Goal: Task Accomplishment & Management: Complete application form

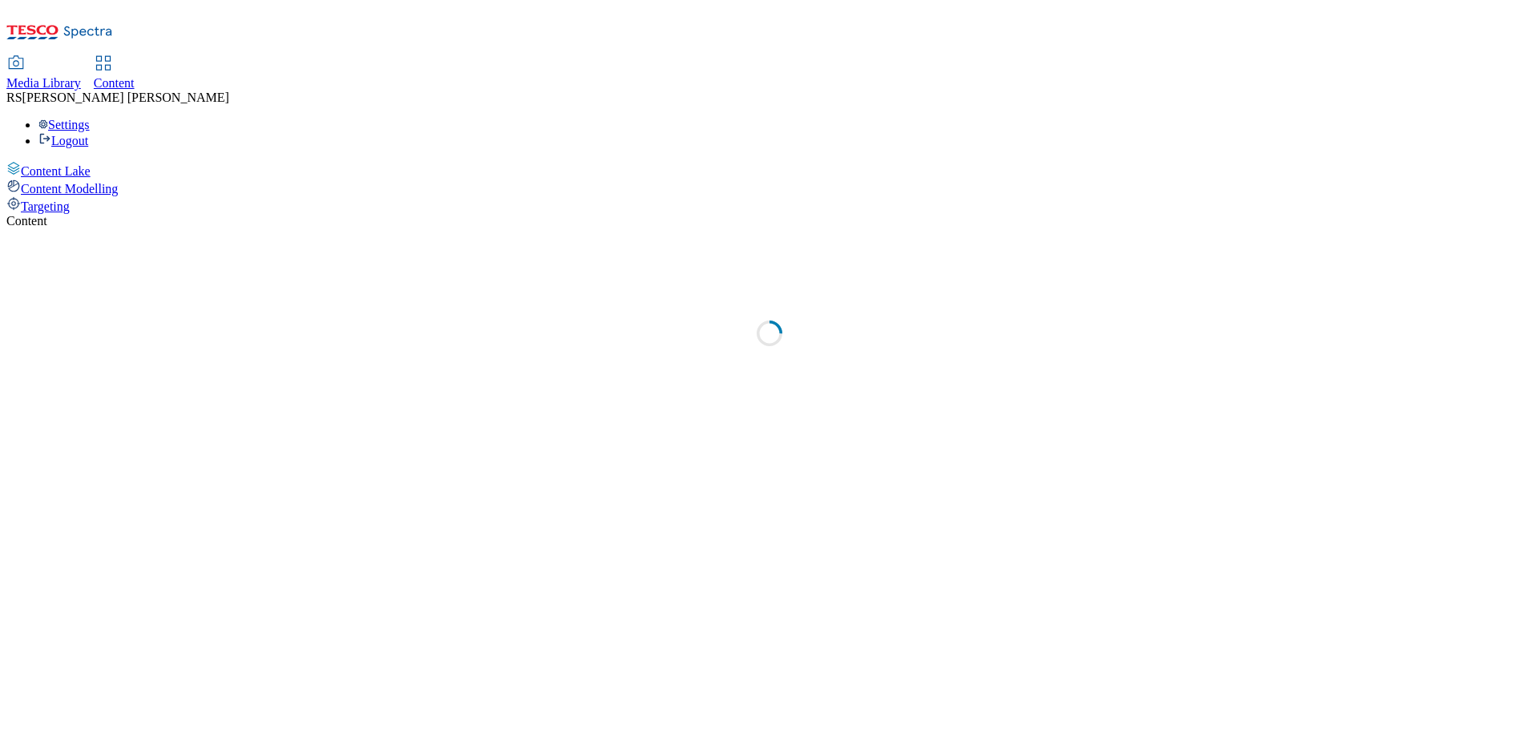
select select "ghs-[GEOGRAPHIC_DATA]"
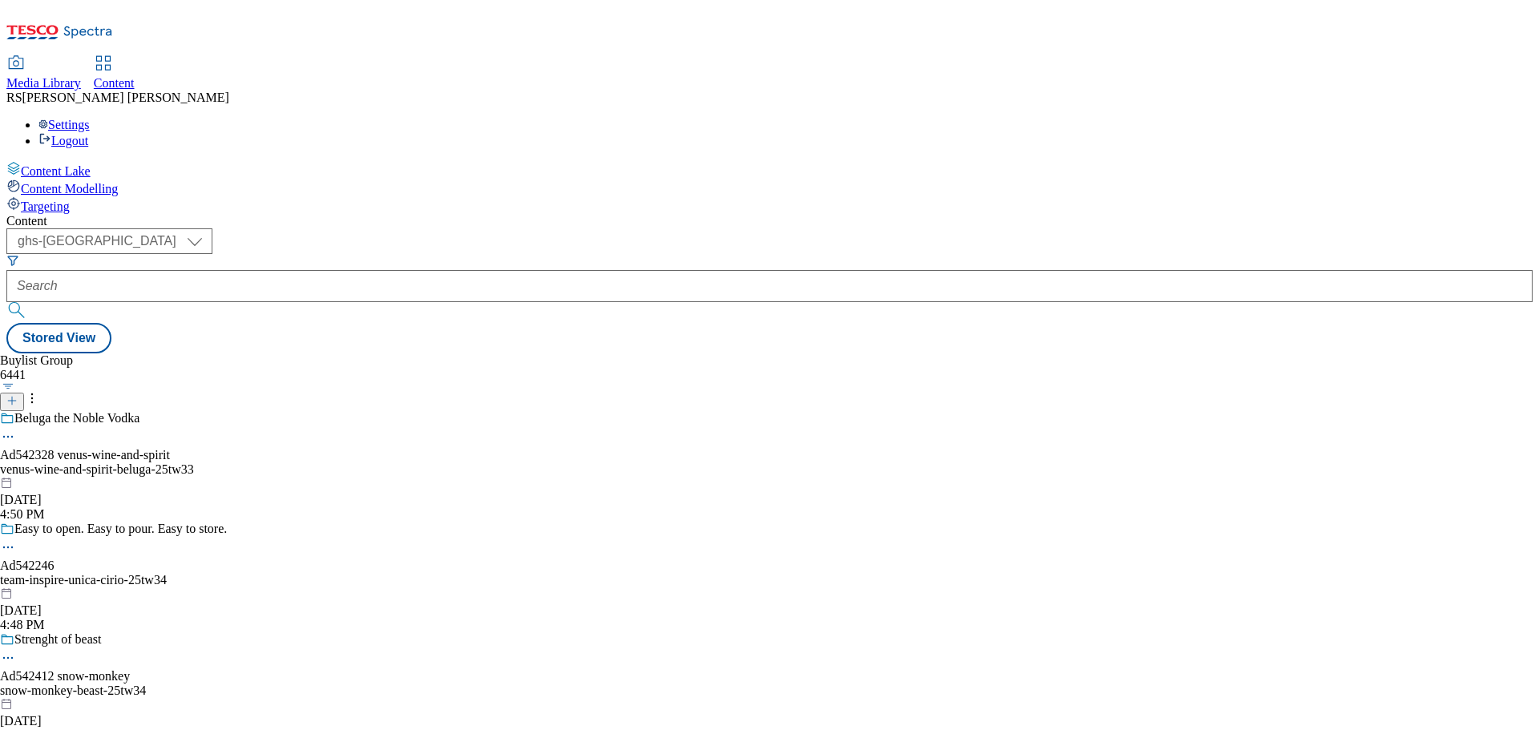
click at [72, 30] on icon at bounding box center [59, 37] width 107 height 34
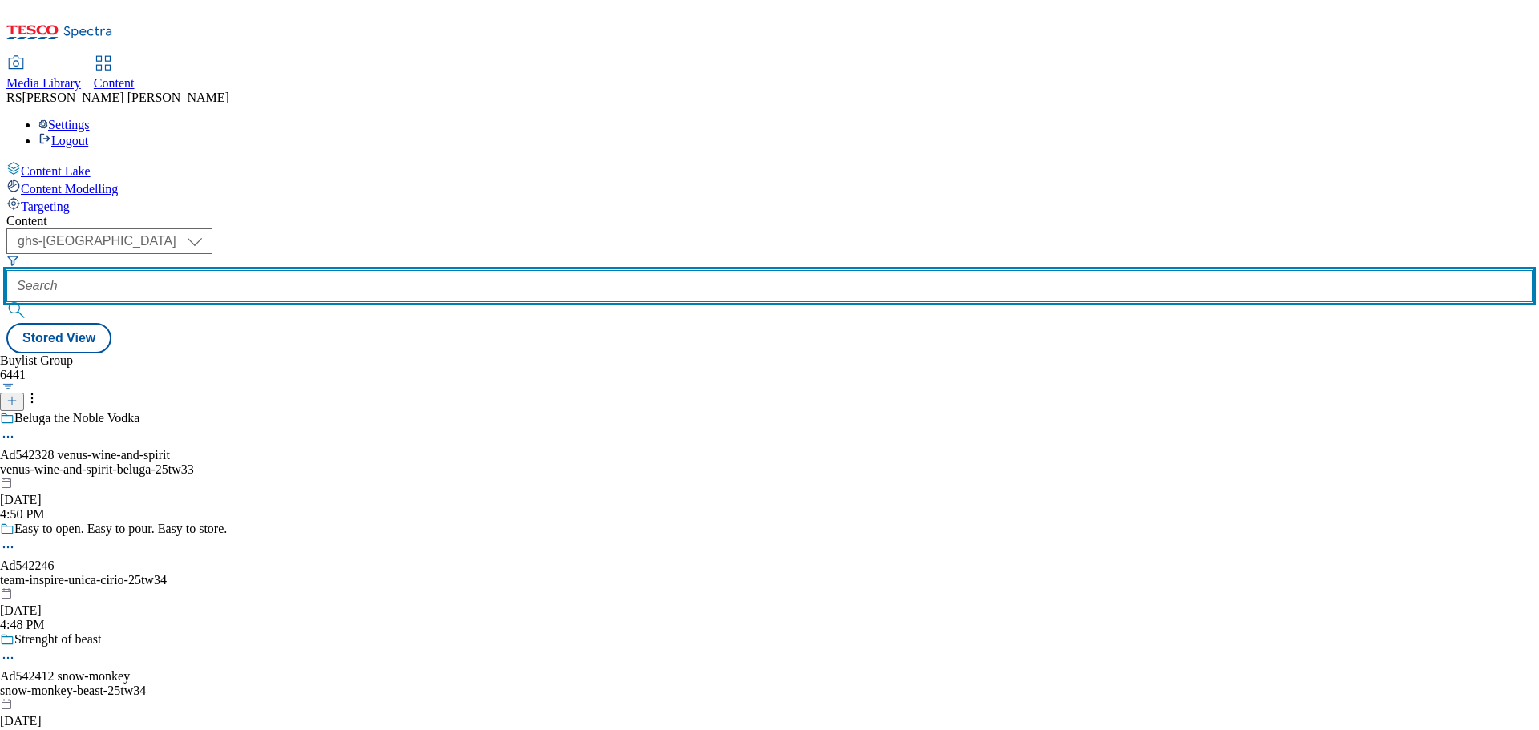
click at [362, 270] on input "text" at bounding box center [769, 286] width 1526 height 32
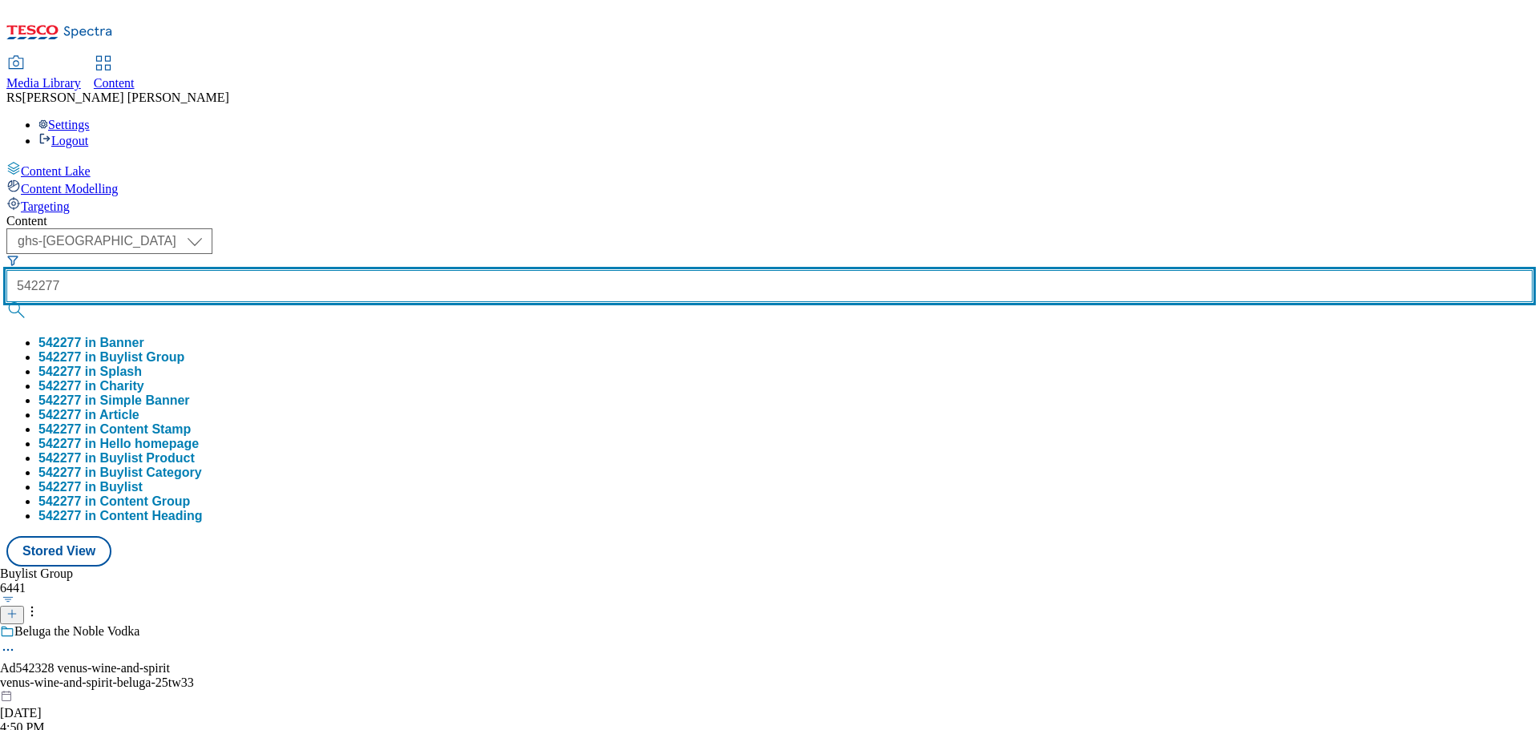
type input "542277"
click at [6, 302] on button "submit" at bounding box center [17, 310] width 22 height 16
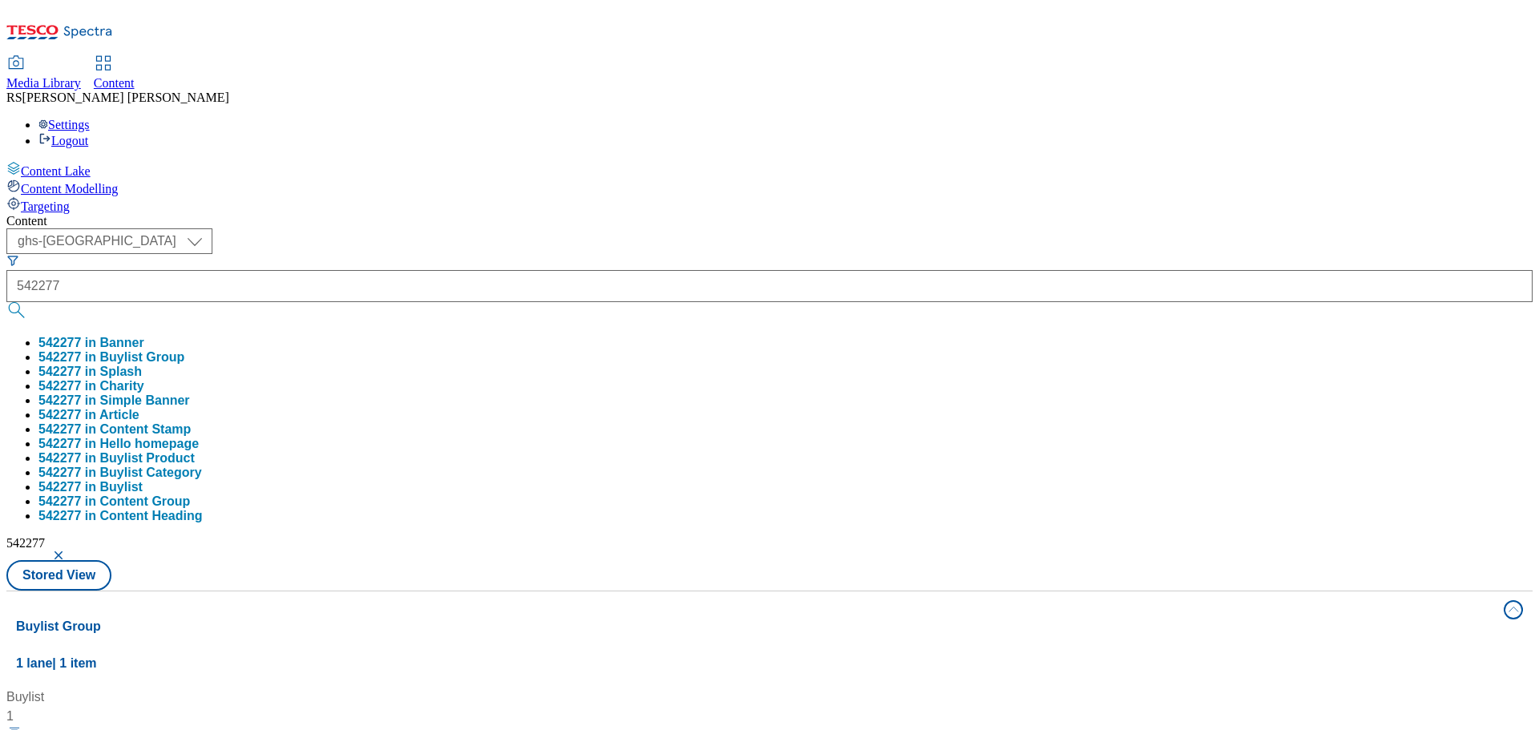
click at [603, 688] on div "Buylist 1 Deep Cleans Where Brushing Misses Ad542277 / kenvue-listerine-cool-mi…" at bounding box center [769, 688] width 1507 height 0
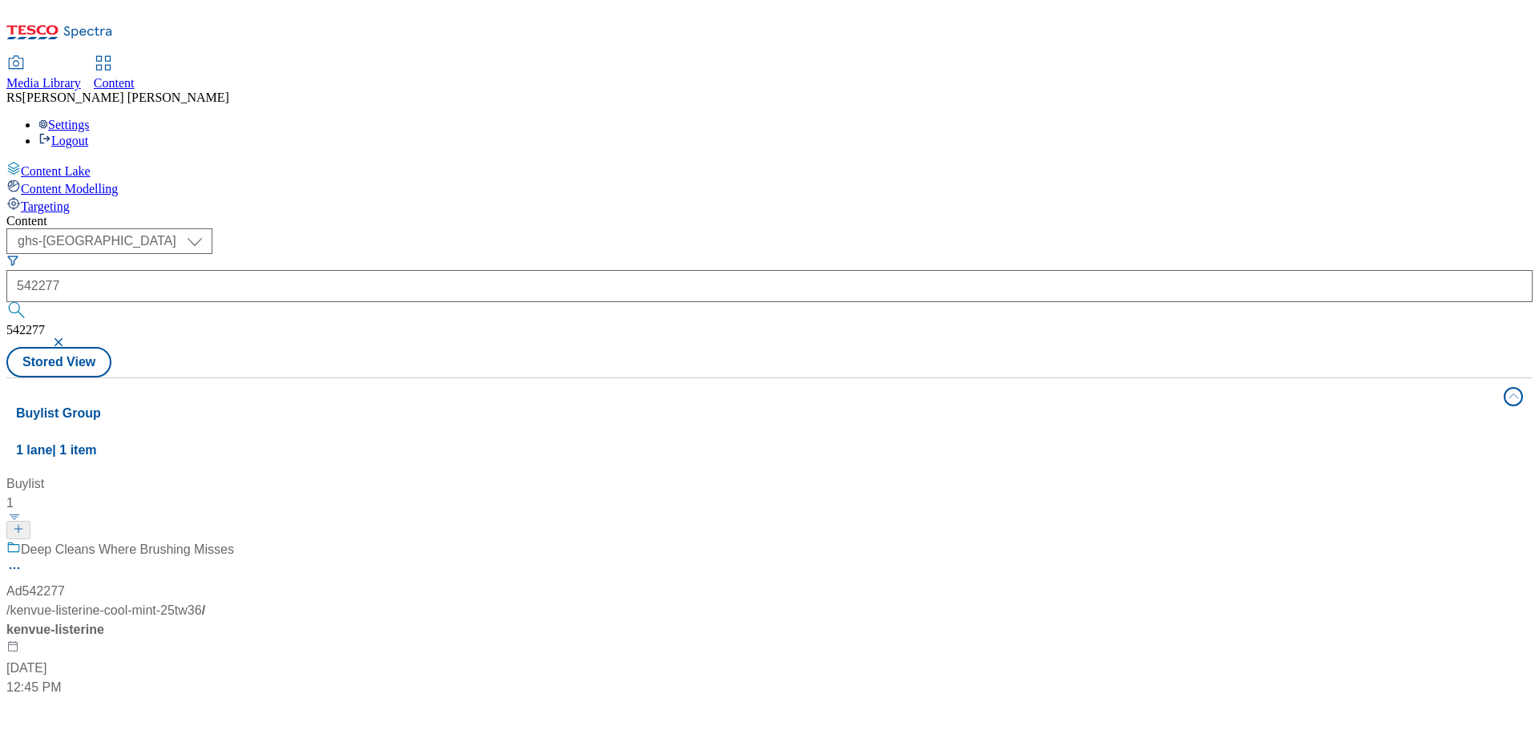
click at [234, 540] on div "Deep Cleans Where Brushing Misses Ad542277 / kenvue-listerine-cool-mint-25tw36 …" at bounding box center [120, 618] width 228 height 157
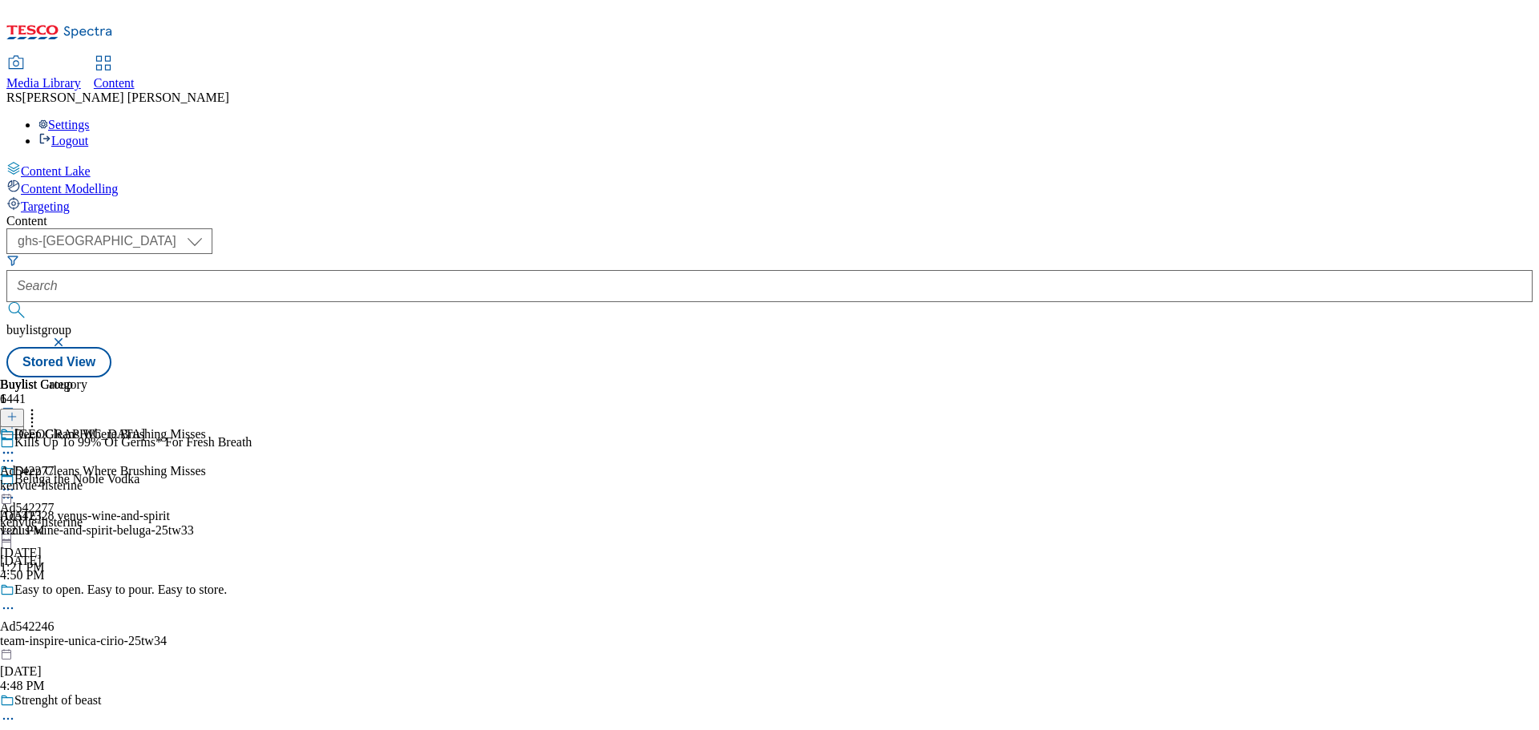
click at [16, 453] on icon at bounding box center [8, 461] width 16 height 16
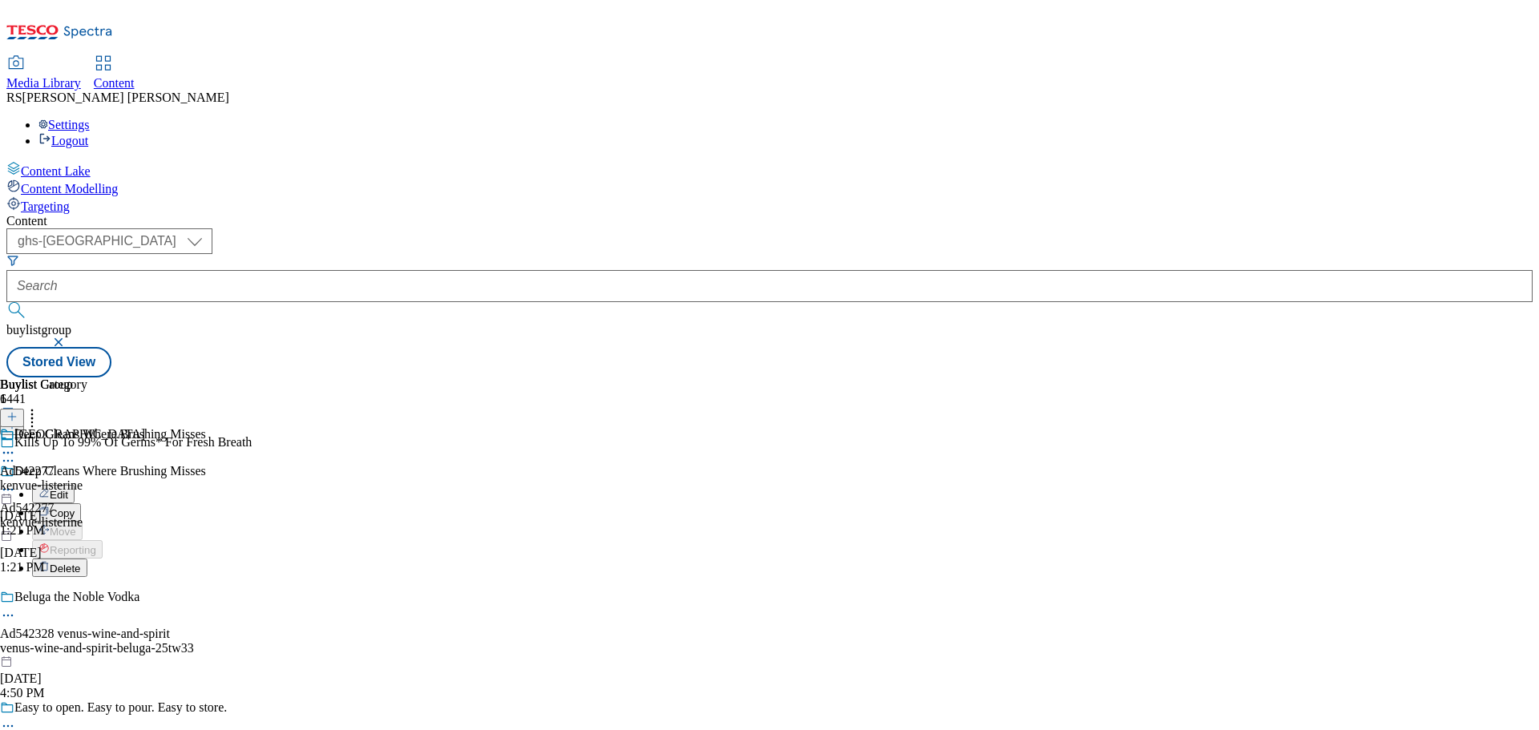
click at [75, 485] on button "Edit" at bounding box center [53, 494] width 42 height 18
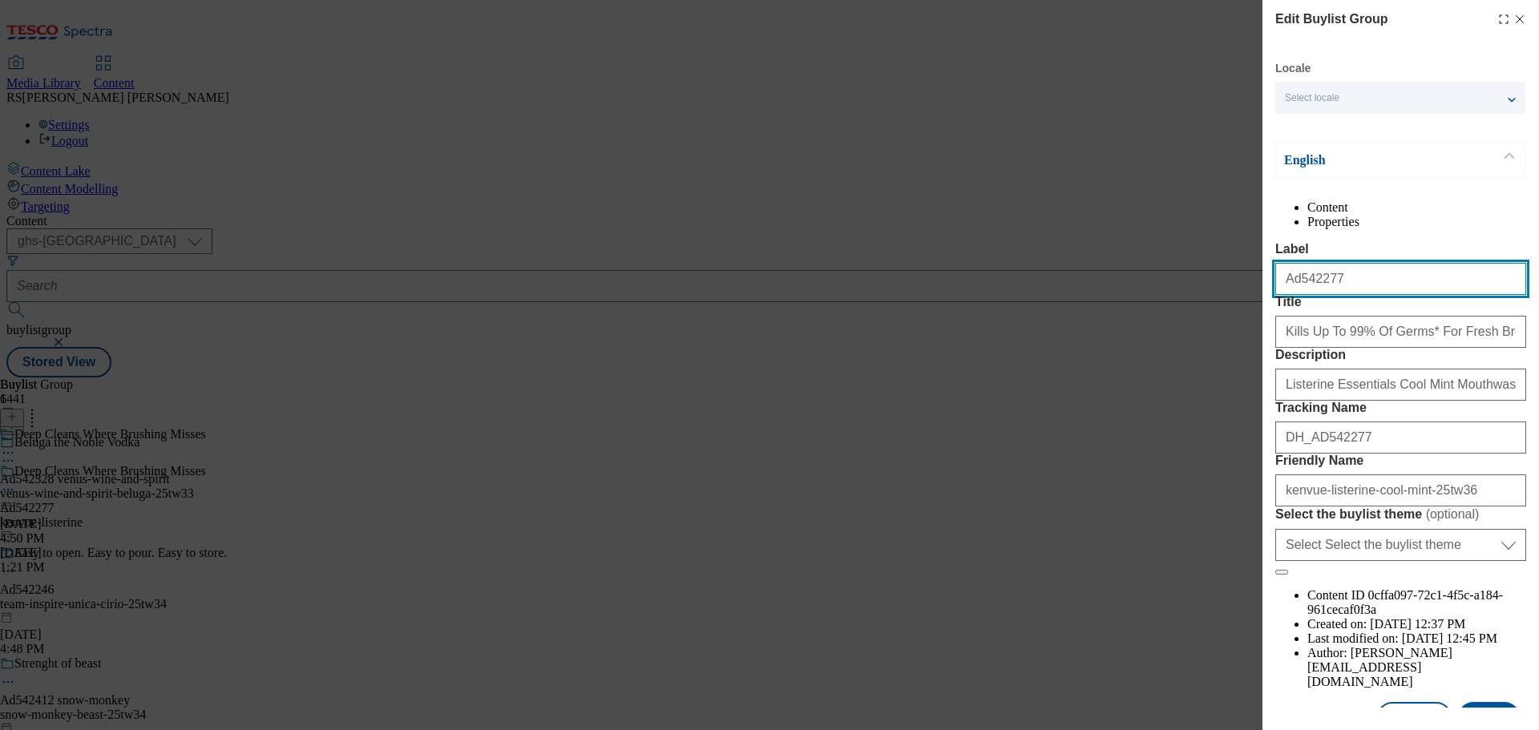
drag, startPoint x: 1364, startPoint y: 315, endPoint x: 1161, endPoint y: 315, distance: 203.6
click at [1161, 315] on div "Edit Buylist Group Locale Select locale English Welsh English Content Propertie…" at bounding box center [769, 365] width 1539 height 730
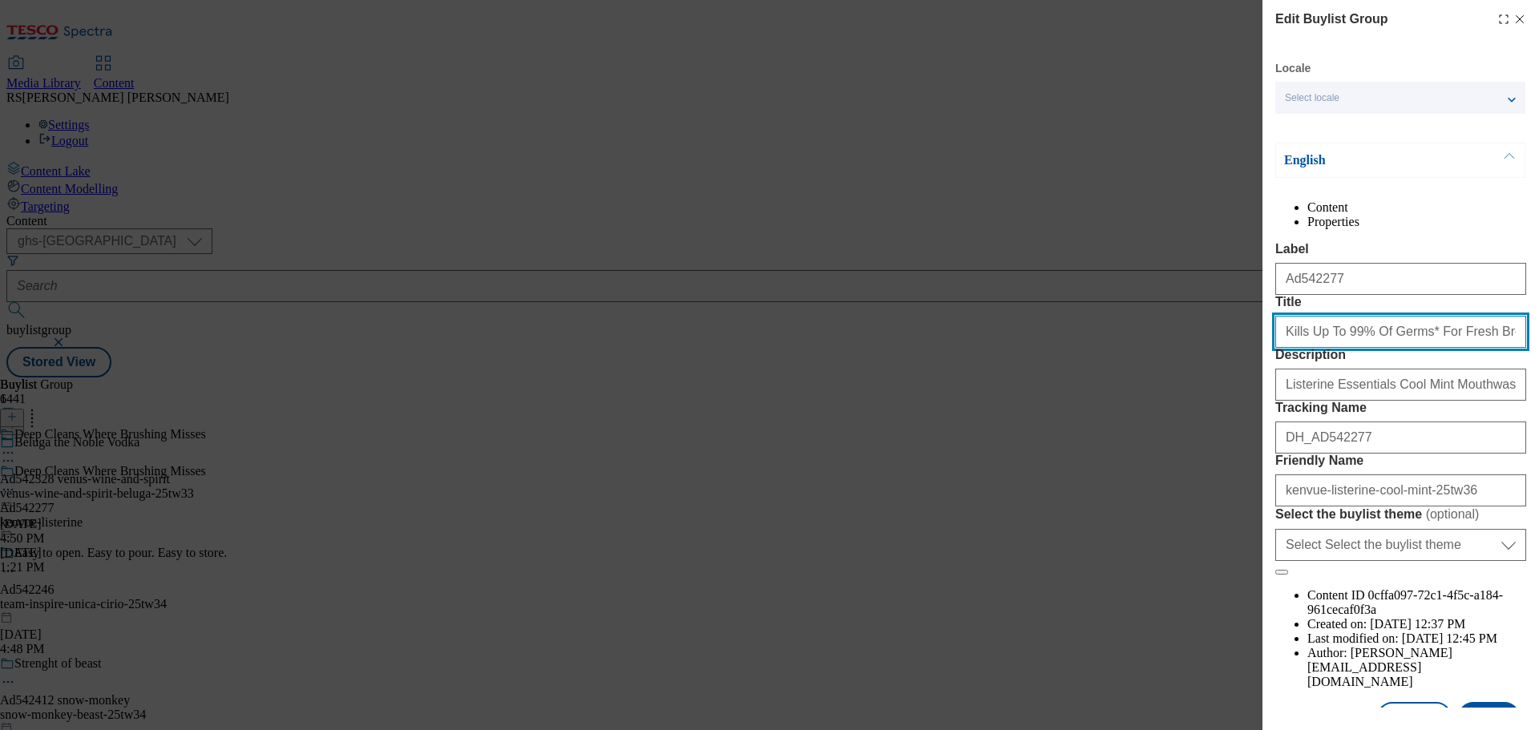
click at [1408, 348] on input "Kills Up To 99% Of Germs* For Fresh Breath" at bounding box center [1400, 332] width 251 height 32
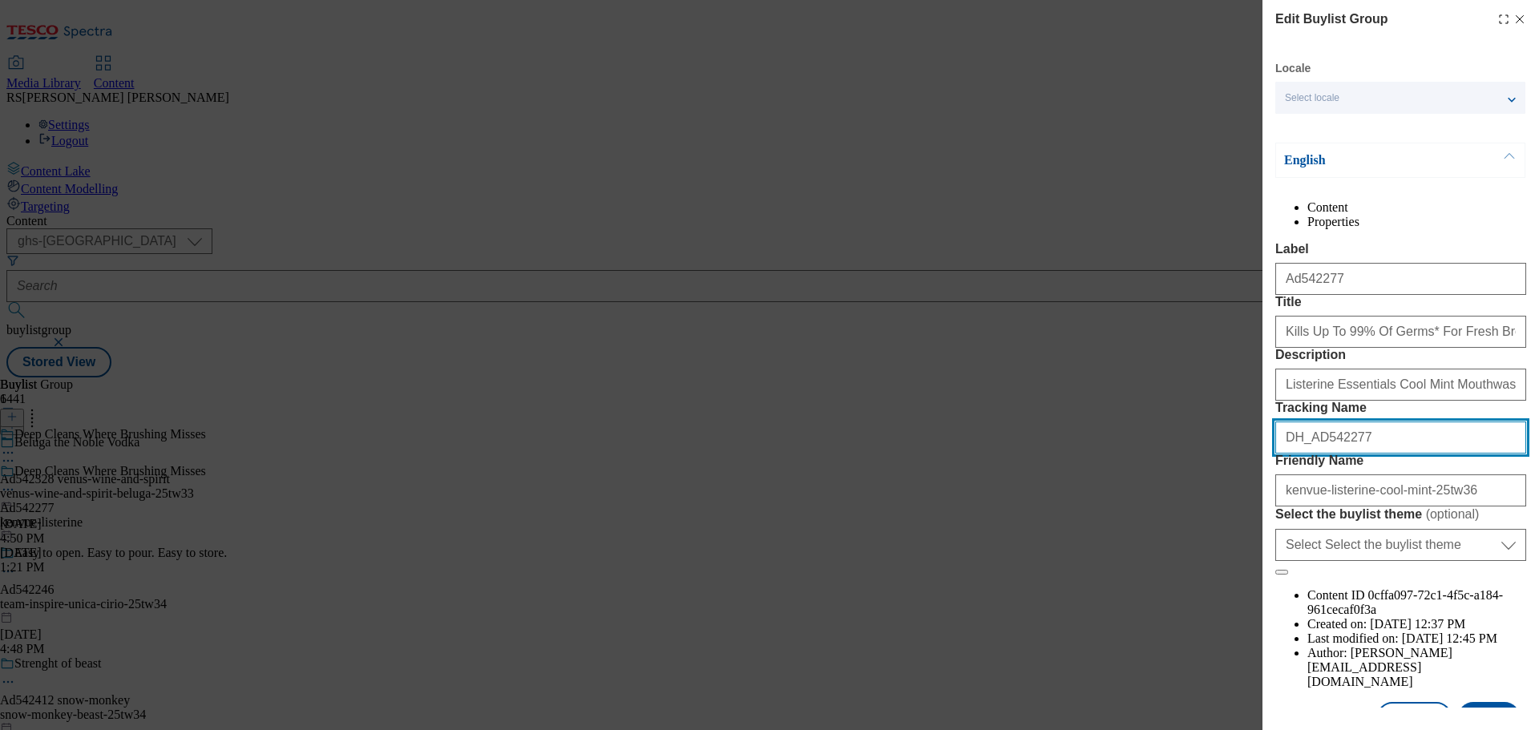
drag, startPoint x: 1382, startPoint y: 554, endPoint x: 1239, endPoint y: 556, distance: 143.5
click at [1239, 556] on div "Edit Buylist Group Locale Select locale English Welsh English Content Propertie…" at bounding box center [769, 365] width 1539 height 730
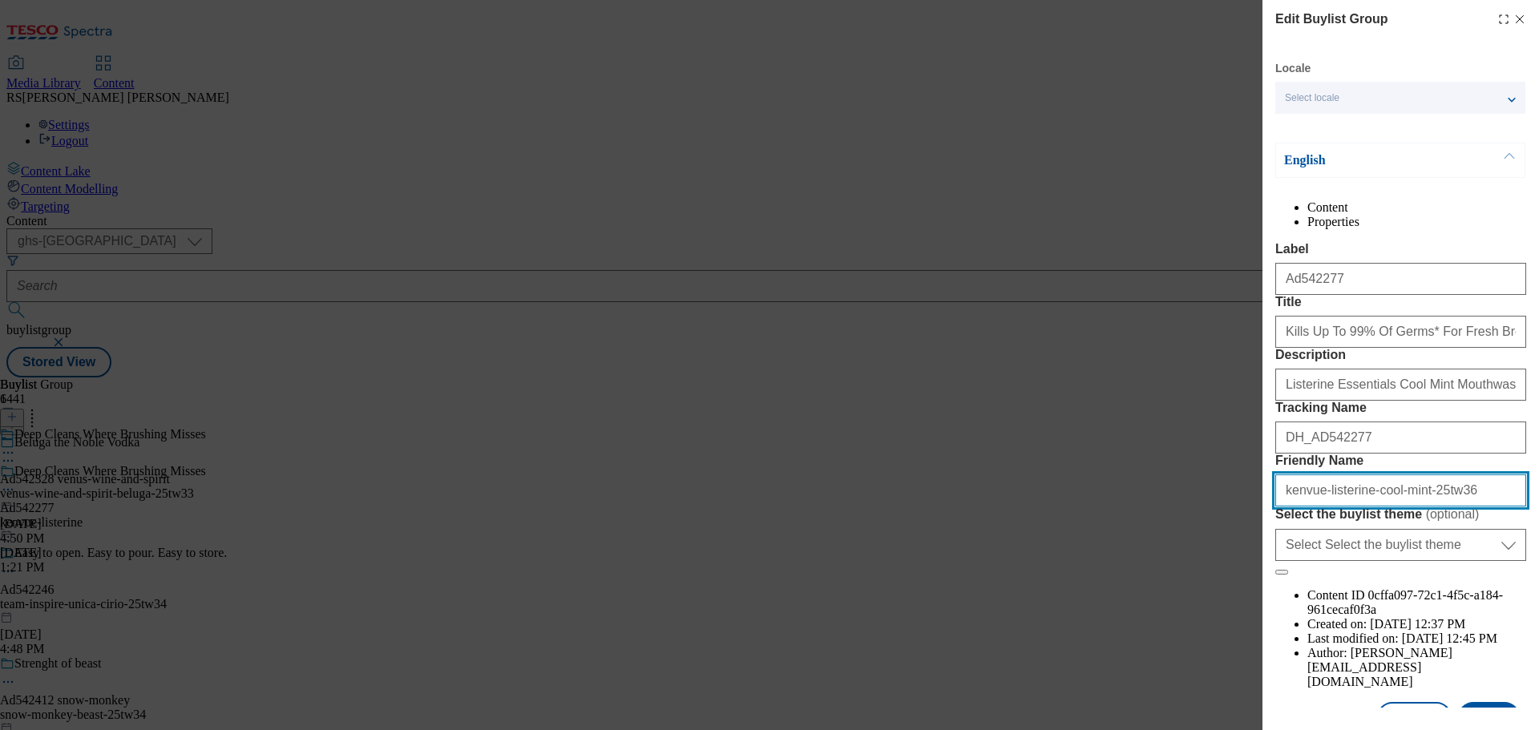
drag, startPoint x: 1477, startPoint y: 640, endPoint x: 1206, endPoint y: 626, distance: 271.3
click at [1205, 626] on div "Edit Buylist Group Locale Select locale English Welsh English Content Propertie…" at bounding box center [769, 365] width 1539 height 730
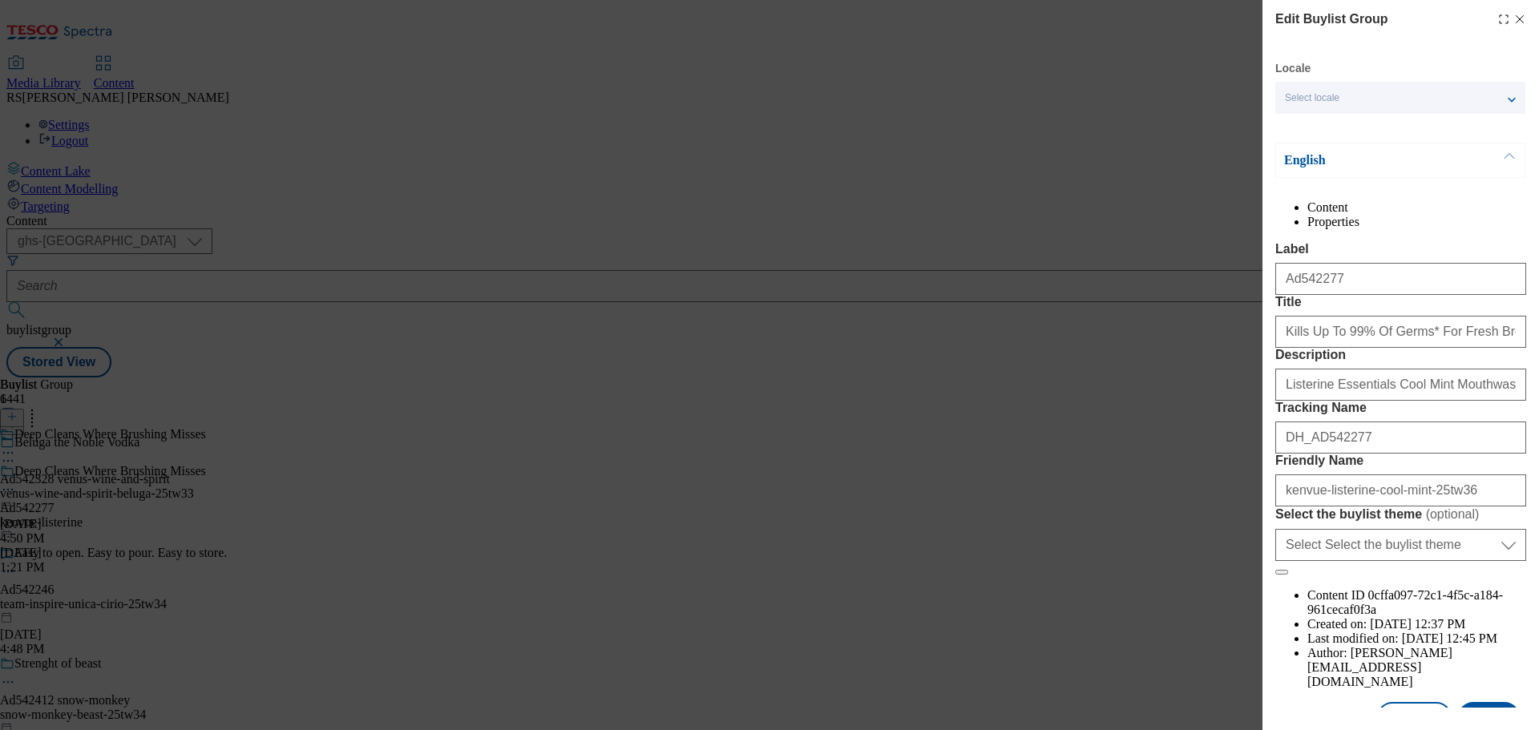
click at [1514, 19] on icon "Modal" at bounding box center [1520, 19] width 13 height 13
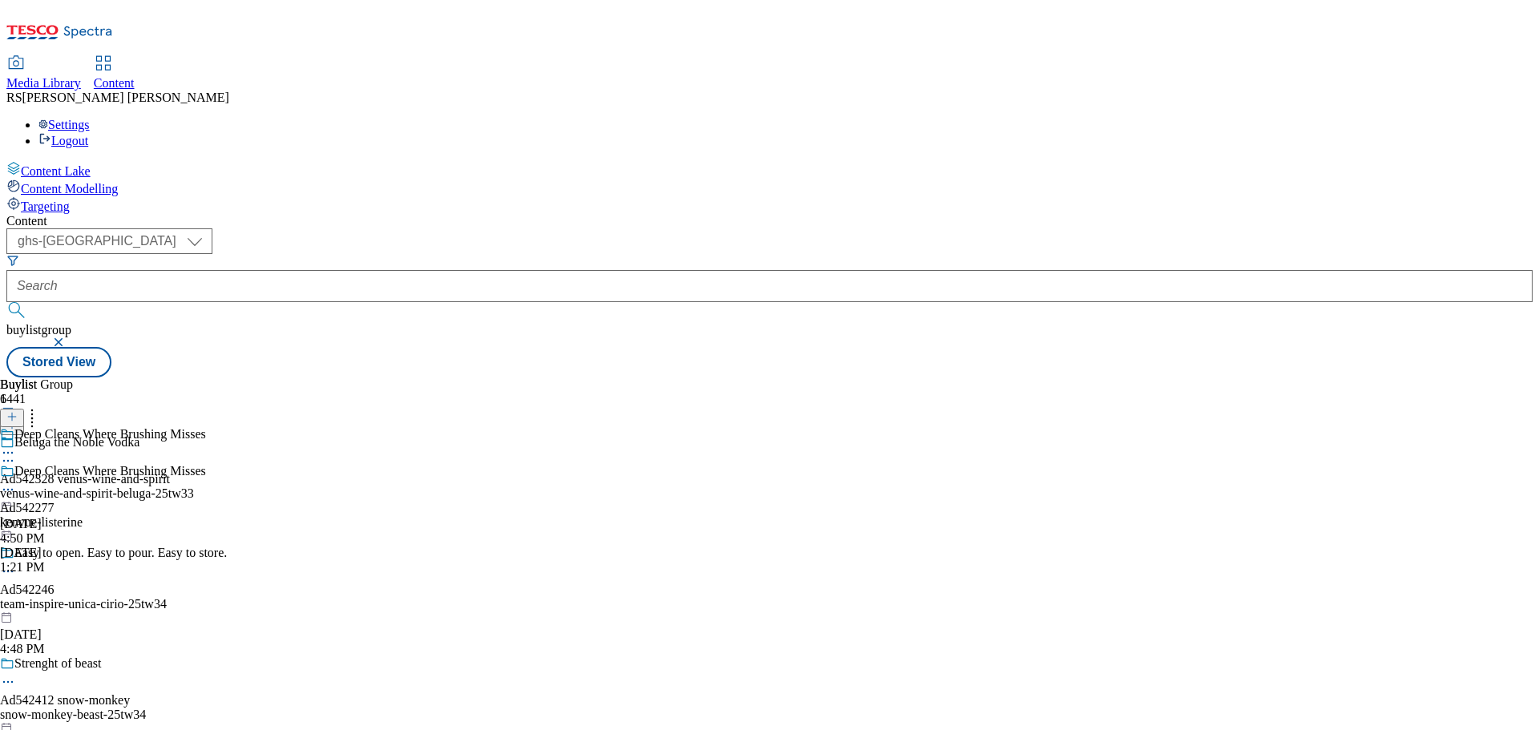
click at [206, 464] on div "Deep Cleans Where Brushing Misses Ad542277 kenvue-listerine Sep 30, 2025 1:21 PM" at bounding box center [103, 519] width 206 height 111
click at [16, 482] on icon at bounding box center [8, 490] width 16 height 16
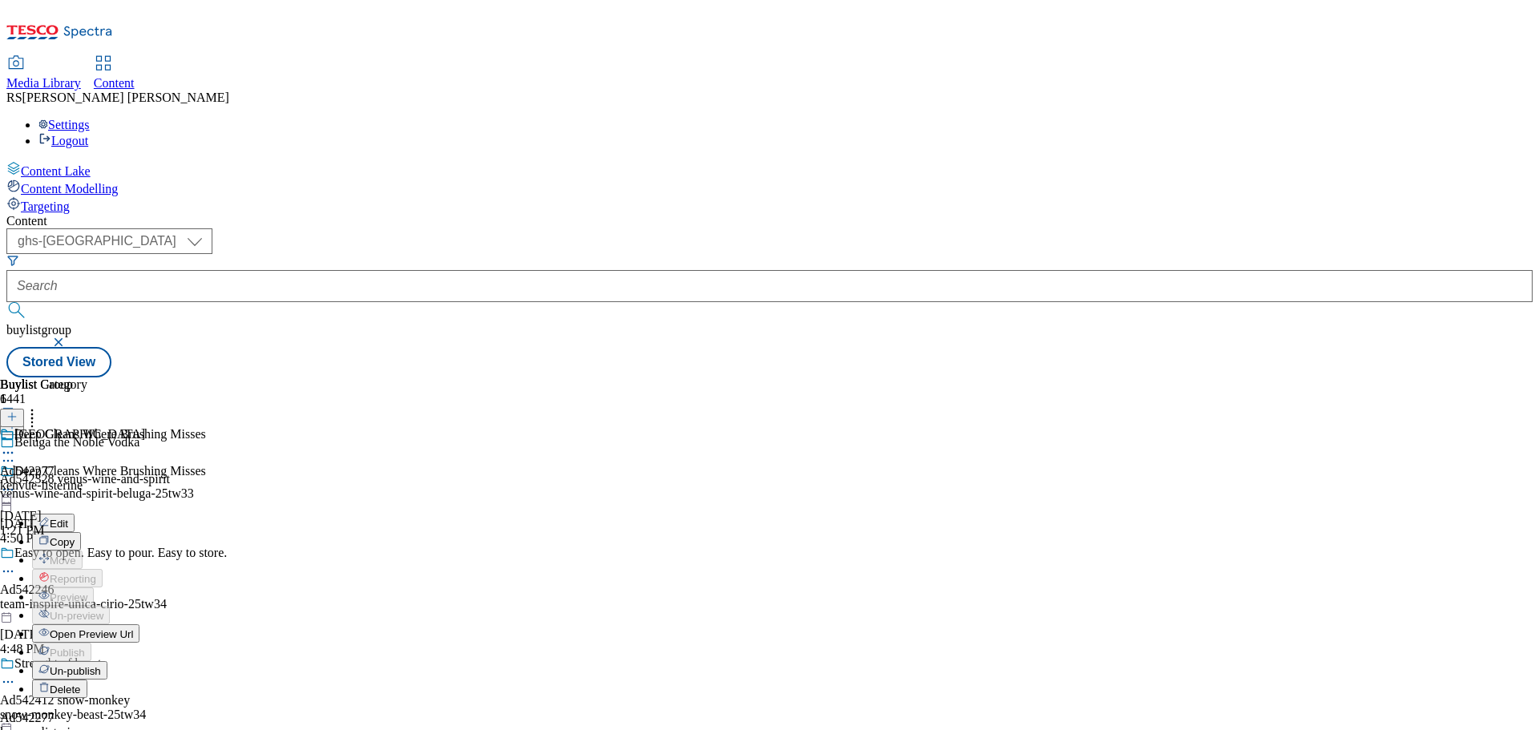
click at [75, 514] on button "Edit" at bounding box center [53, 523] width 42 height 18
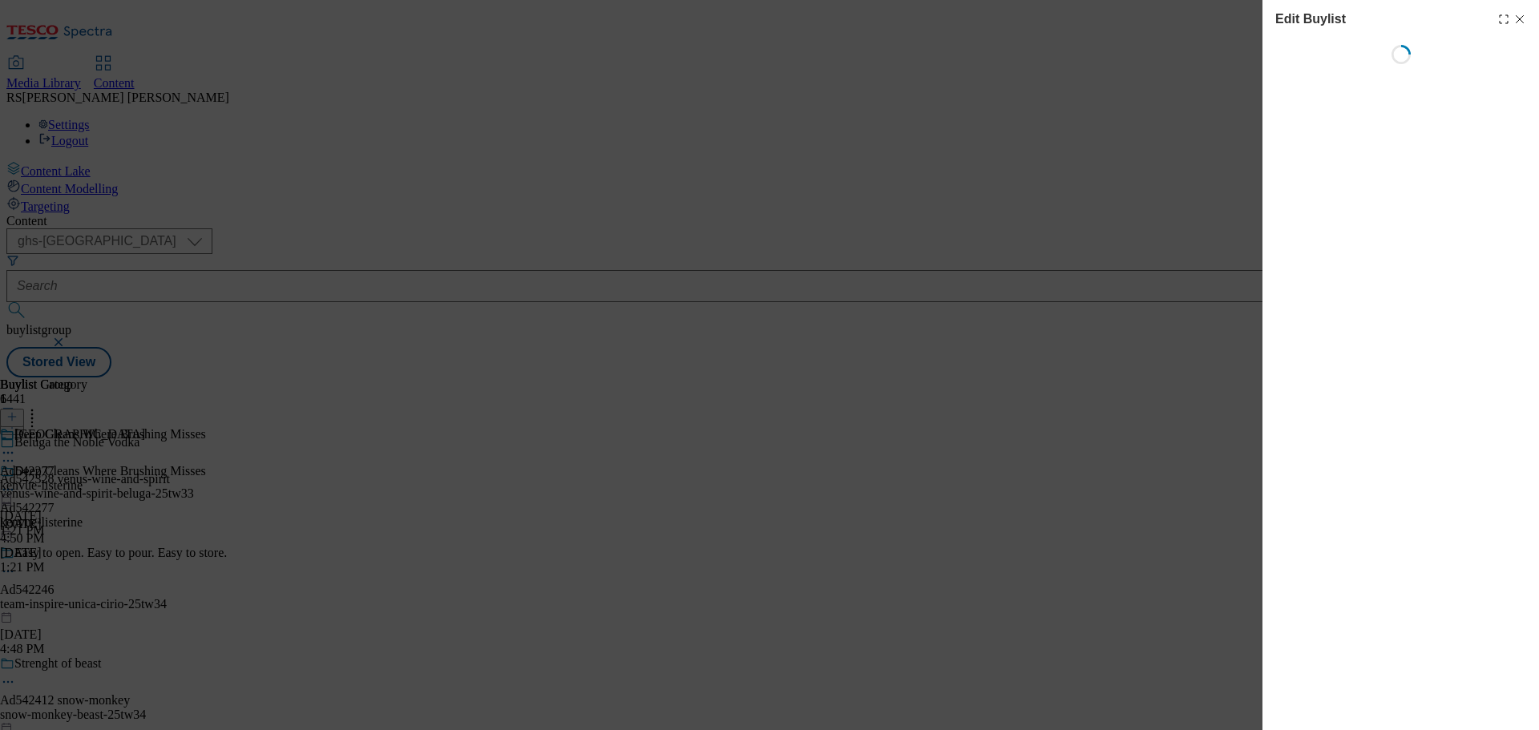
select select "tactical"
select select "supplier funded short term 1-3 weeks"
select select "dunnhumby"
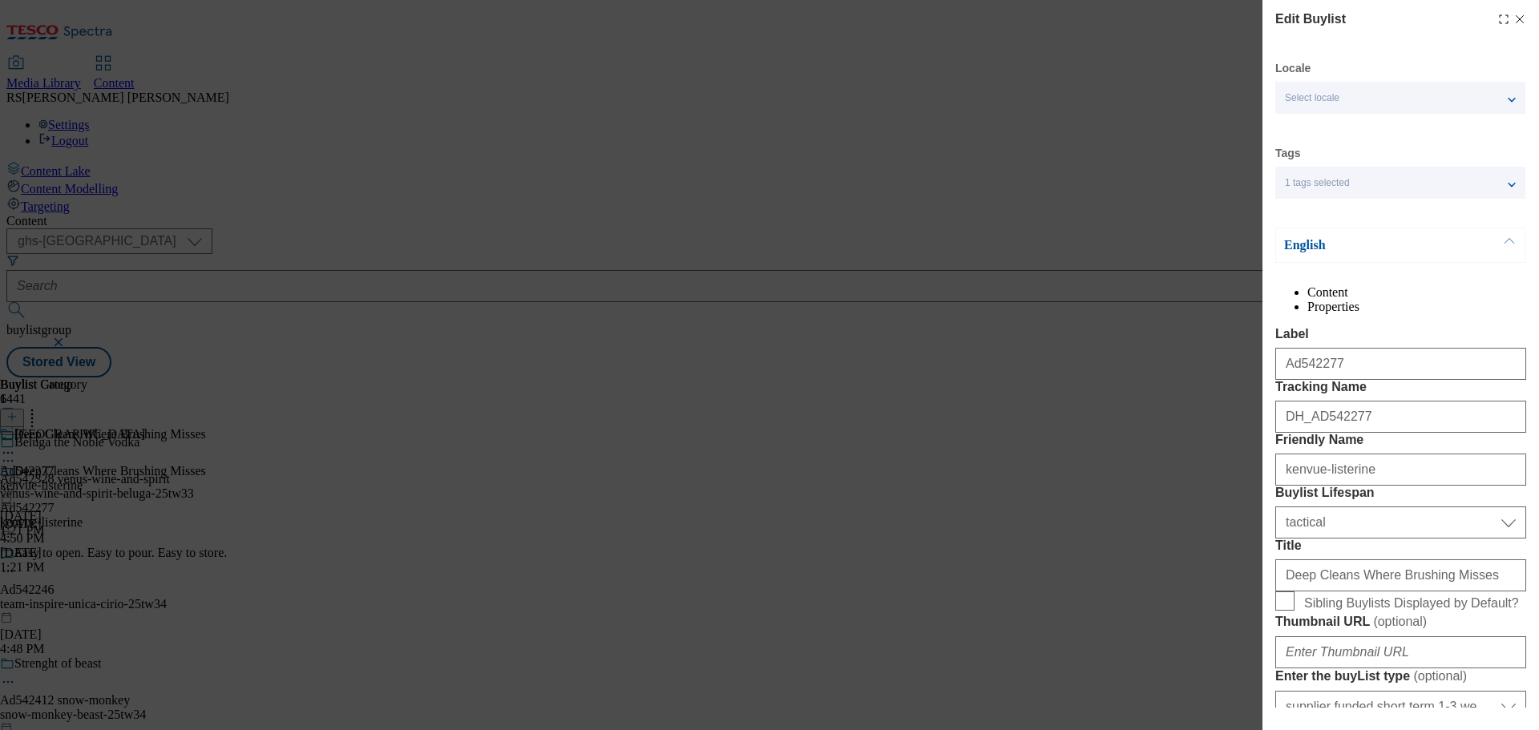
select select "Banner"
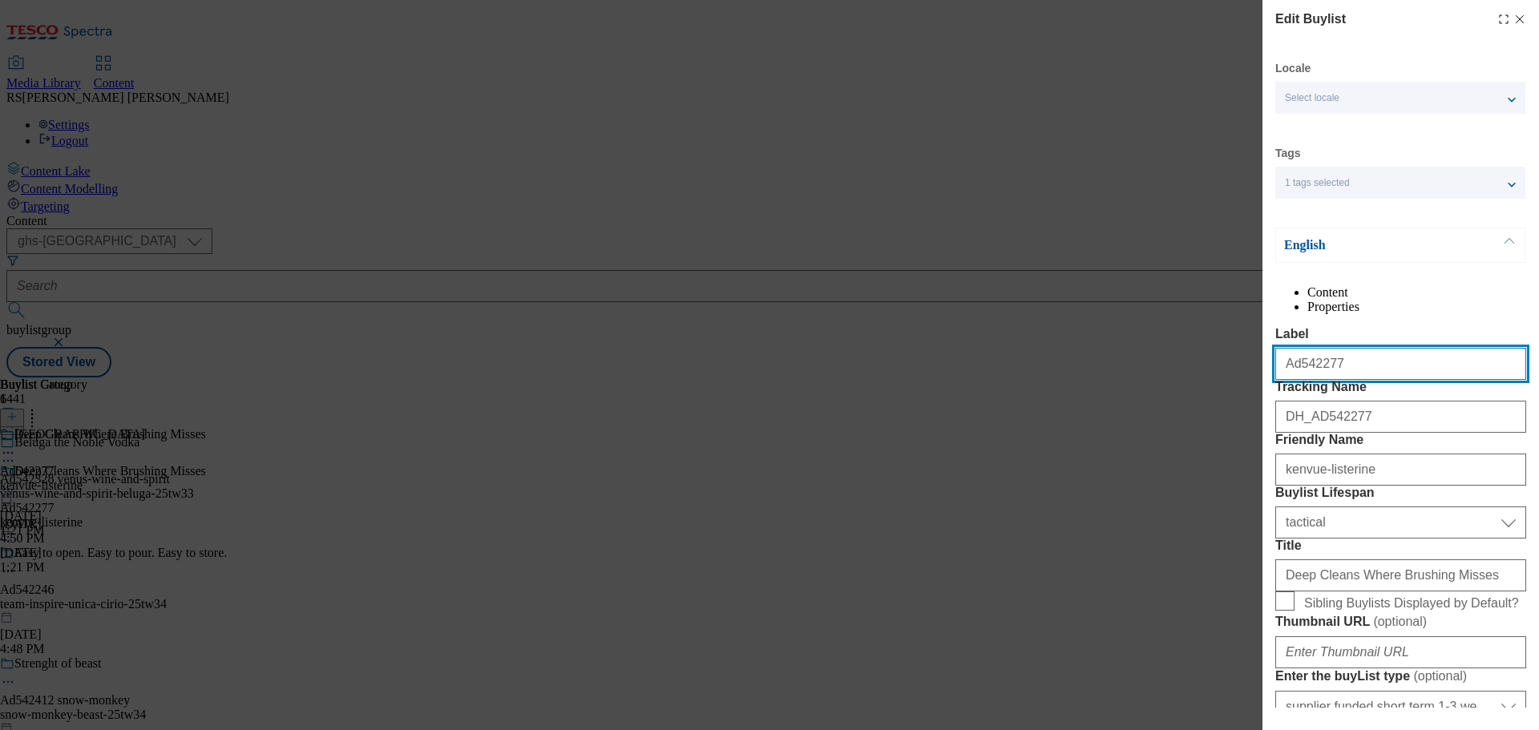
drag, startPoint x: 1364, startPoint y: 401, endPoint x: 1120, endPoint y: 365, distance: 246.4
click at [1120, 365] on div "Edit Buylist Locale Select locale English Welsh Tags 1 tags selected fnf market…" at bounding box center [769, 365] width 1539 height 730
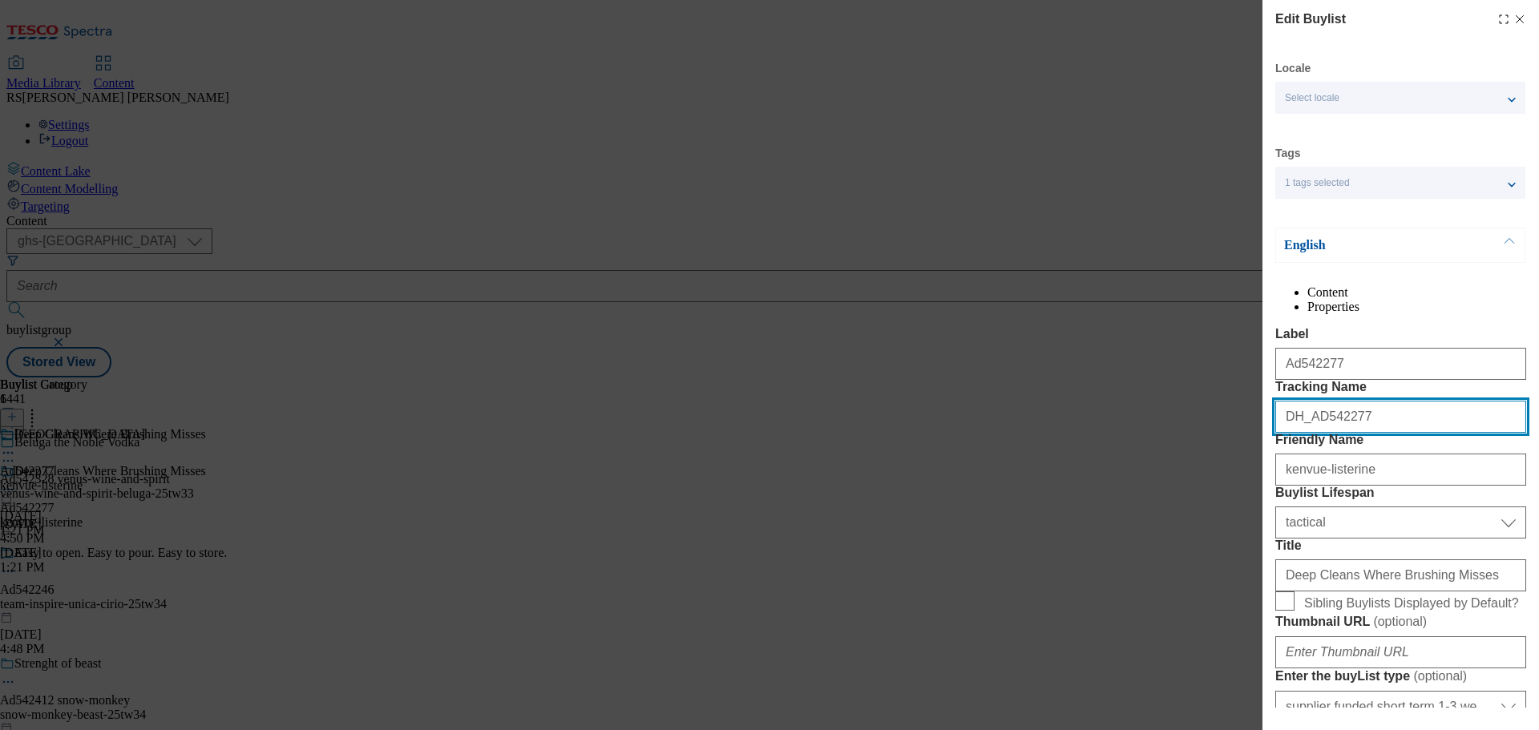
drag, startPoint x: 1257, startPoint y: 471, endPoint x: 1213, endPoint y: 469, distance: 44.2
click at [1213, 469] on div "Edit Buylist Locale Select locale English Welsh Tags 1 tags selected fnf market…" at bounding box center [769, 365] width 1539 height 730
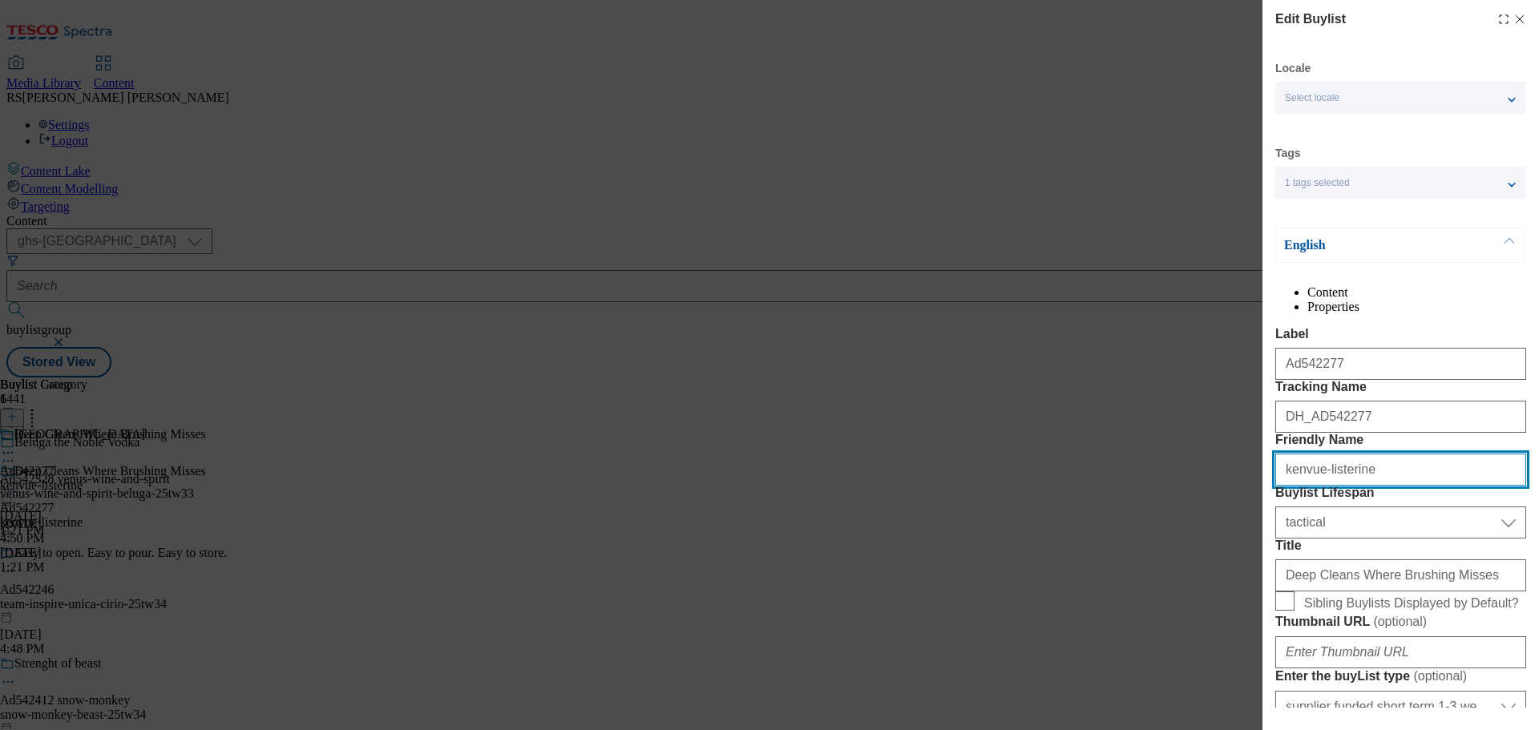
drag, startPoint x: 1374, startPoint y: 550, endPoint x: 1177, endPoint y: 544, distance: 197.3
click at [1172, 544] on div "Edit Buylist Locale Select locale English Welsh Tags 1 tags selected fnf market…" at bounding box center [769, 365] width 1539 height 730
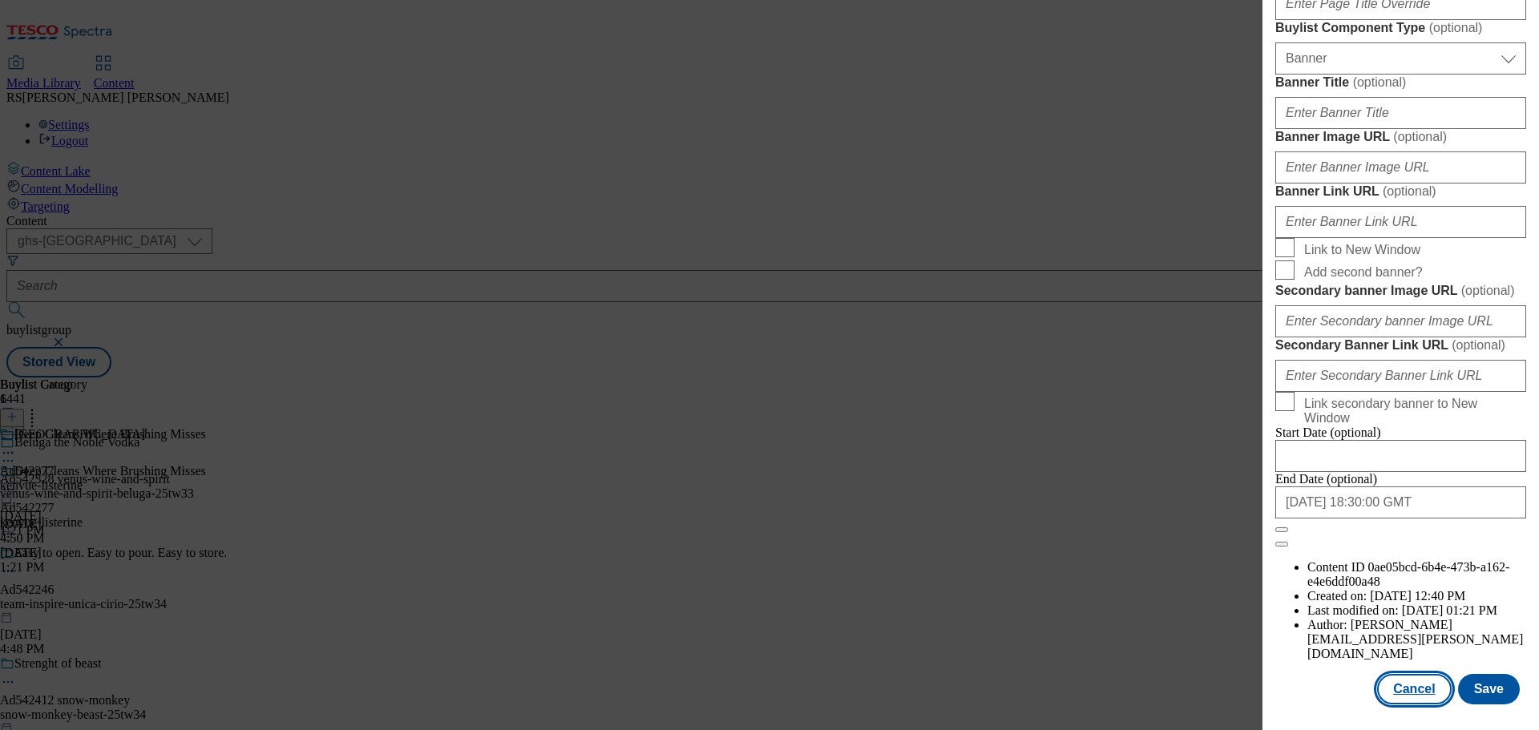
click at [1396, 692] on button "Cancel" at bounding box center [1414, 689] width 74 height 30
select select "tactical"
select select "supplier funded short term 1-3 weeks"
select select "dunnhumby"
select select "Banner"
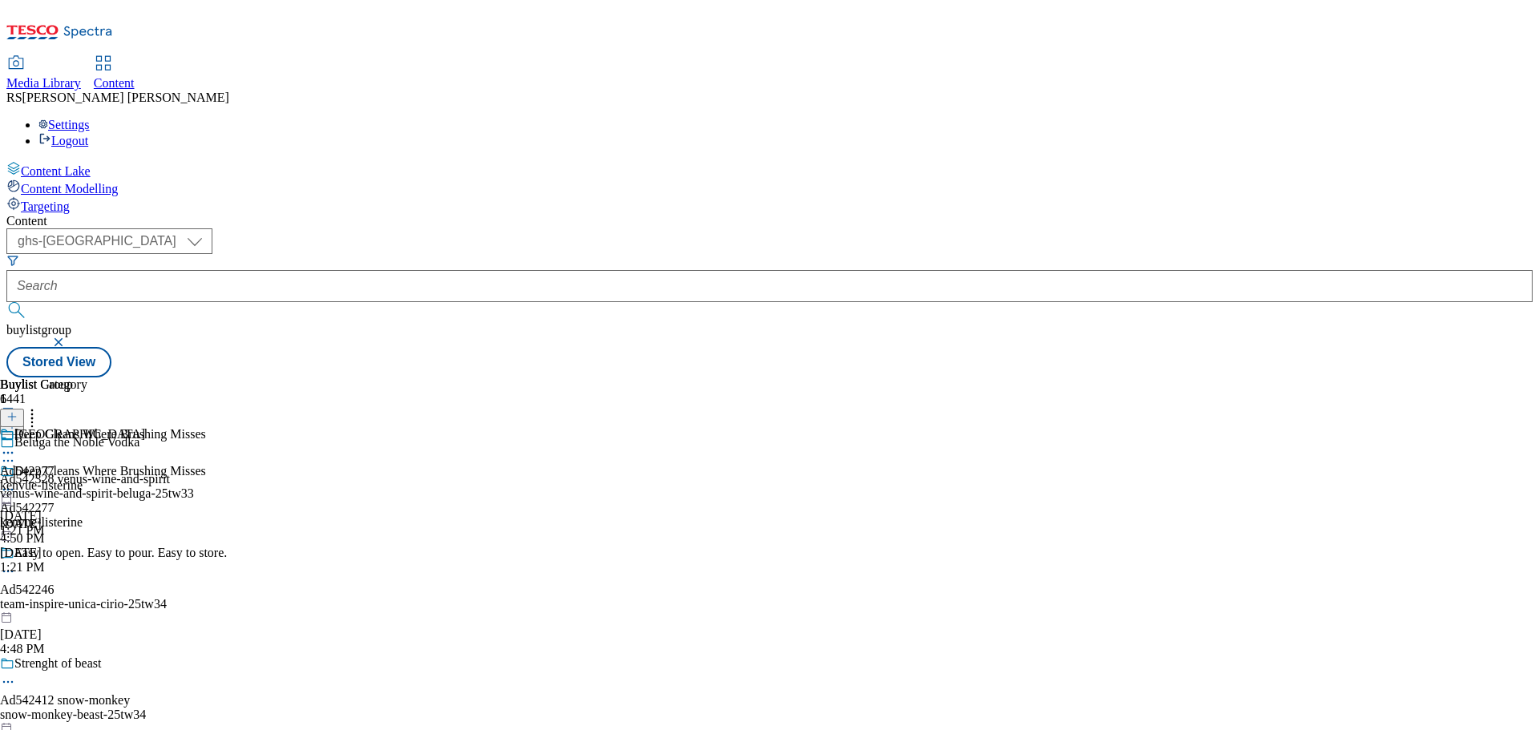
scroll to position [1328, 0]
click at [16, 445] on icon at bounding box center [8, 453] width 16 height 16
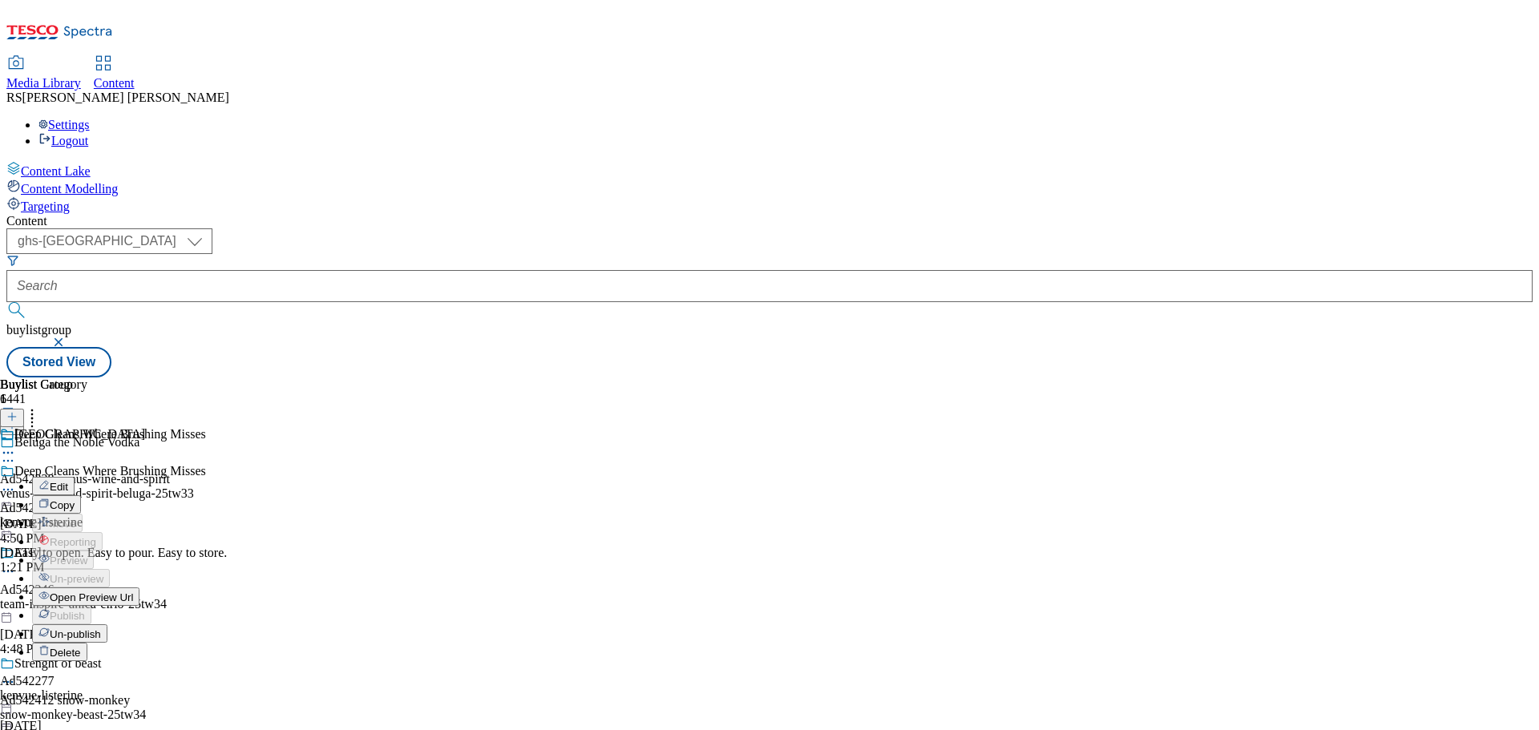
click at [75, 477] on button "Edit" at bounding box center [53, 486] width 42 height 18
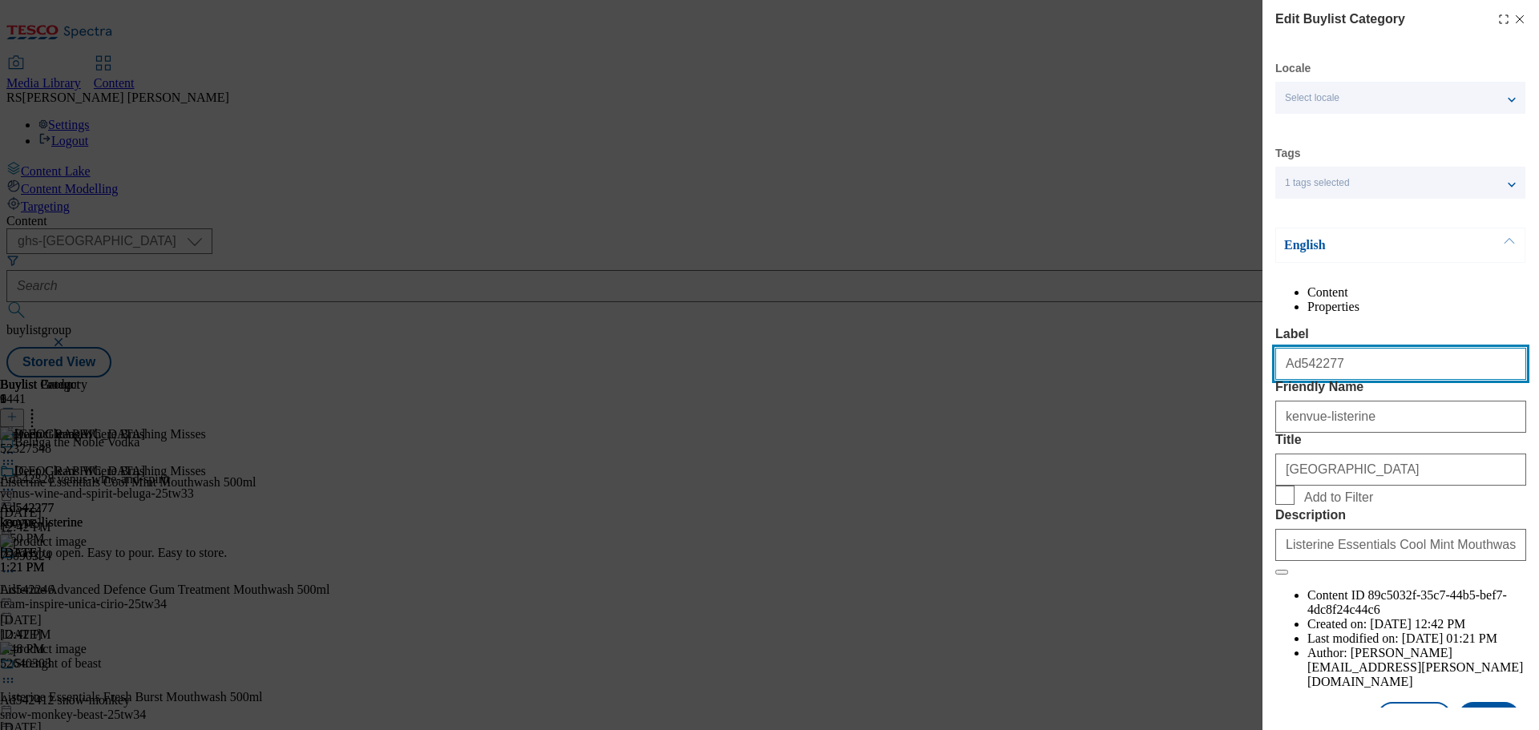
drag, startPoint x: 1359, startPoint y: 410, endPoint x: 1224, endPoint y: 396, distance: 135.5
click at [1224, 396] on div "Edit Buylist Category Locale Select locale English Welsh Tags 1 tags selected f…" at bounding box center [769, 365] width 1539 height 730
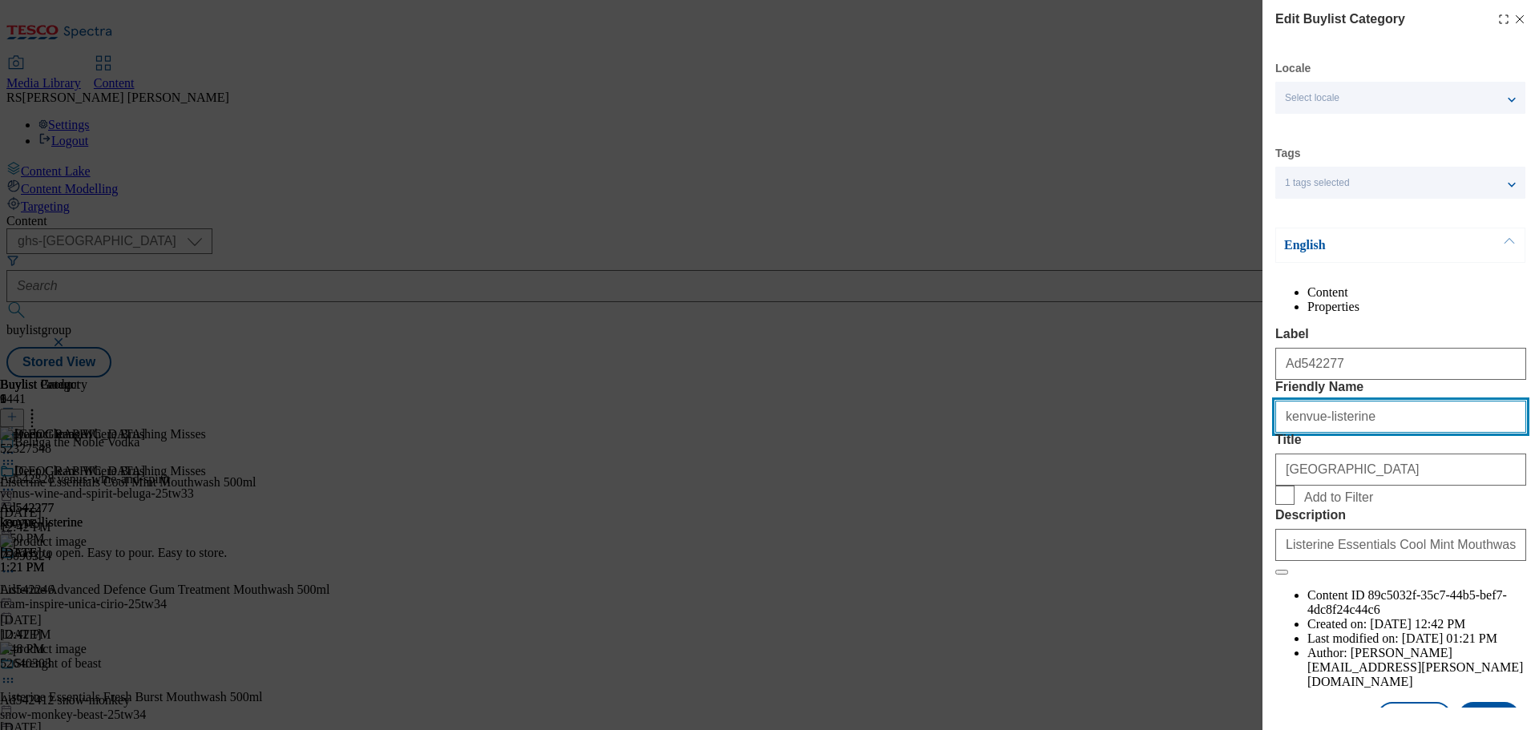
drag, startPoint x: 1372, startPoint y: 470, endPoint x: 1211, endPoint y: 465, distance: 161.2
click at [1205, 463] on div "Edit Buylist Category Locale Select locale English Welsh Tags 1 tags selected f…" at bounding box center [769, 365] width 1539 height 730
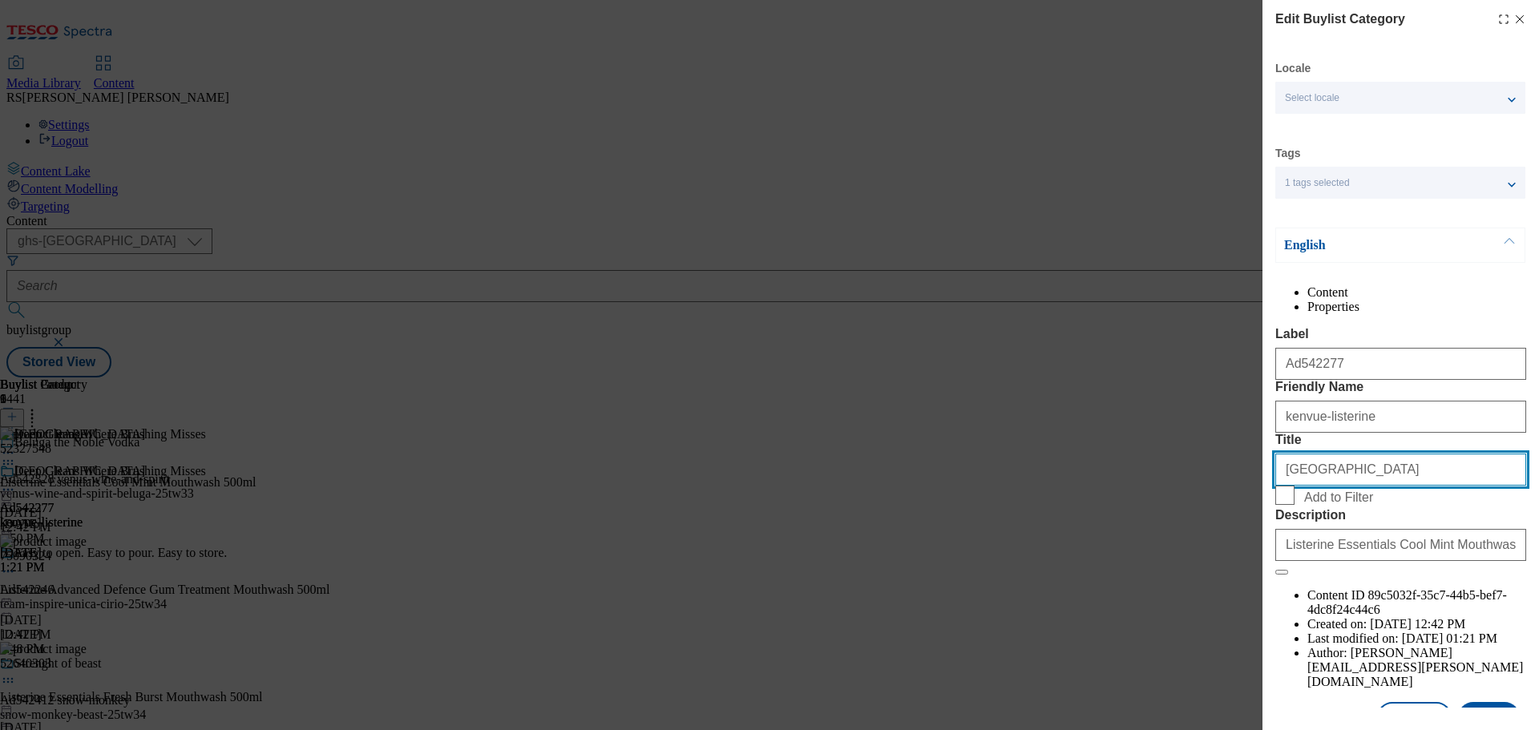
drag, startPoint x: 1295, startPoint y: 556, endPoint x: 1212, endPoint y: 554, distance: 82.6
click at [1212, 554] on div "Edit Buylist Category Locale Select locale English Welsh Tags 1 tags selected f…" at bounding box center [769, 365] width 1539 height 730
click at [1514, 14] on icon "Modal" at bounding box center [1520, 19] width 13 height 13
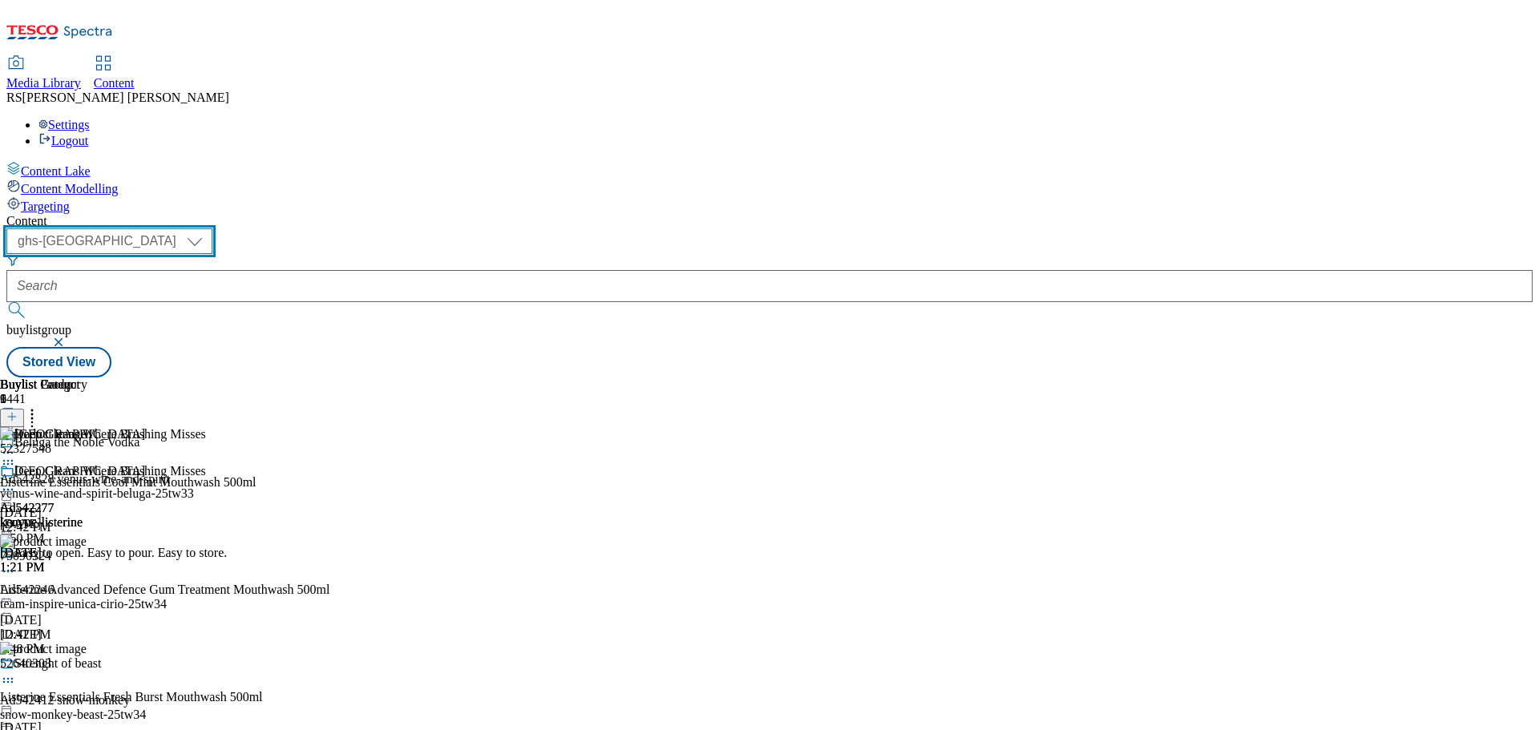
click at [212, 228] on select "ghs-roi ghs-uk" at bounding box center [109, 241] width 206 height 26
select select "ghs-roi"
click at [208, 228] on select "ghs-roi ghs-uk" at bounding box center [109, 241] width 206 height 26
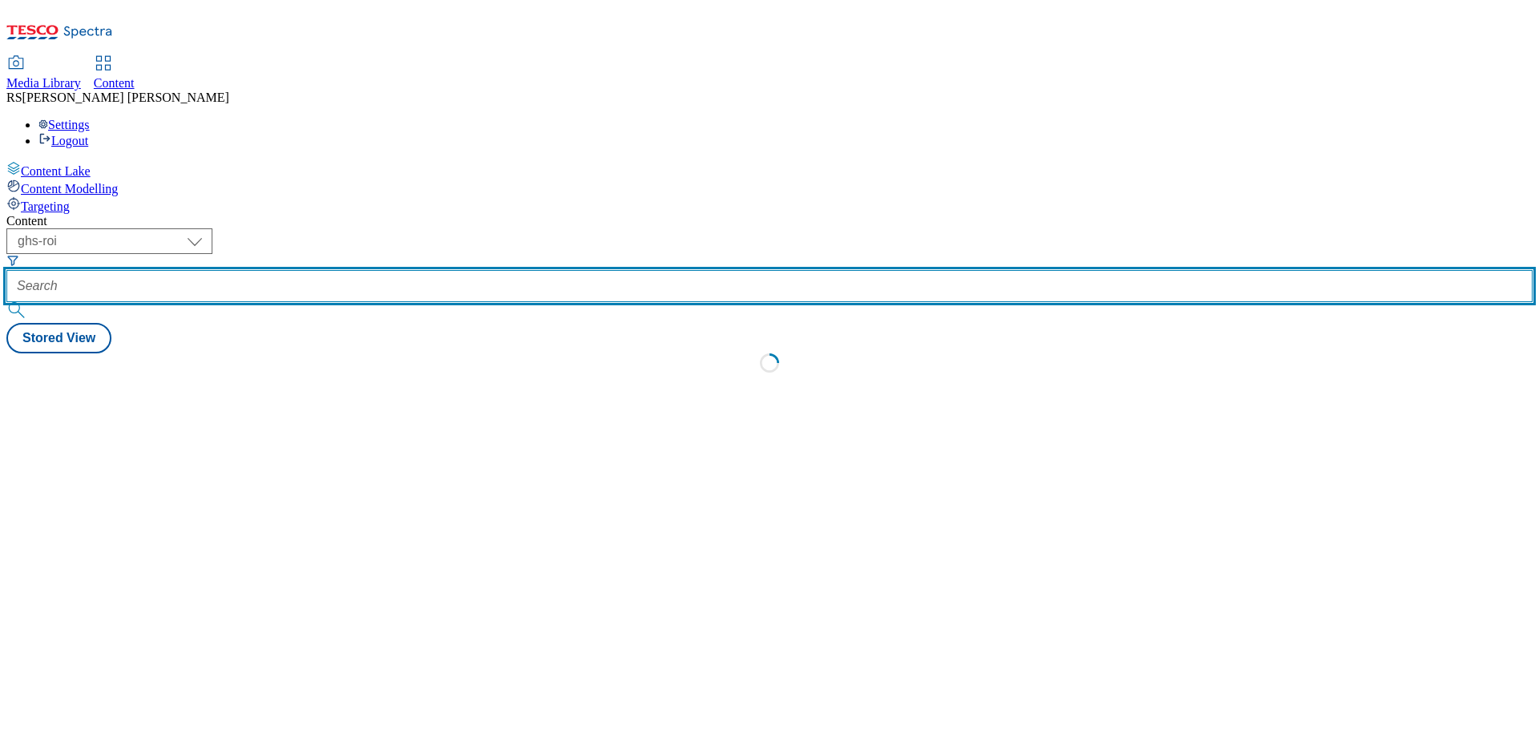
click at [362, 270] on input "text" at bounding box center [769, 286] width 1526 height 32
paste input "542344"
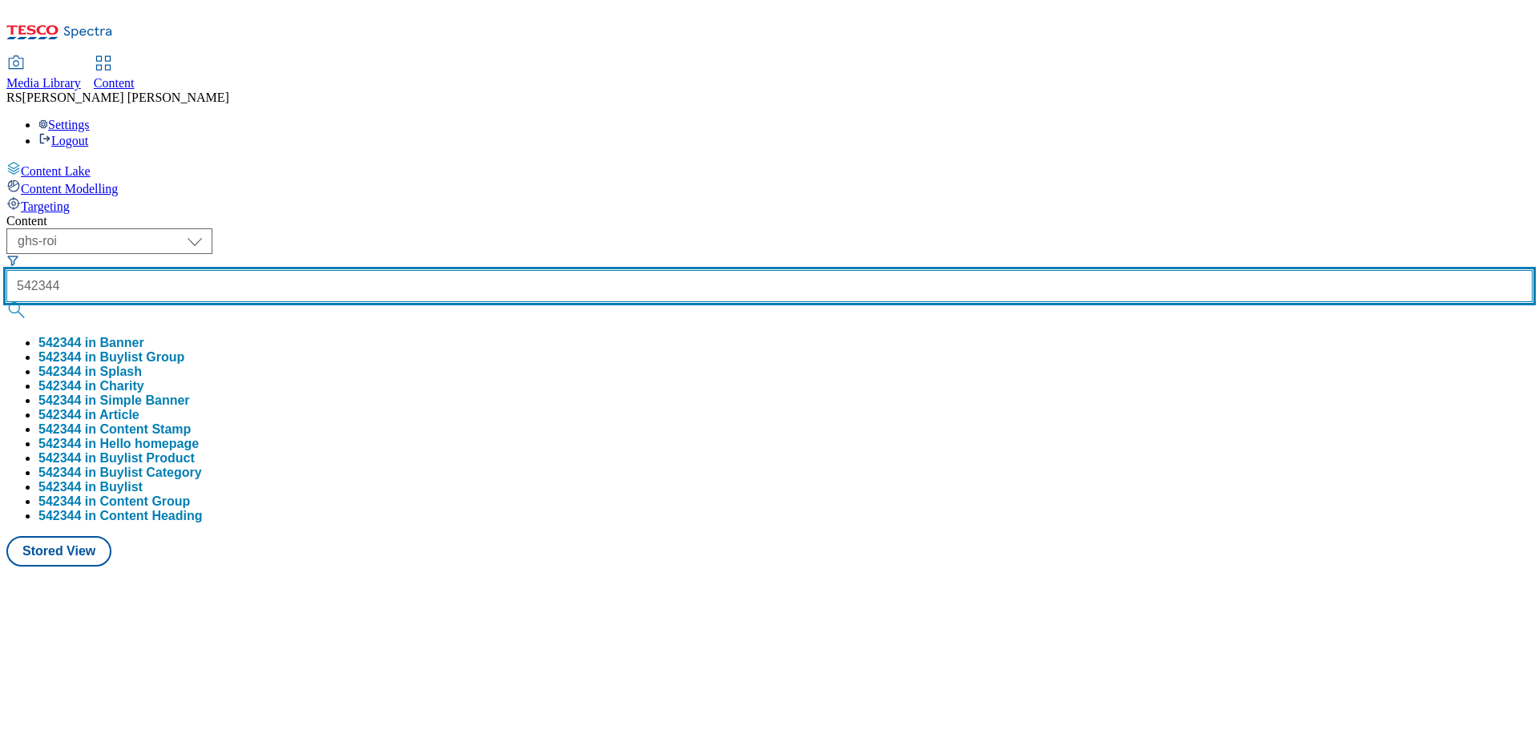
type input "542344"
click at [6, 302] on button "submit" at bounding box center [17, 310] width 22 height 16
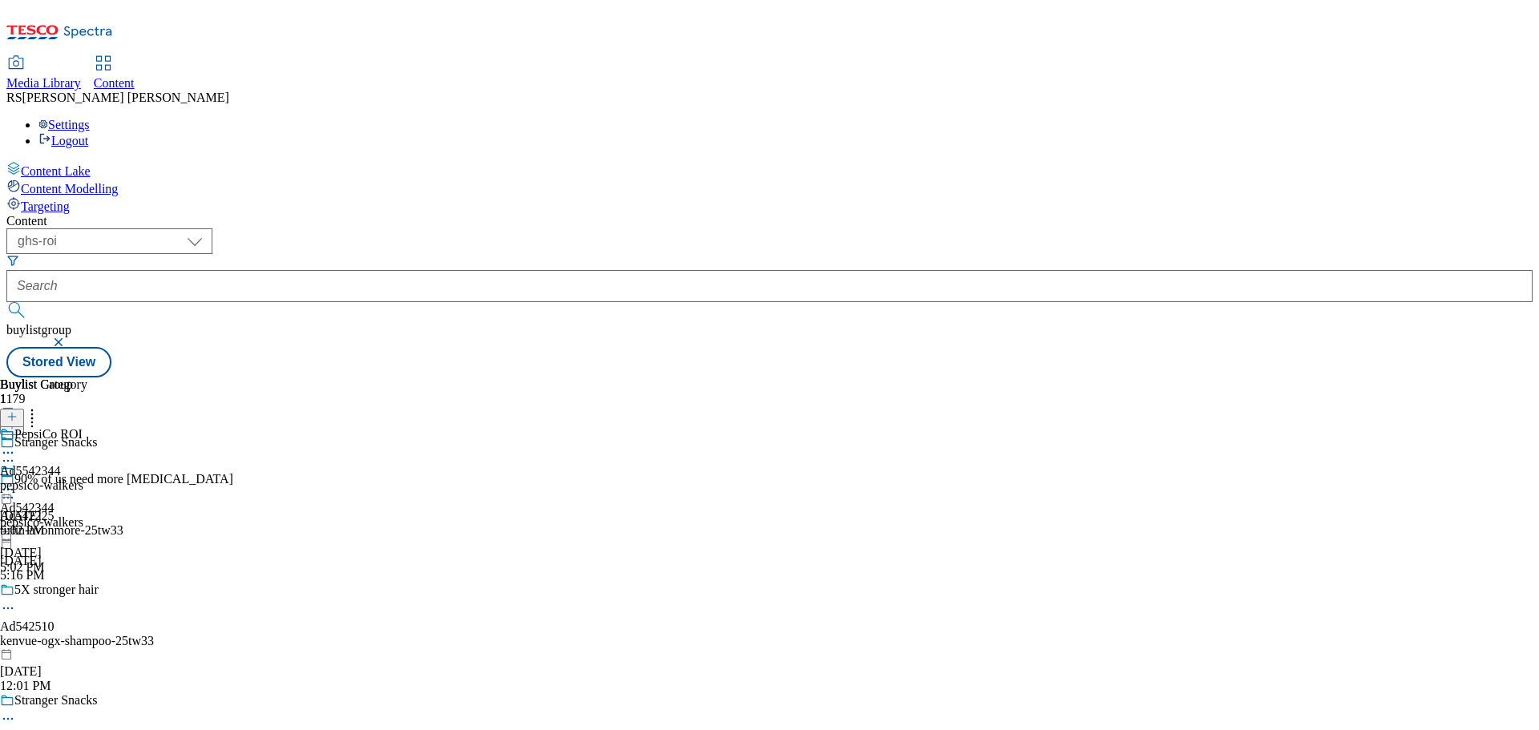
click at [16, 711] on icon at bounding box center [8, 719] width 16 height 16
click at [98, 693] on div "Stranger Snacks" at bounding box center [55, 700] width 83 height 14
click at [83, 464] on div "Ad542344 pepsico-walkers Oct 3, 2025 5:02 PM" at bounding box center [41, 519] width 83 height 111
click at [87, 427] on div "PepsiCo ROI Ad5542344 pepsico-walkers Oct 3, 2025 5:02 PM" at bounding box center [43, 482] width 87 height 111
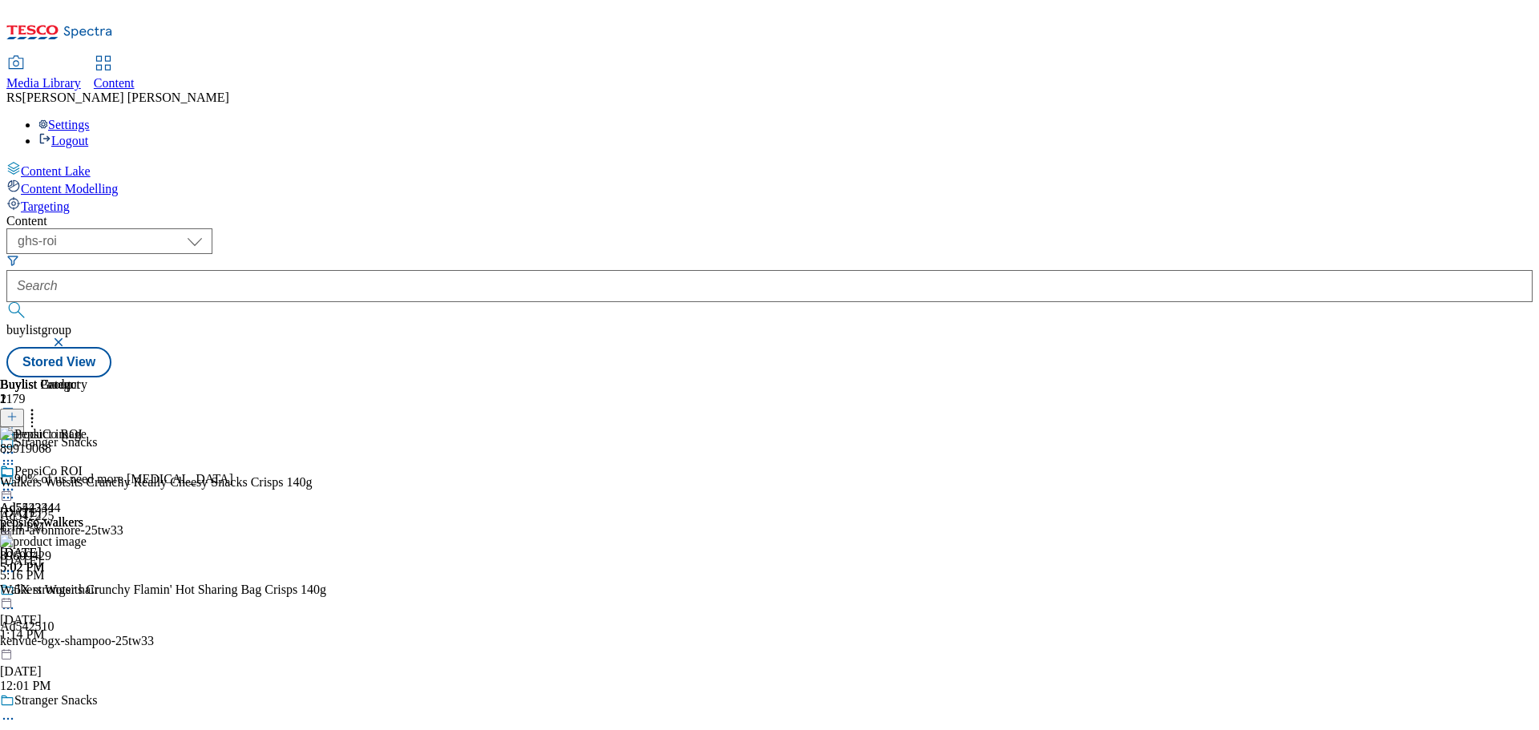
click at [16, 482] on icon at bounding box center [8, 490] width 16 height 16
click at [87, 464] on div "PepsiCo ROI Ad5542344 pepsico-walkers Oct 3, 2025 5:02 PM" at bounding box center [43, 519] width 87 height 111
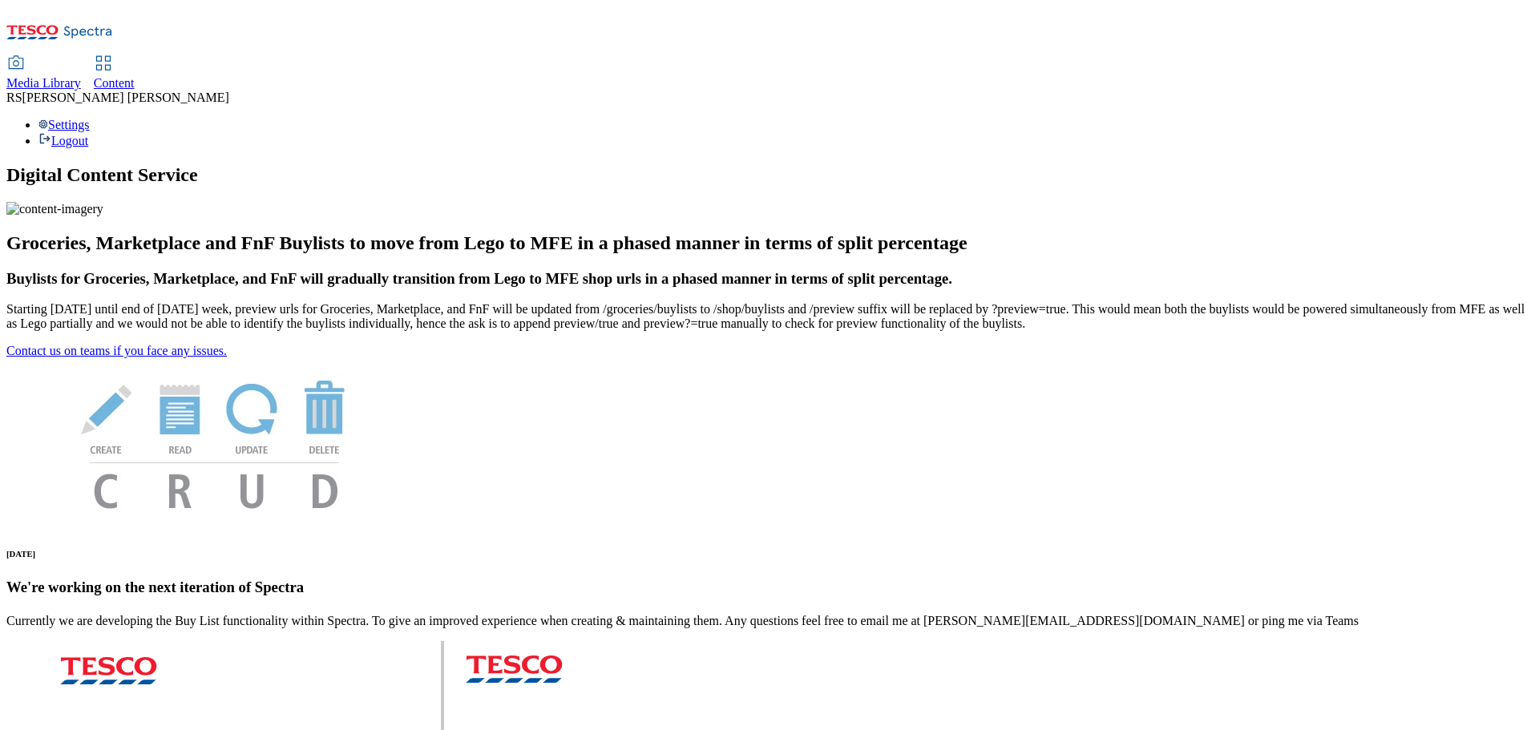
click at [135, 76] on div "Content" at bounding box center [114, 83] width 41 height 14
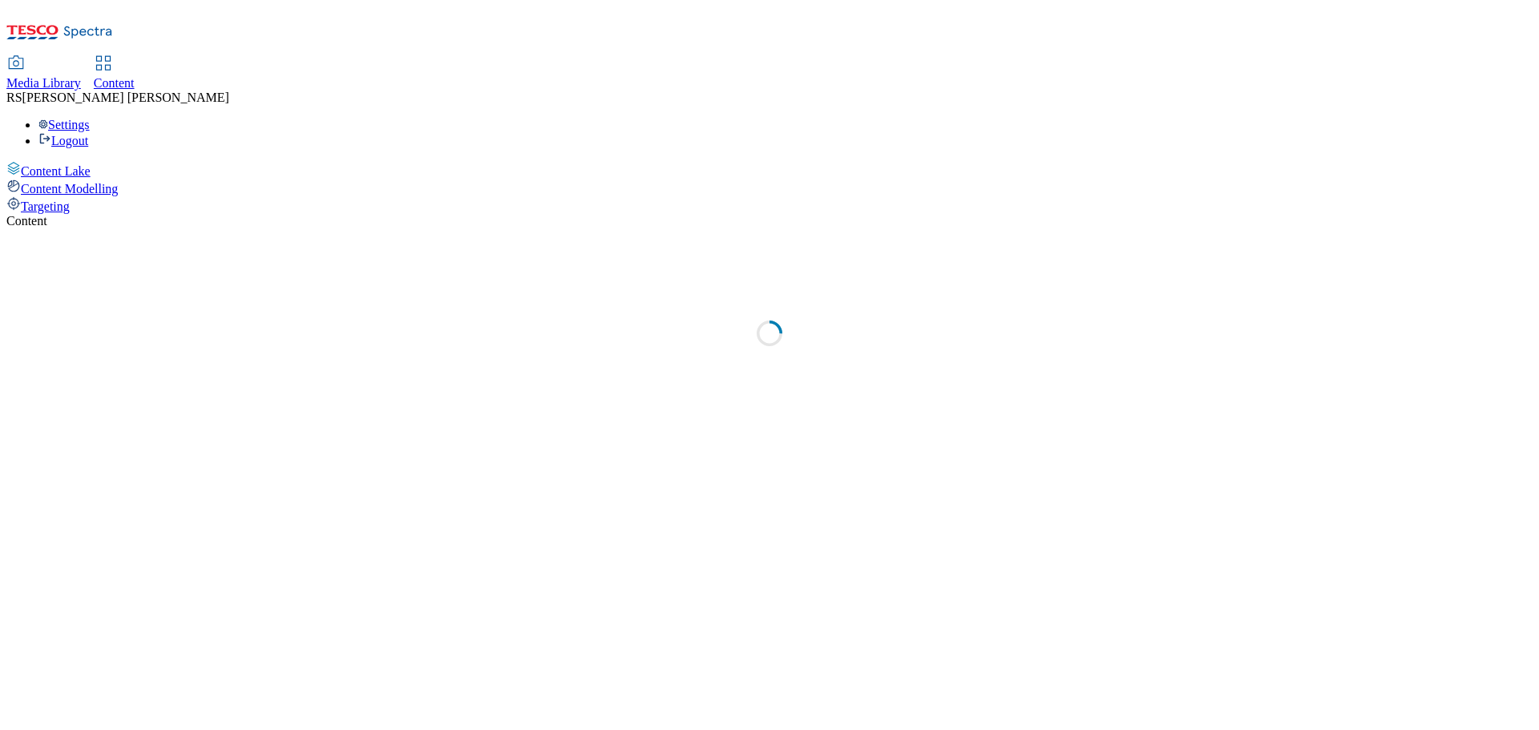
select select "ghs-uk"
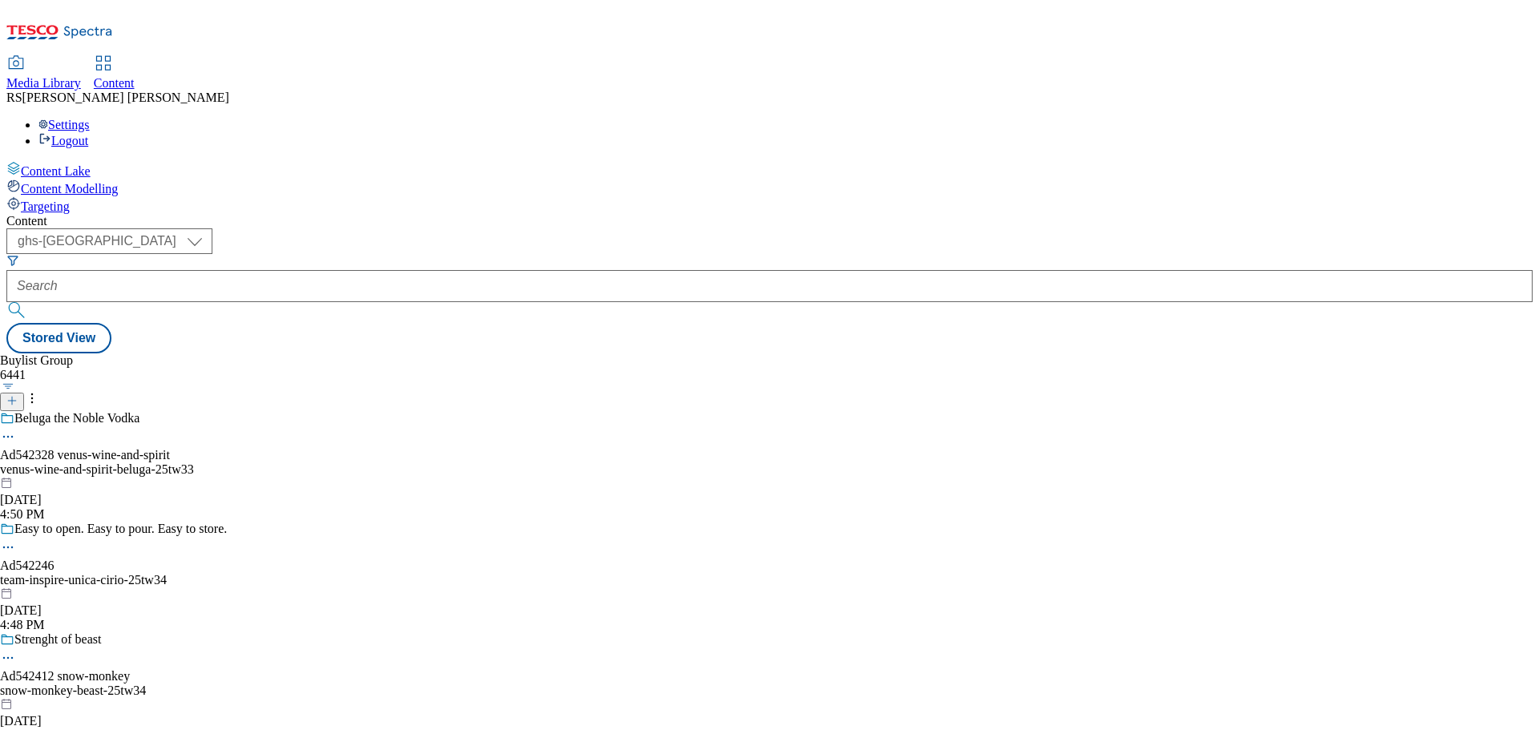
click at [12, 397] on line at bounding box center [12, 401] width 0 height 8
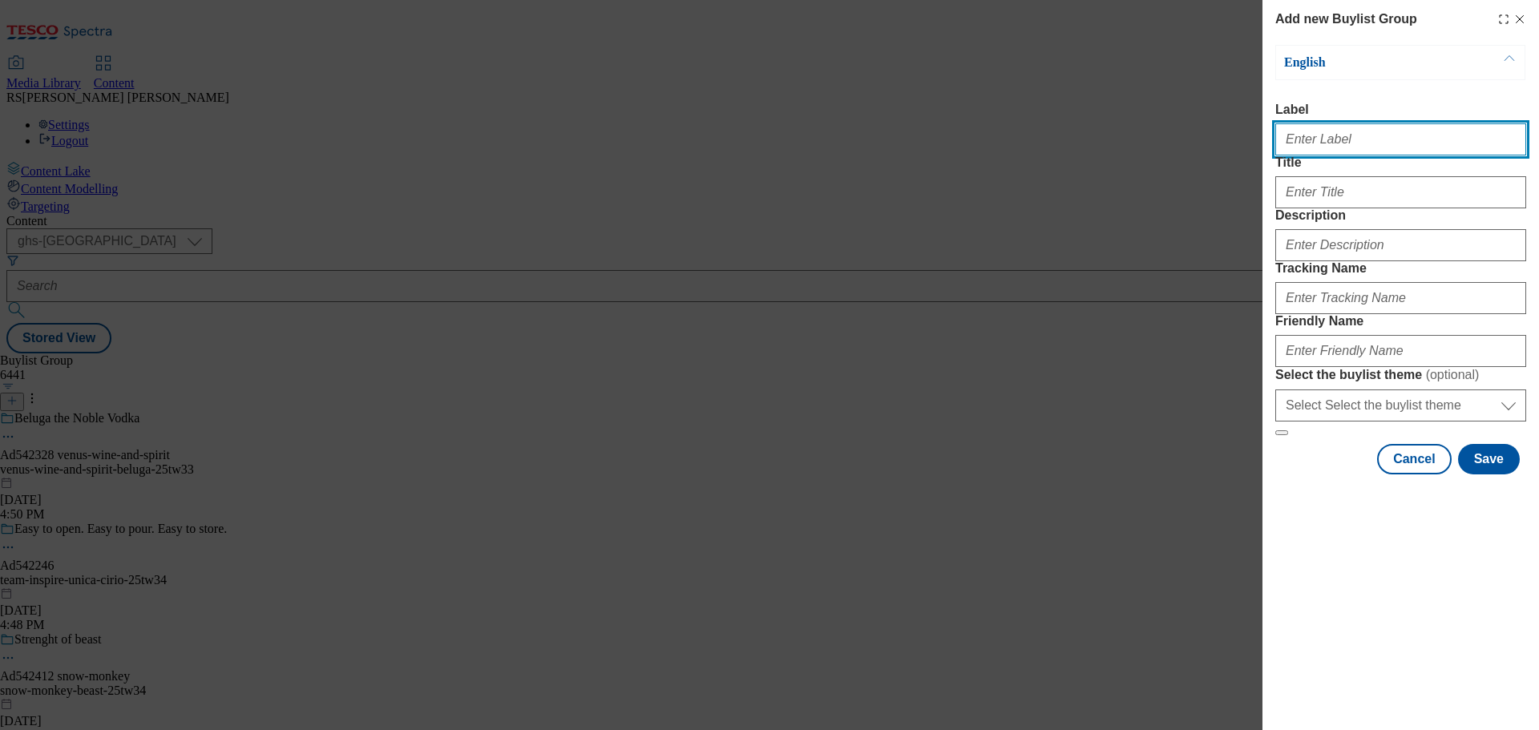
click at [1316, 149] on input "Label" at bounding box center [1400, 139] width 251 height 32
paste input "Ad542277"
type input "Ad542277"
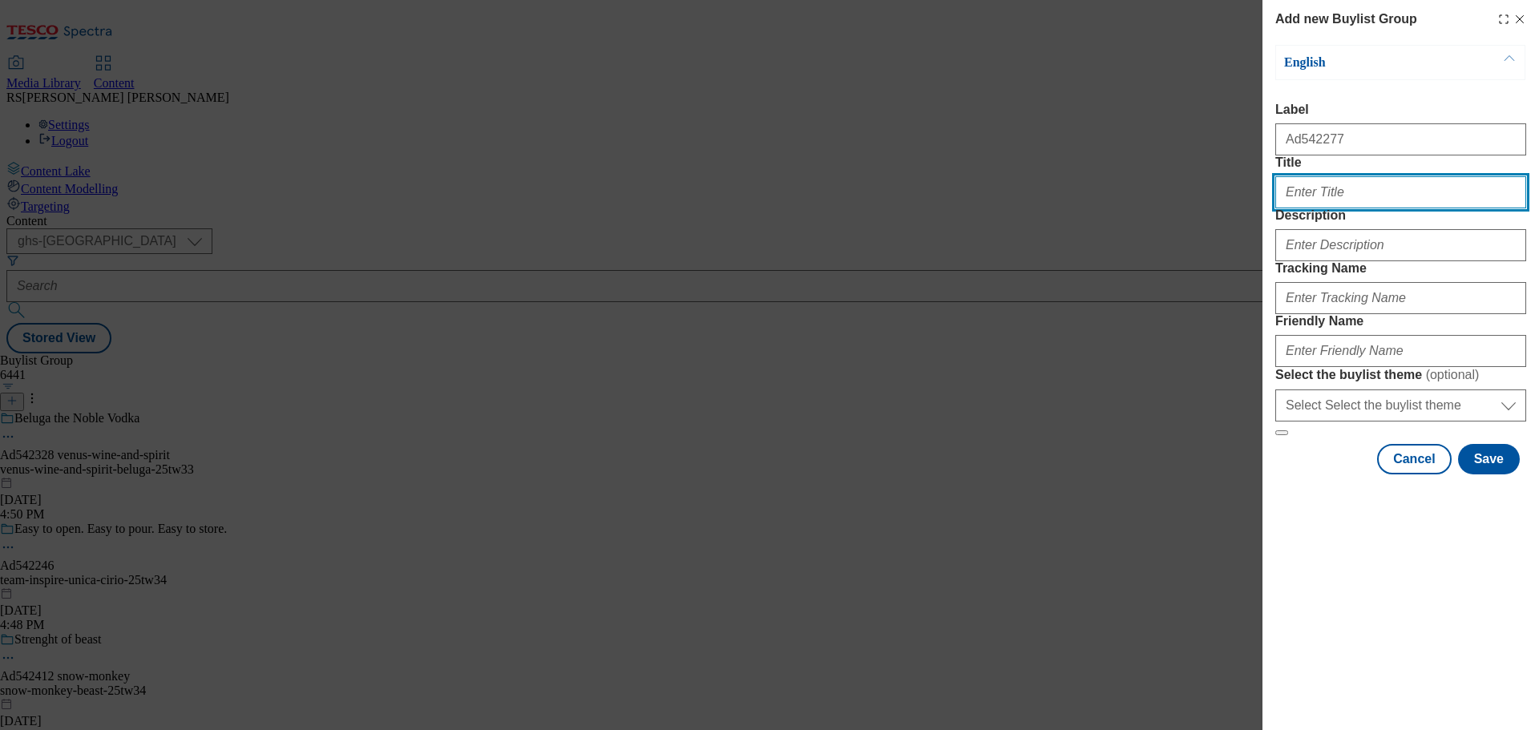
click at [1316, 208] on input "Title" at bounding box center [1400, 192] width 251 height 32
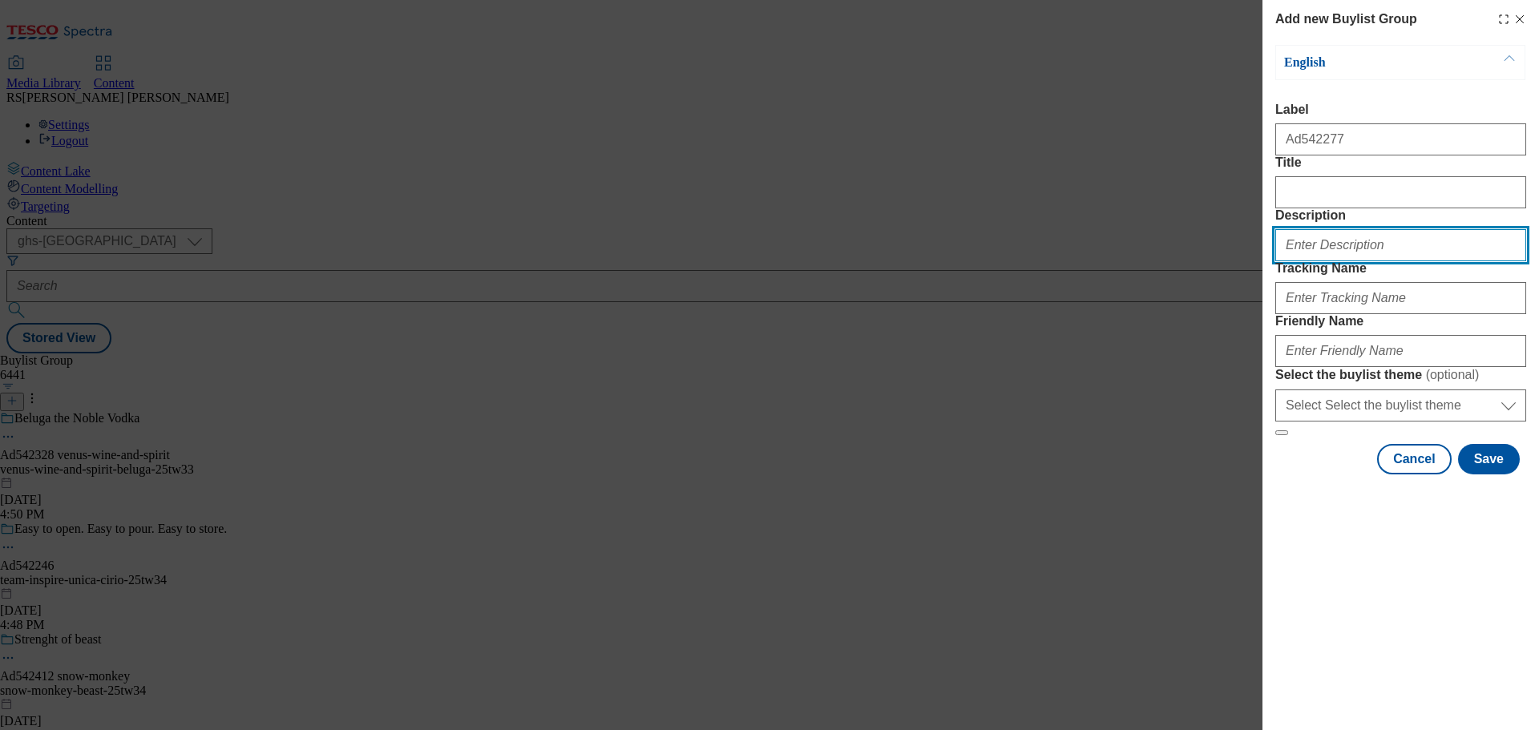
click at [1313, 261] on input "Description" at bounding box center [1400, 245] width 251 height 32
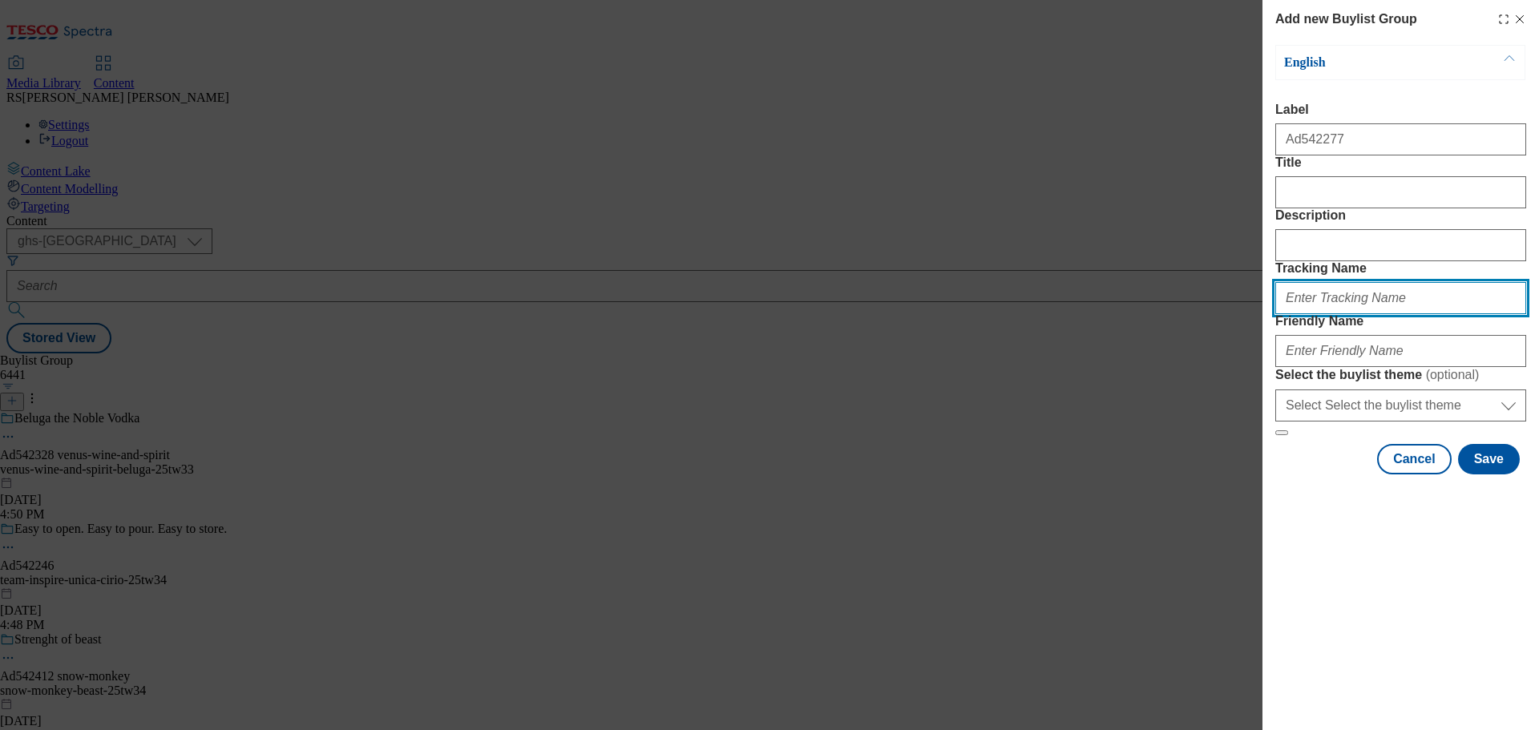
click at [1326, 314] on input "Tracking Name" at bounding box center [1400, 298] width 251 height 32
paste input "DH_AD542277"
type input "DH_AD542277"
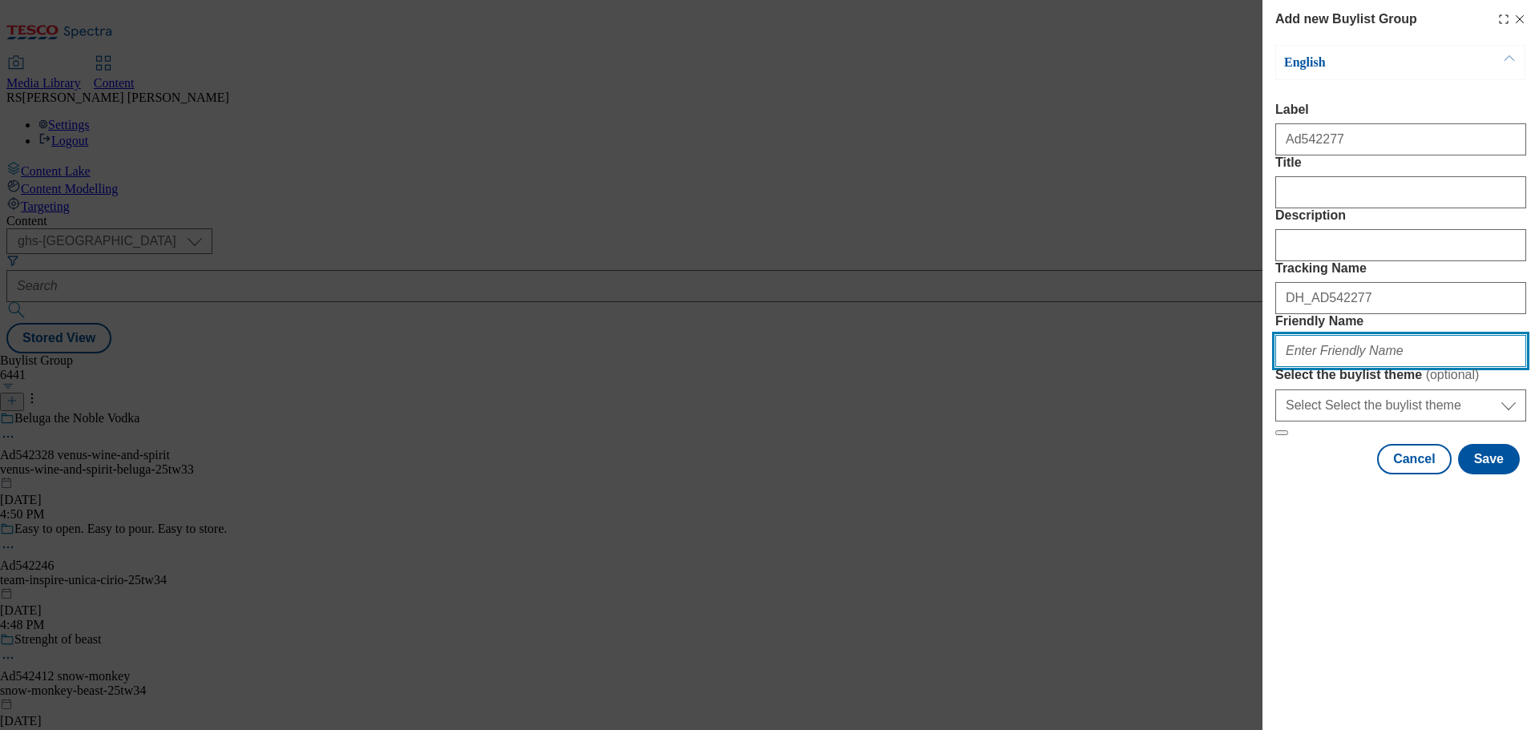
click at [1329, 367] on input "Friendly Name" at bounding box center [1400, 351] width 251 height 32
paste input "kenvue-listerine-cool-mint-25tw36"
drag, startPoint x: 1318, startPoint y: 468, endPoint x: 1251, endPoint y: 467, distance: 66.6
click at [1251, 467] on div "Add new Buylist Group English Label Ad542277 Title Description Tracking Name DH…" at bounding box center [769, 365] width 1539 height 730
paste input "Moet Hennessey"
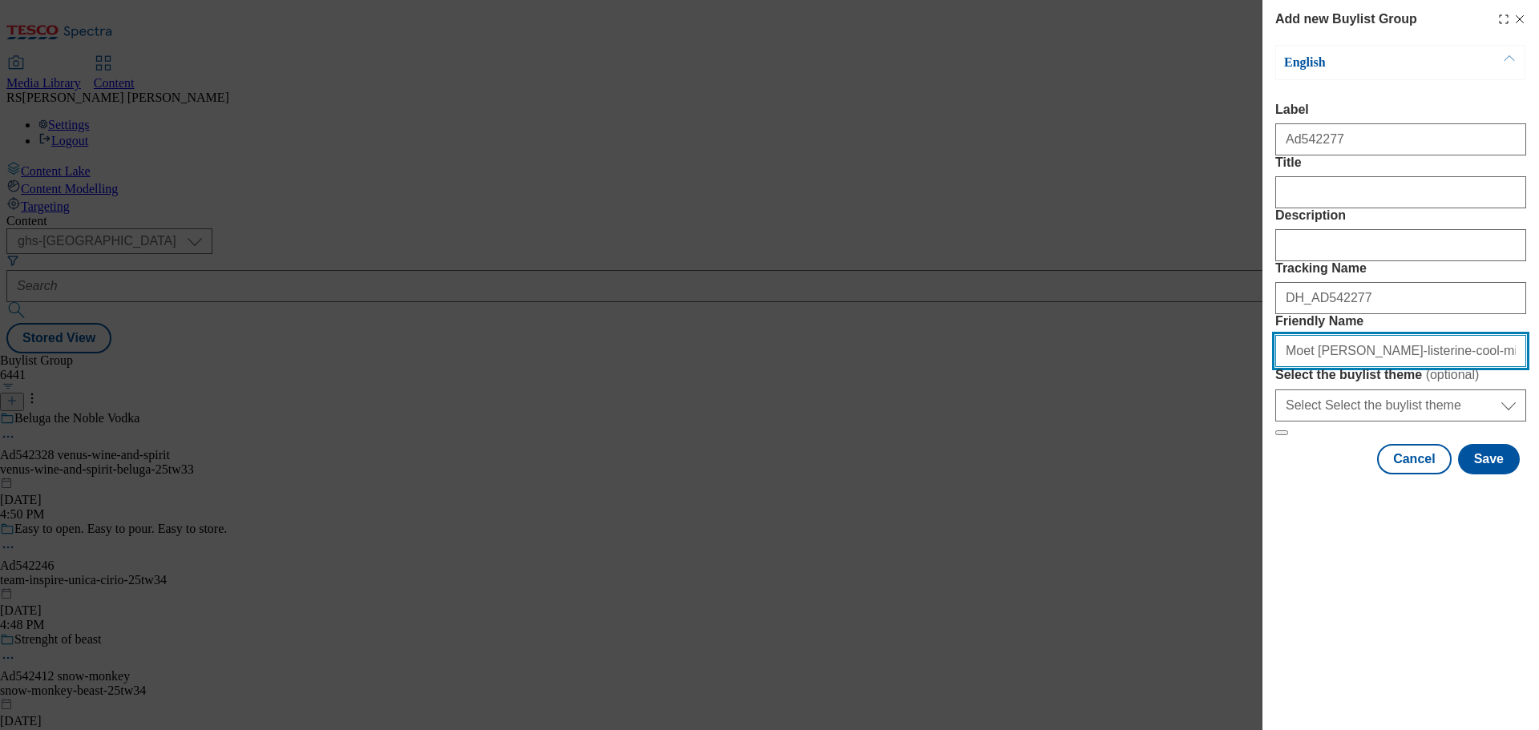
drag, startPoint x: 1292, startPoint y: 467, endPoint x: 1267, endPoint y: 466, distance: 25.7
click at [1268, 467] on div "Add new Buylist Group English Label Ad542277 Title Description Tracking Name DH…" at bounding box center [1401, 239] width 277 height 478
click at [1313, 367] on input "moet Hennessey-listerine-cool-mint-25tw36" at bounding box center [1400, 351] width 251 height 32
click at [1446, 367] on input "moet-hennessey-listerine-cool-mint-25tw36" at bounding box center [1400, 351] width 251 height 32
paste input "Belvedere"
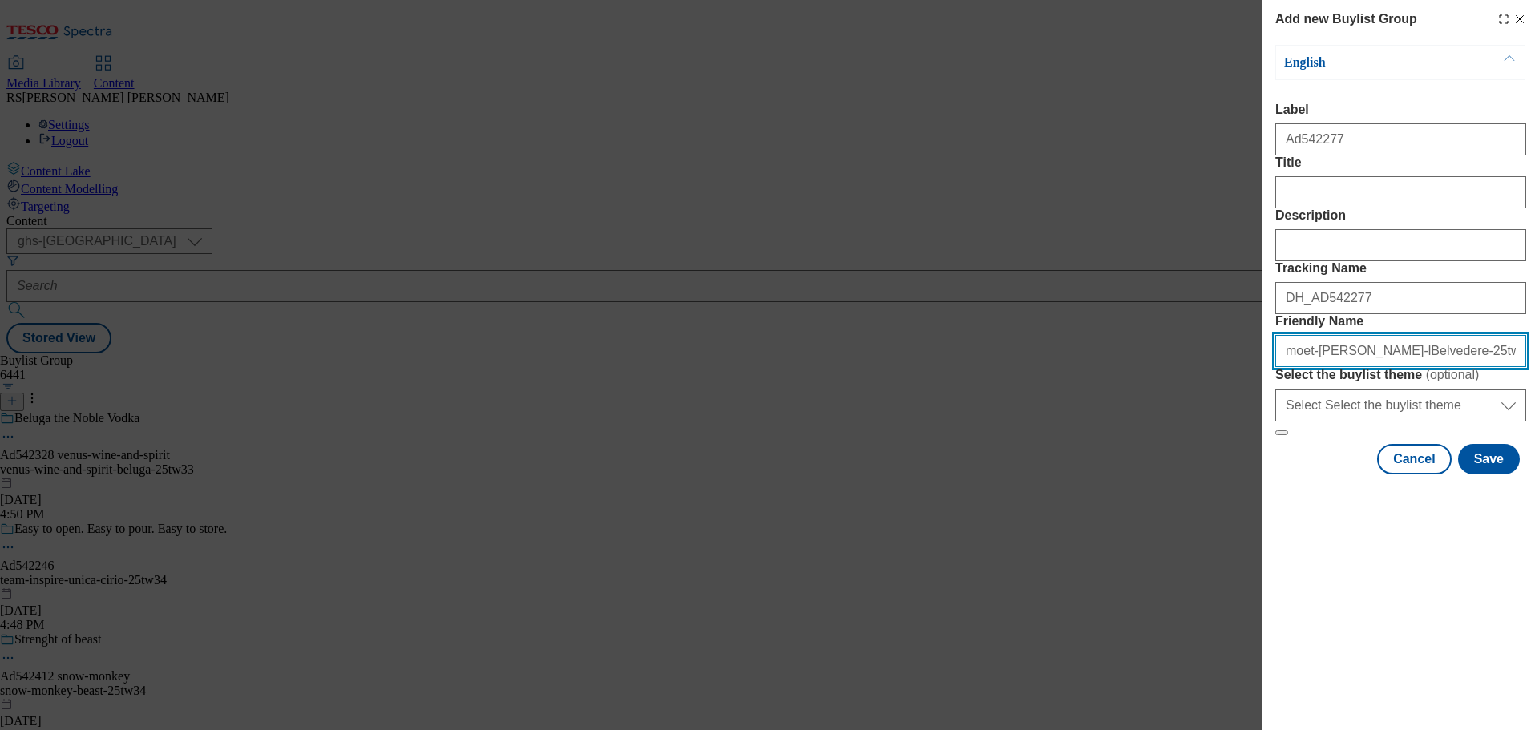
click at [1453, 367] on input "moet-hennessey-lBelvedere-25tw36" at bounding box center [1400, 351] width 251 height 32
type input "moet-hennessey-lBelvedere-25tw33"
click at [1340, 500] on div "Modal" at bounding box center [1401, 489] width 277 height 22
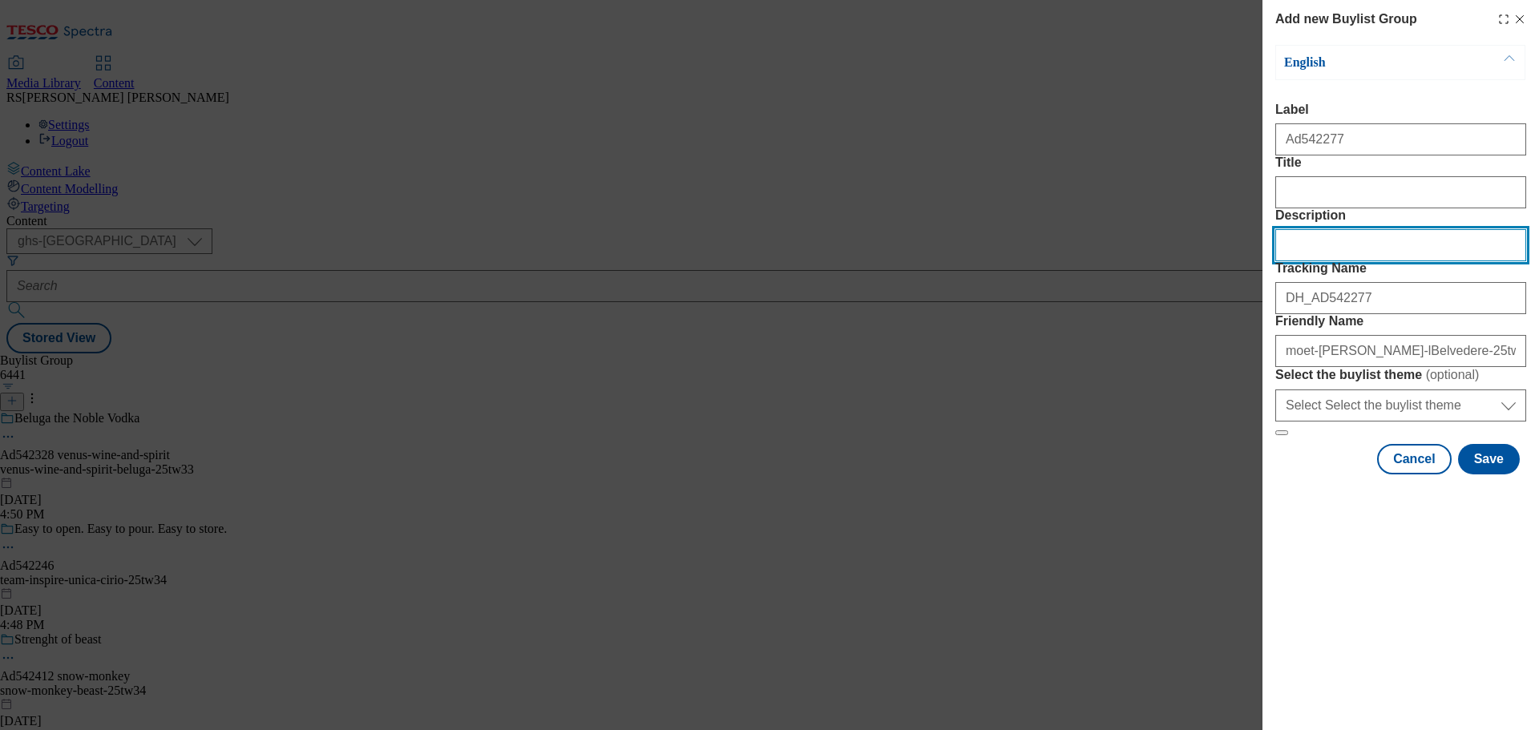
drag, startPoint x: 1296, startPoint y: 299, endPoint x: 1330, endPoint y: 323, distance: 42.0
click at [1296, 261] on input "Description" at bounding box center [1400, 245] width 251 height 32
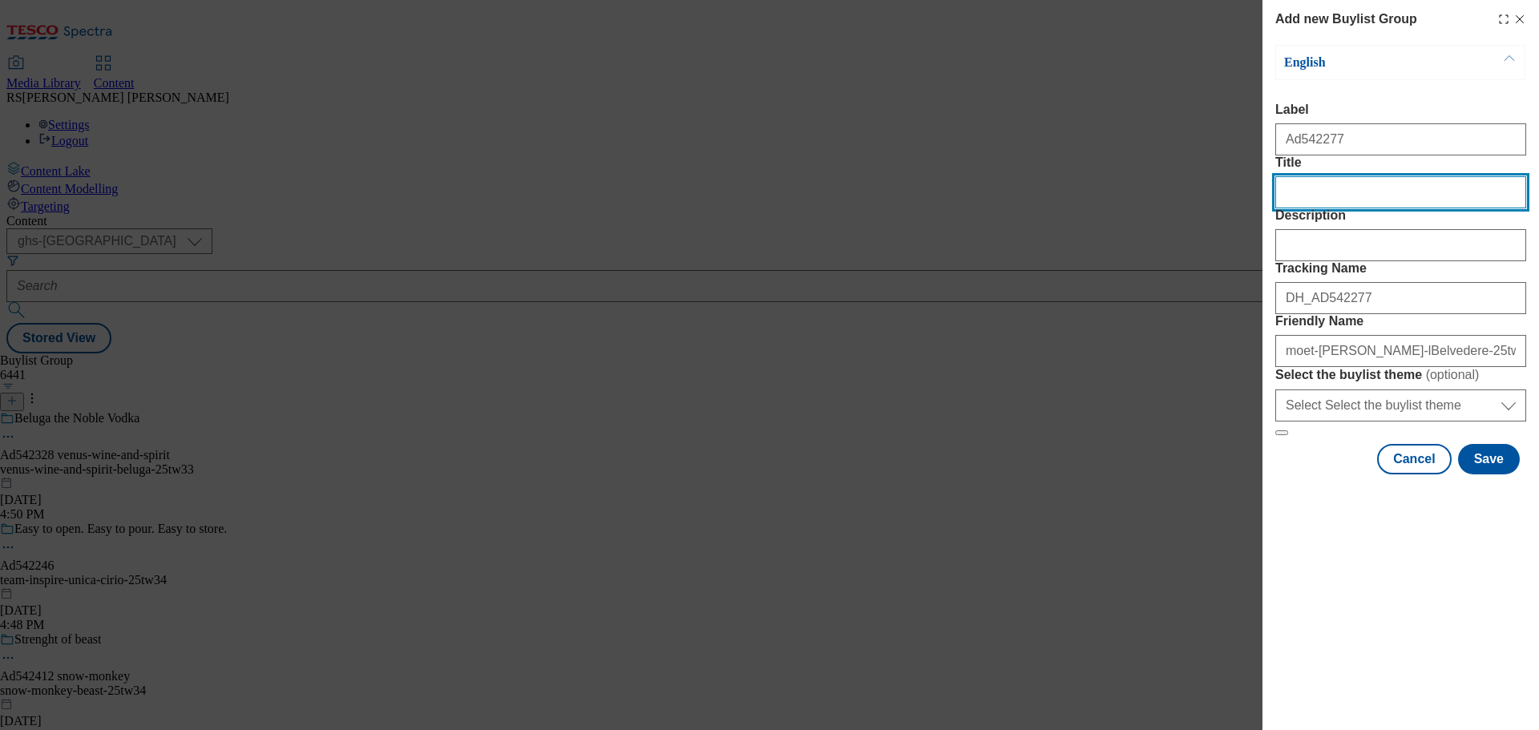
click at [1368, 208] on input "Title" at bounding box center [1400, 192] width 251 height 32
paste input "Belvedere Organic Vodka"
type input "Belvedere Organic Vodka"
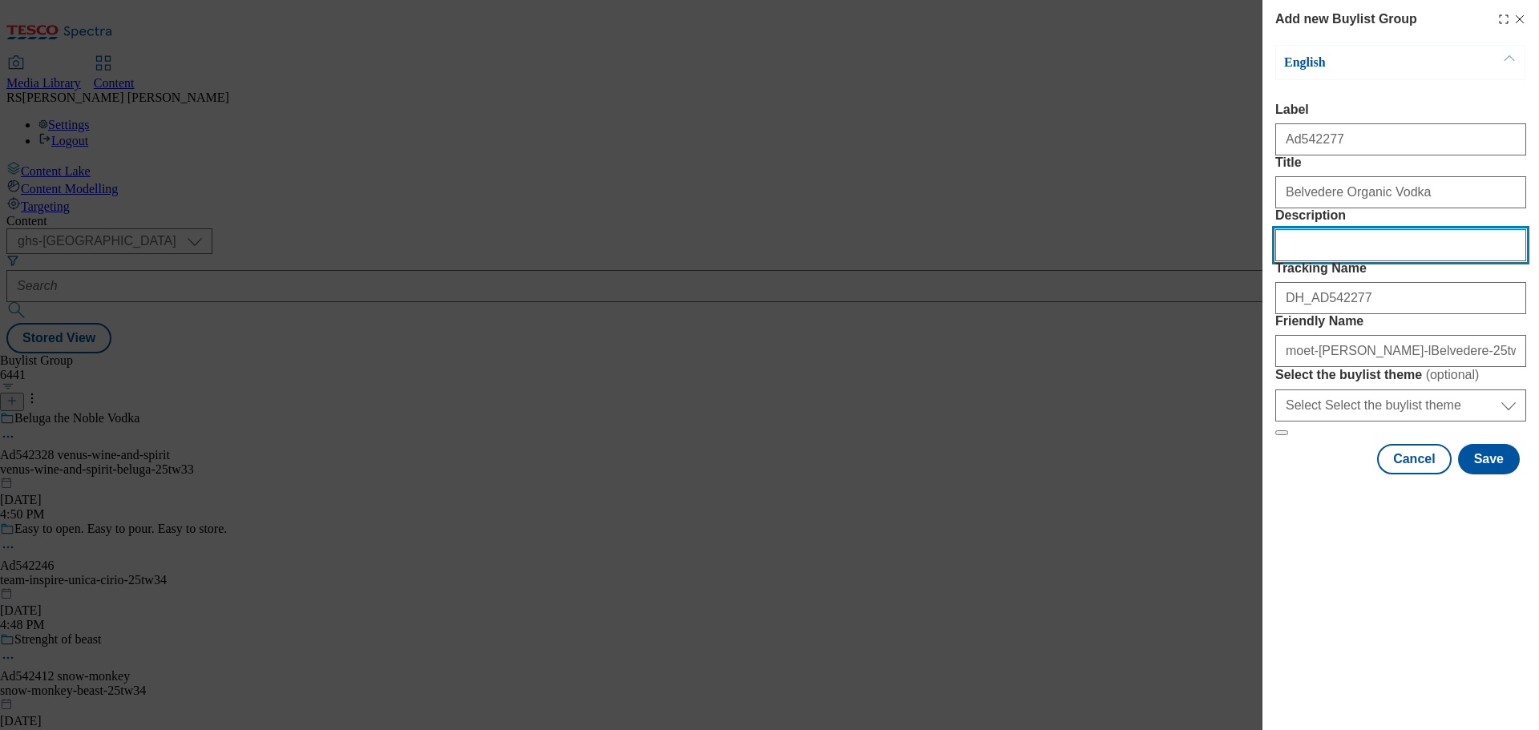
click at [1364, 261] on input "Description" at bounding box center [1400, 245] width 251 height 32
click at [1490, 475] on button "Save" at bounding box center [1489, 459] width 62 height 30
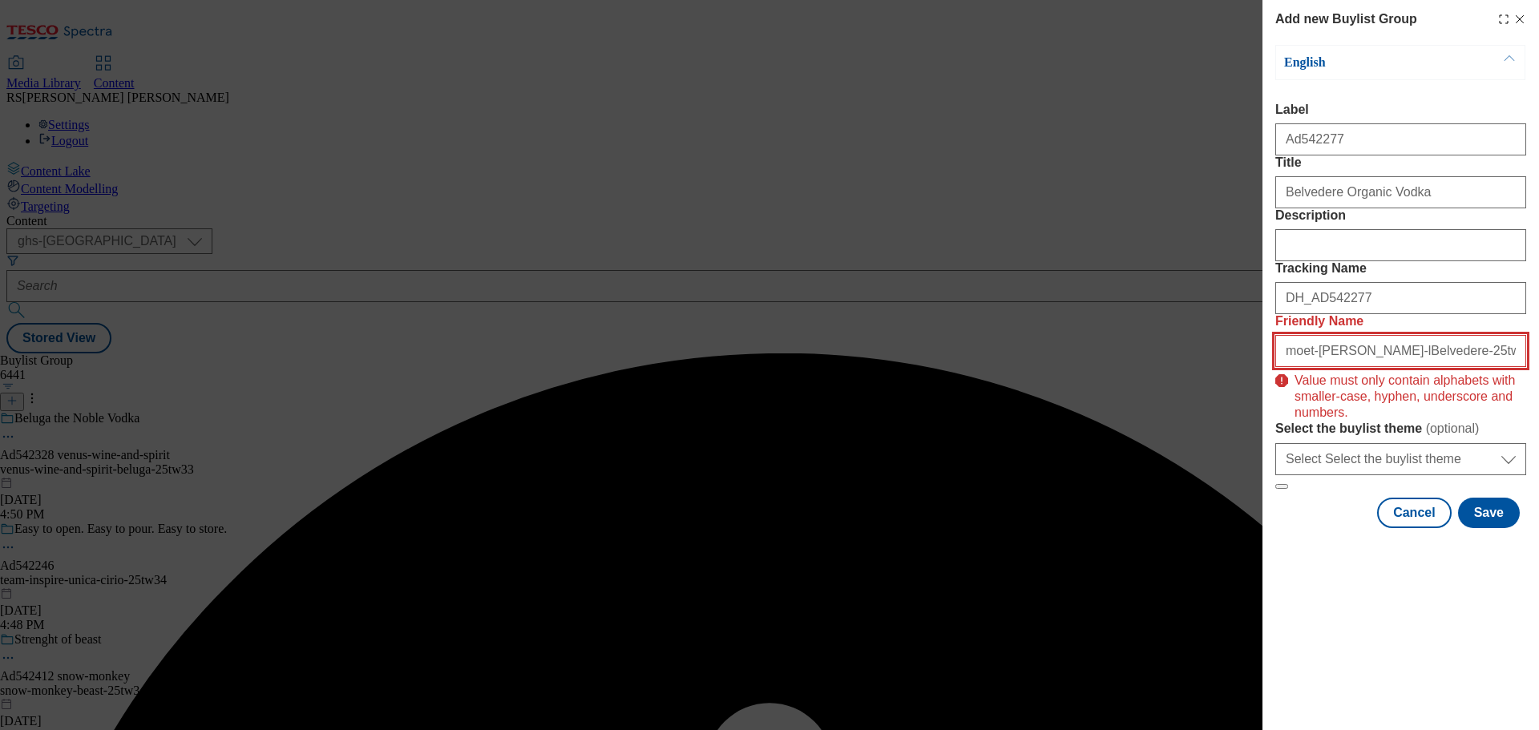
click at [1368, 367] on input "moet-hennessey-lBelvedere-25tw33" at bounding box center [1400, 351] width 251 height 32
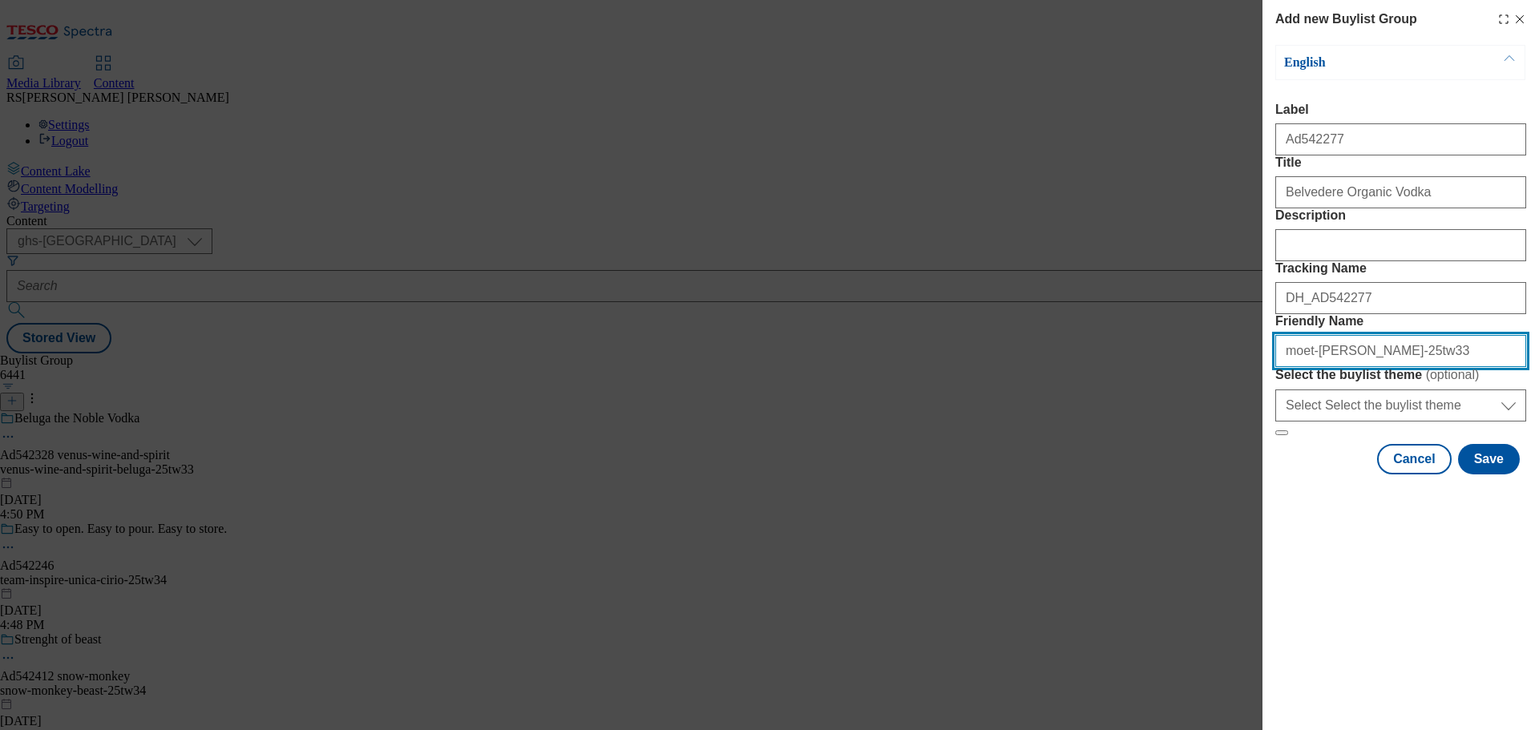
type input "moet-hennessey-belvedere-25tw33"
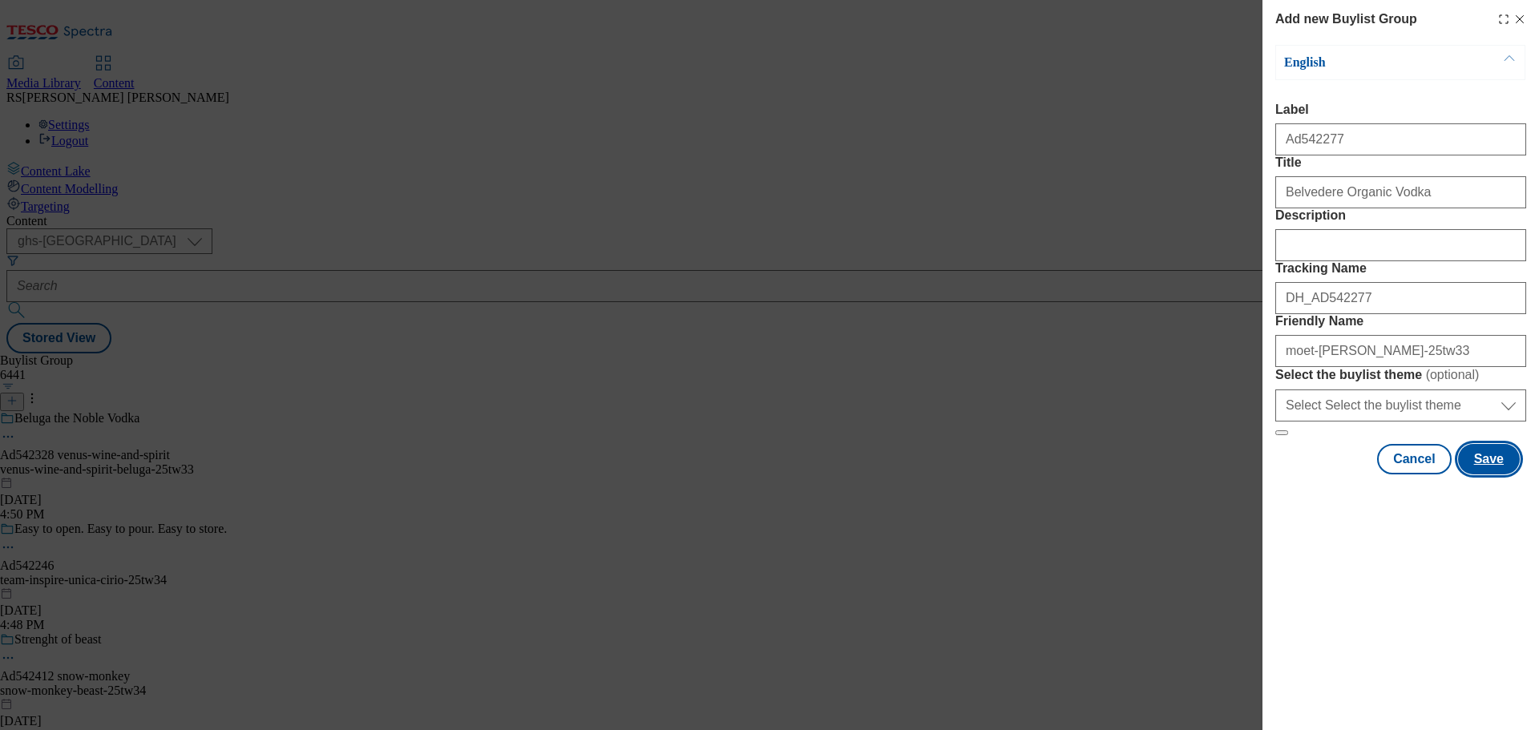
click at [1478, 475] on button "Save" at bounding box center [1489, 459] width 62 height 30
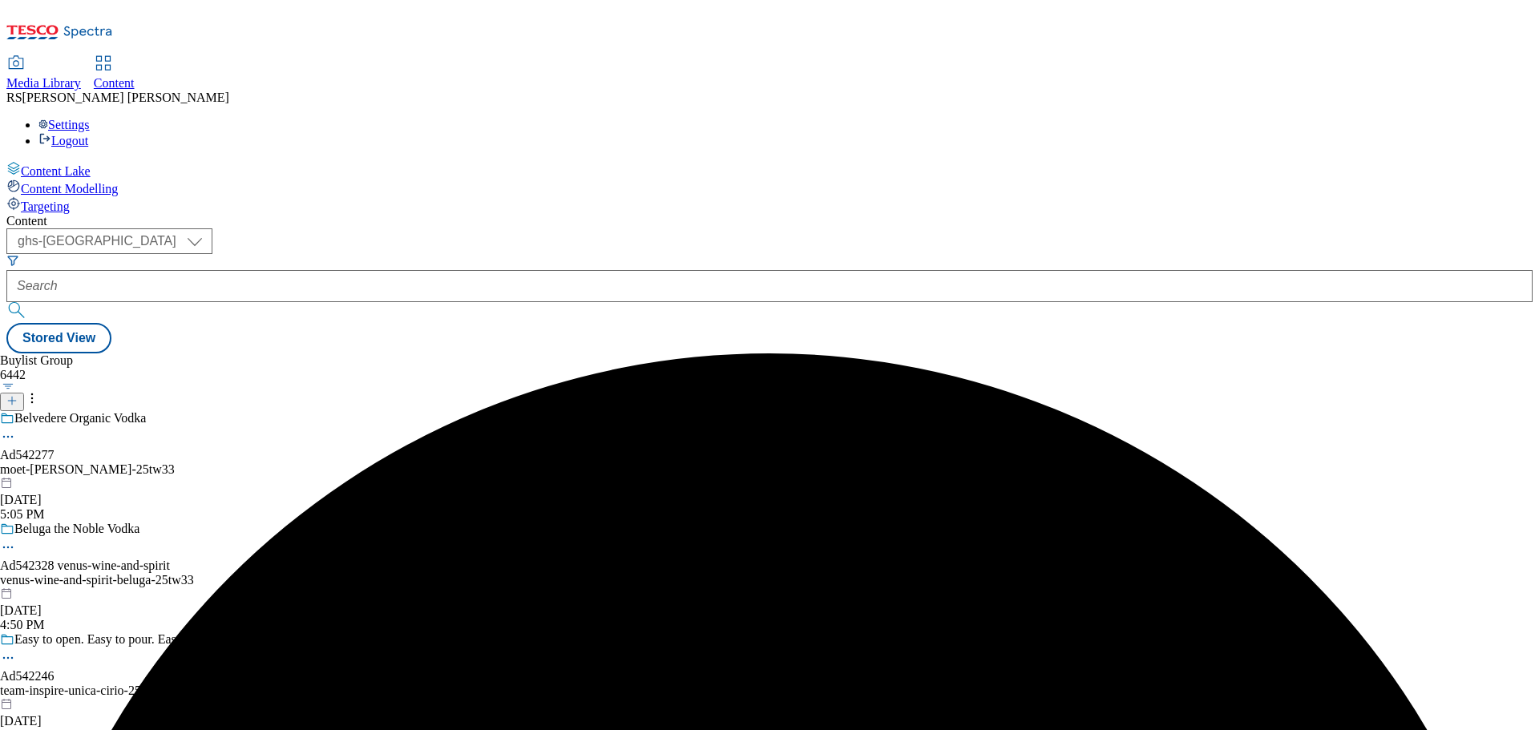
click at [265, 411] on div "Belvedere Organic Vodka Ad542277 moet-hennessey-belvedere-25tw33 Oct 6, 2025 5:…" at bounding box center [132, 466] width 265 height 111
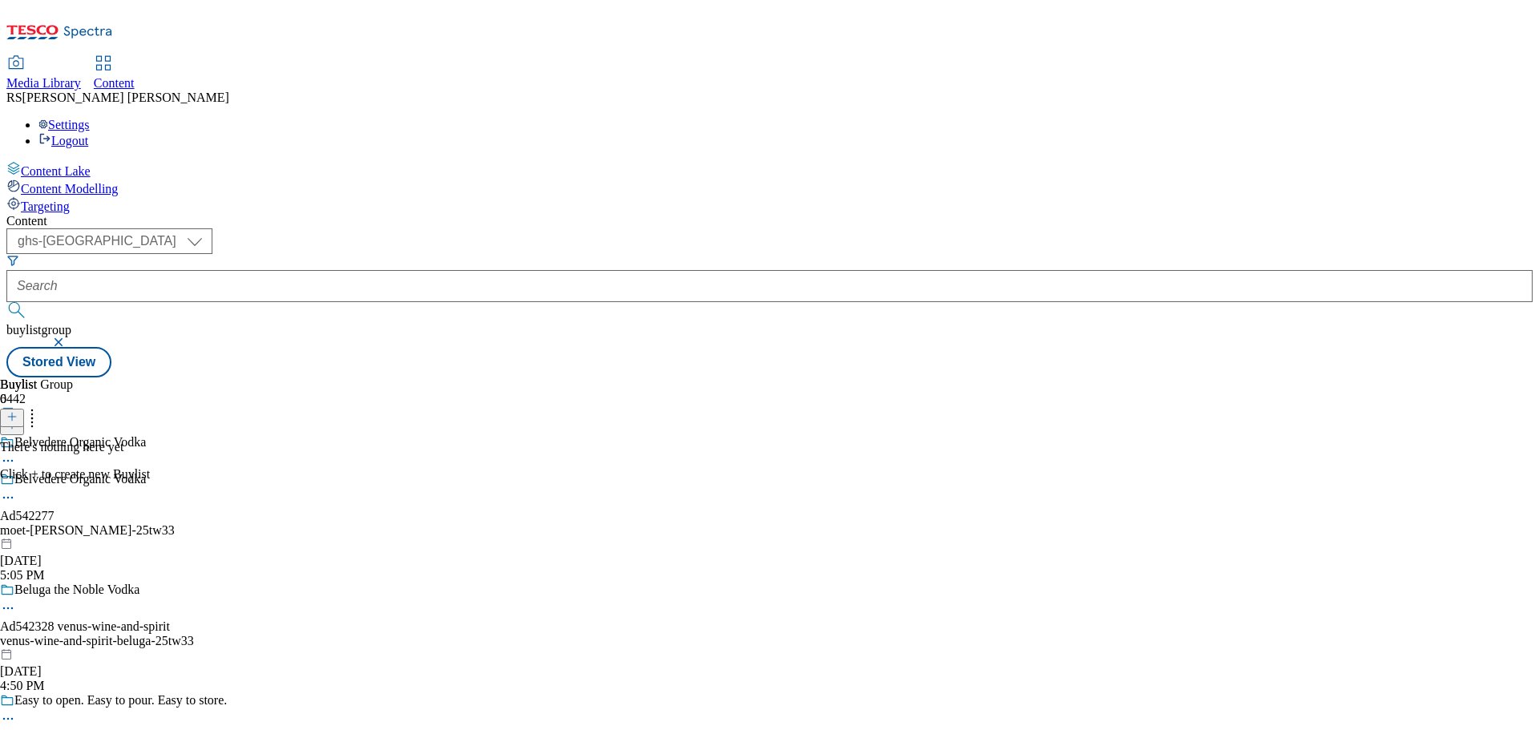
click at [18, 411] on icon at bounding box center [11, 416] width 11 height 11
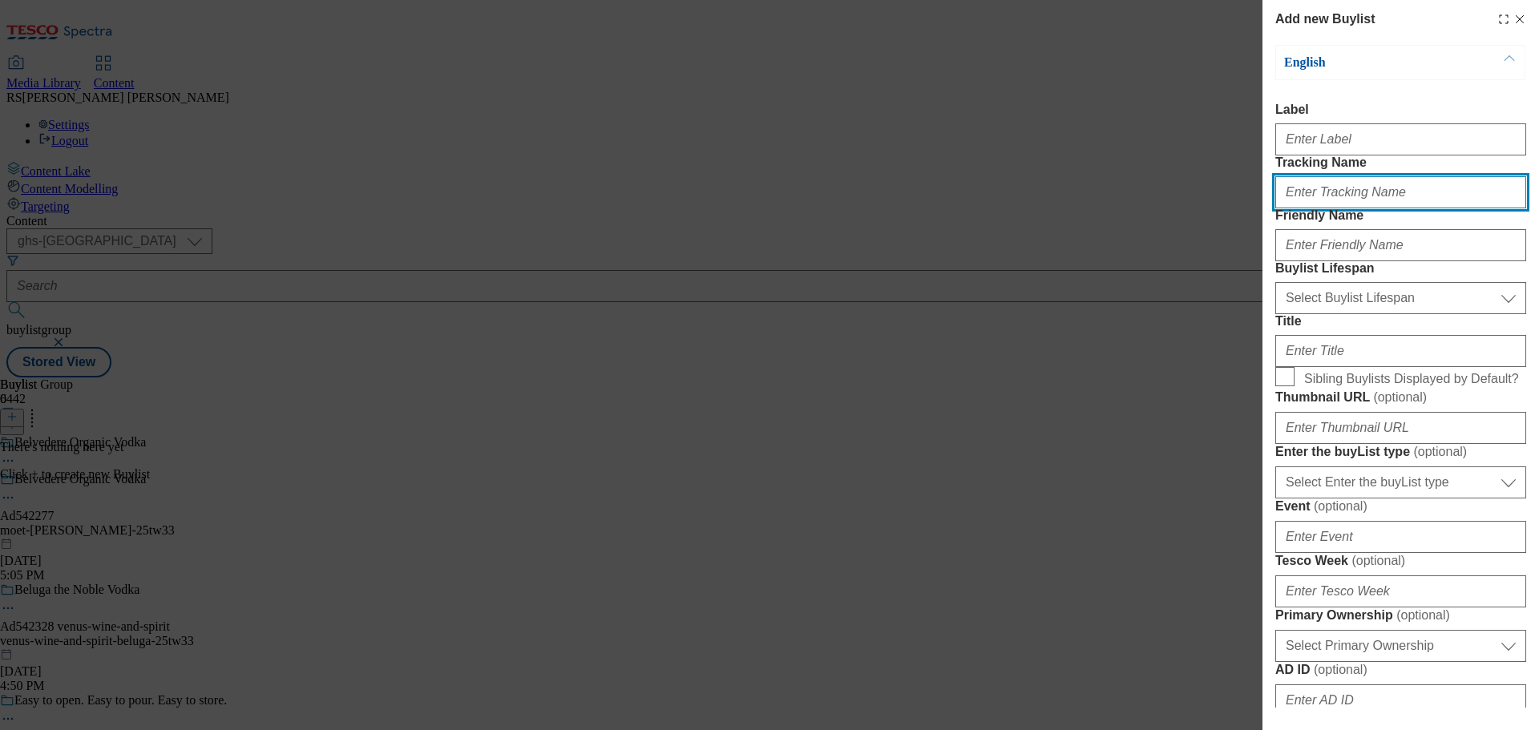
click at [1321, 208] on input "Tracking Name" at bounding box center [1400, 192] width 251 height 32
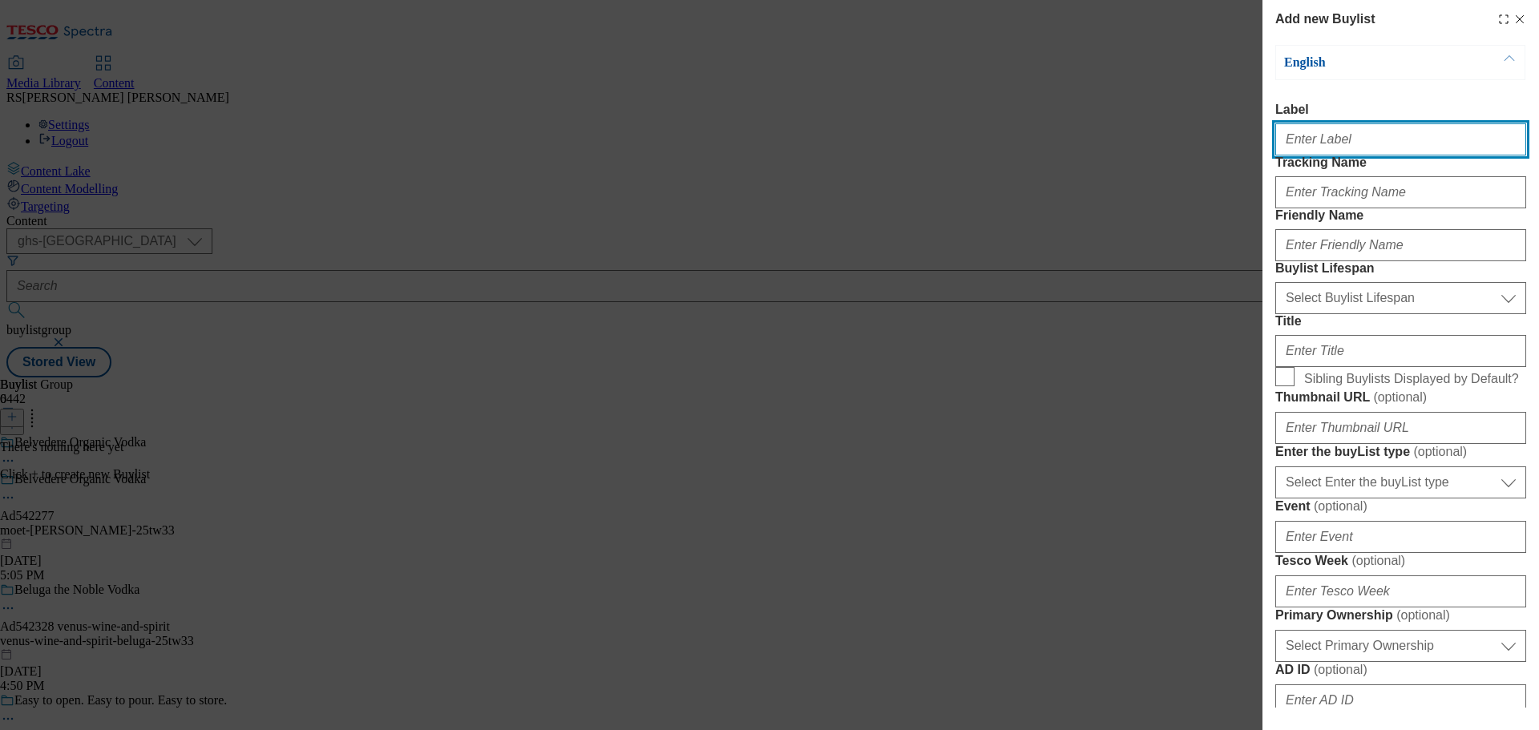
click at [1310, 142] on input "Label" at bounding box center [1400, 139] width 251 height 32
paste input "Ad542277"
type input "Ad542277"
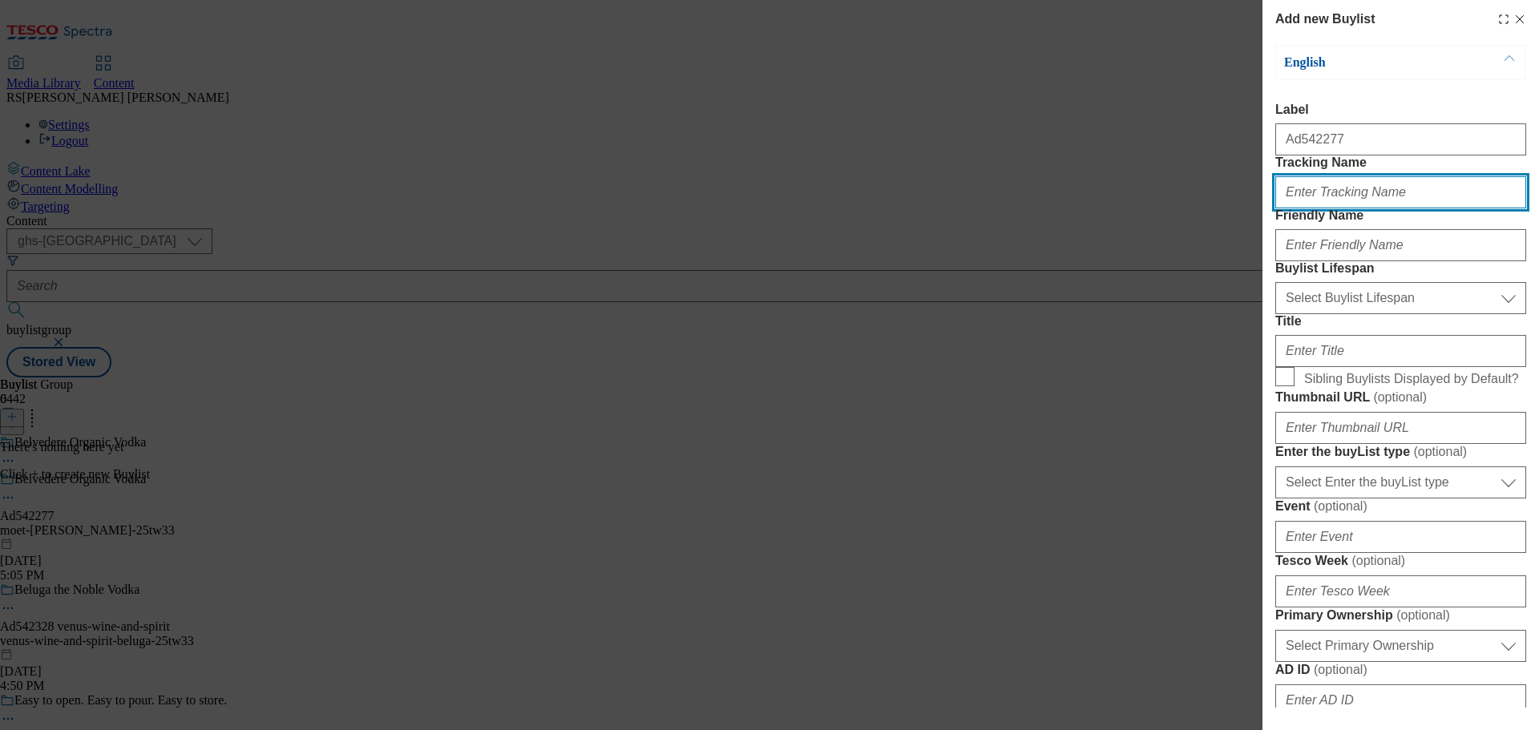
click at [1308, 208] on input "Tracking Name" at bounding box center [1400, 192] width 251 height 32
paste input "DH_AD542277"
type input "DH_AD542277"
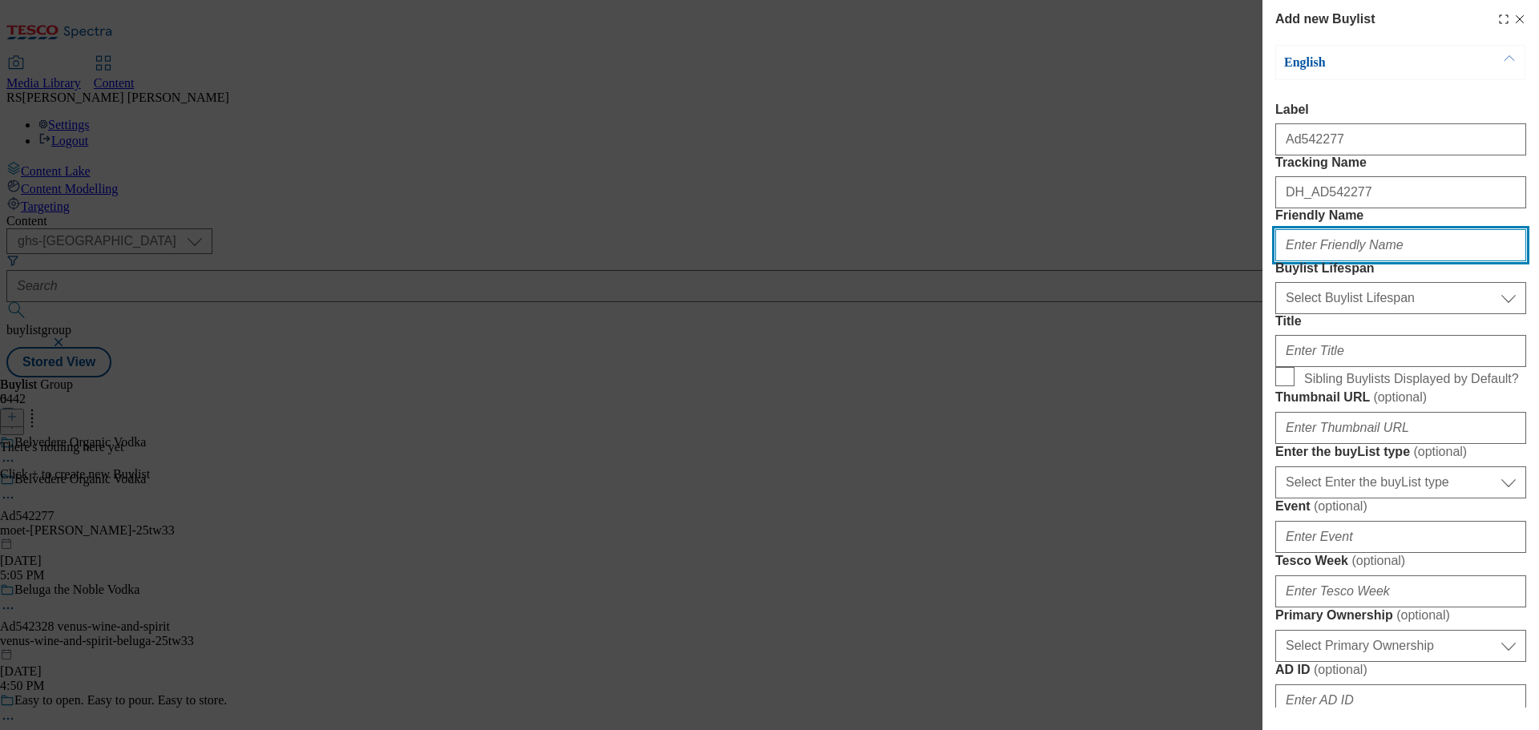
click at [1321, 261] on input "Friendly Name" at bounding box center [1400, 245] width 251 height 32
paste input "kenvue-listerine"
type input "kenvue-listerine"
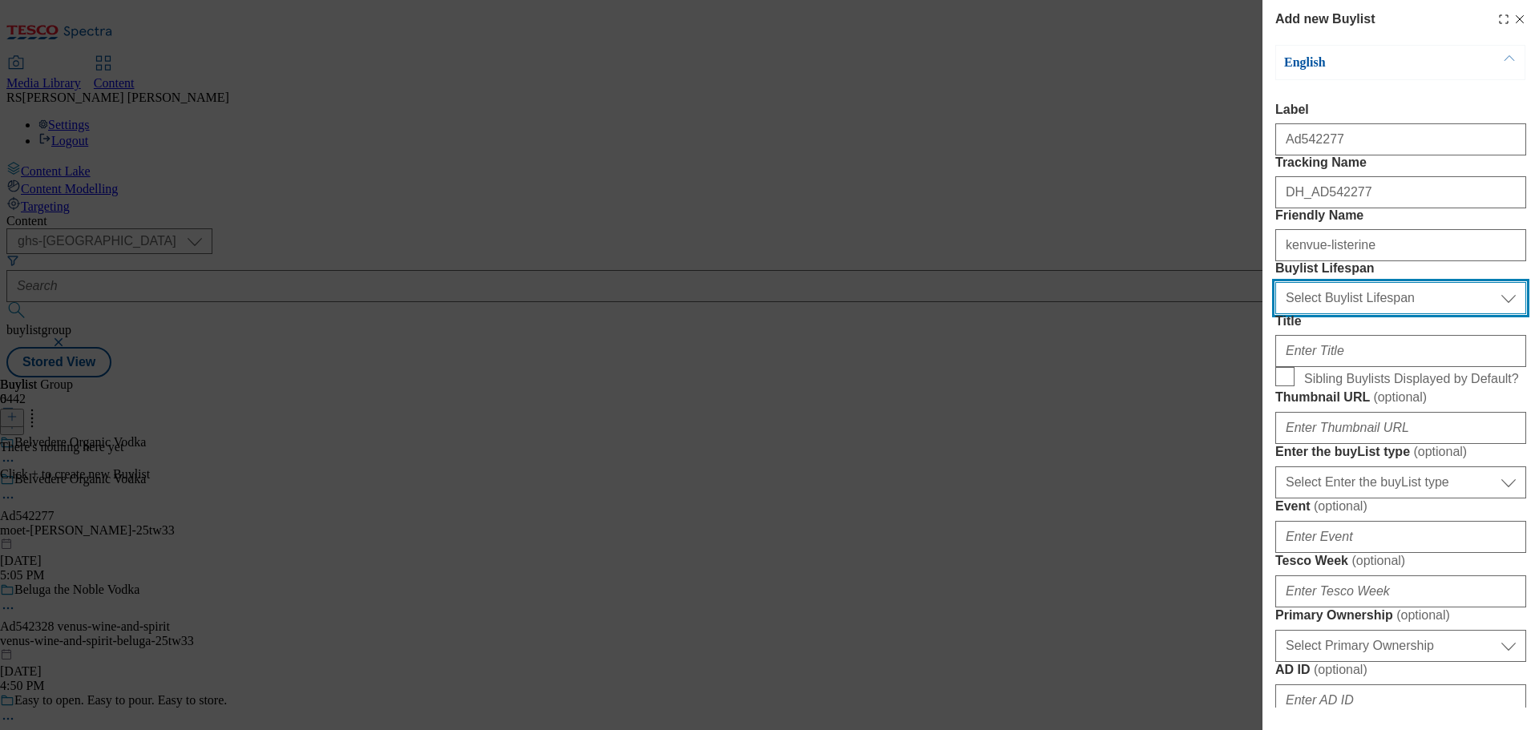
click at [1368, 314] on select "Select Buylist Lifespan evergreen seasonal tactical" at bounding box center [1400, 298] width 251 height 32
select select "tactical"
click at [1275, 314] on select "Select Buylist Lifespan evergreen seasonal tactical" at bounding box center [1400, 298] width 251 height 32
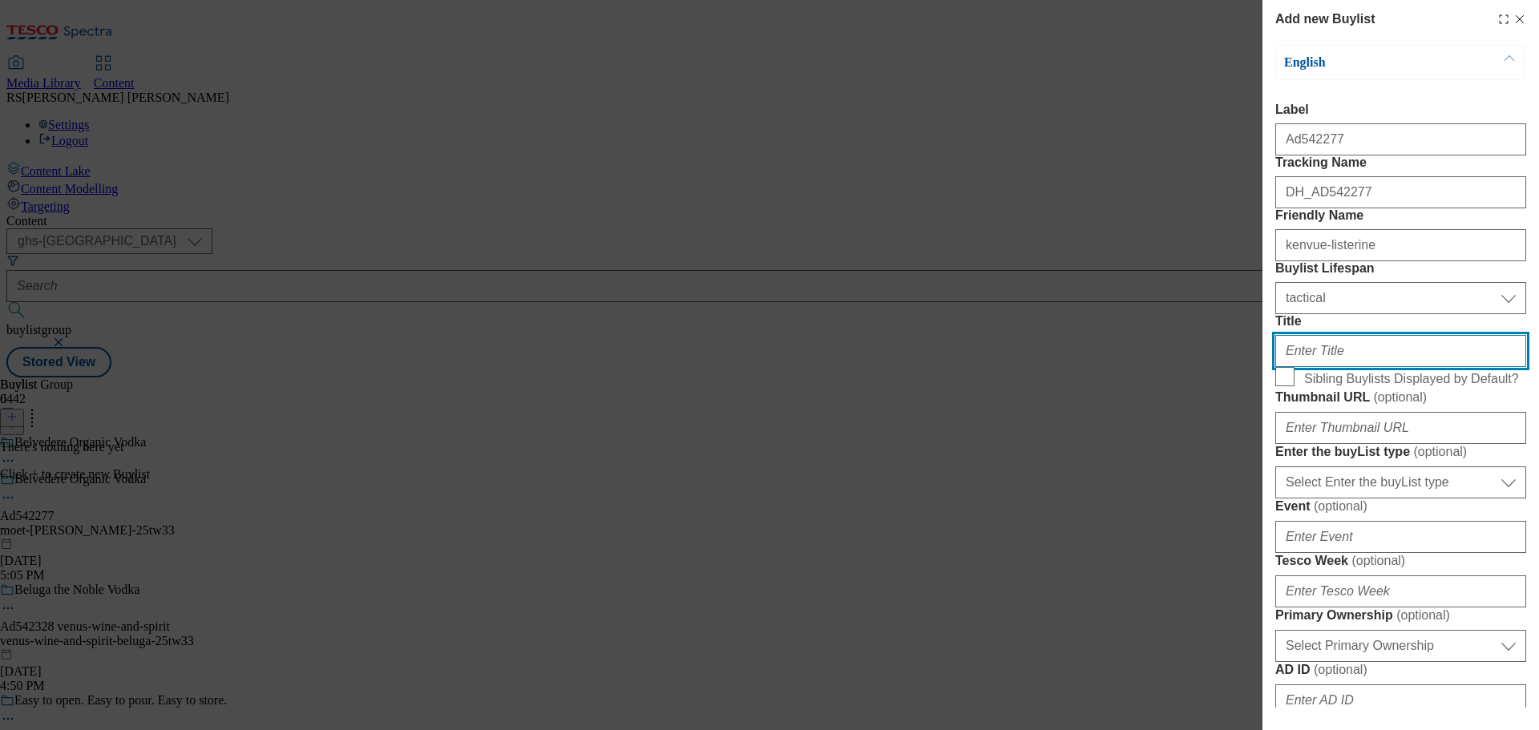
click at [1344, 367] on input "Title" at bounding box center [1400, 351] width 251 height 32
paste input "THE PARTY IS WHERE YOU MAKE IT"
paste input "he party is where you make it"
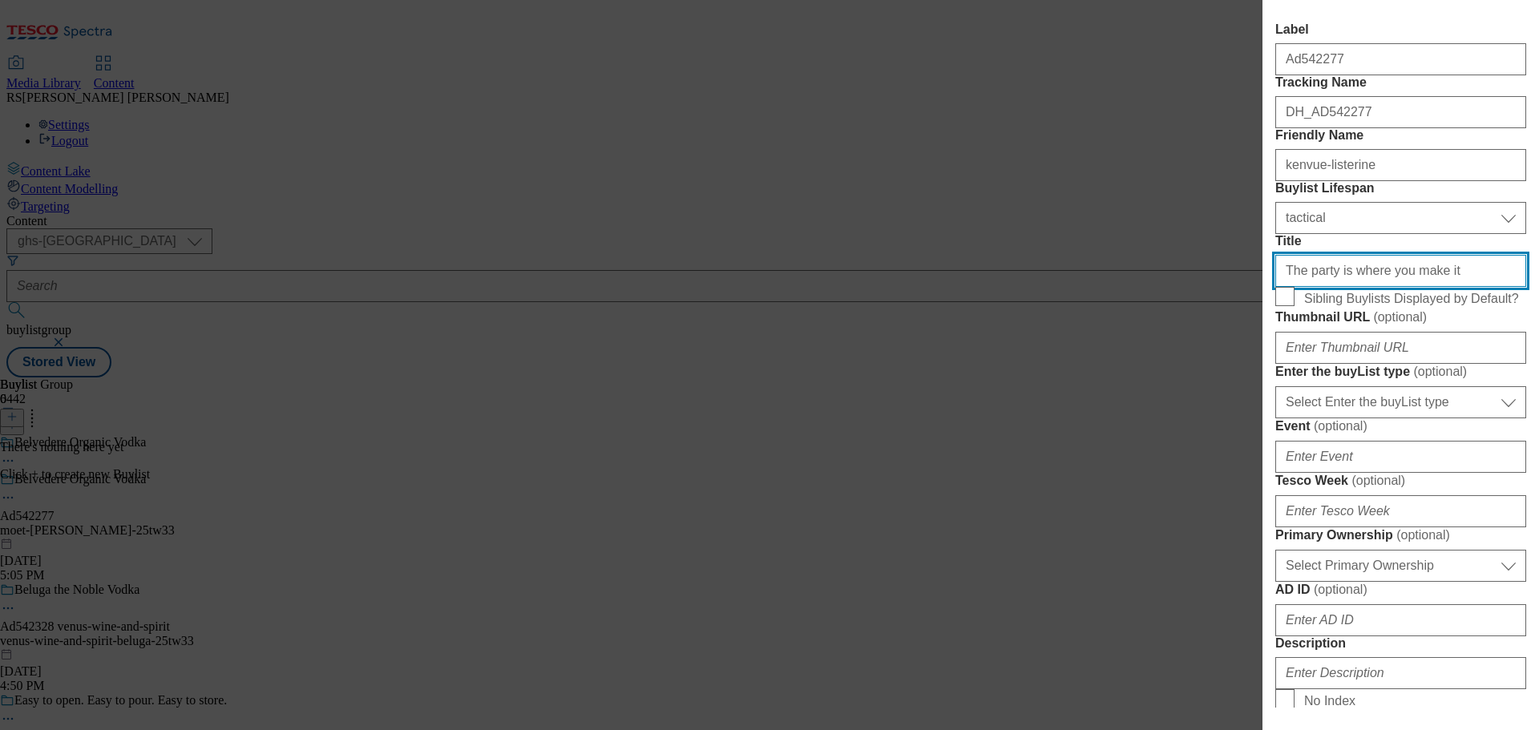
type input "The party is where you make it"
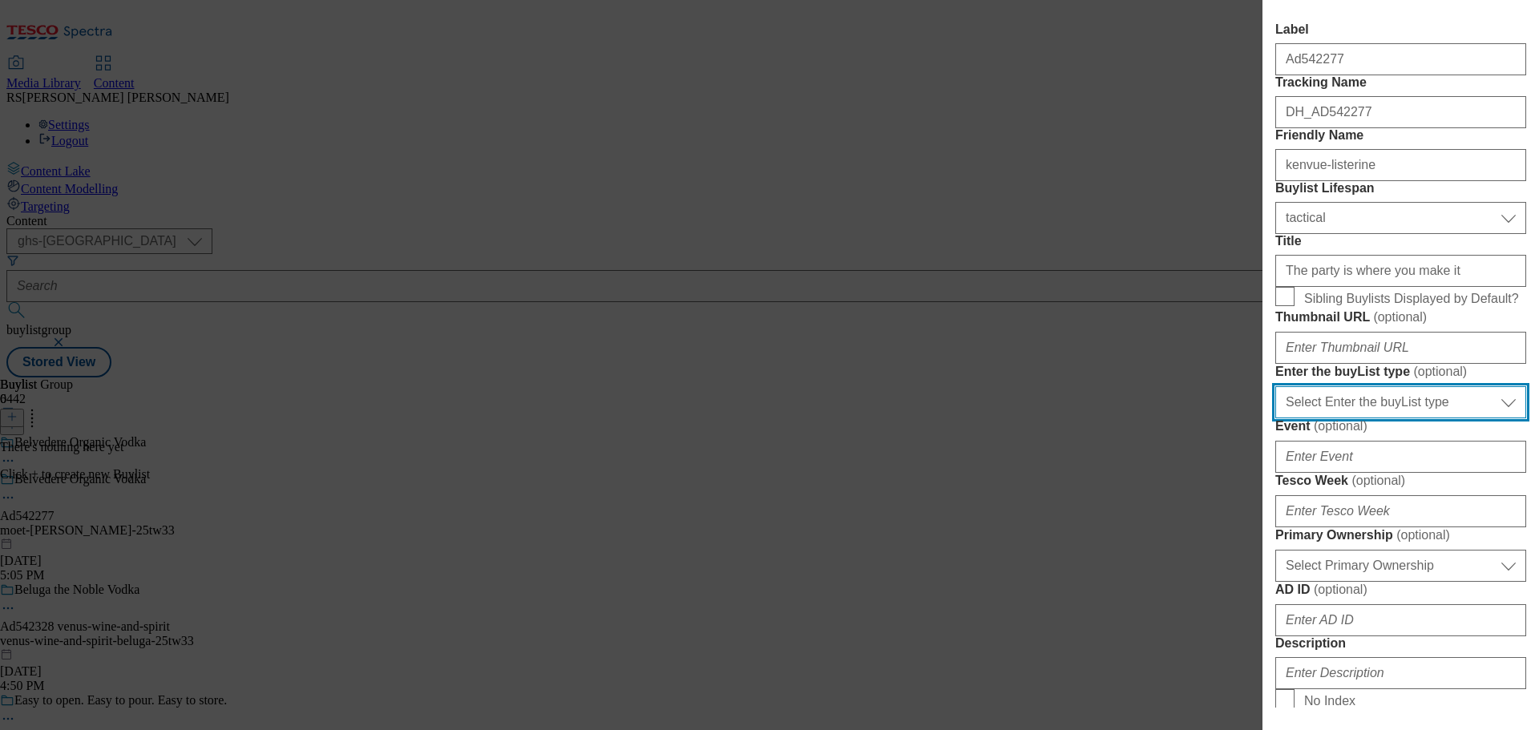
click at [1412, 418] on select "Select Enter the buyList type event supplier funded long term >4 weeks supplier…" at bounding box center [1400, 402] width 251 height 32
click at [1400, 418] on select "Select Enter the buyList type event supplier funded long term >4 weeks supplier…" at bounding box center [1400, 402] width 251 height 32
click at [1387, 418] on select "Select Enter the buyList type event supplier funded long term >4 weeks supplier…" at bounding box center [1400, 402] width 251 height 32
click at [1480, 418] on select "Select Enter the buyList type event supplier funded long term >4 weeks supplier…" at bounding box center [1400, 402] width 251 height 32
select select "supplier funded short term 1-3 weeks"
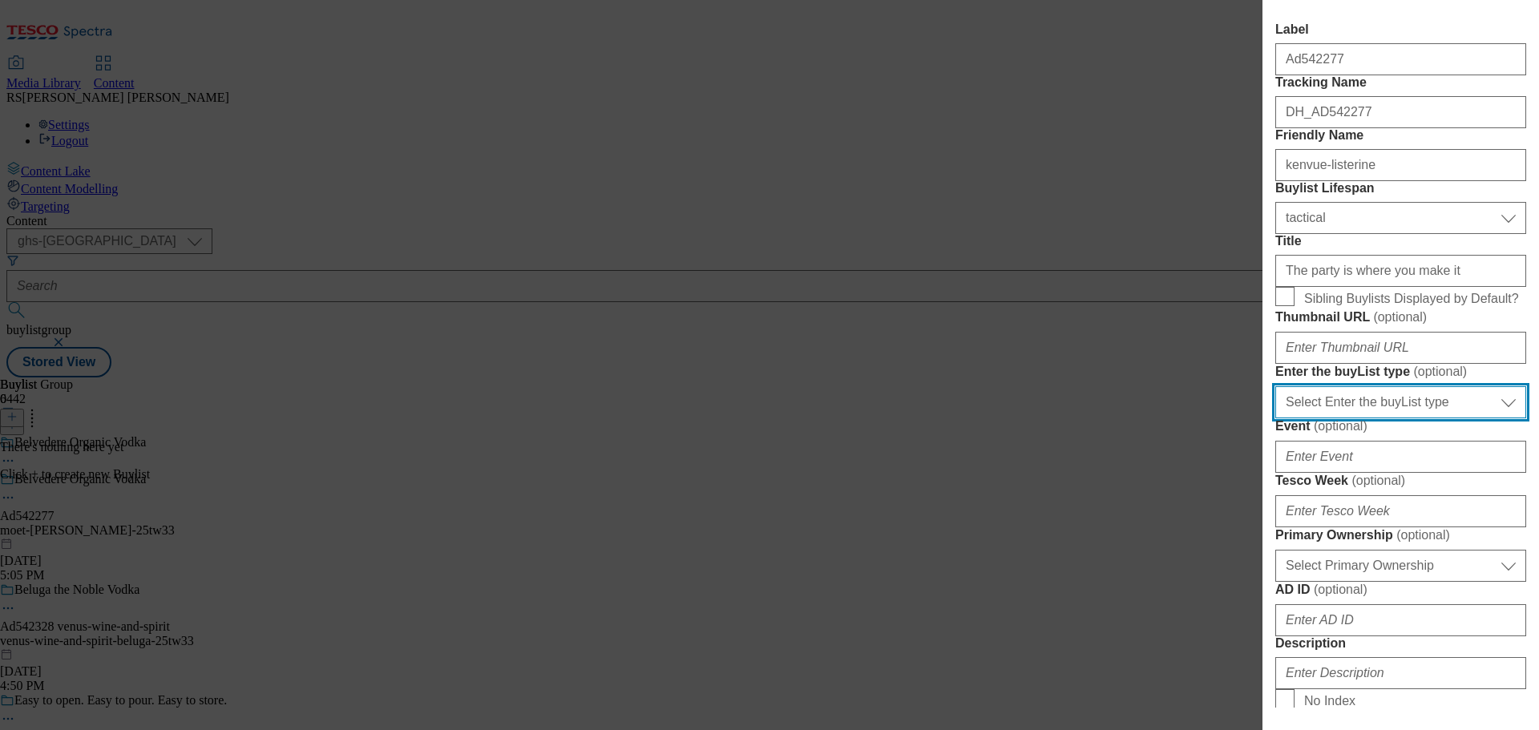
click at [1275, 418] on select "Select Enter the buyList type event supplier funded long term >4 weeks supplier…" at bounding box center [1400, 402] width 251 height 32
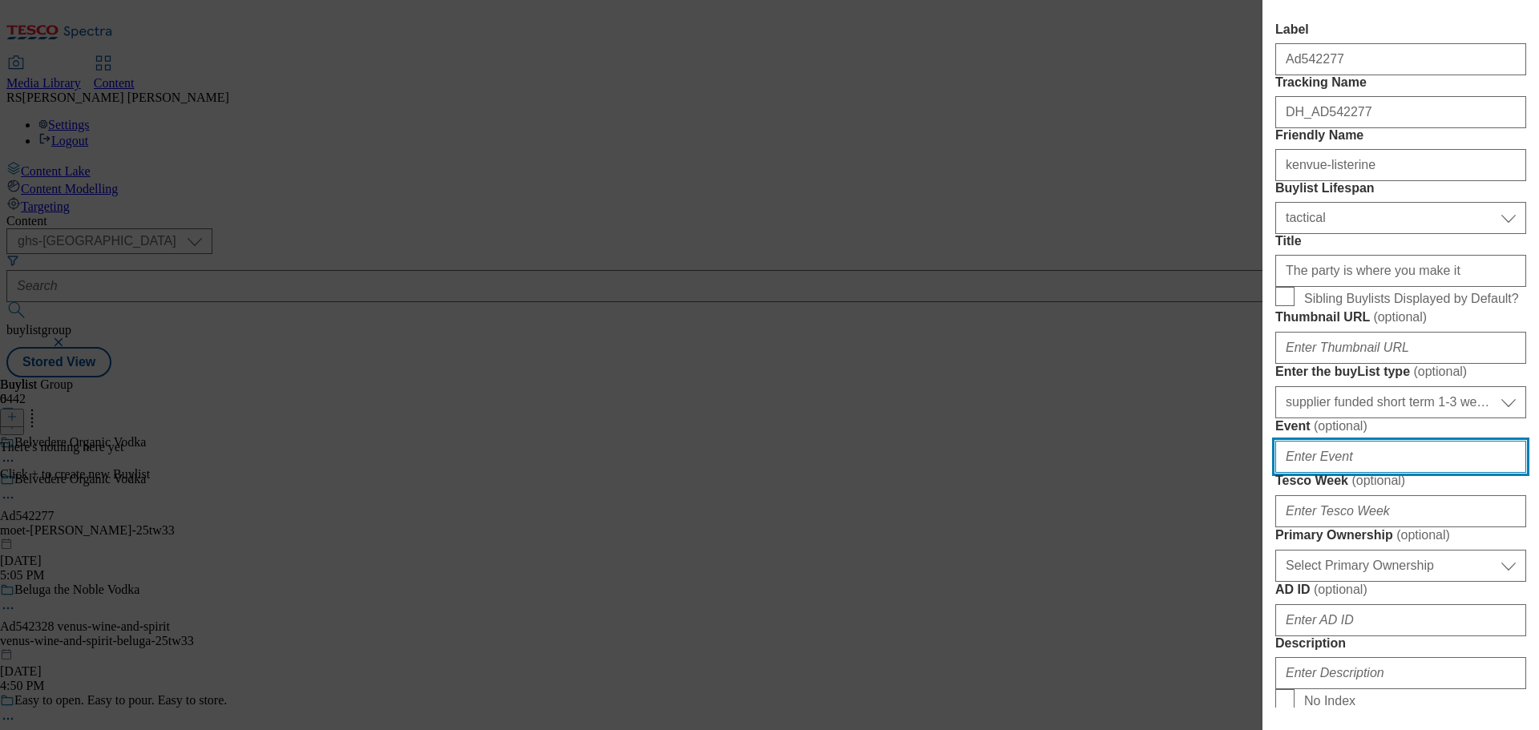
click at [1387, 473] on input "Event ( optional )" at bounding box center [1400, 457] width 251 height 32
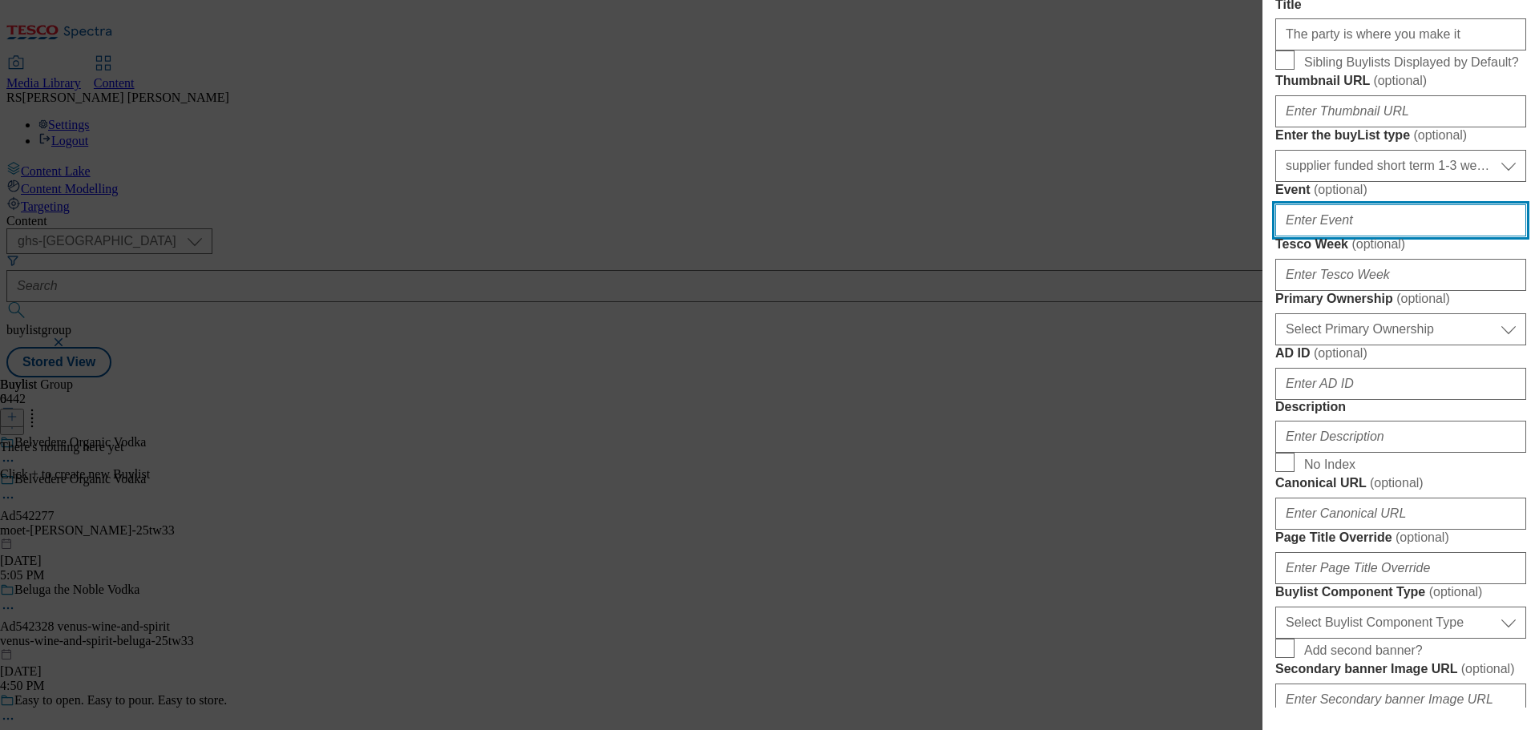
scroll to position [321, 0]
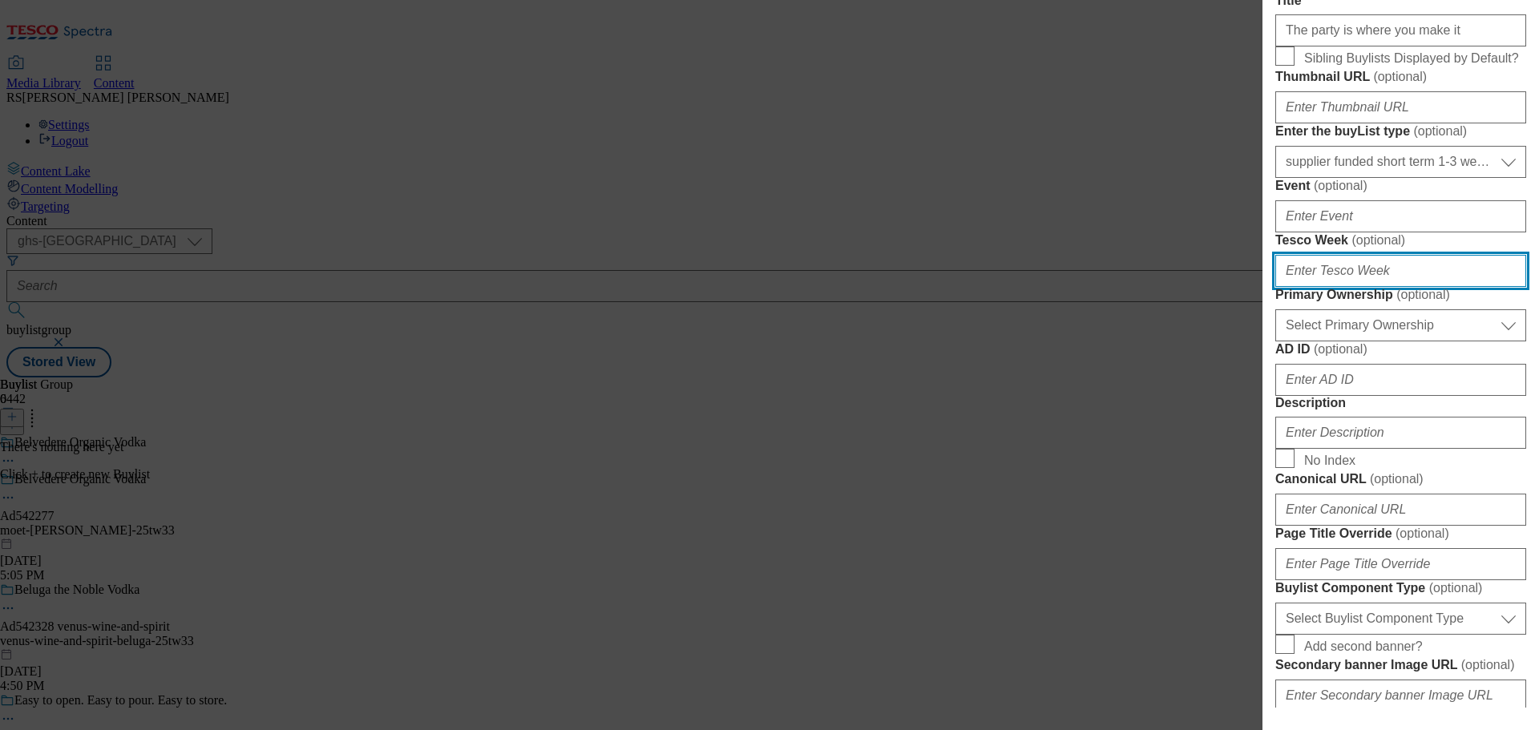
click at [1348, 287] on input "Tesco Week ( optional )" at bounding box center [1400, 271] width 251 height 32
type input "33"
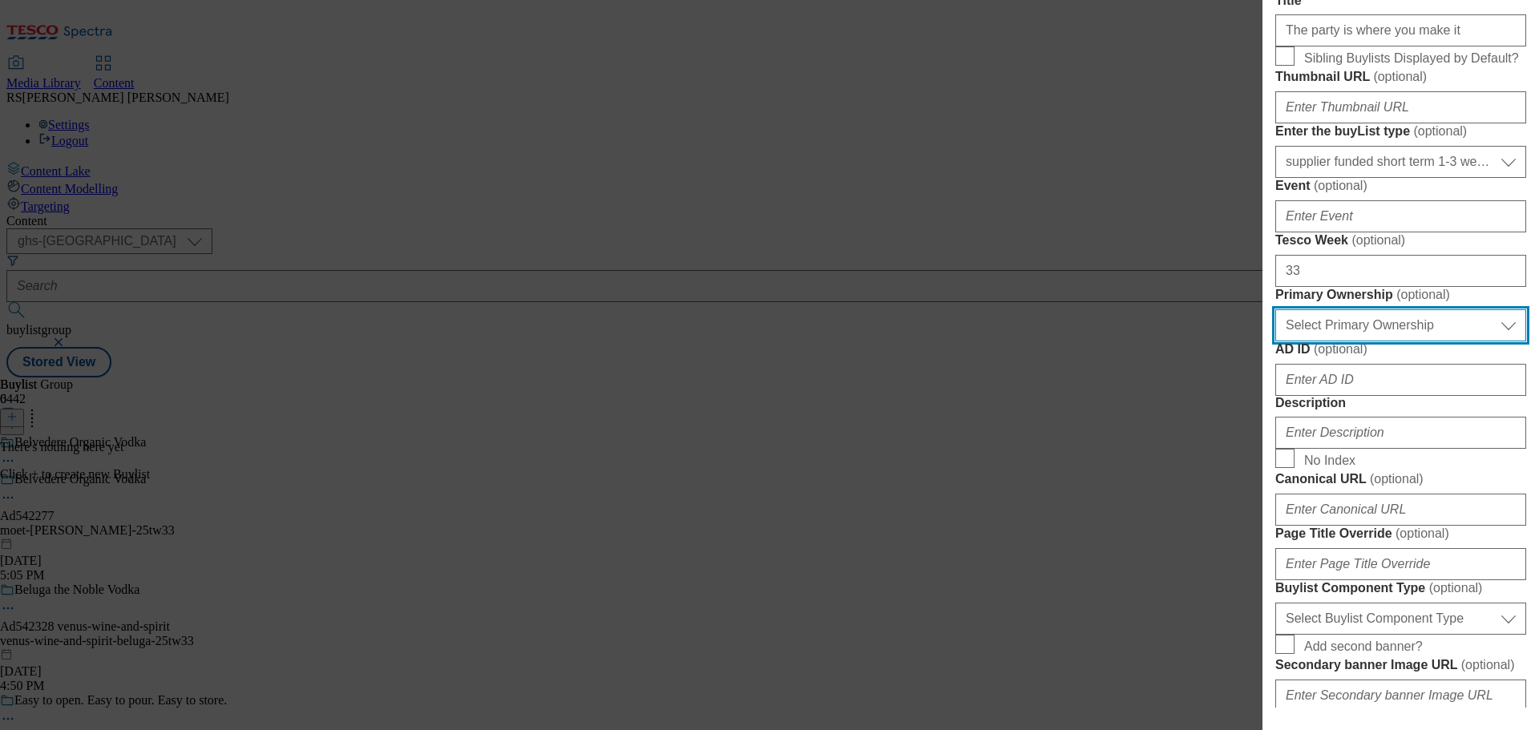
click at [1407, 342] on select "Select Primary Ownership tesco dunnhumby" at bounding box center [1400, 325] width 251 height 32
select select "dunnhumby"
click at [1275, 342] on select "Select Primary Ownership tesco dunnhumby" at bounding box center [1400, 325] width 251 height 32
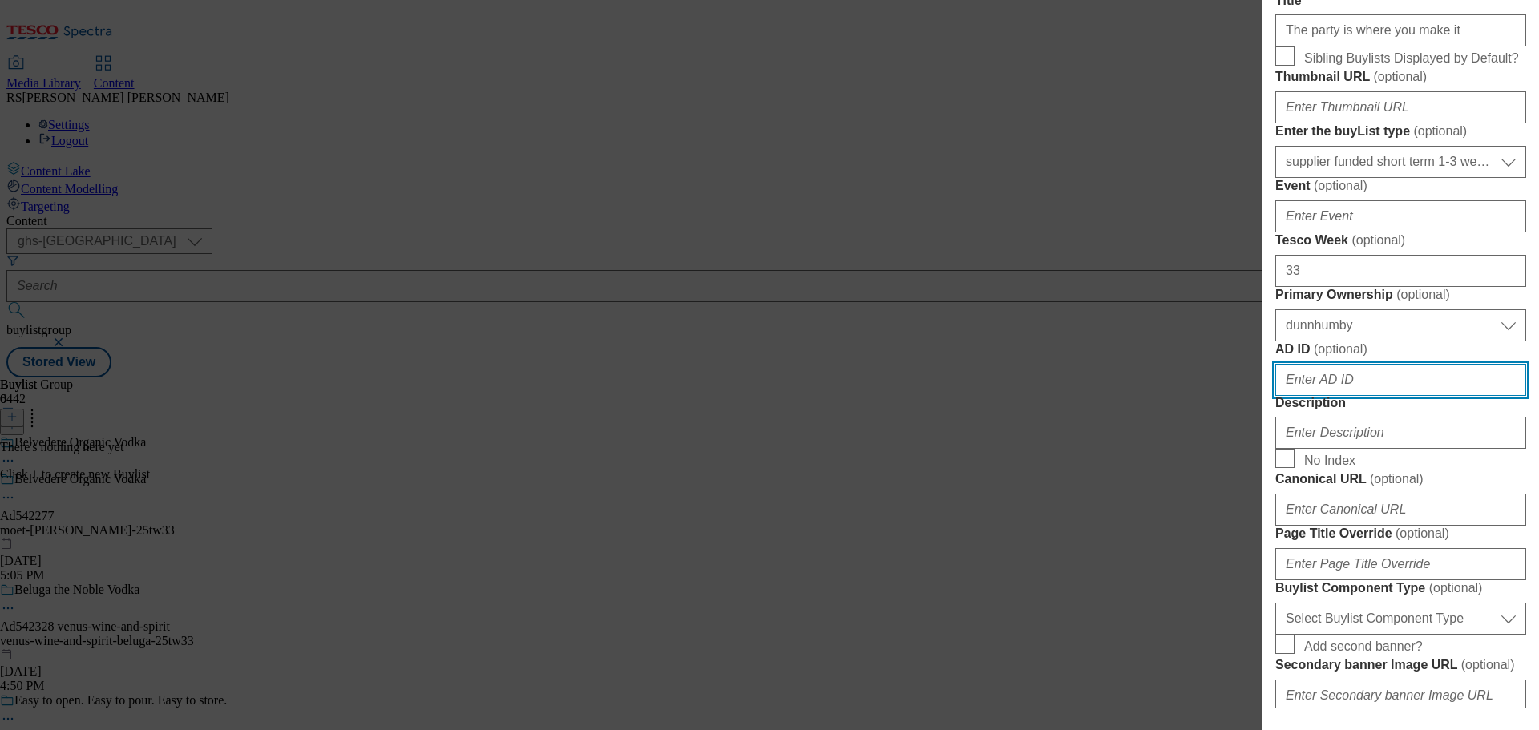
click at [1393, 396] on input "AD ID ( optional )" at bounding box center [1400, 380] width 251 height 32
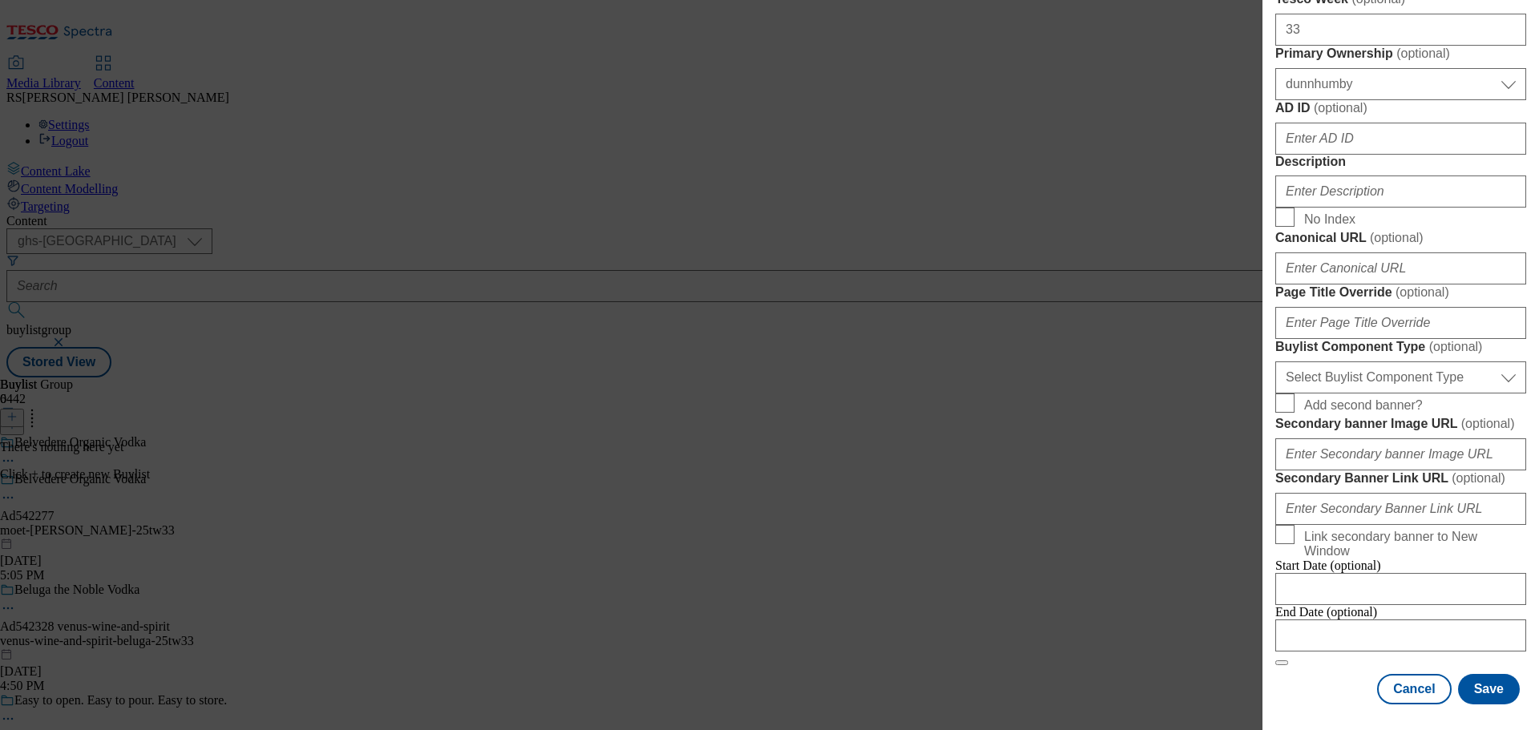
scroll to position [802, 0]
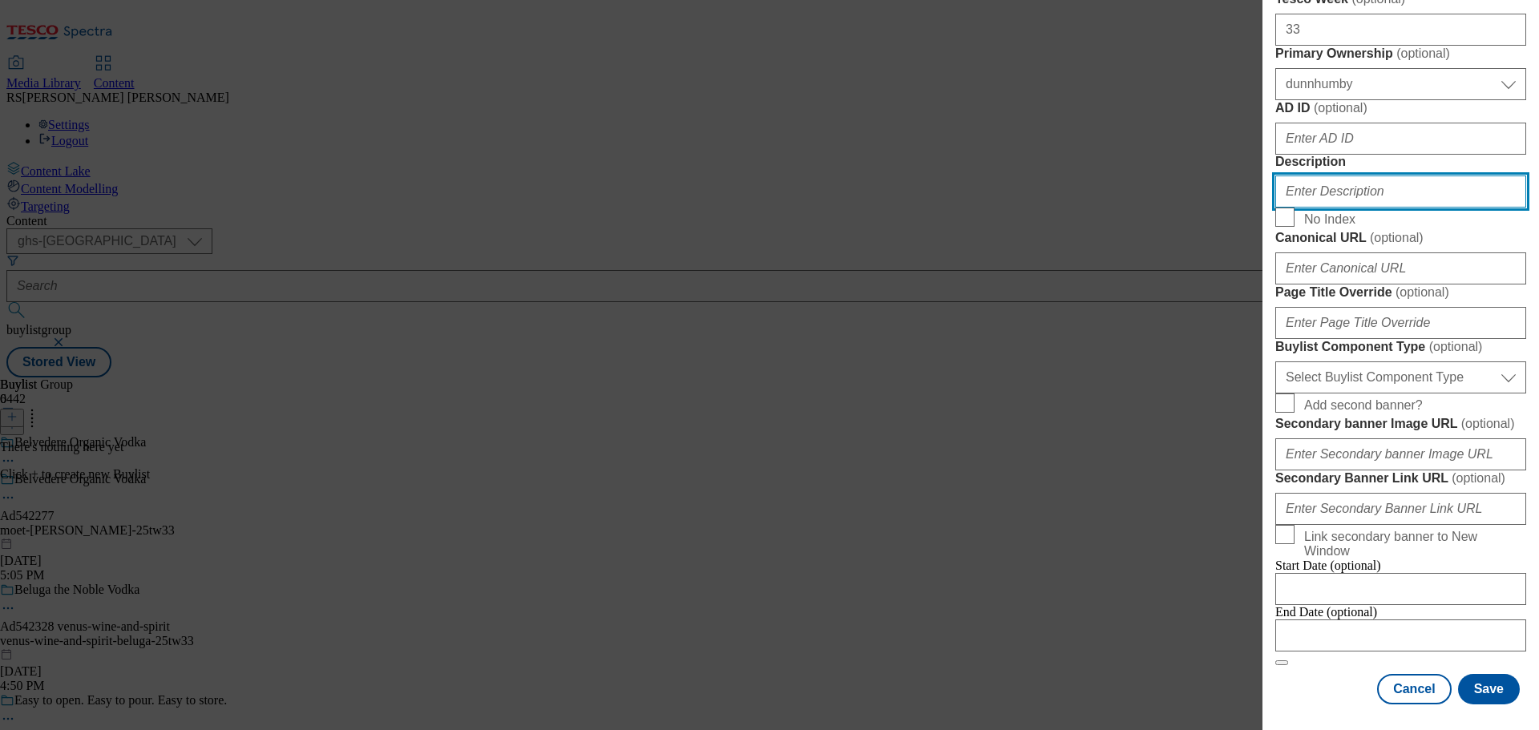
click at [1339, 208] on input "Description" at bounding box center [1400, 192] width 251 height 32
click at [1340, 208] on input "Description" at bounding box center [1400, 192] width 251 height 32
drag, startPoint x: 1303, startPoint y: 291, endPoint x: 1324, endPoint y: 265, distance: 33.7
click at [1324, 208] on input "Description" at bounding box center [1400, 192] width 251 height 32
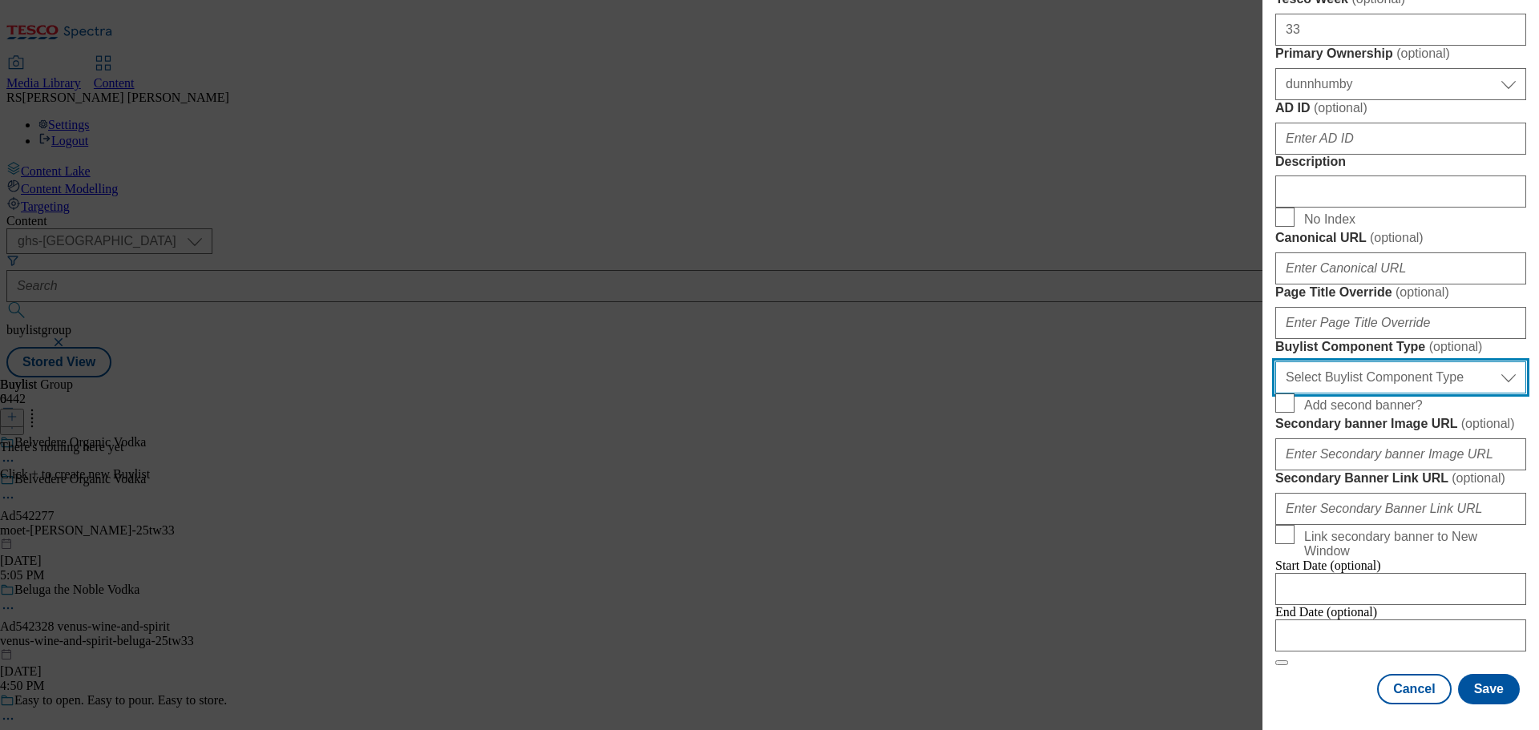
click at [1389, 362] on select "Select Buylist Component Type Banner Competition Header Meal" at bounding box center [1400, 378] width 251 height 32
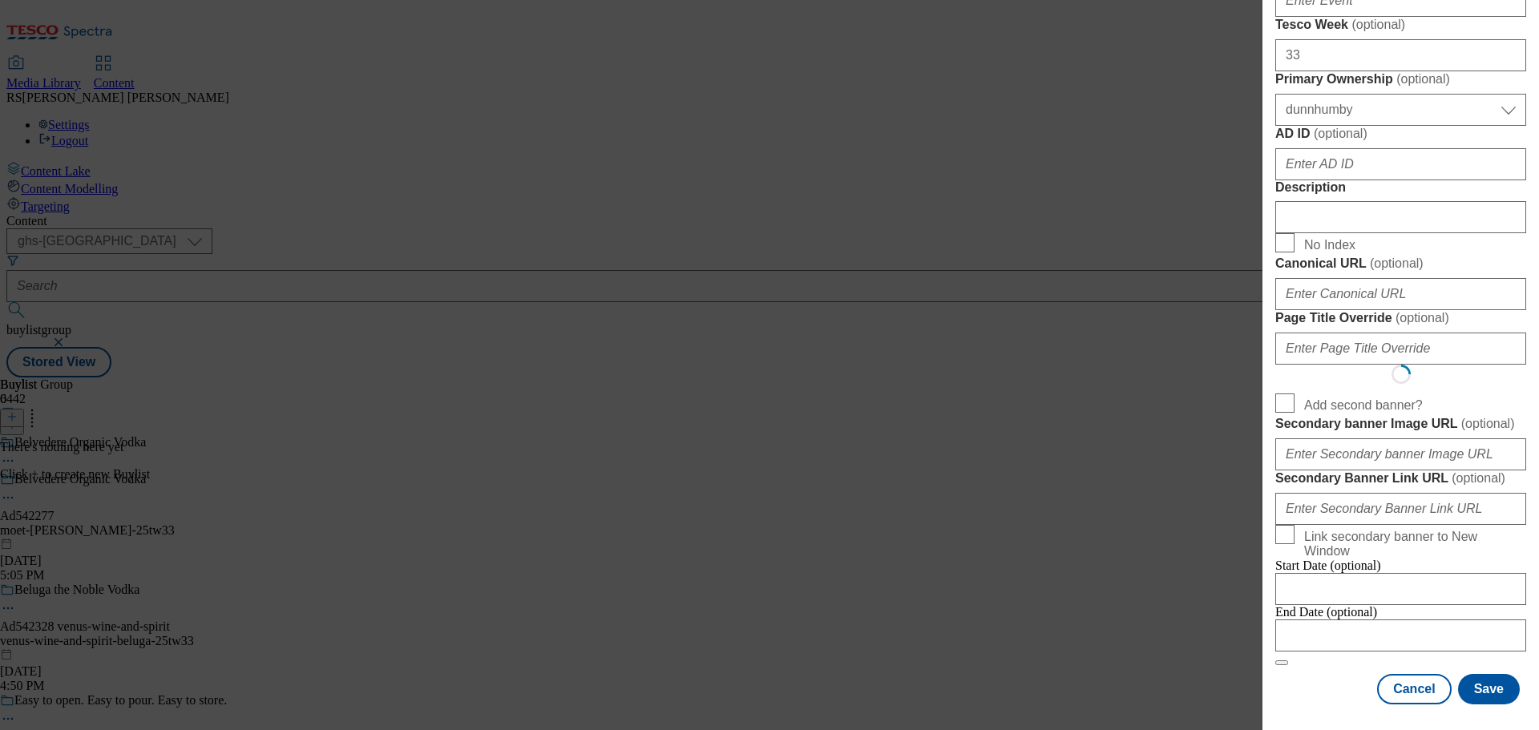
scroll to position [0, 0]
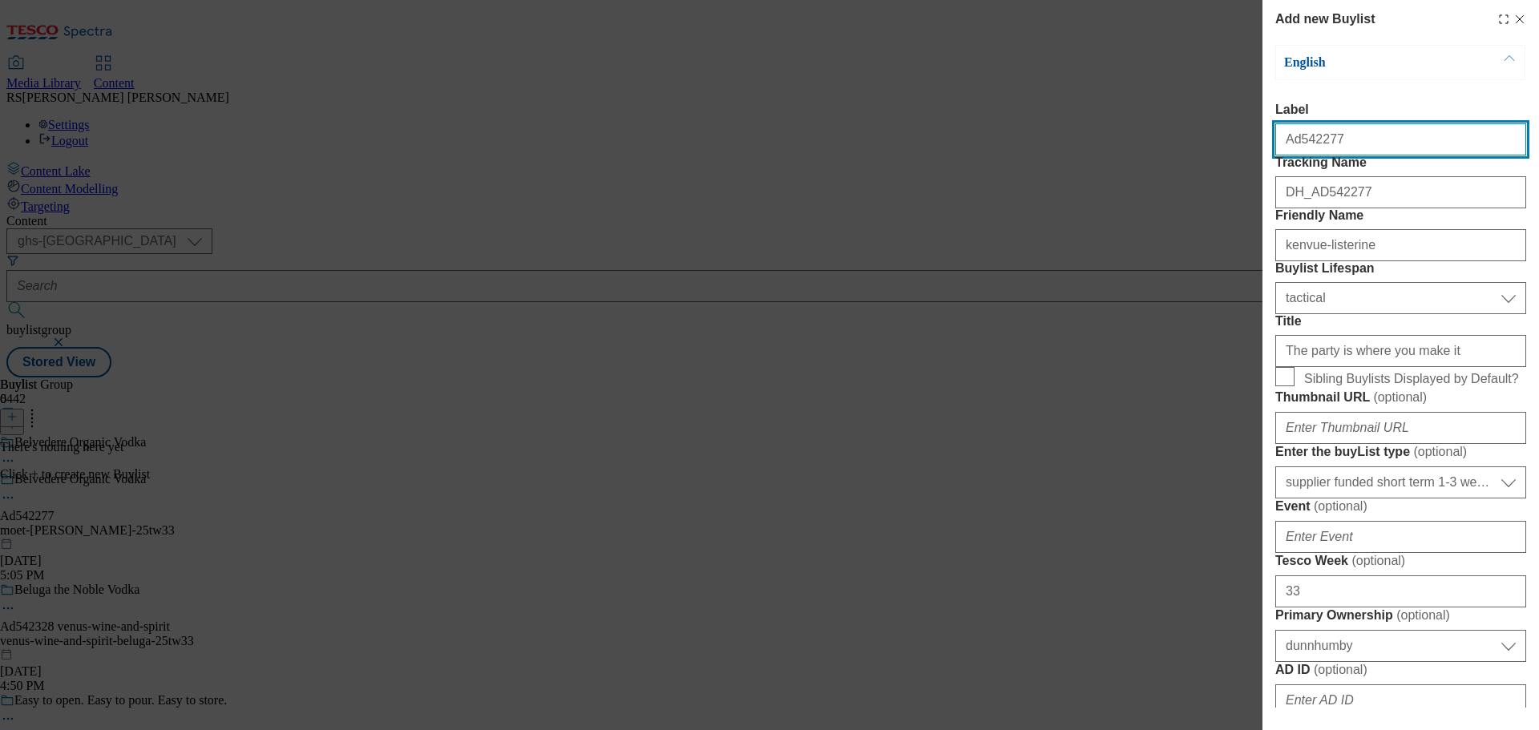
select select "Banner"
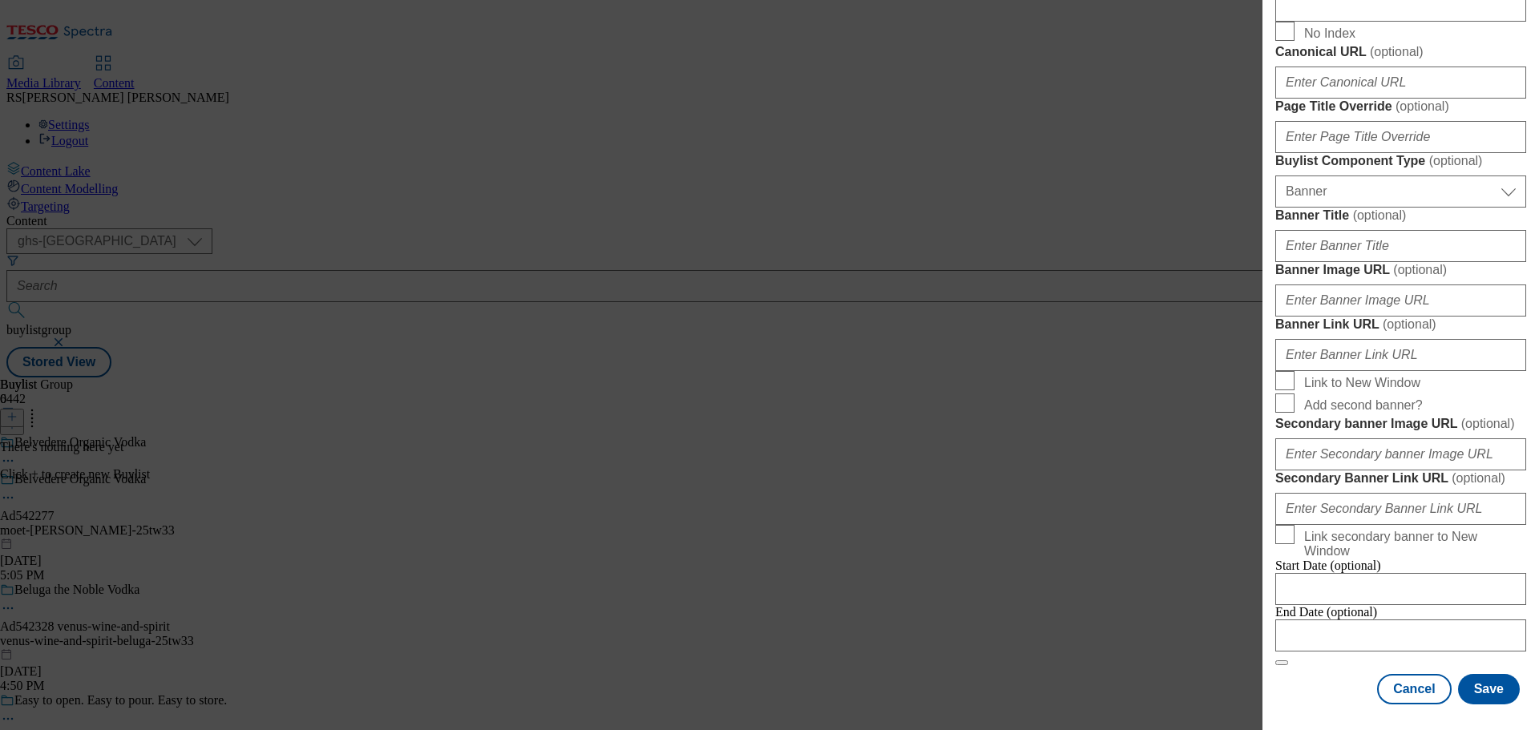
scroll to position [1433, 0]
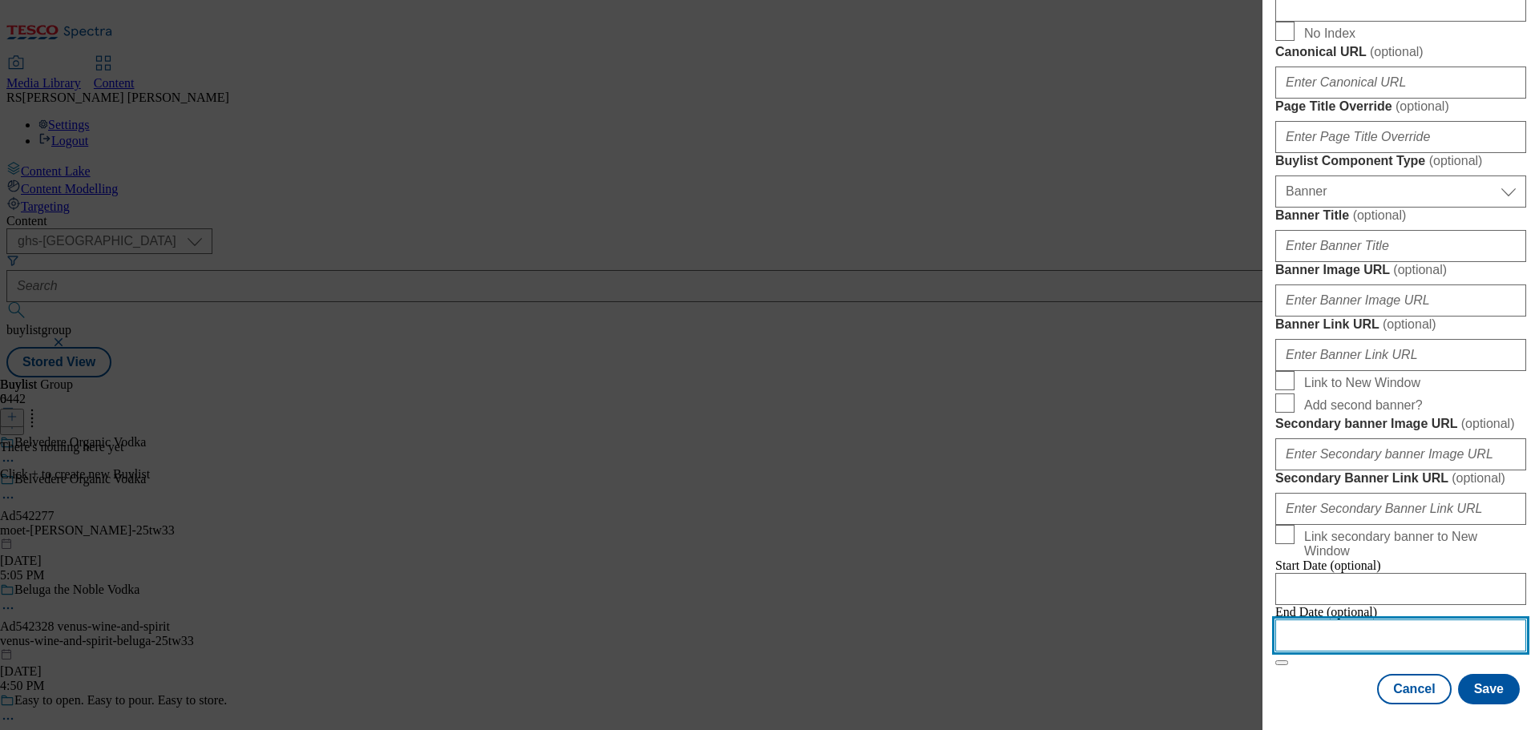
click at [1355, 629] on input "Modal" at bounding box center [1400, 636] width 251 height 32
select select "2025"
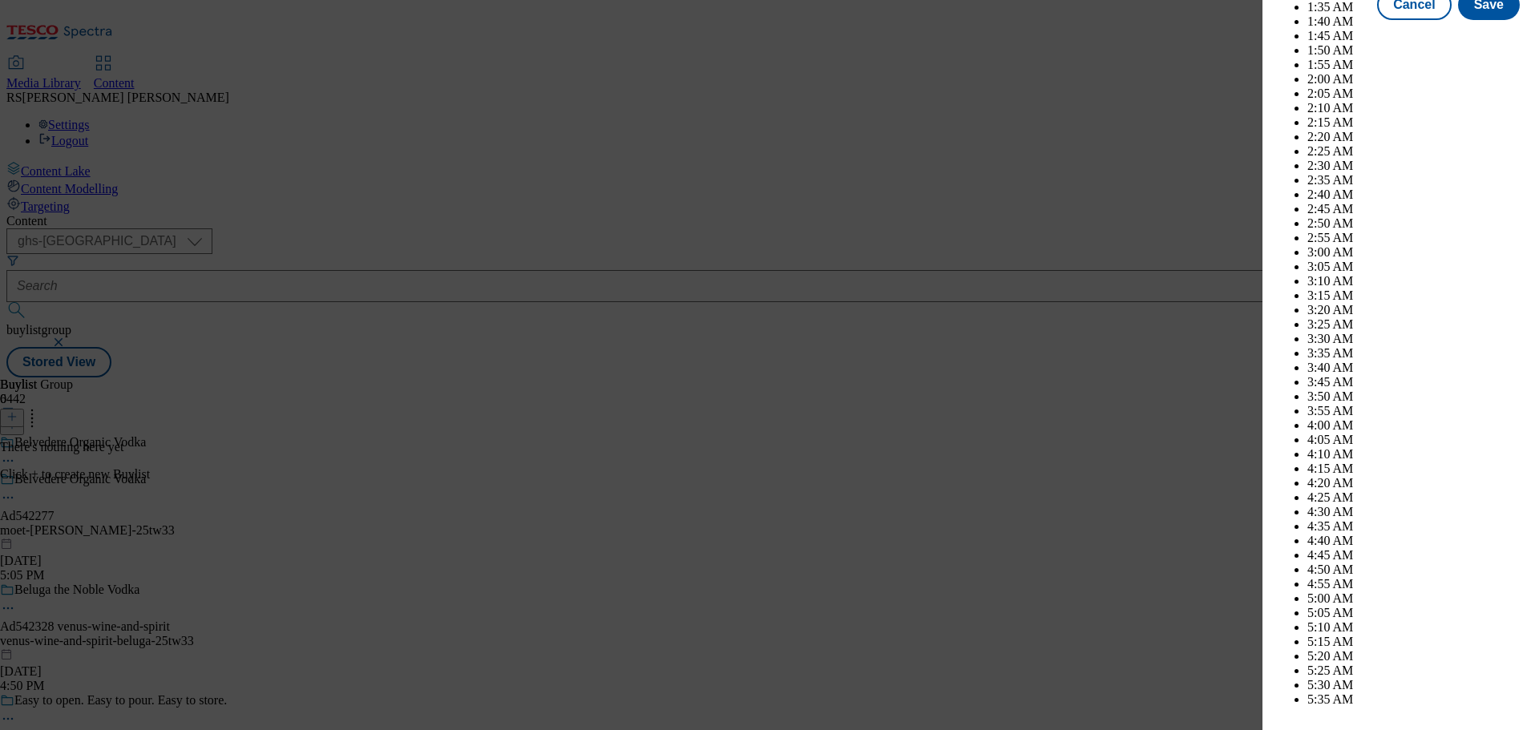
scroll to position [6070, 0]
select select "January"
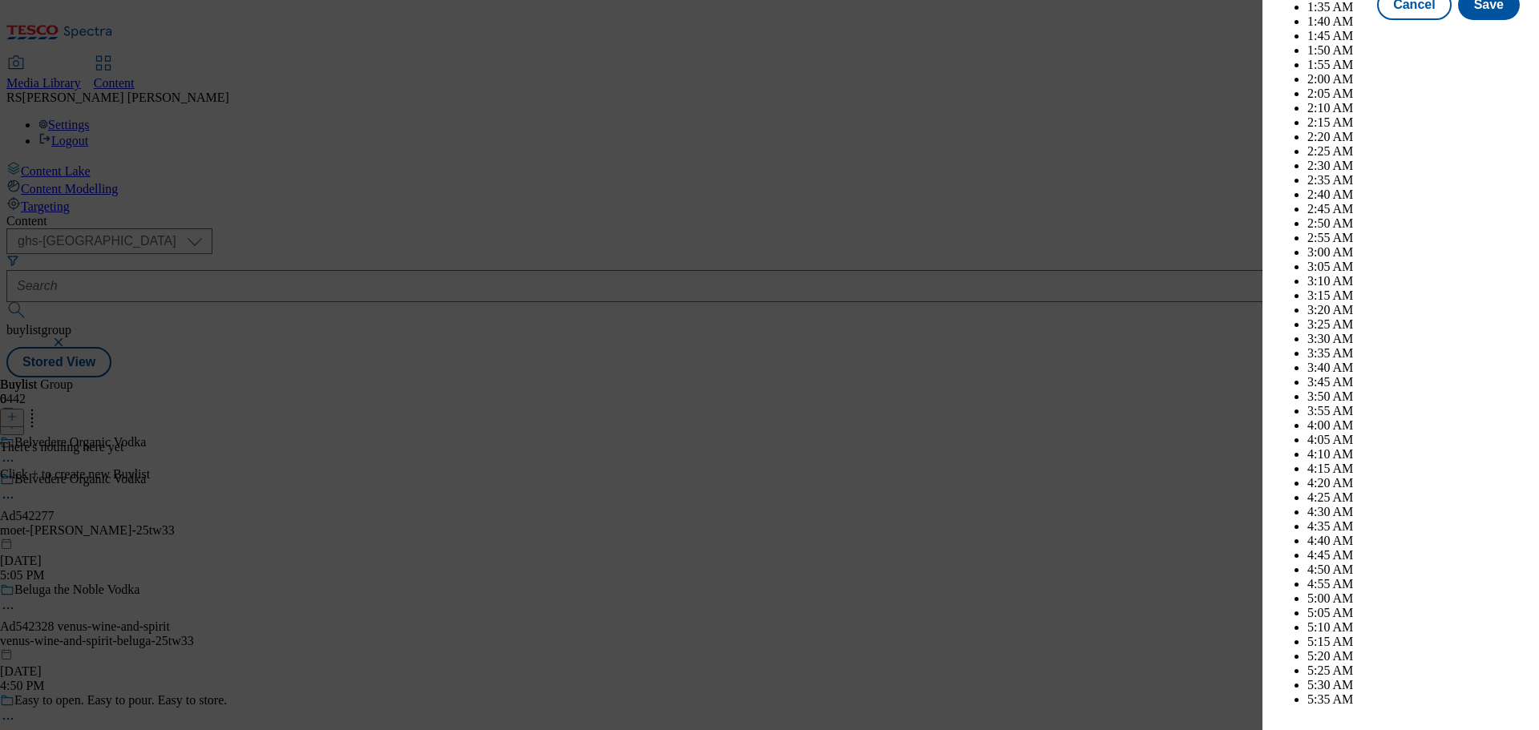
select select "2026"
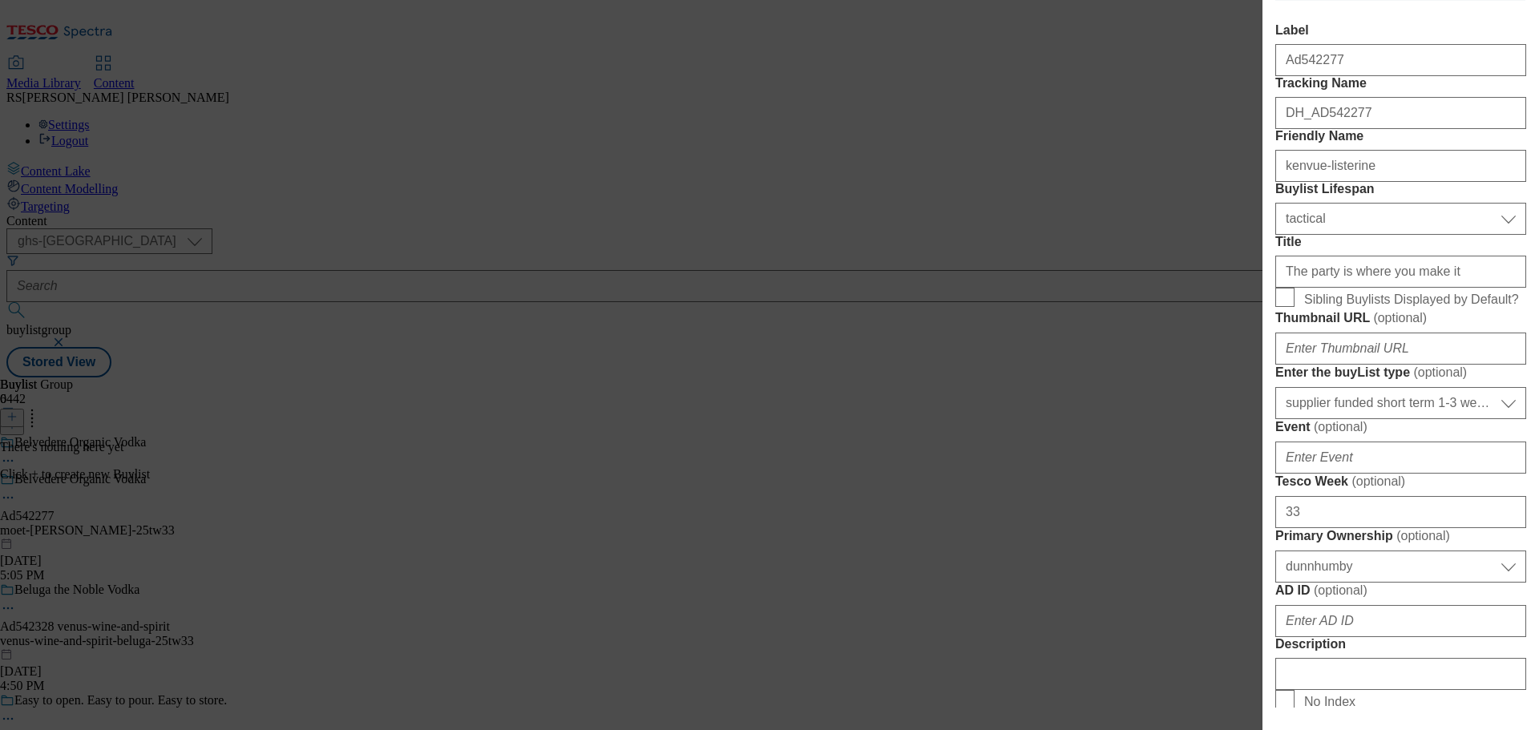
scroll to position [0, 0]
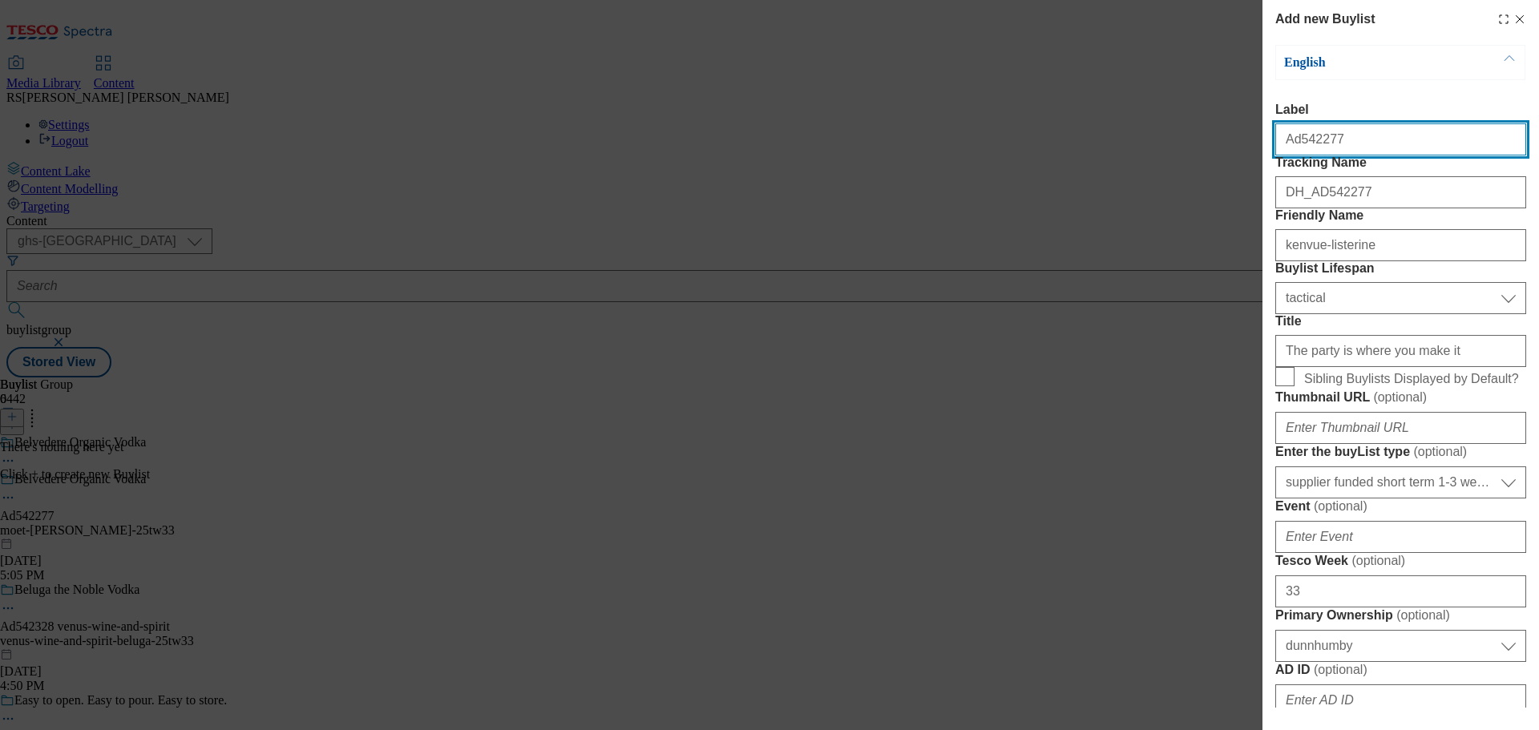
drag, startPoint x: 1351, startPoint y: 132, endPoint x: 1307, endPoint y: 195, distance: 76.5
click at [1295, 144] on input "Ad542277" at bounding box center [1400, 139] width 251 height 32
paste input "302"
type input "Ad542302"
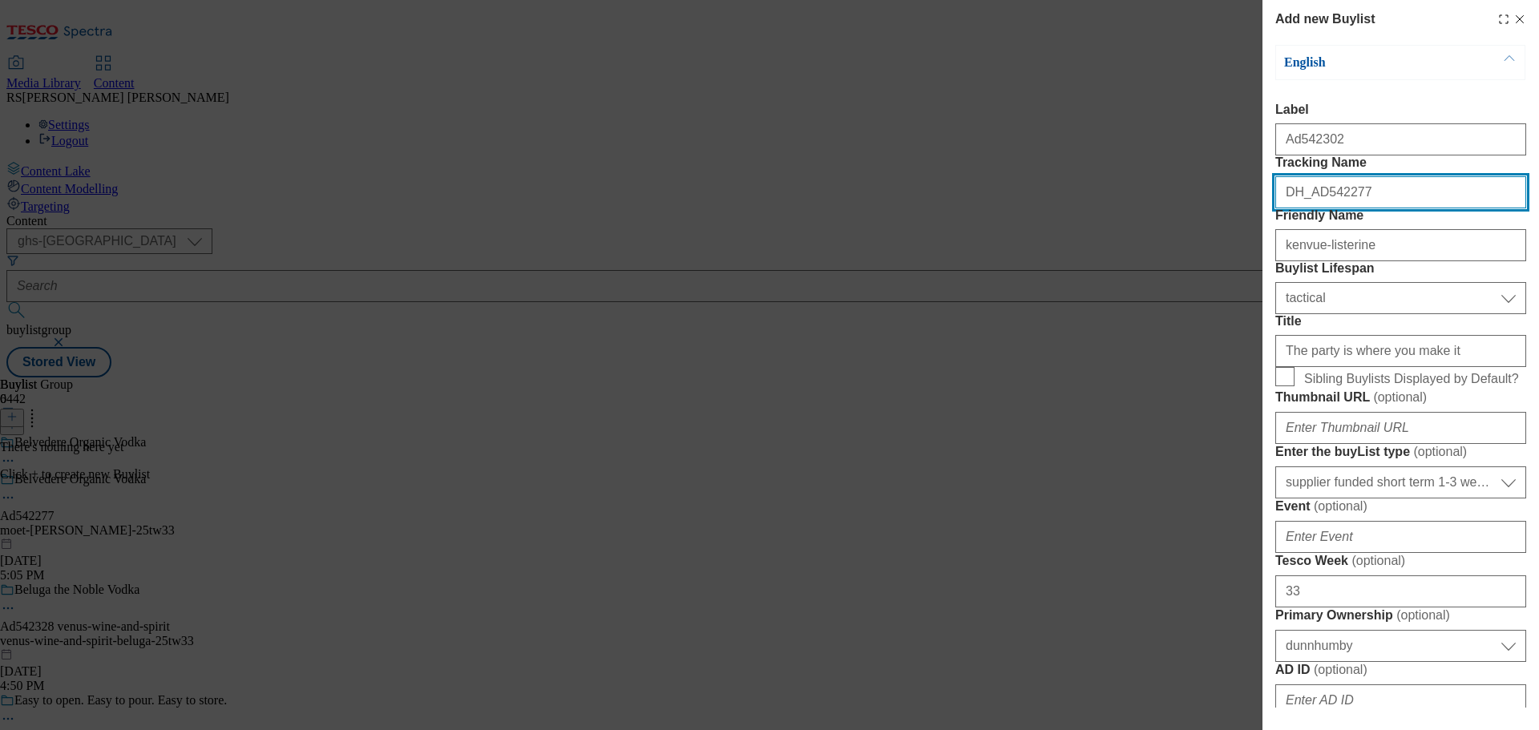
drag, startPoint x: 1376, startPoint y: 219, endPoint x: 1316, endPoint y: 240, distance: 63.6
click at [1316, 208] on input "DH_AD542277" at bounding box center [1400, 192] width 251 height 32
paste input "302"
type input "DH_AD542302"
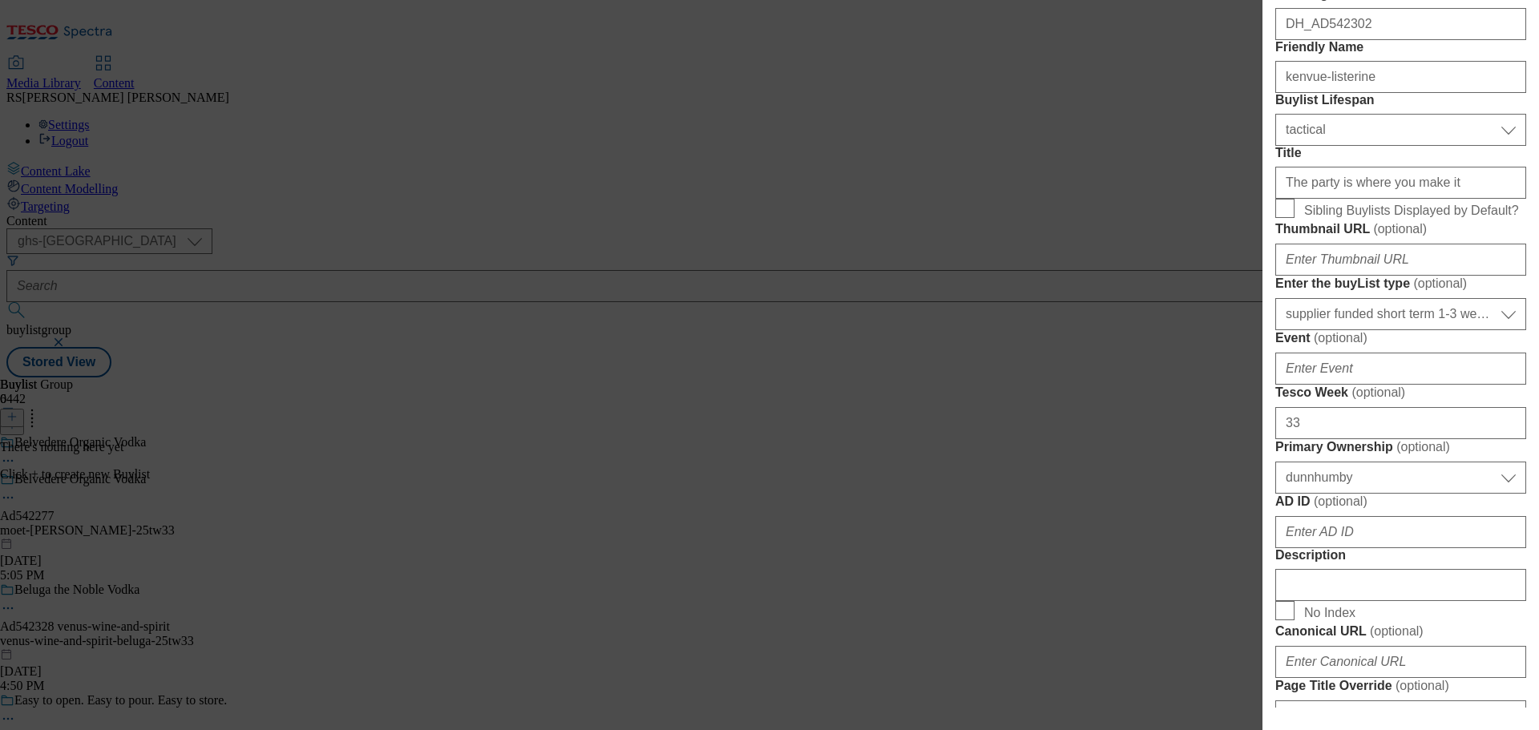
scroll to position [401, 0]
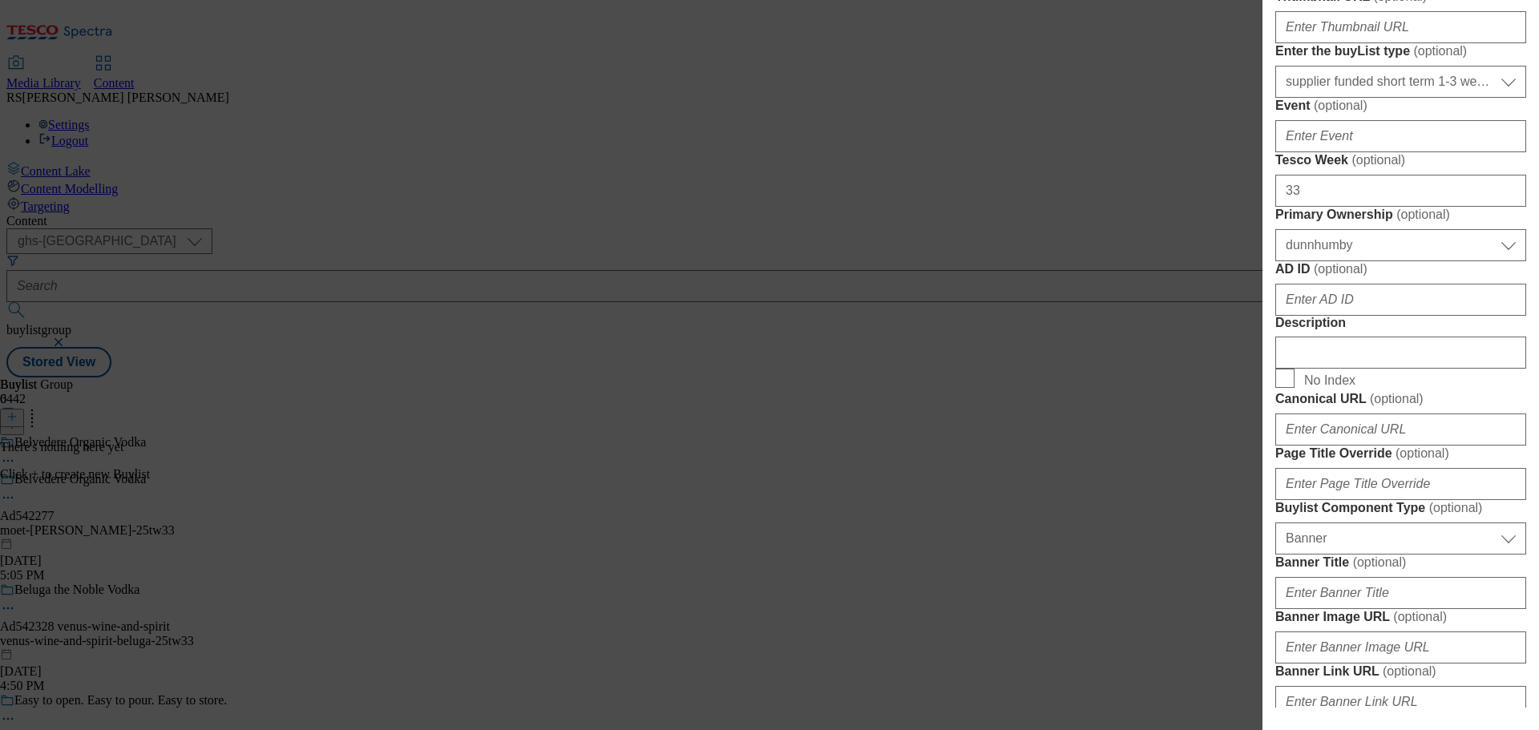
click at [1332, 316] on div "Modal" at bounding box center [1400, 296] width 251 height 38
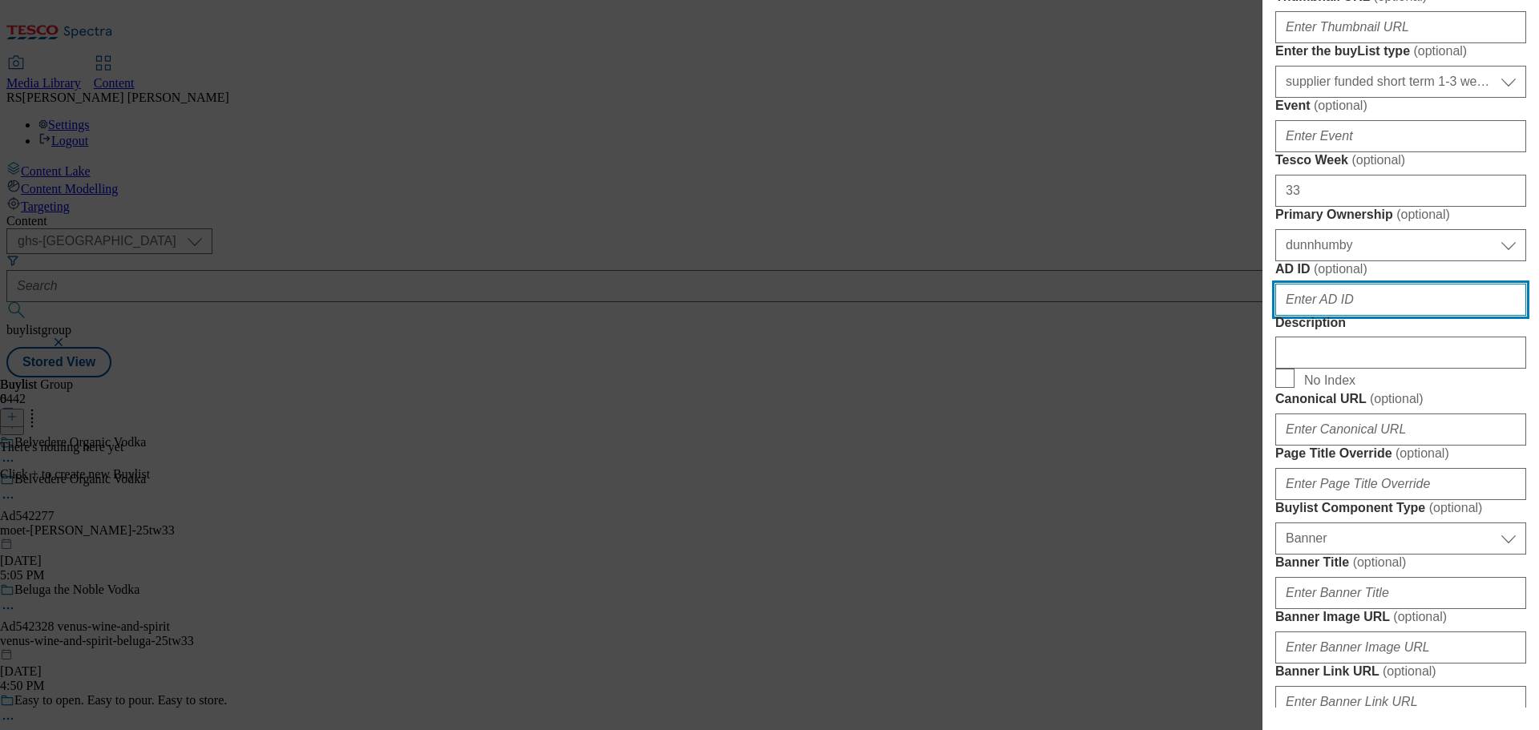
click at [1328, 316] on input "AD ID ( optional )" at bounding box center [1400, 300] width 251 height 32
paste input "542302"
type input "542302"
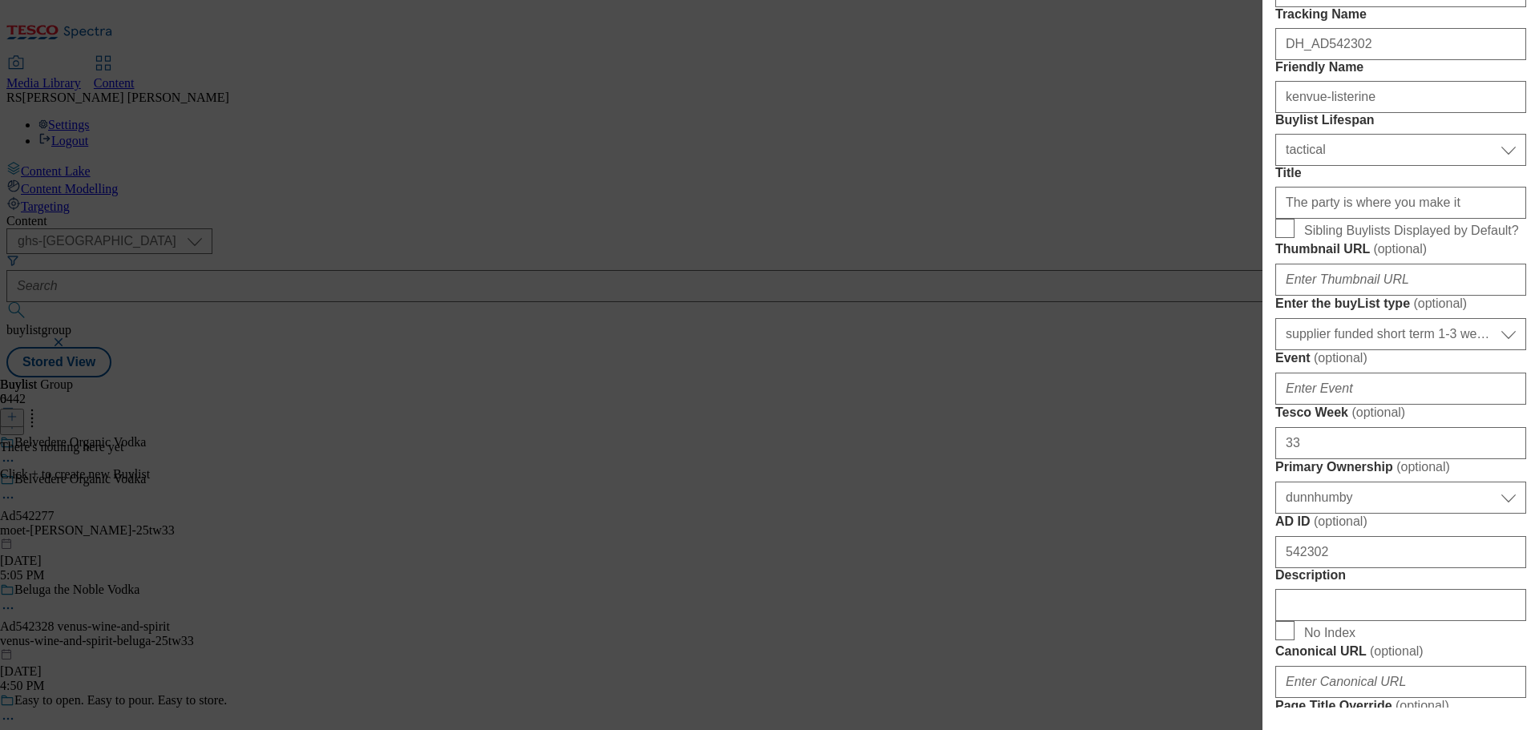
scroll to position [0, 0]
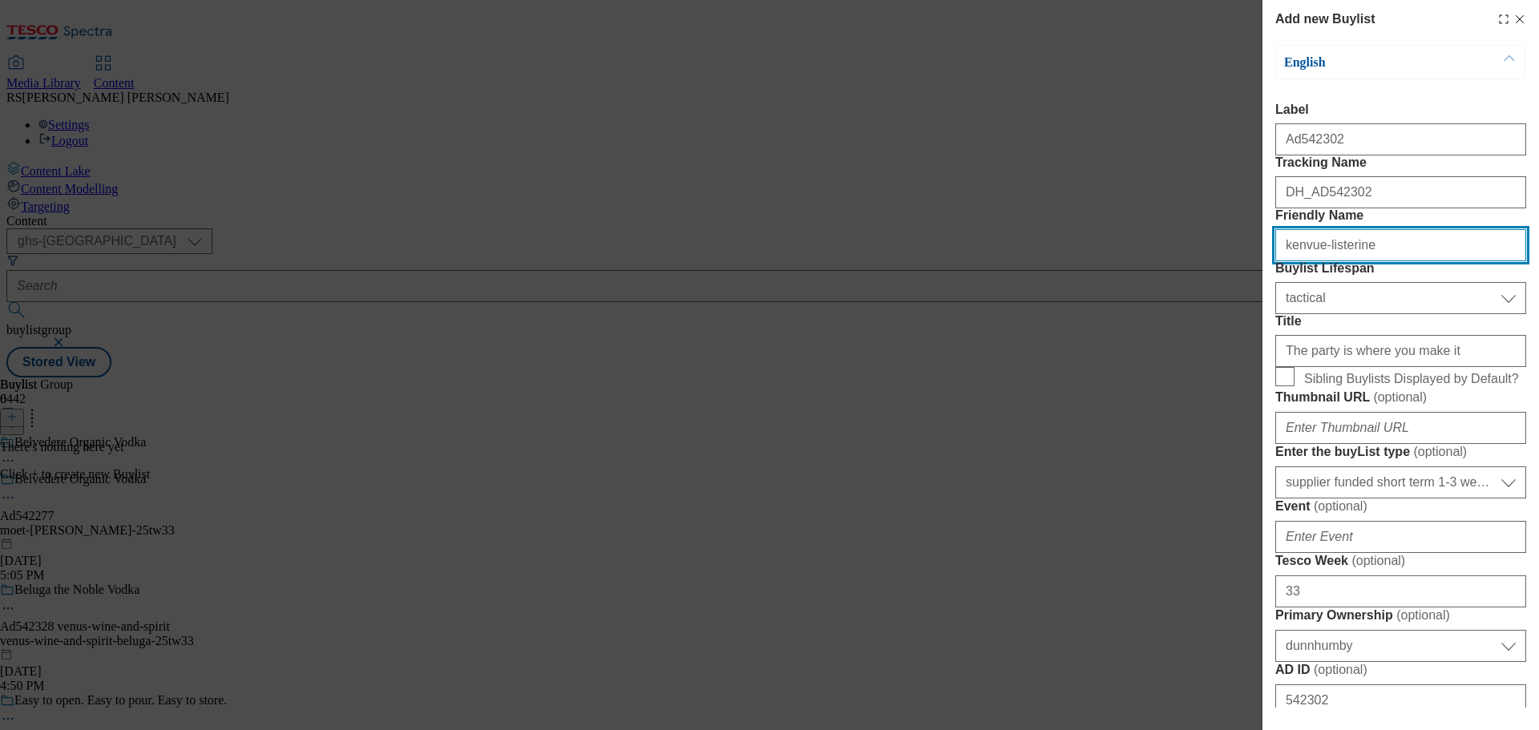
drag, startPoint x: 1397, startPoint y: 315, endPoint x: 1239, endPoint y: 311, distance: 158.0
click at [1239, 311] on div "Add new Buylist English Label Ad542302 Tracking Name DH_AD542302 Friendly Name …" at bounding box center [769, 365] width 1539 height 730
paste input "moet-hennessey-belveder"
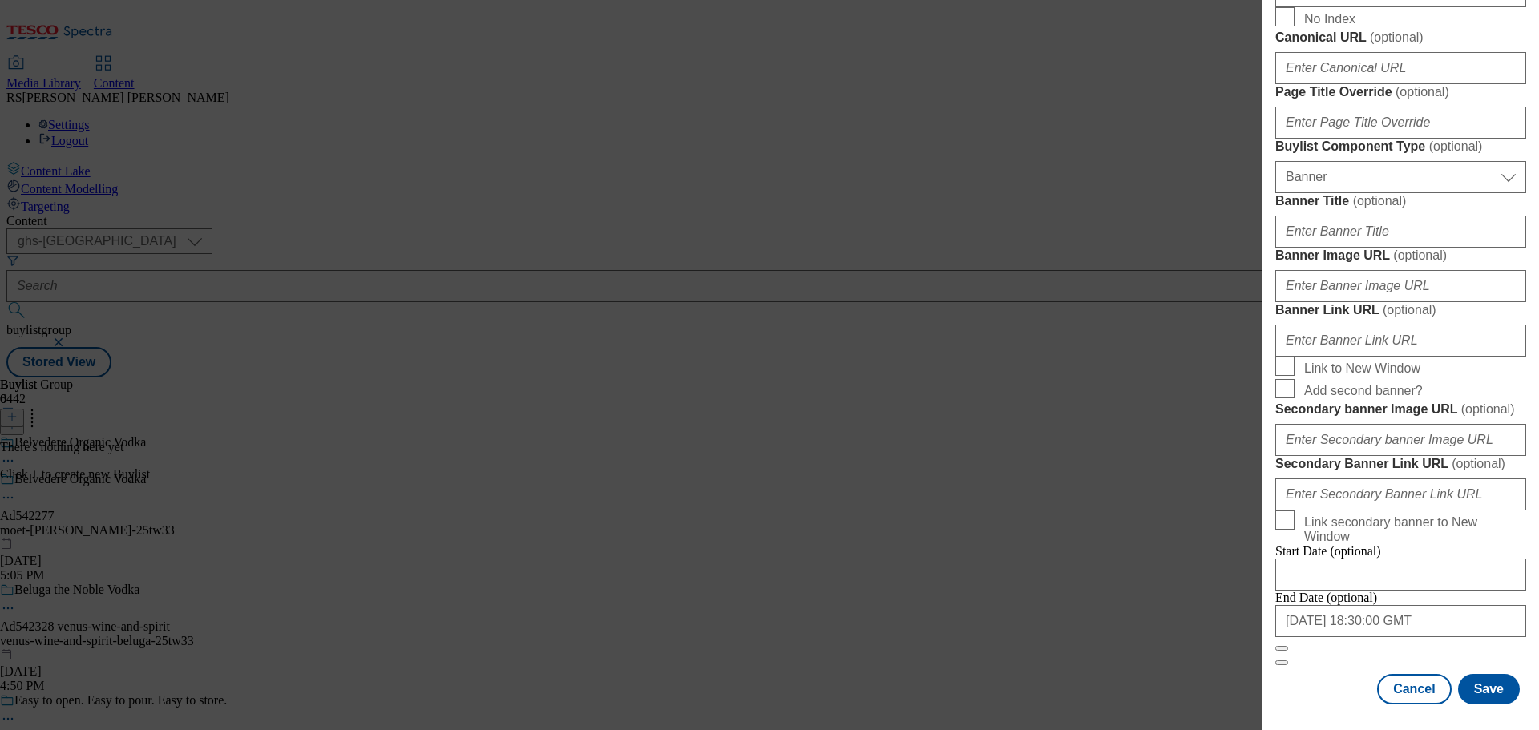
scroll to position [1433, 0]
type input "moet-hennessey-belvedere"
click at [1480, 686] on button "Save" at bounding box center [1489, 689] width 62 height 30
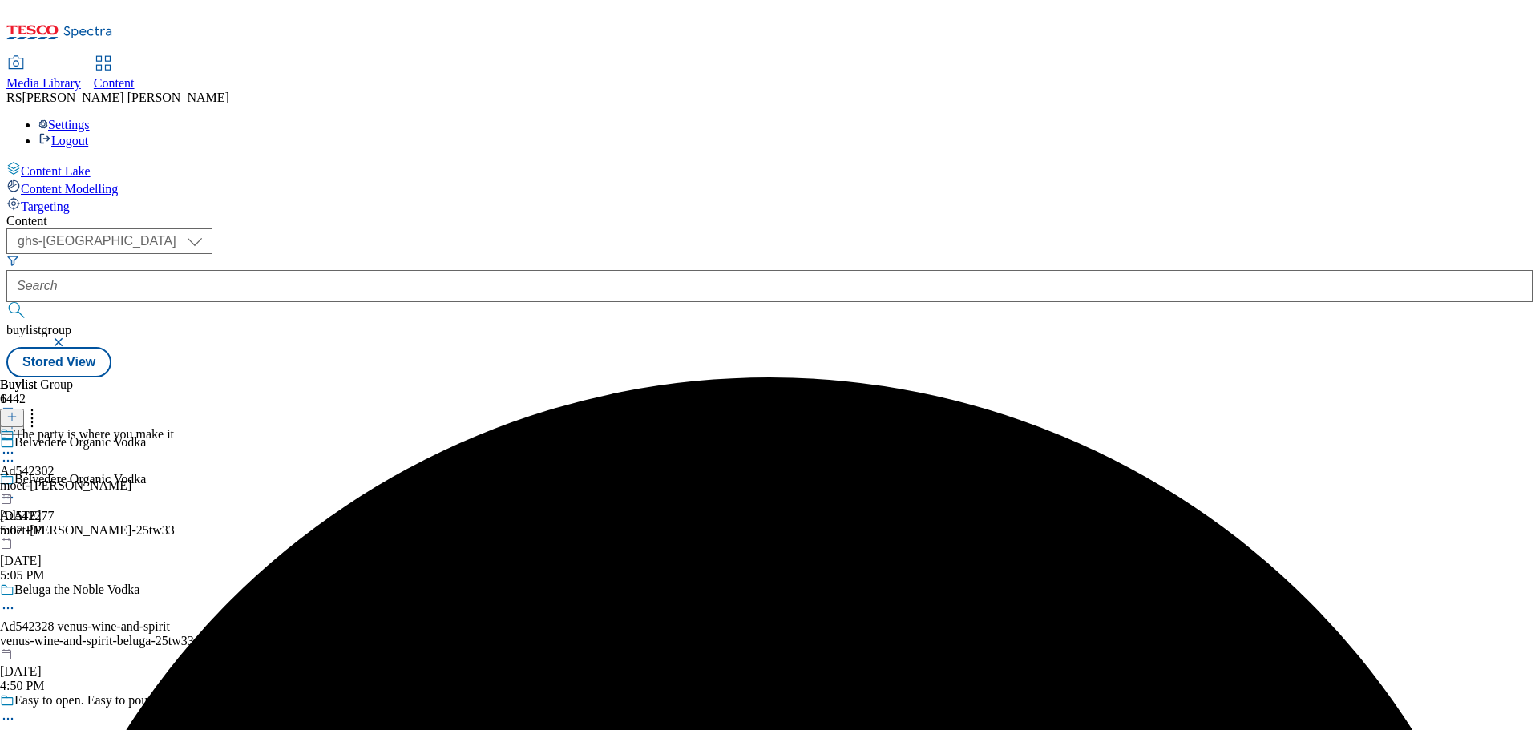
click at [174, 479] on div "moet-hennessey-belvedere" at bounding box center [87, 486] width 174 height 14
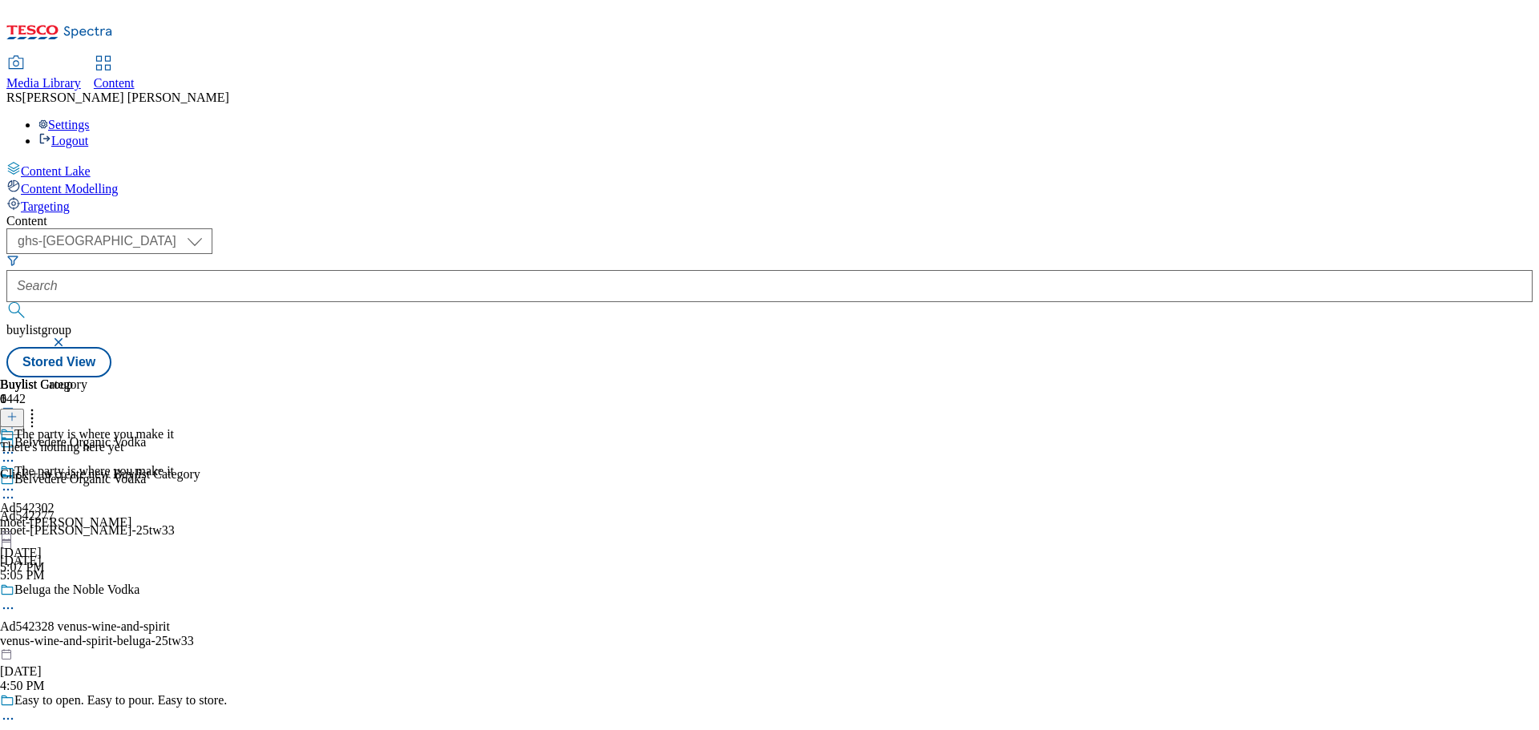
click at [18, 411] on icon at bounding box center [11, 416] width 11 height 11
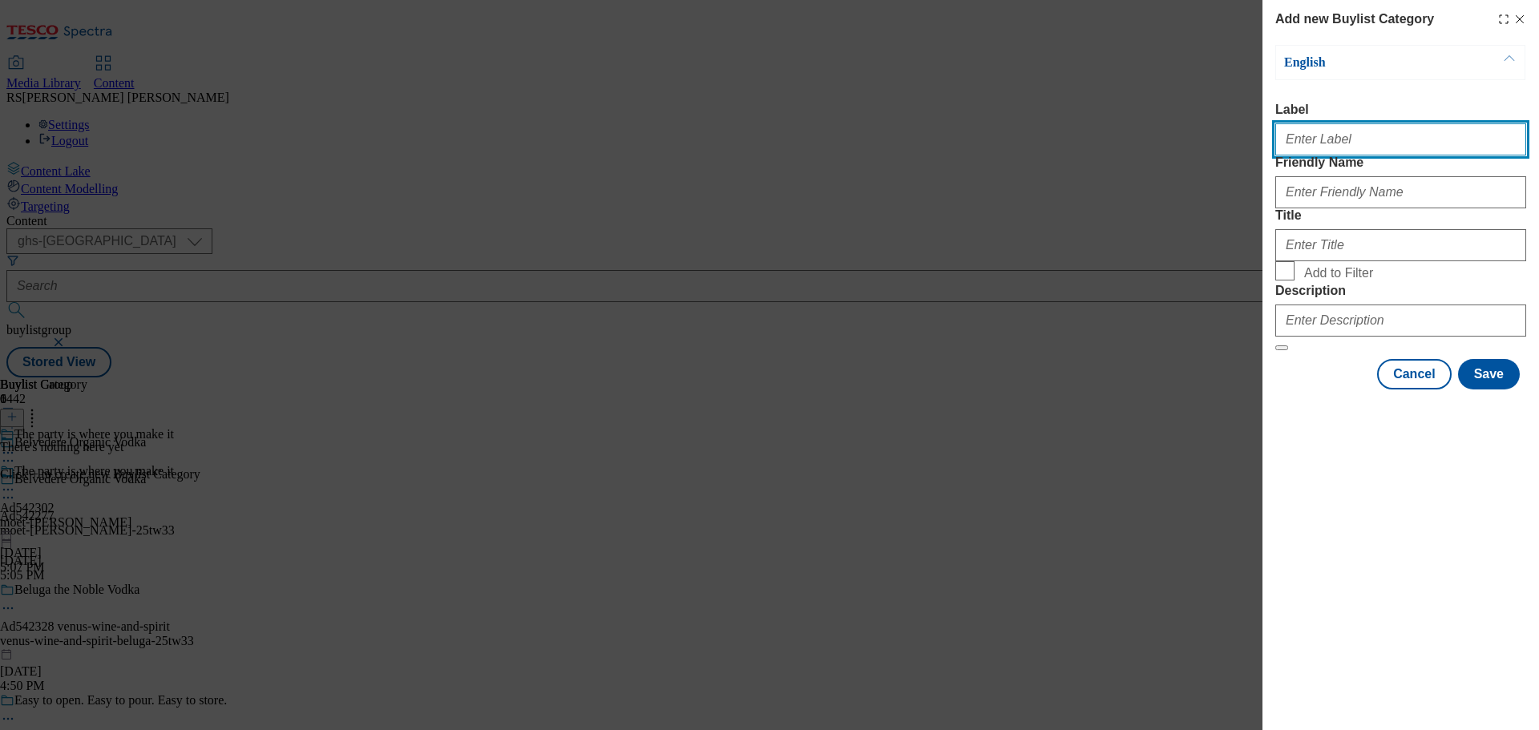
click at [1302, 139] on input "Label" at bounding box center [1400, 139] width 251 height 32
paste input "Ad542277"
type input "Ad542277"
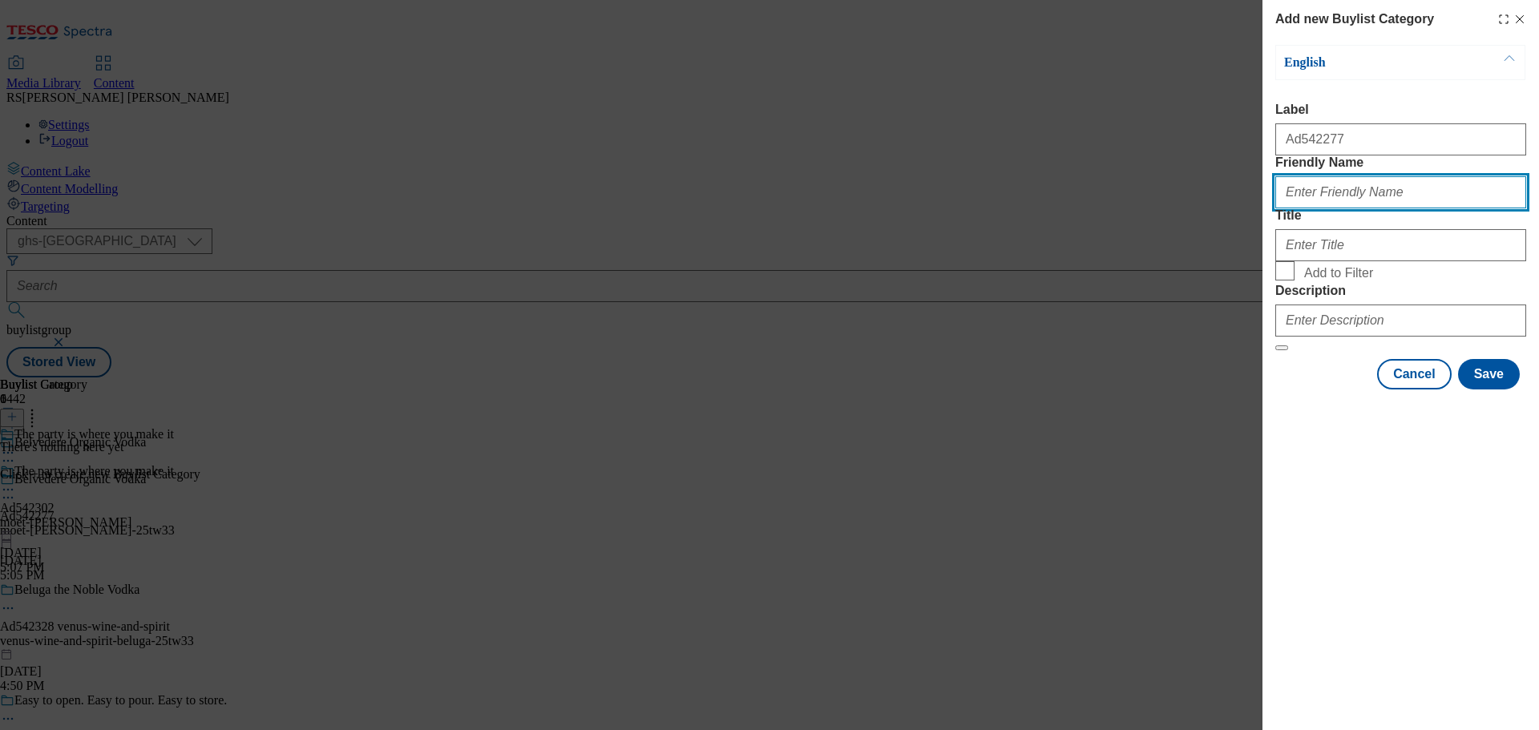
click at [1302, 208] on input "Friendly Name" at bounding box center [1400, 192] width 251 height 32
paste input "kenvue-listerine"
type input "kenvue-listerine"
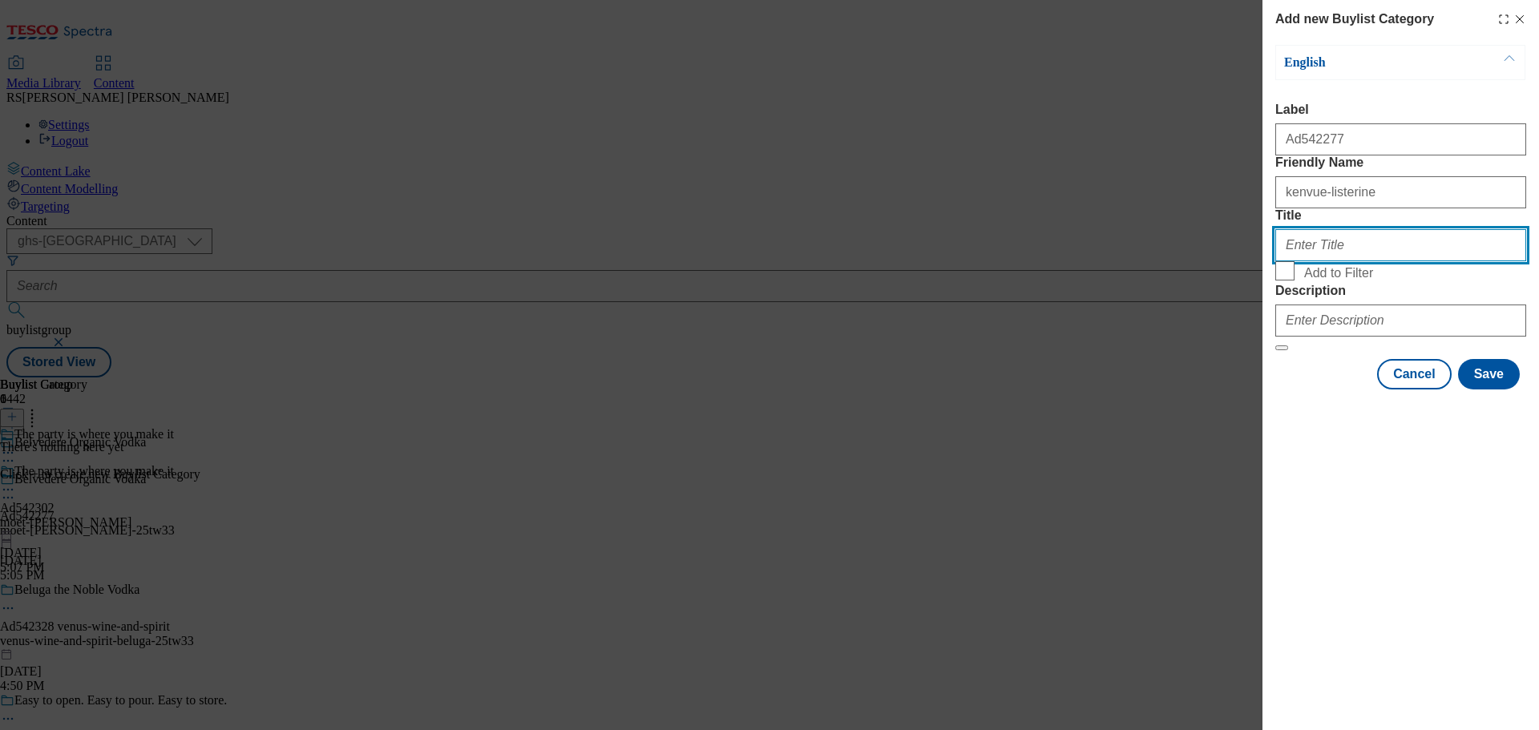
click at [1303, 261] on input "Title" at bounding box center [1400, 245] width 251 height 32
paste input "Kenvue"
type input "Kenvue"
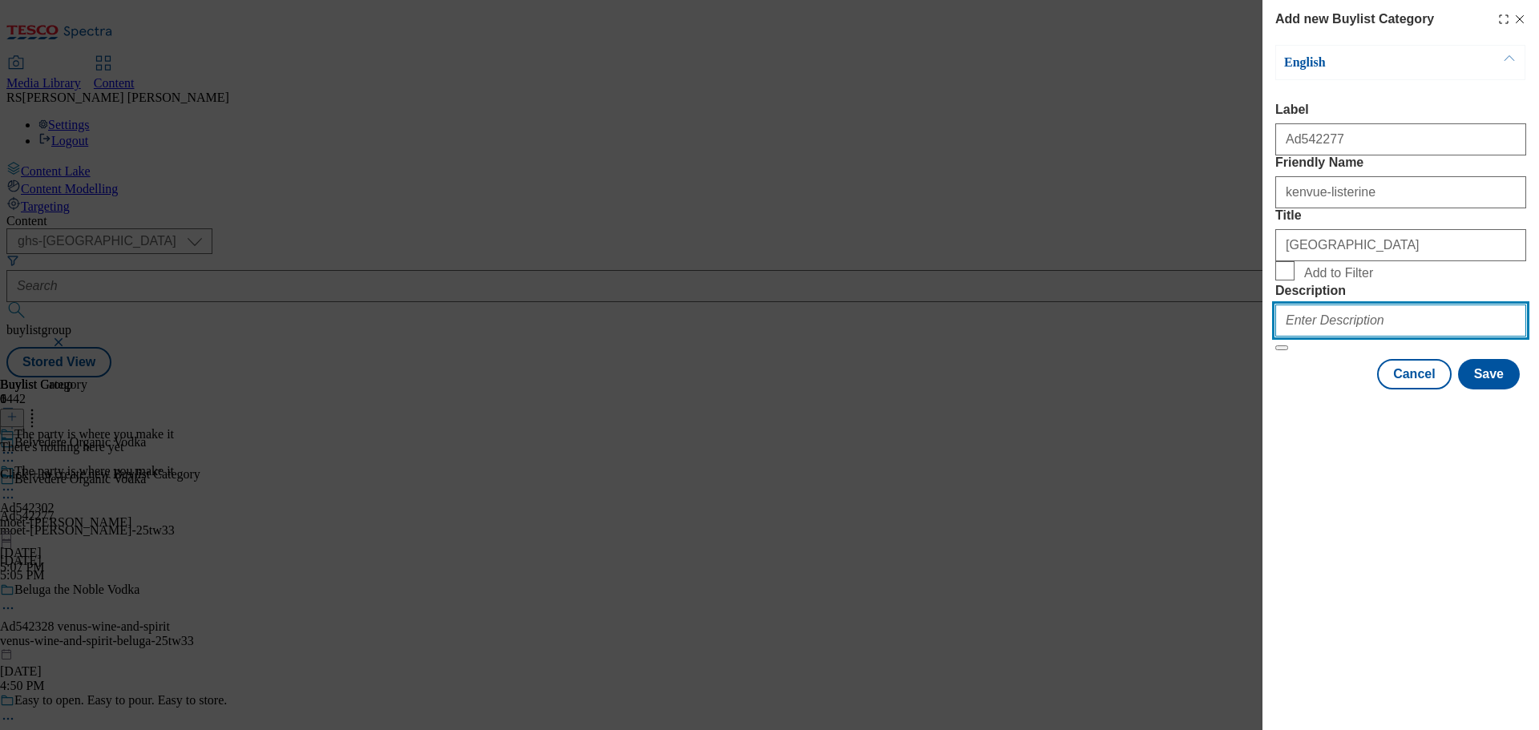
click at [1312, 337] on input "Description" at bounding box center [1400, 321] width 251 height 32
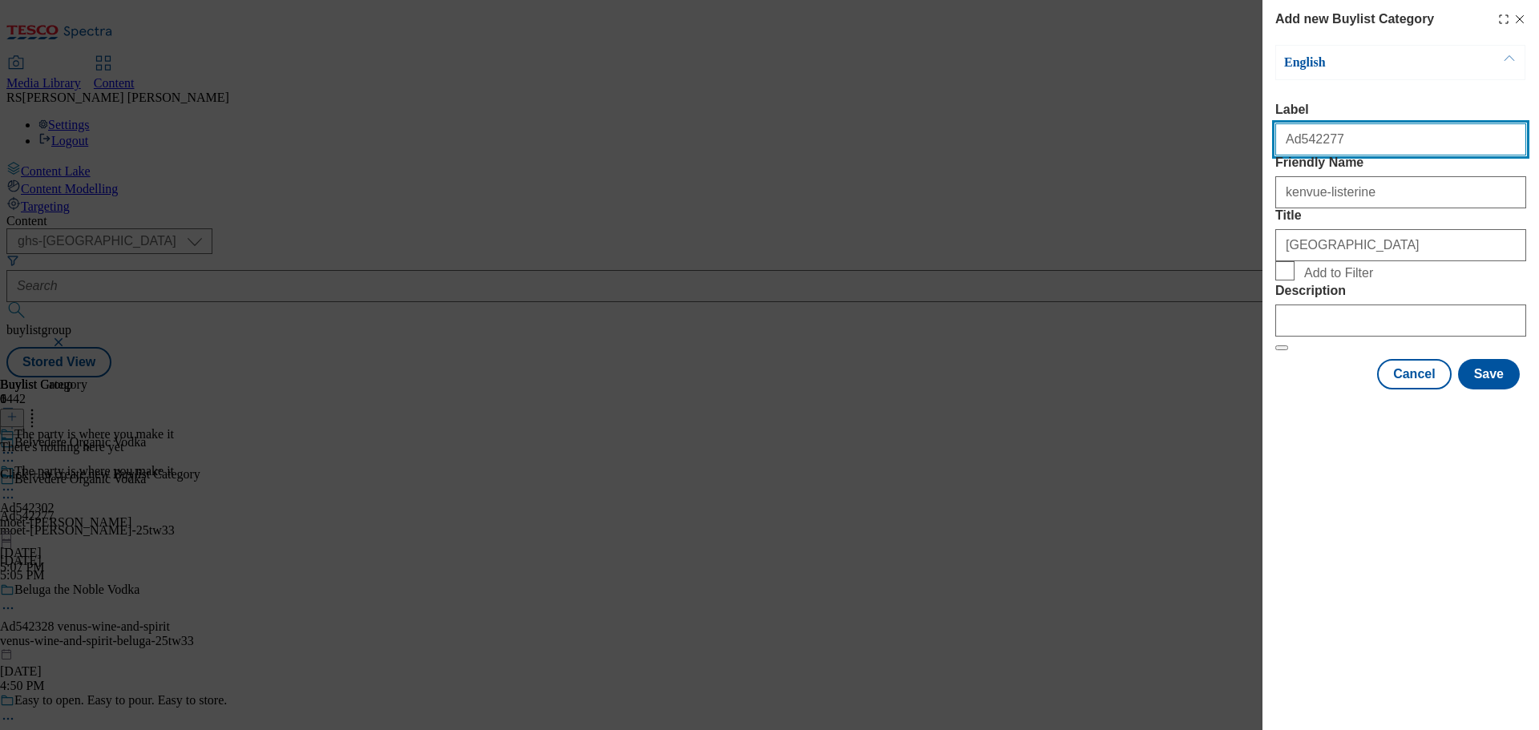
drag, startPoint x: 1342, startPoint y: 144, endPoint x: 1296, endPoint y: 163, distance: 50.3
click at [1296, 156] on div "Ad542277" at bounding box center [1400, 136] width 251 height 38
paste input "302"
type input "Ad542302"
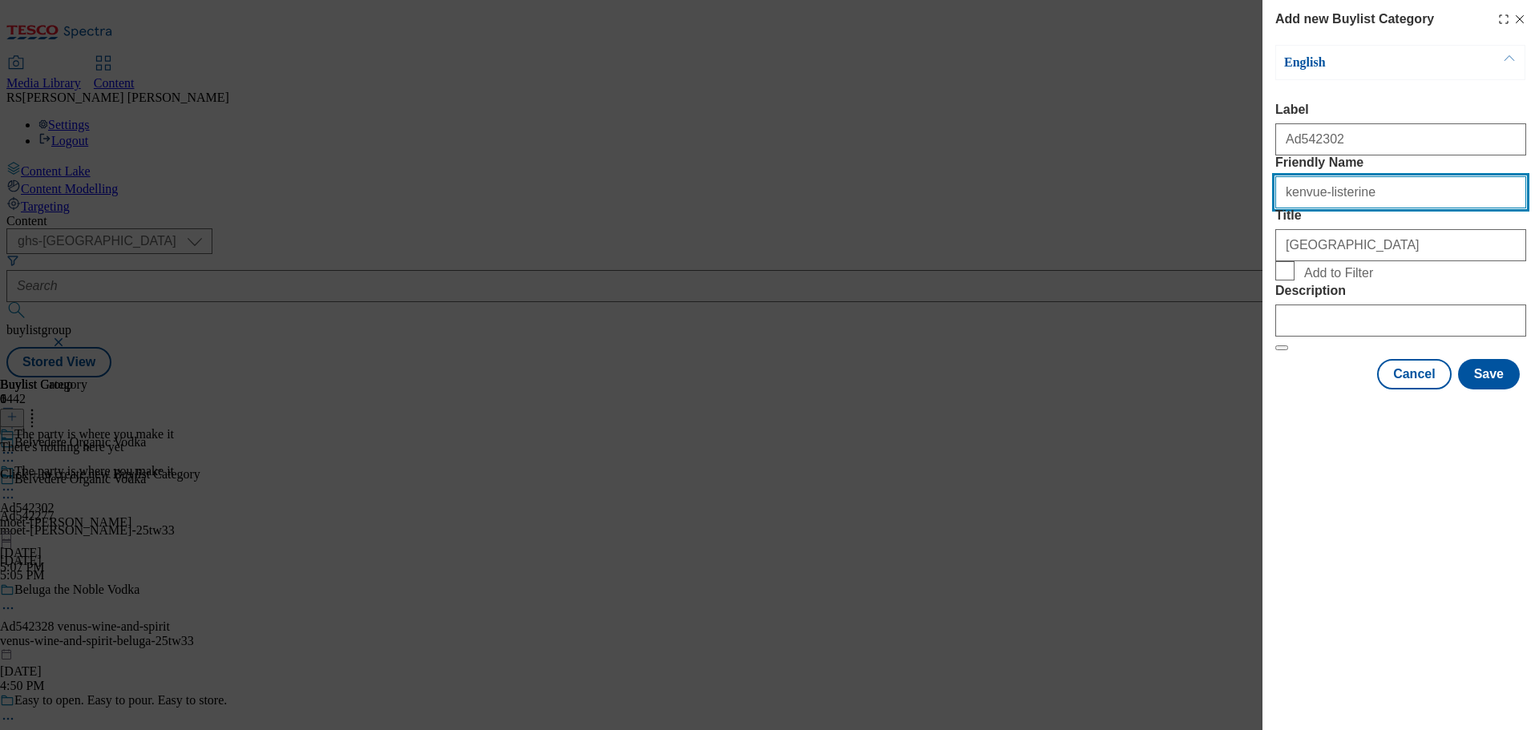
click at [1419, 208] on input "kenvue-listerine" at bounding box center [1400, 192] width 251 height 32
drag, startPoint x: 1419, startPoint y: 228, endPoint x: 1199, endPoint y: 225, distance: 219.7
click at [1199, 225] on div "Add new Buylist Category English Label Ad542302 Friendly Name kenvue-listerine …" at bounding box center [769, 365] width 1539 height 730
paste input "moet-hennessey-belveder"
type input "moet-hennessey-belvedere"
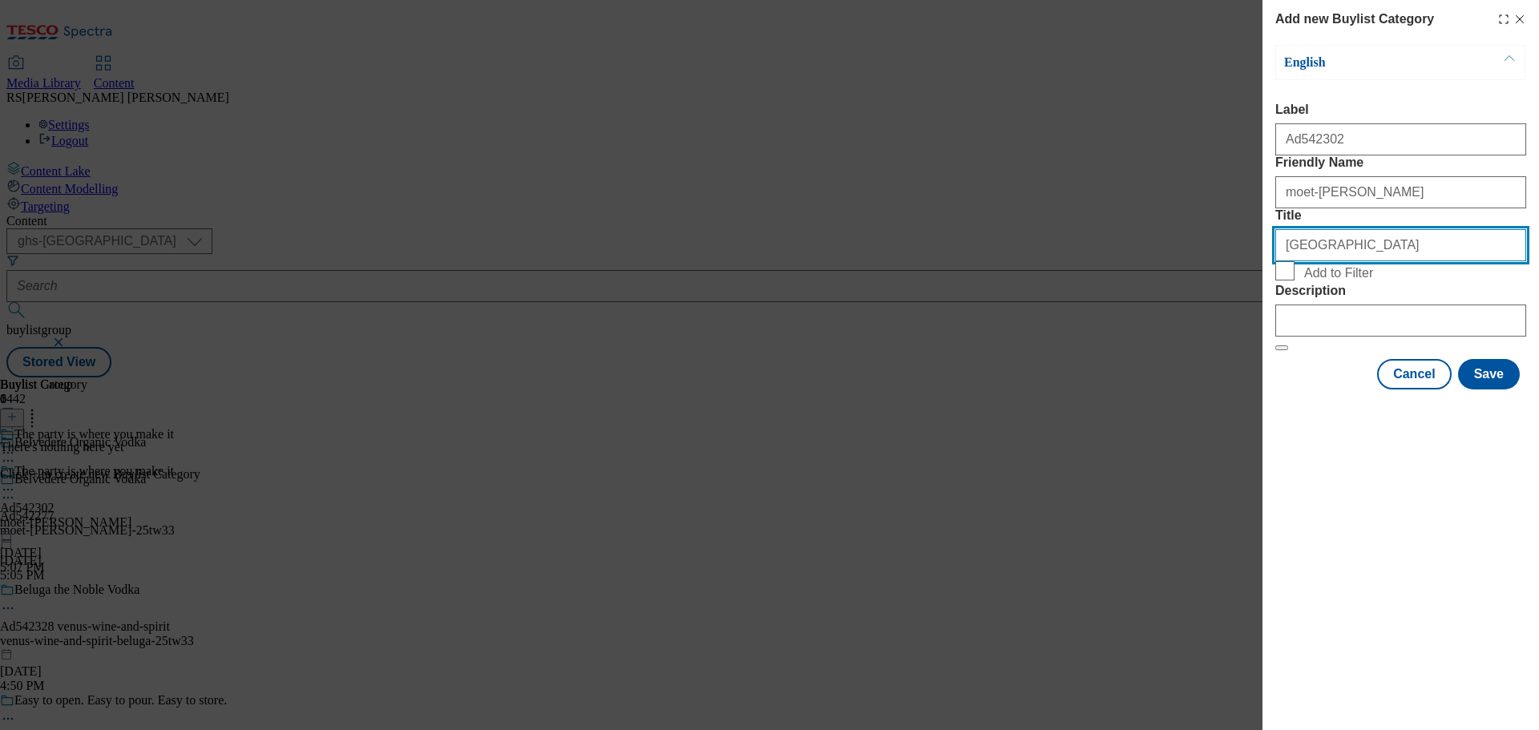
click at [1330, 261] on input "Kenvue" at bounding box center [1400, 245] width 251 height 32
paste input "Moet Hennessey"
type input "Moet Hennessey"
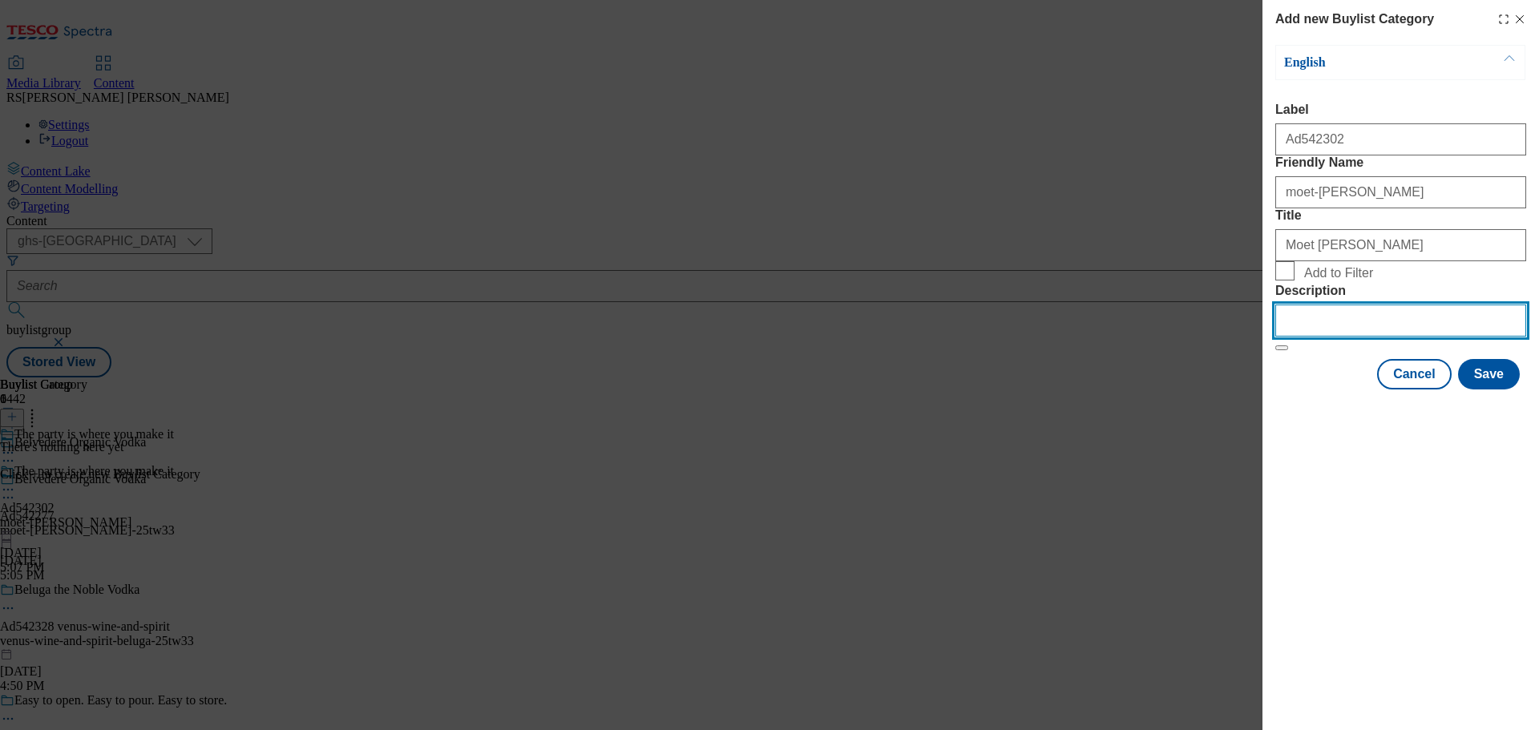
click at [1324, 337] on input "Description" at bounding box center [1400, 321] width 251 height 32
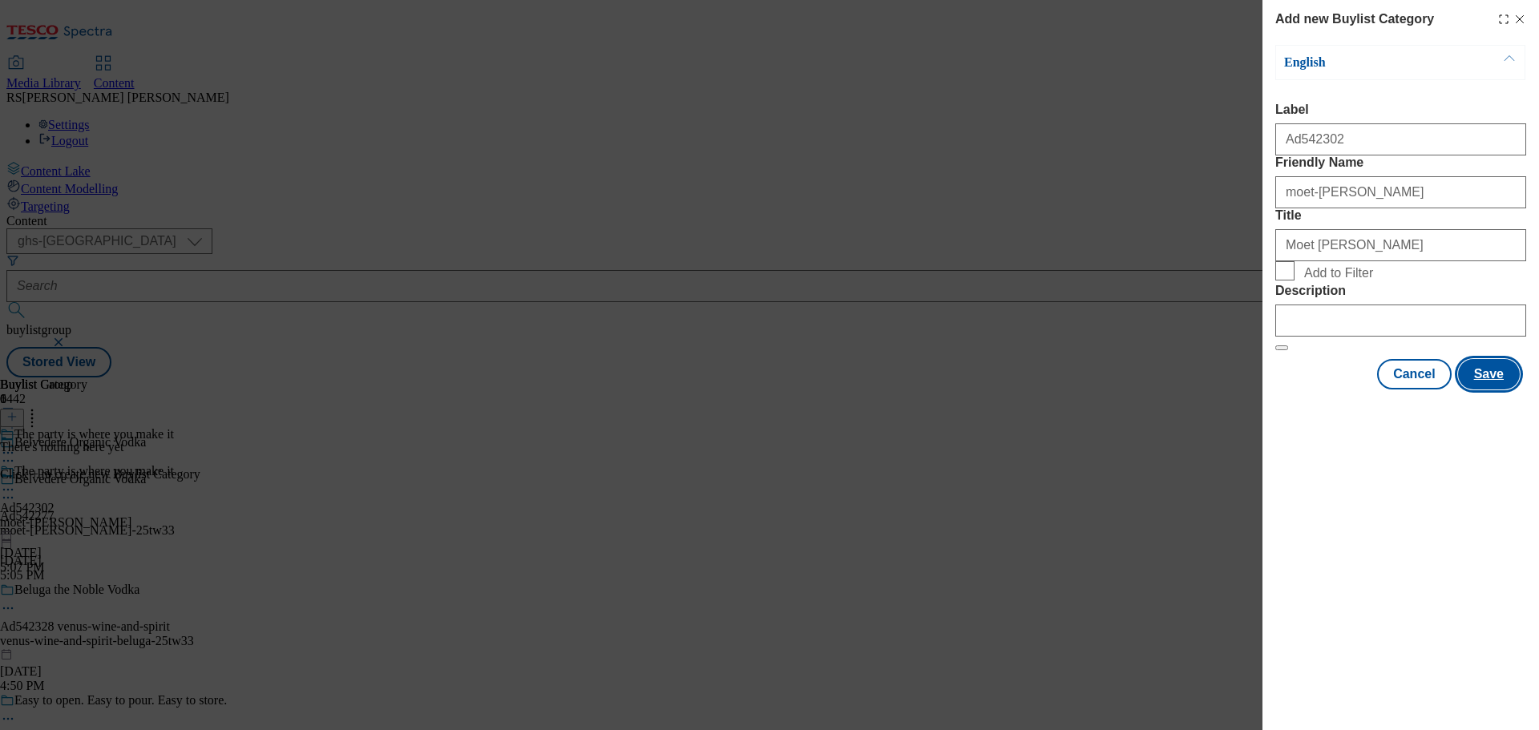
click at [1490, 390] on button "Save" at bounding box center [1489, 374] width 62 height 30
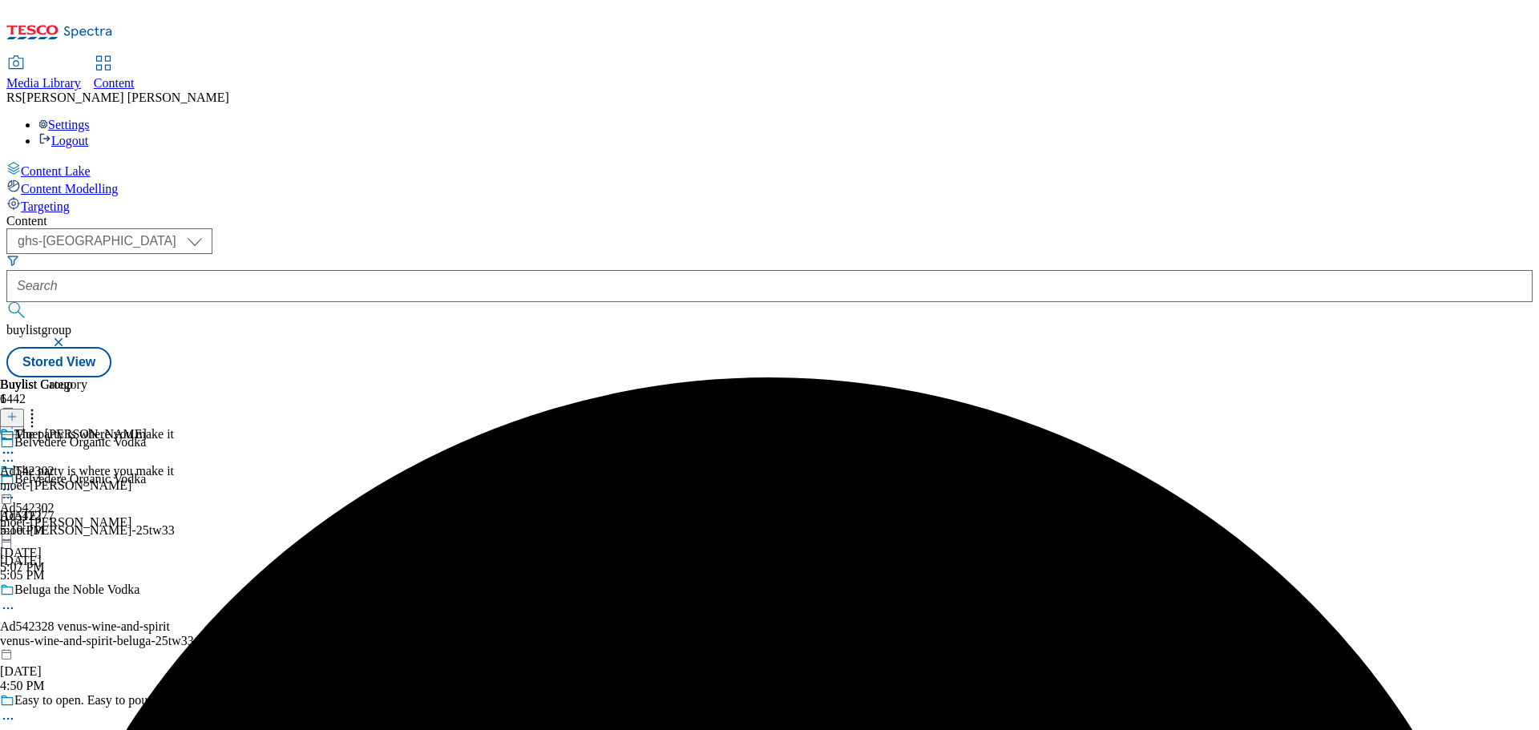
click at [147, 479] on div "moet-hennessey-belvedere" at bounding box center [73, 486] width 147 height 14
click at [18, 411] on icon at bounding box center [11, 416] width 11 height 11
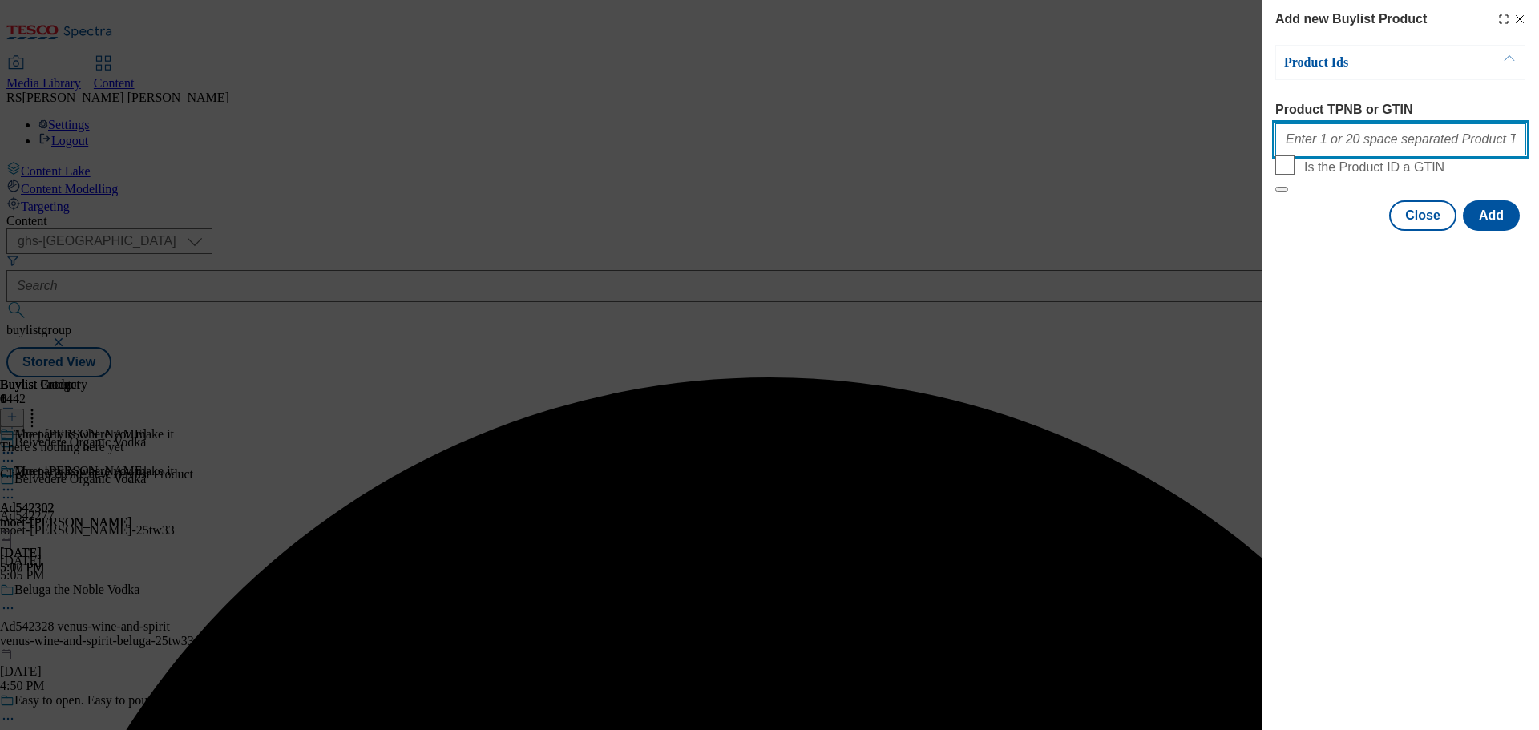
click at [1318, 132] on input "Product TPNB or GTIN" at bounding box center [1400, 139] width 251 height 32
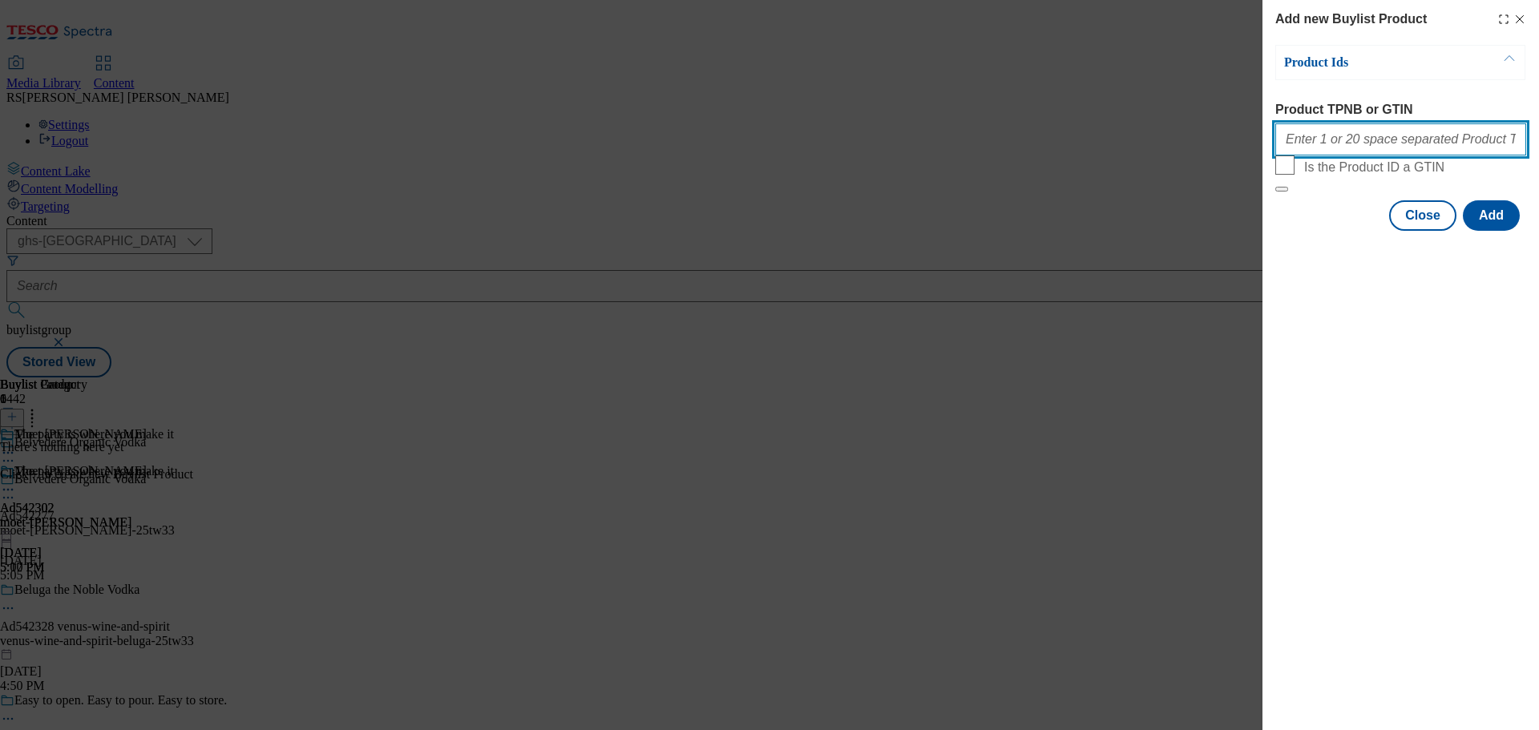
paste input "71932614, 71932614, 71932614, 71932614, 71932614, 71932614, 71932614, 71932614,…"
type input "71932614, 71932614, 71932614, 71932614, 71932614, 71932614, 71932614, 71932614,…"
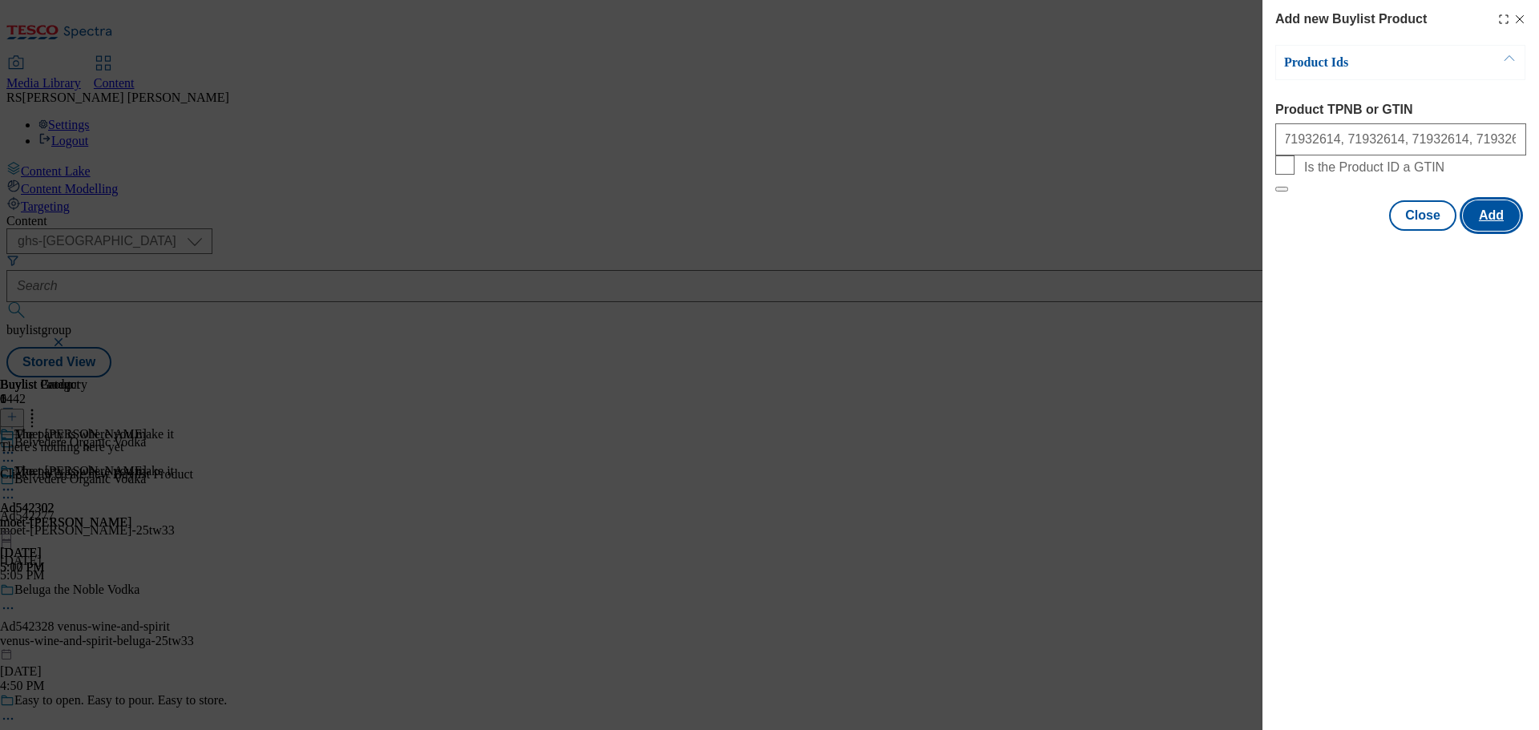
click at [1480, 231] on button "Add" at bounding box center [1491, 215] width 57 height 30
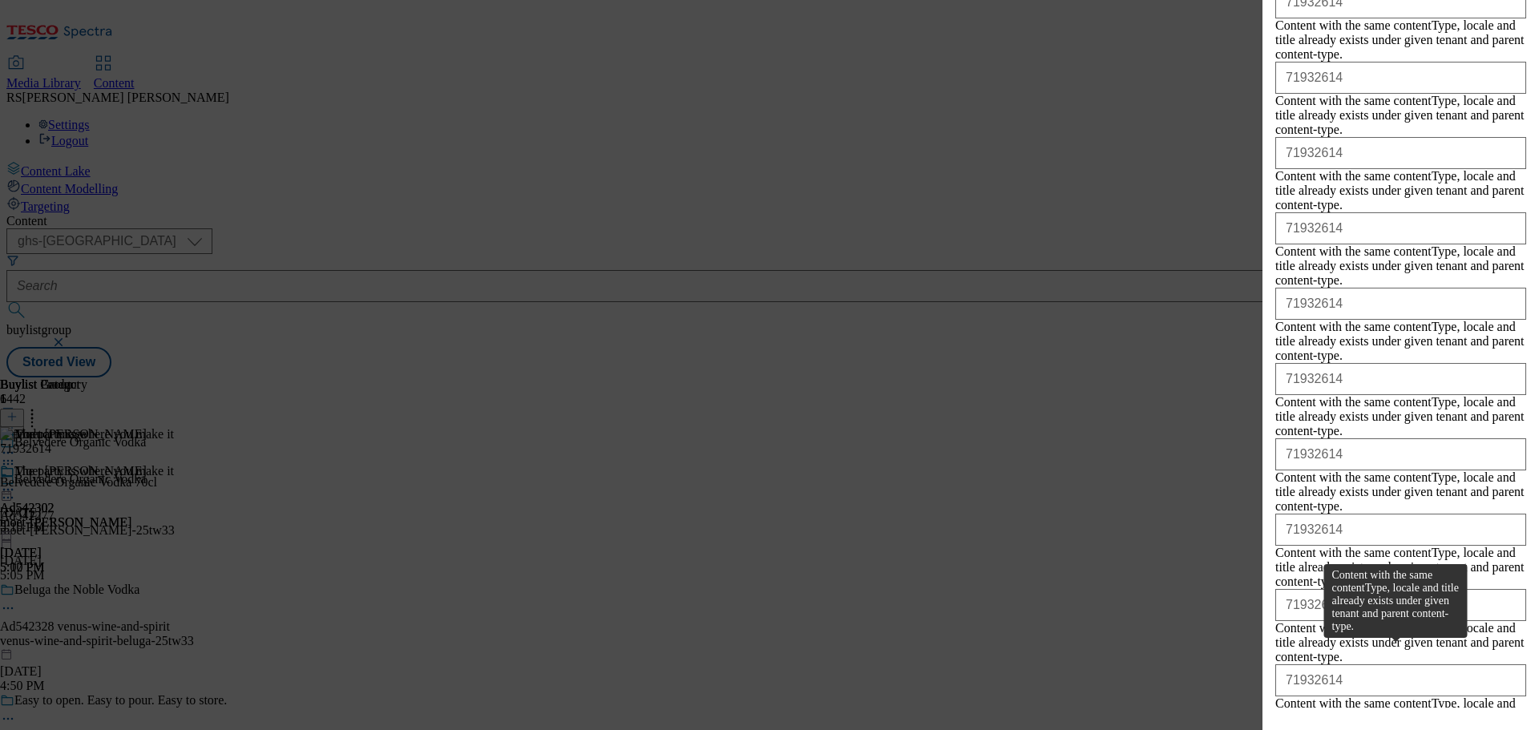
scroll to position [400, 0]
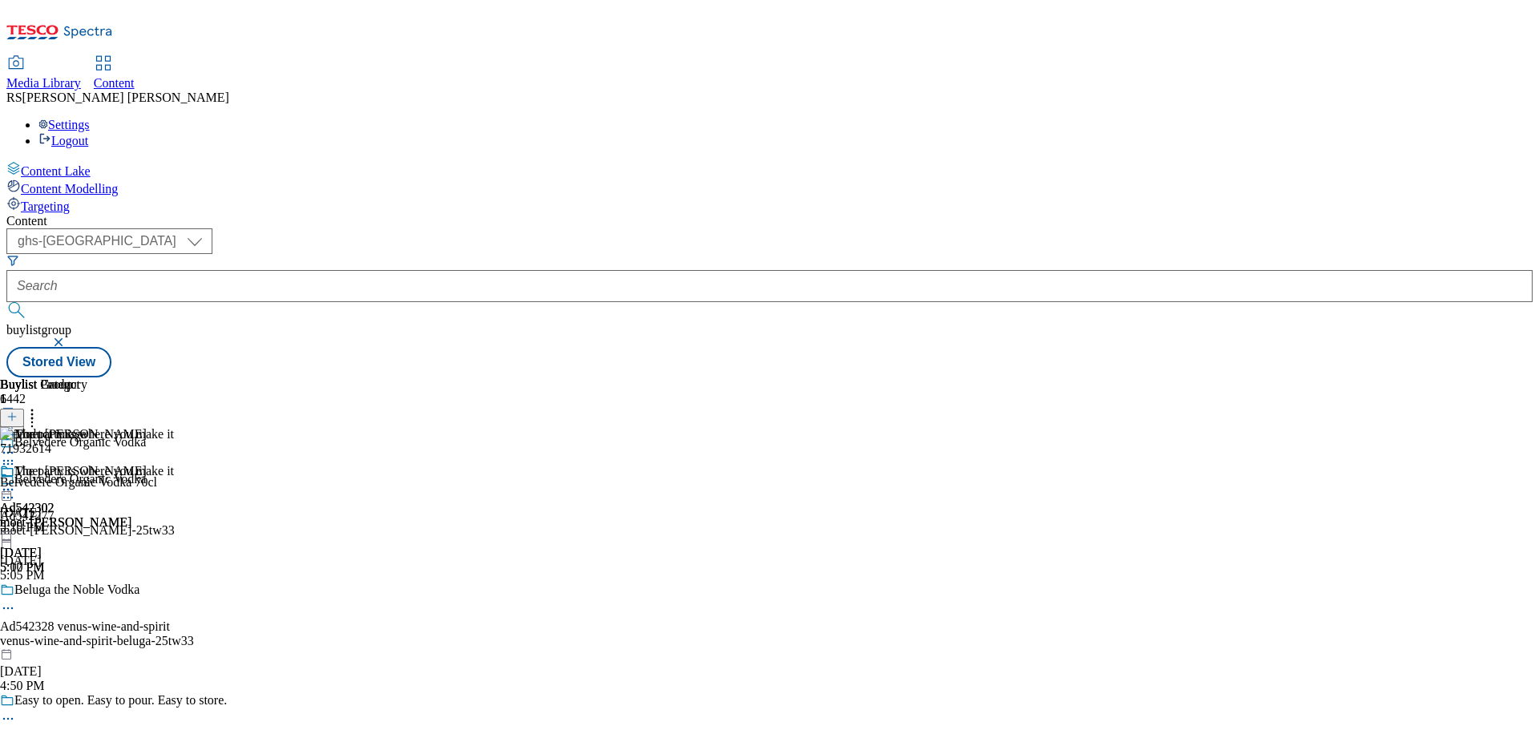
scroll to position [0, 0]
click at [16, 490] on icon at bounding box center [8, 498] width 16 height 16
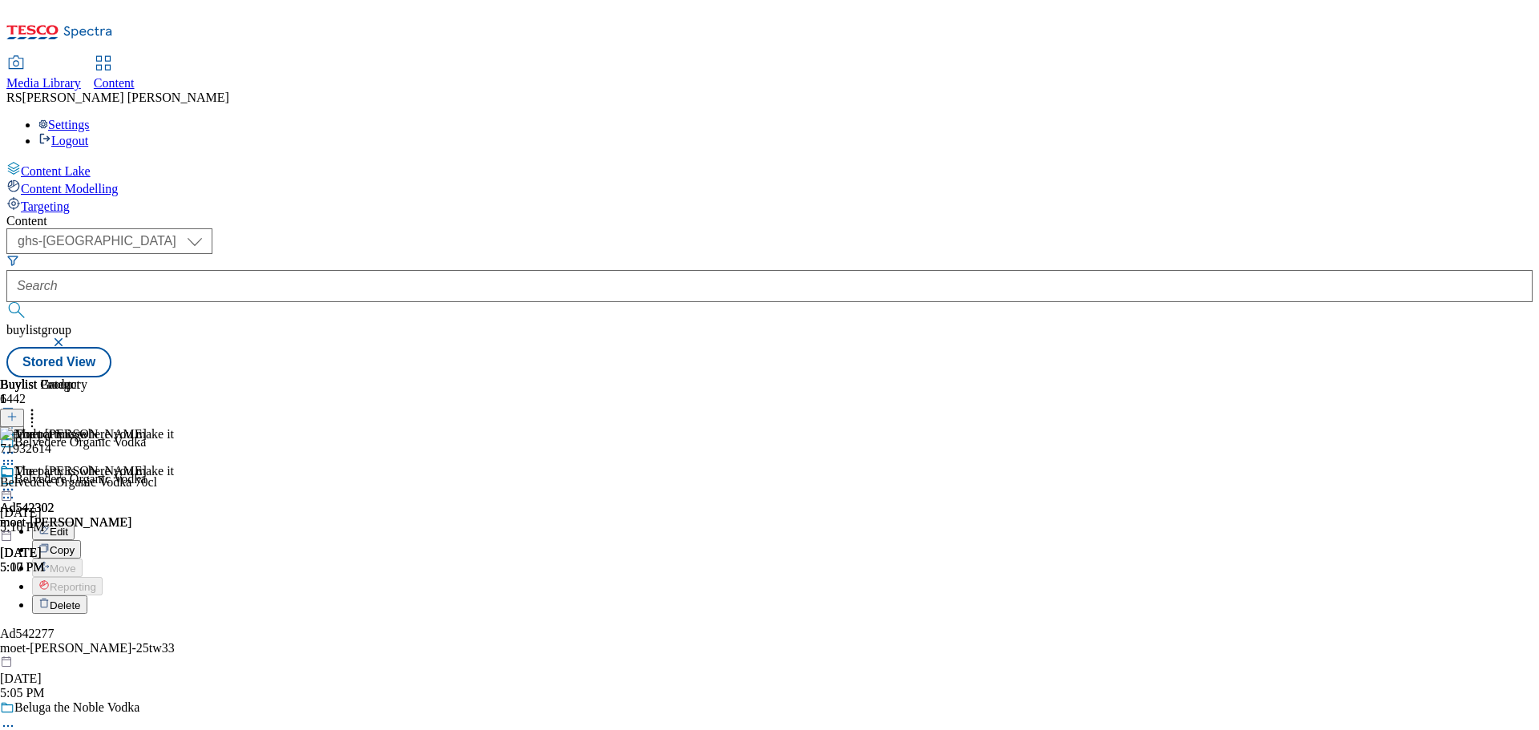
click at [75, 522] on button "Edit" at bounding box center [53, 531] width 42 height 18
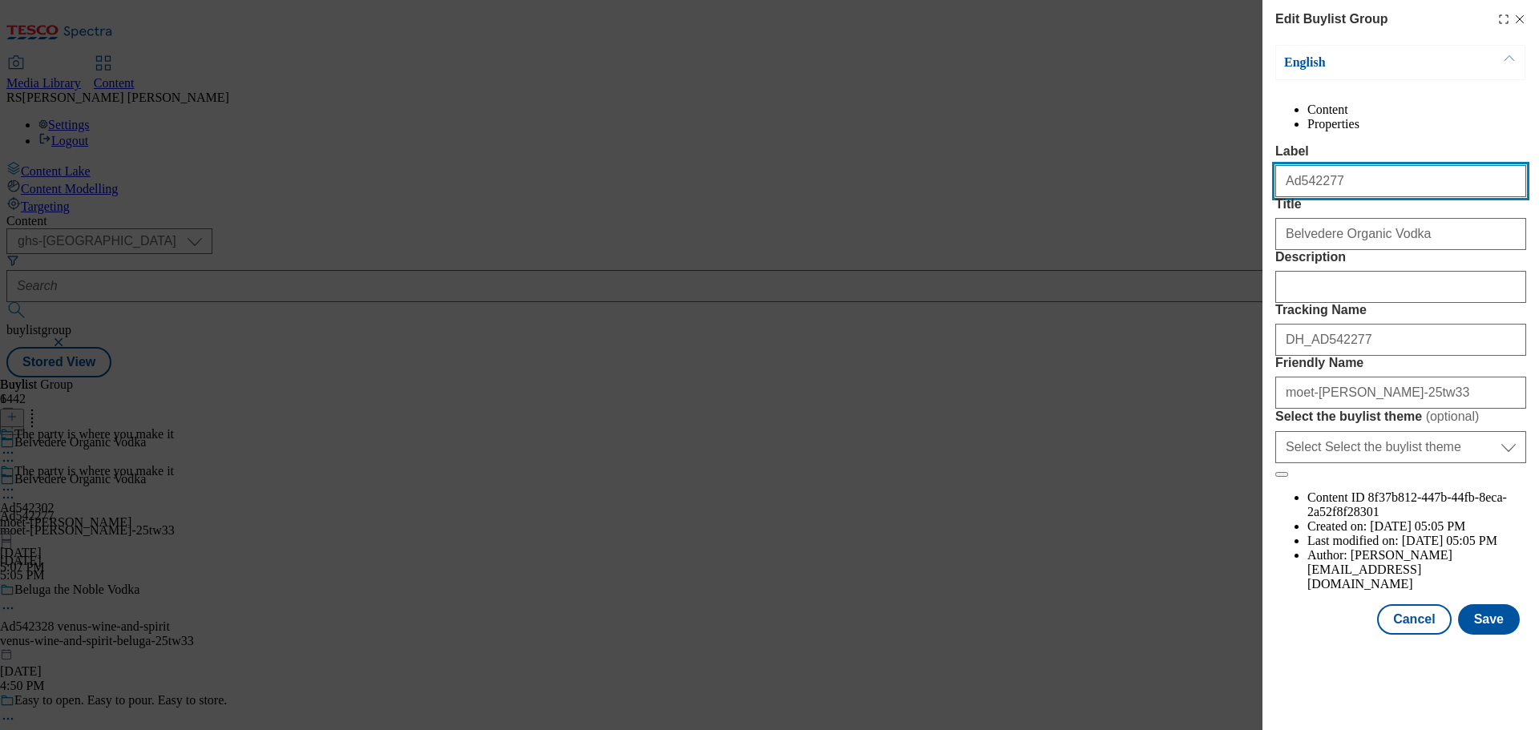
drag, startPoint x: 1356, startPoint y: 211, endPoint x: 1300, endPoint y: 235, distance: 61.1
click at [1297, 197] on div "Ad542277" at bounding box center [1400, 178] width 251 height 38
paste input "302"
type input "Ad542302"
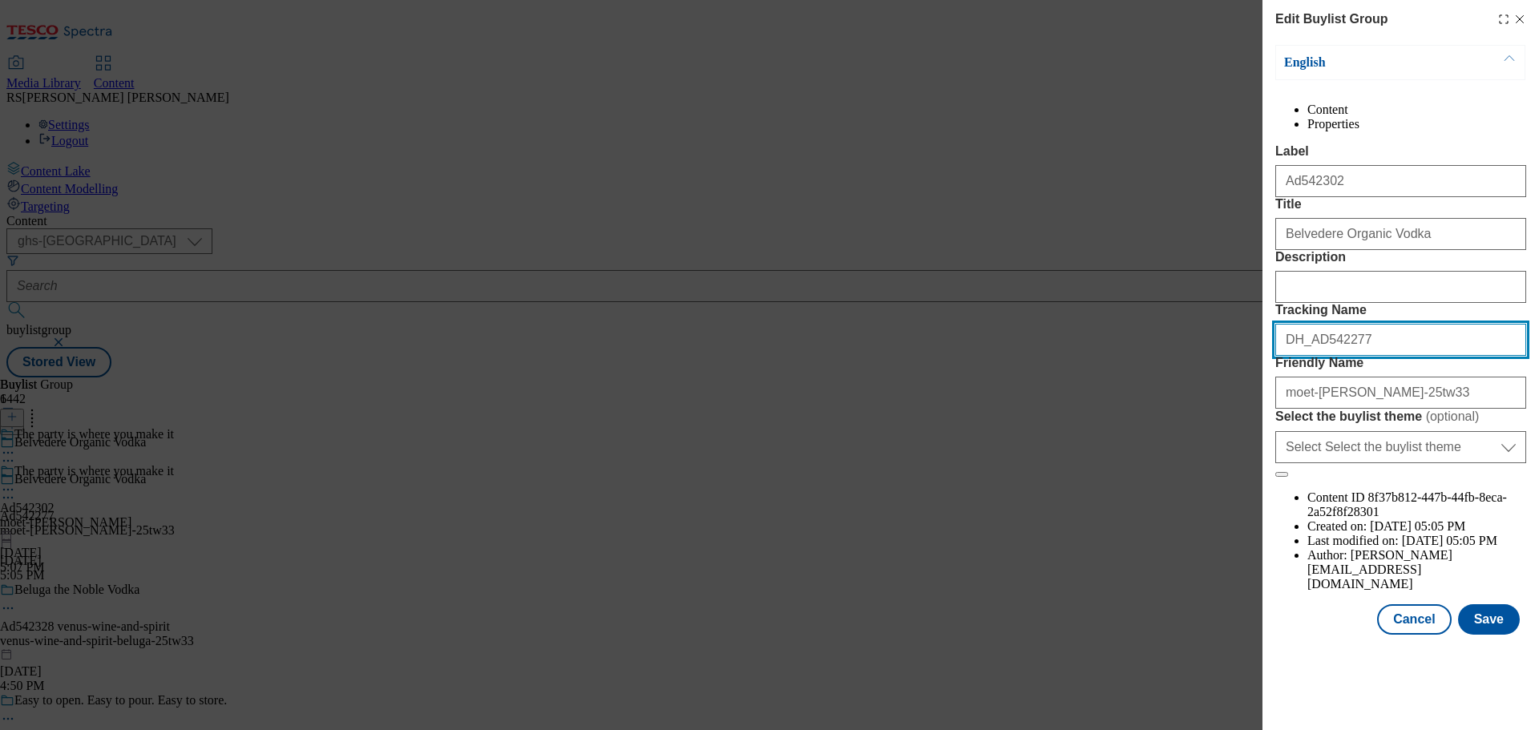
drag, startPoint x: 1362, startPoint y: 451, endPoint x: 1316, endPoint y: 469, distance: 49.7
click at [1316, 356] on input "DH_AD542277" at bounding box center [1400, 340] width 251 height 32
paste input "302"
type input "DH_AD542302"
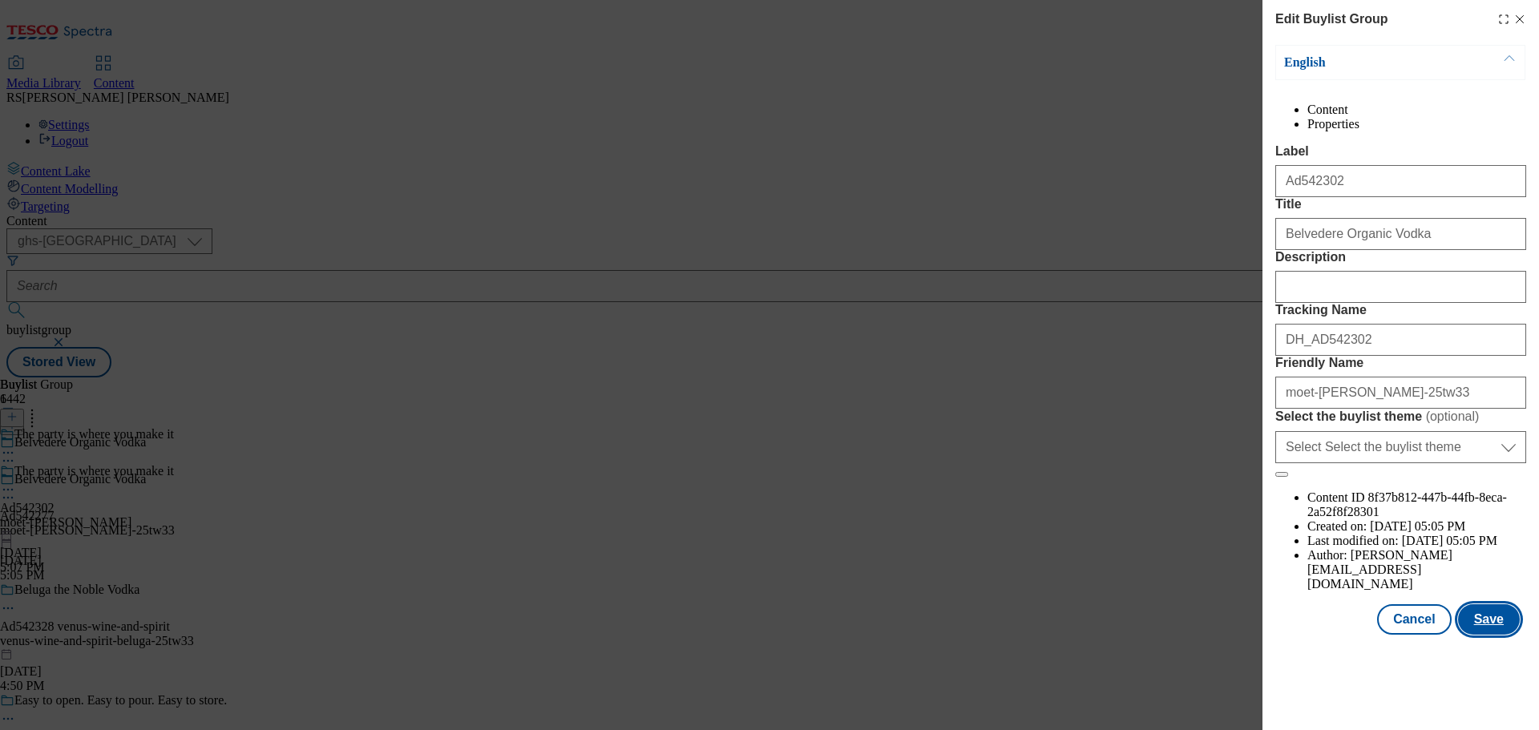
click at [1497, 635] on button "Save" at bounding box center [1489, 619] width 62 height 30
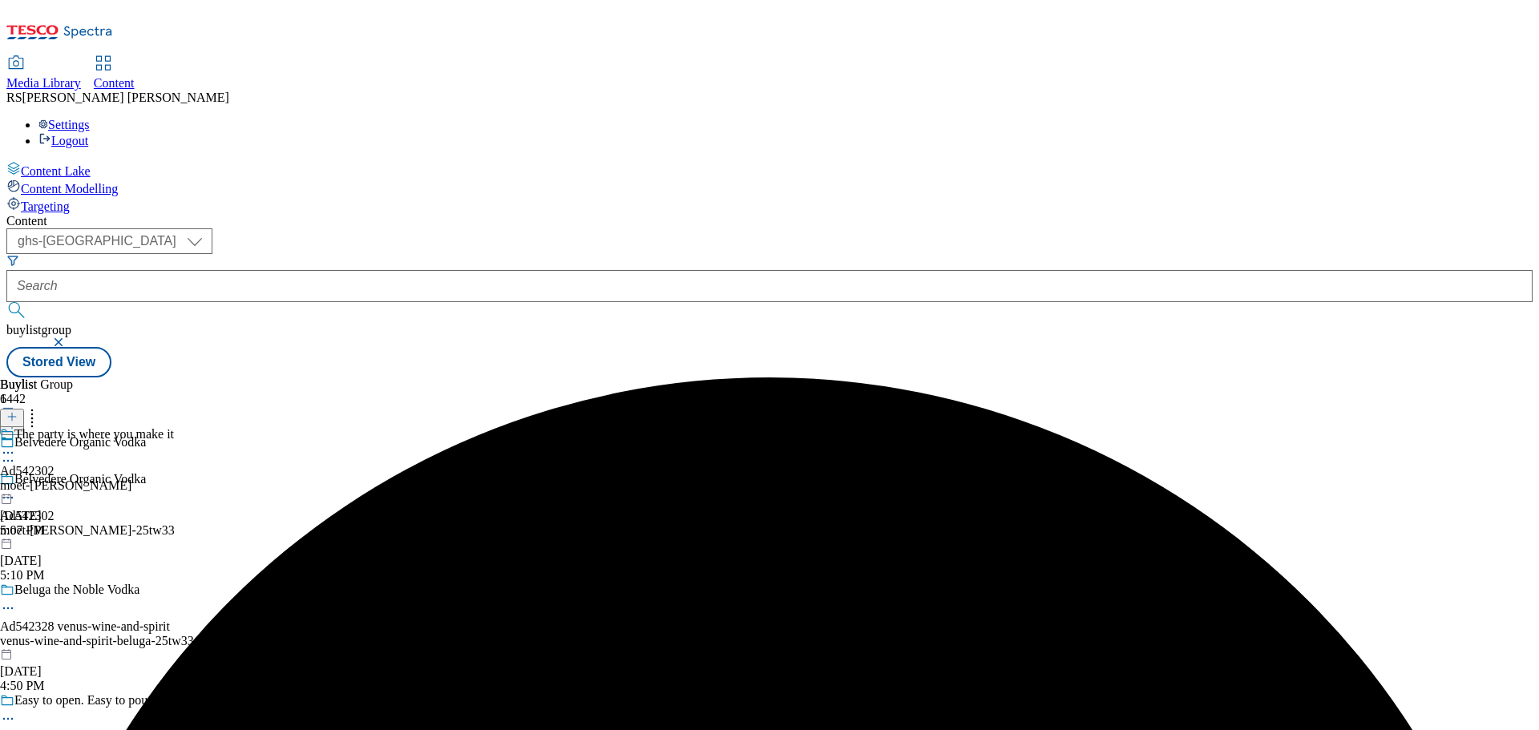
click at [174, 479] on div "moet-hennessey-belvedere" at bounding box center [87, 486] width 174 height 14
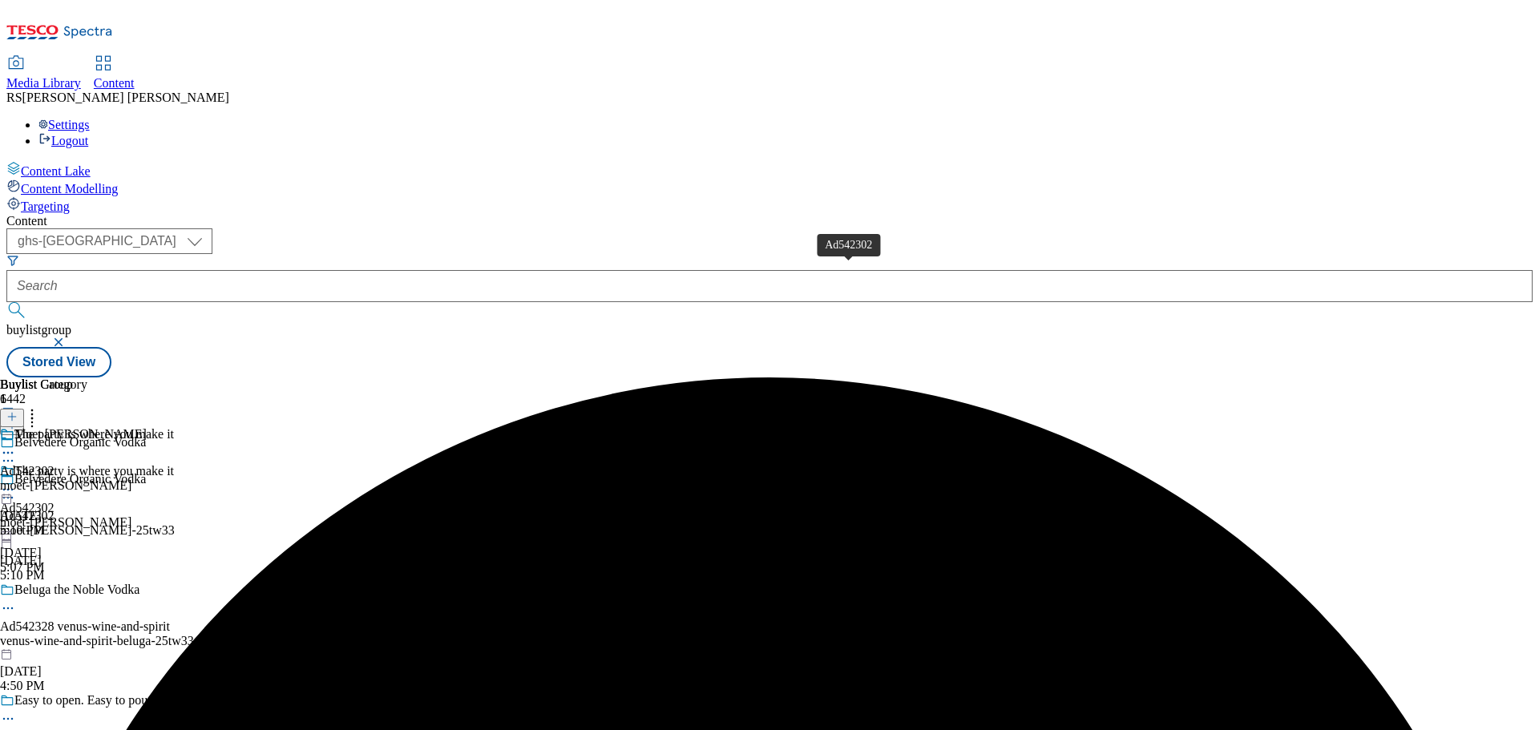
click at [55, 464] on span "Ad542302" at bounding box center [27, 471] width 55 height 14
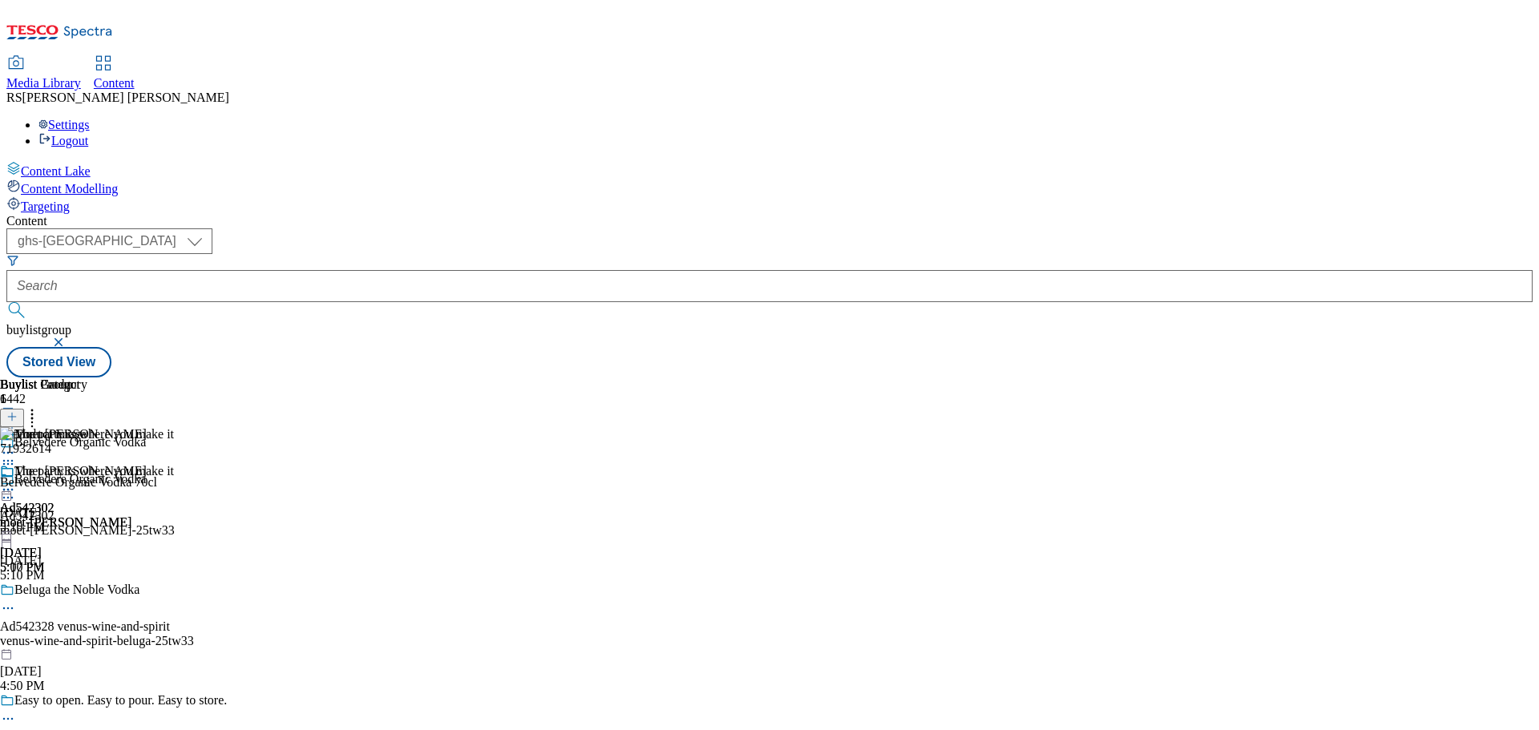
click at [16, 490] on icon at bounding box center [8, 498] width 16 height 16
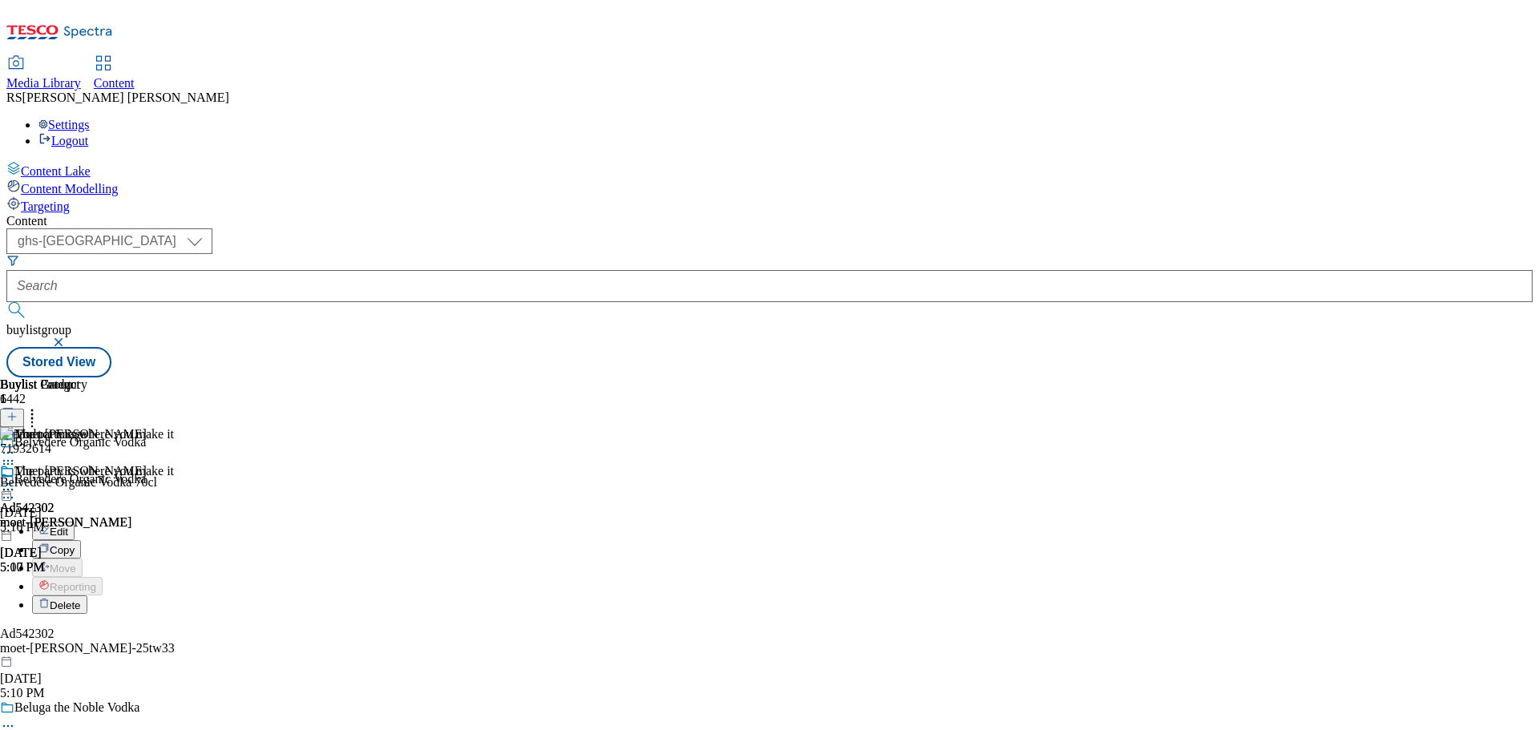
click at [75, 522] on button "Edit" at bounding box center [53, 531] width 42 height 18
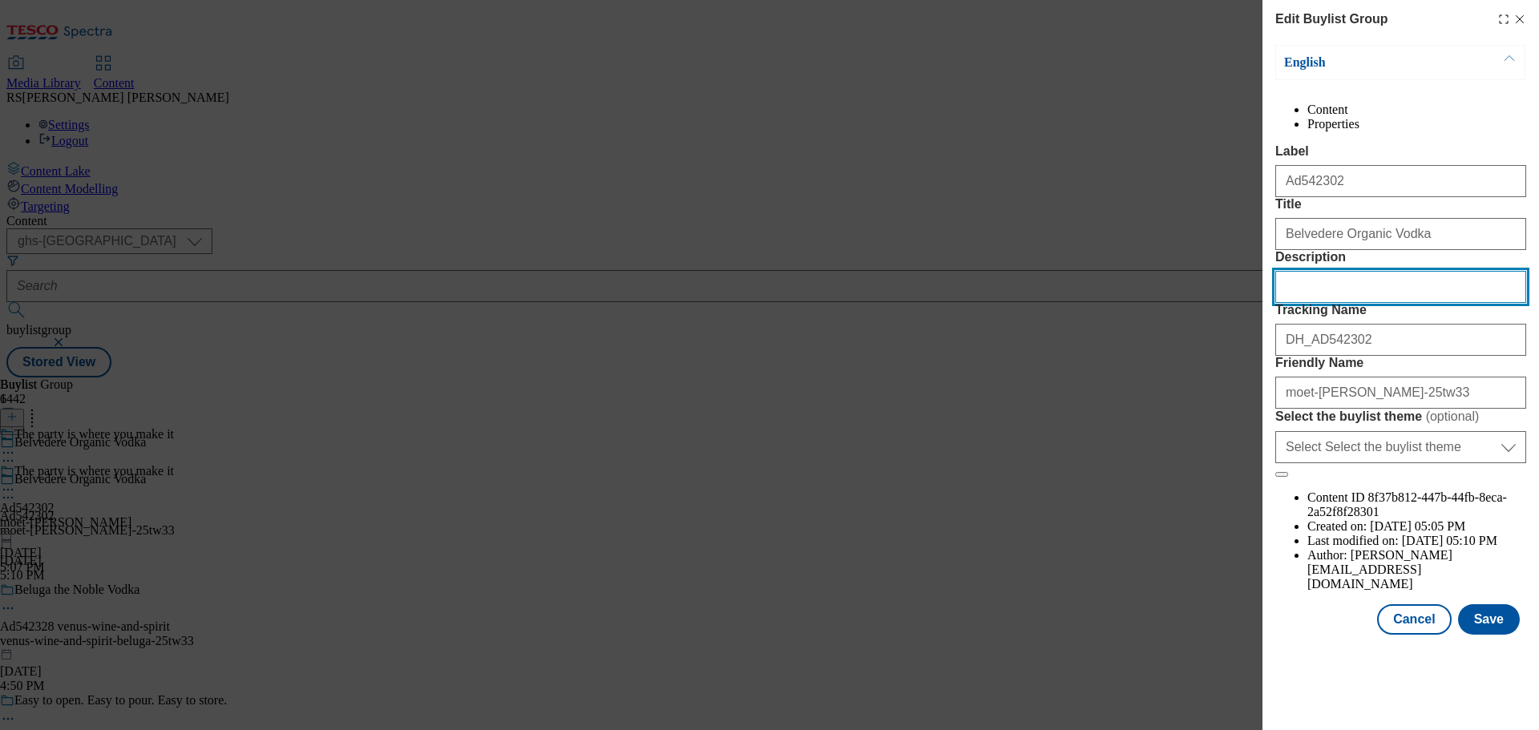
click at [1338, 303] on input "Description" at bounding box center [1400, 287] width 251 height 32
paste input "Belvedere Organic Vodka 70cl"
type input "Belvedere Organic Vodka 70cl"
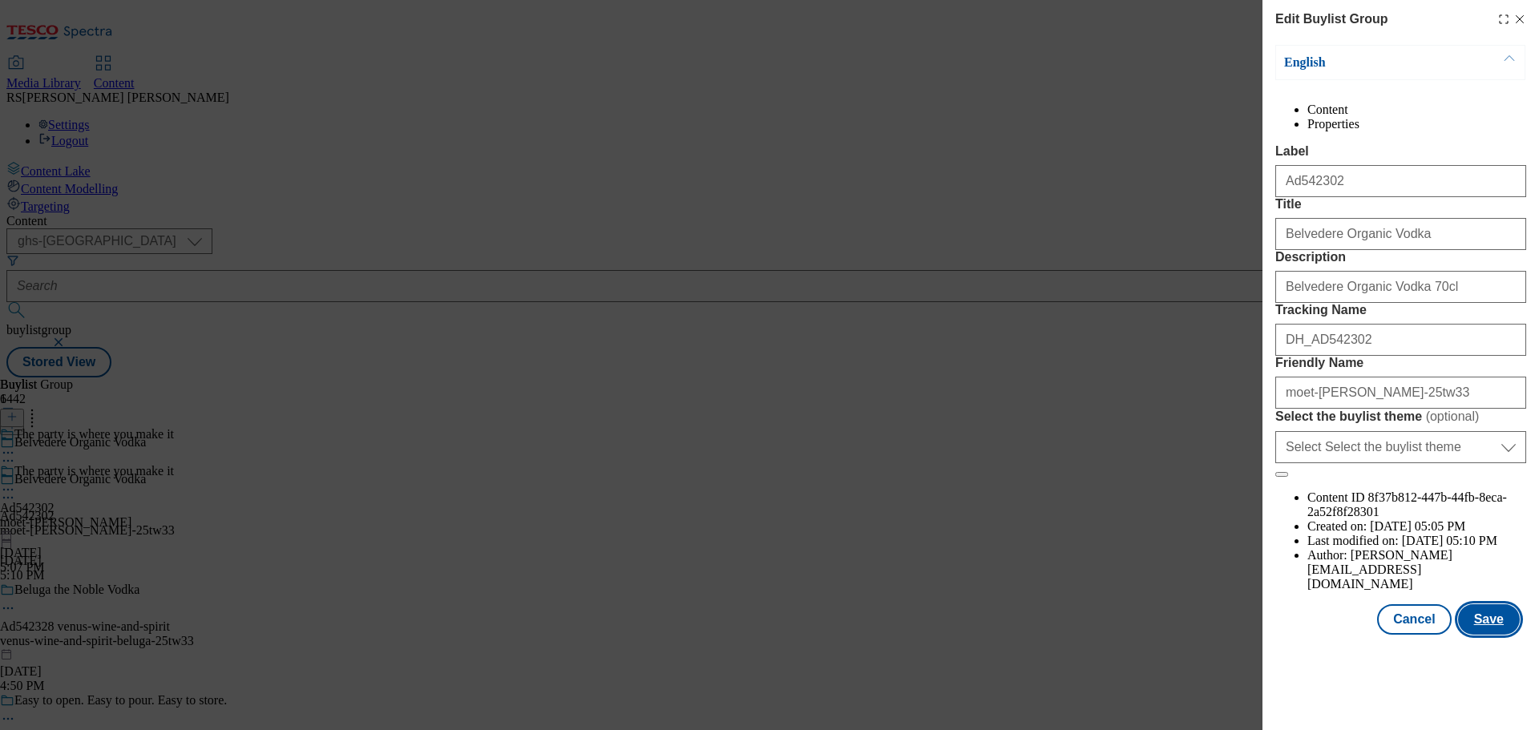
click at [1502, 635] on button "Save" at bounding box center [1489, 619] width 62 height 30
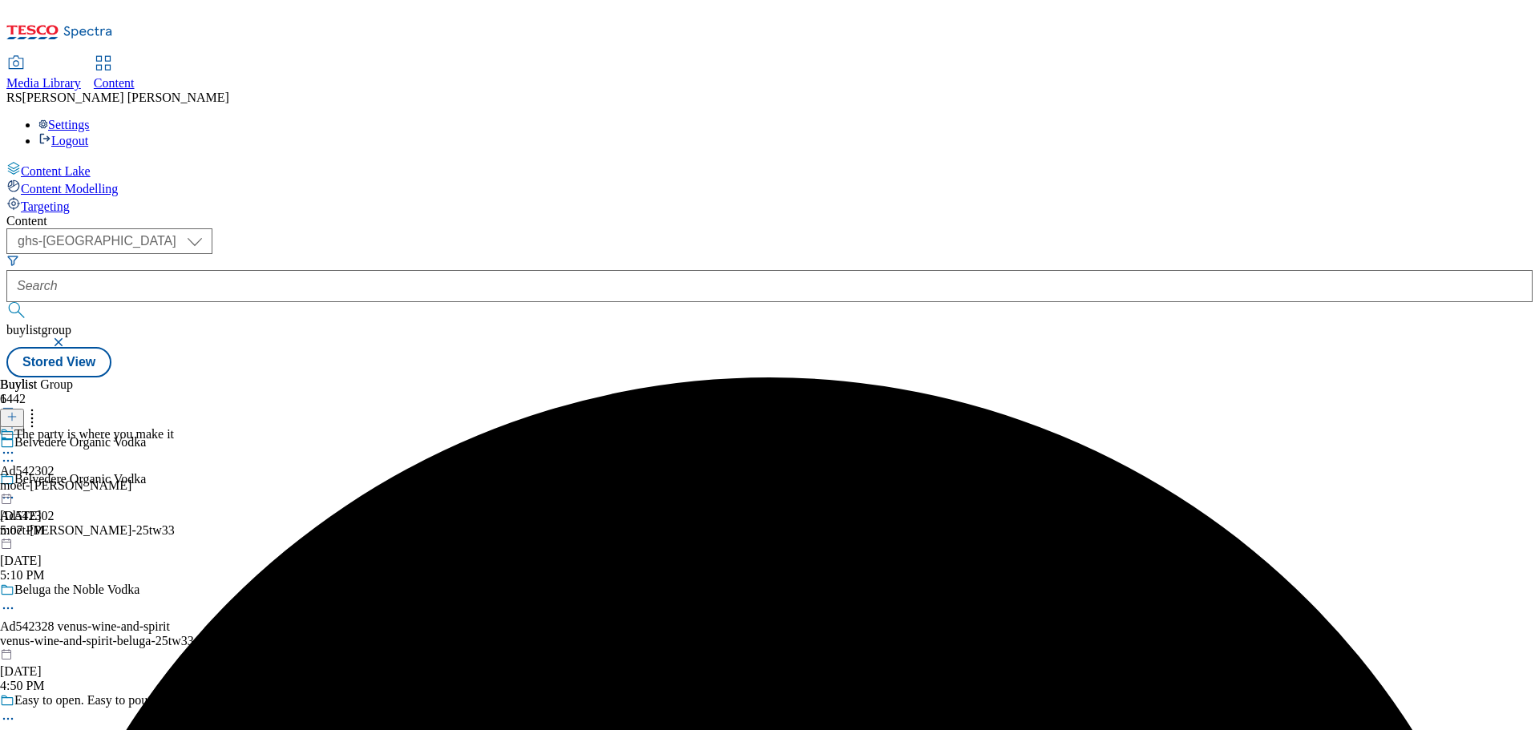
click at [16, 445] on icon at bounding box center [8, 453] width 16 height 16
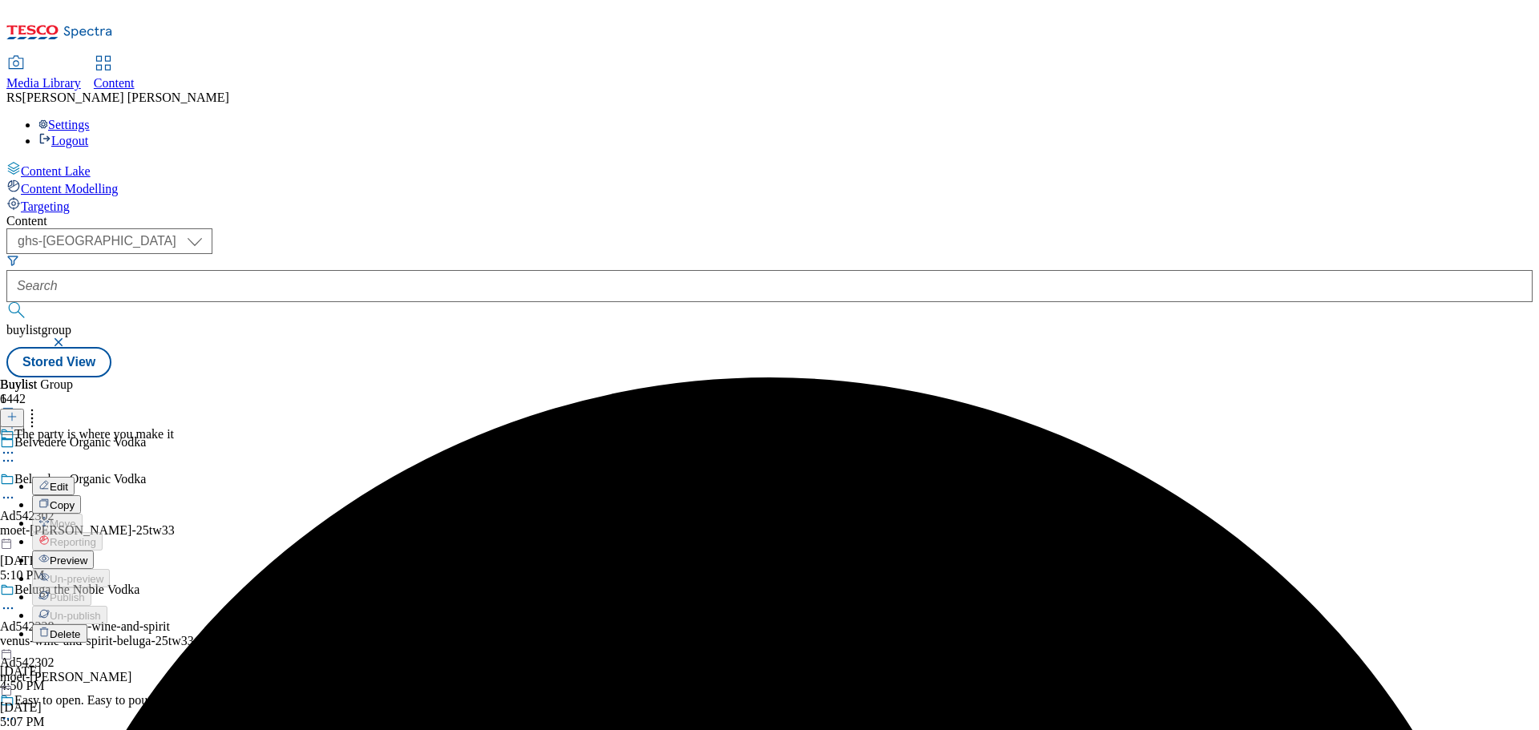
click at [75, 477] on button "Edit" at bounding box center [53, 486] width 42 height 18
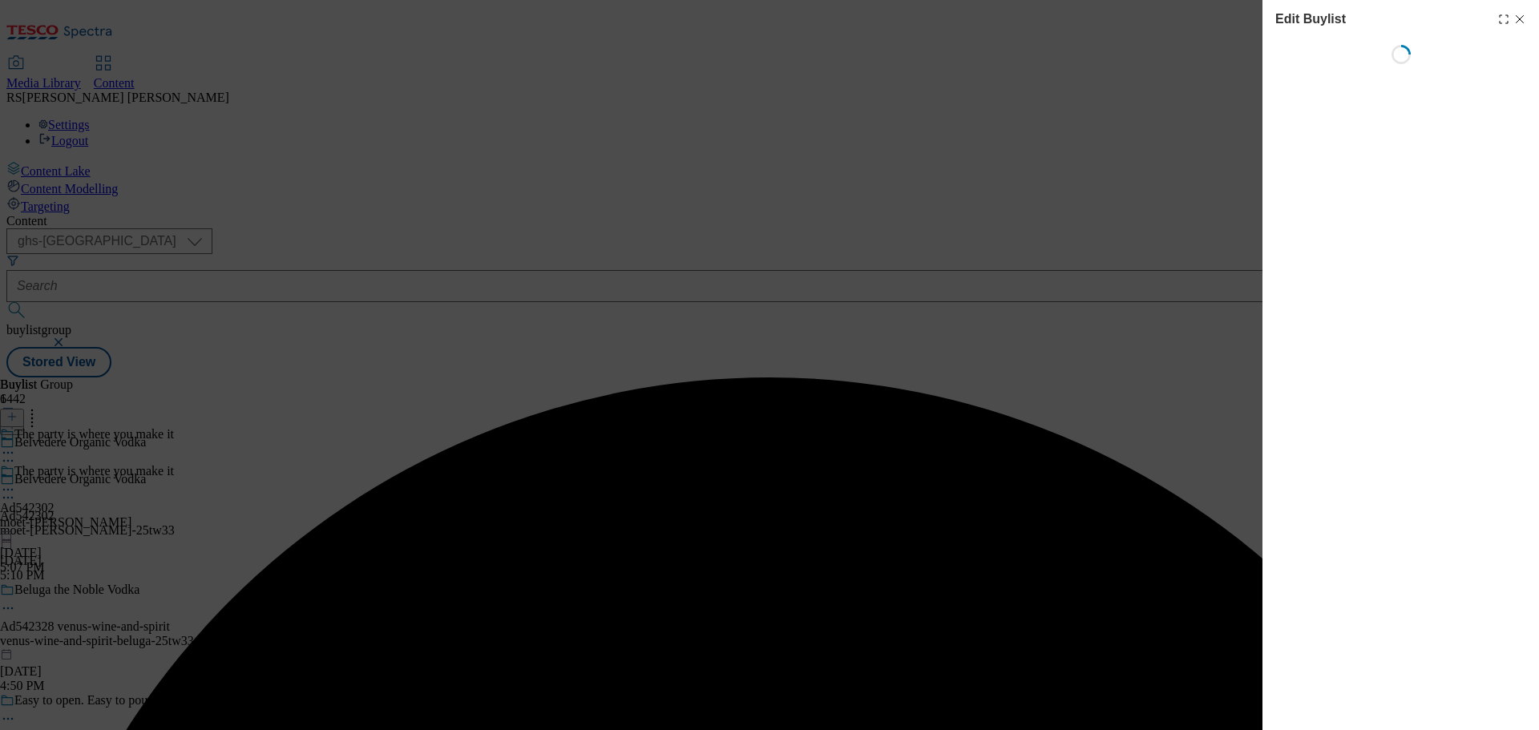
select select "tactical"
select select "supplier funded short term 1-3 weeks"
select select "dunnhumby"
select select "Banner"
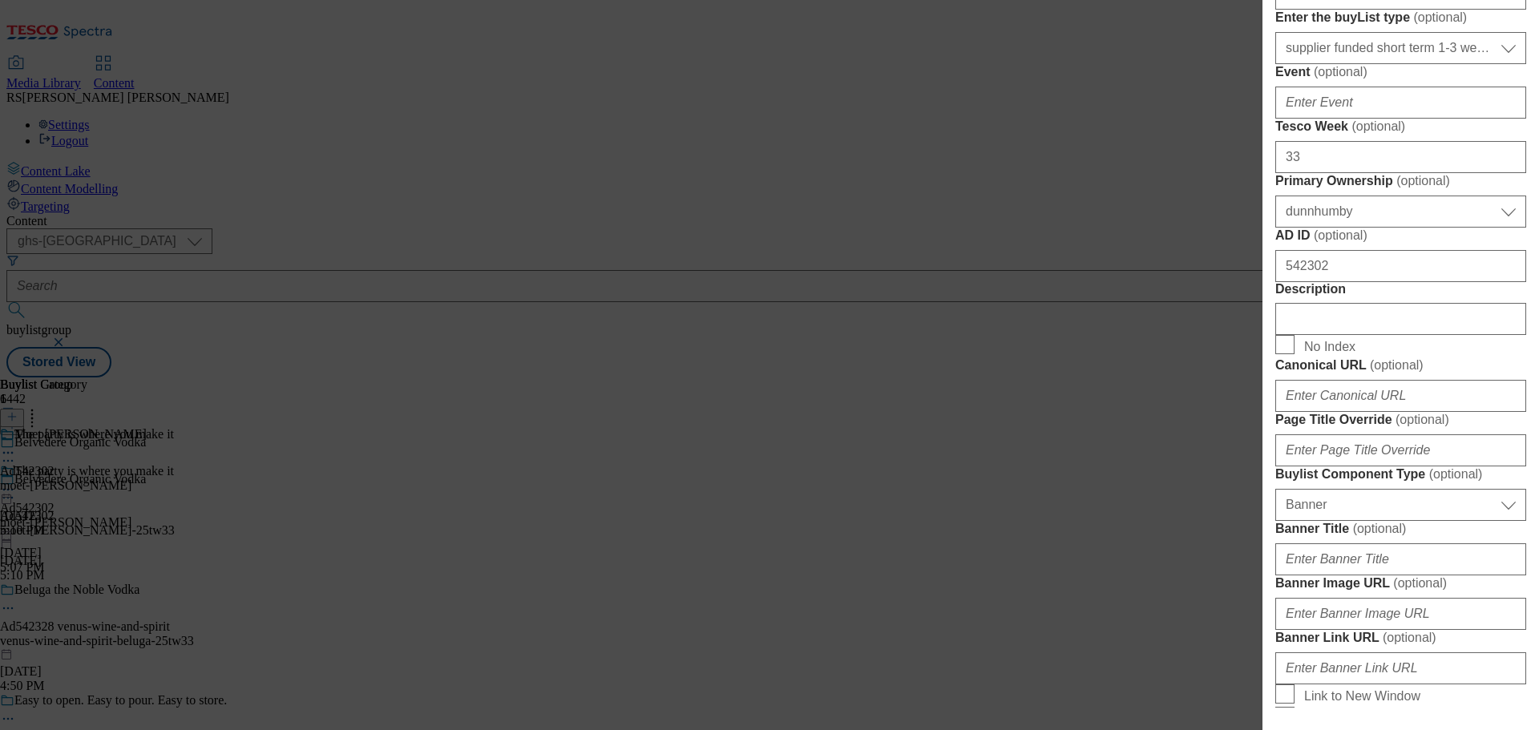
scroll to position [641, 0]
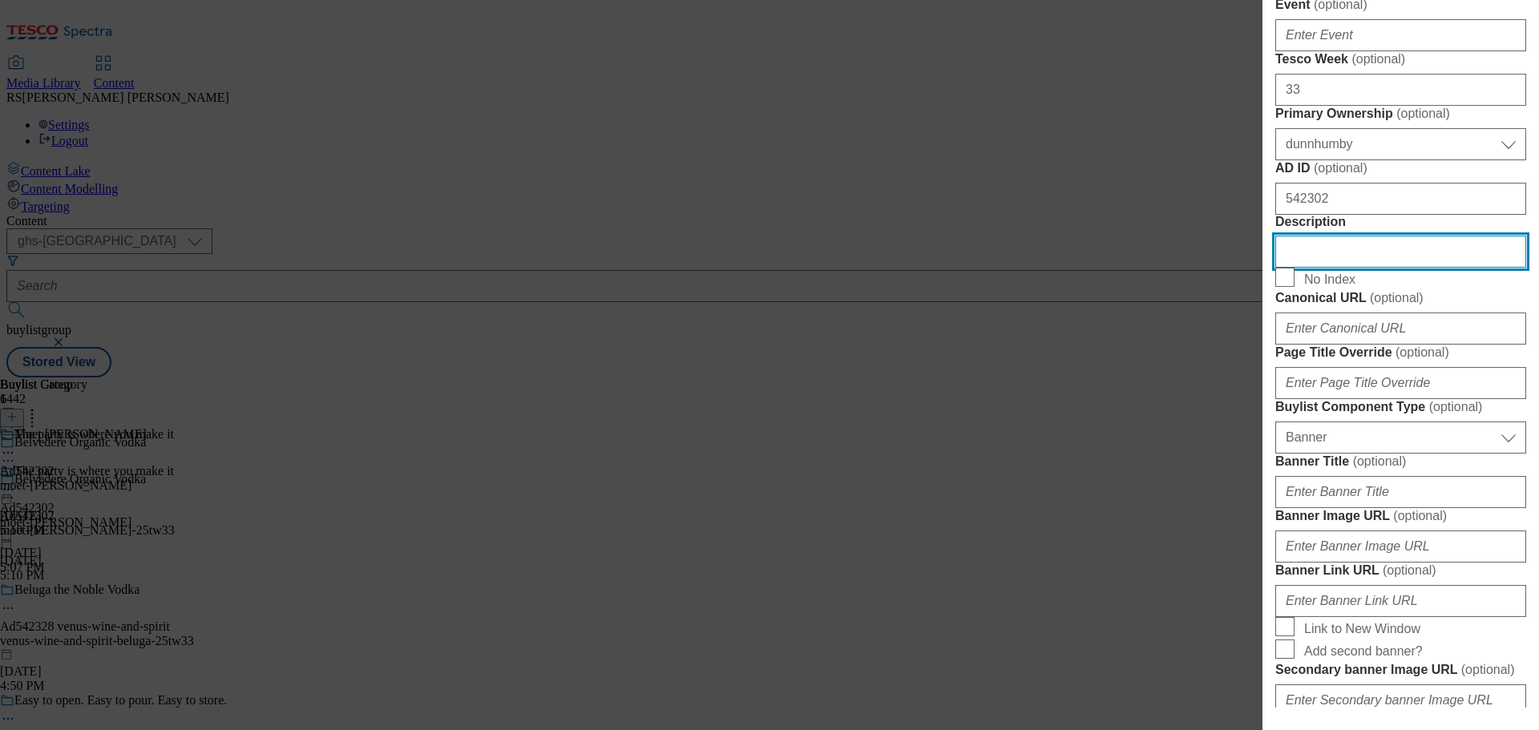
click at [1364, 268] on input "Description" at bounding box center [1400, 252] width 251 height 32
paste input "Belvedere Organic Vodka 70cl"
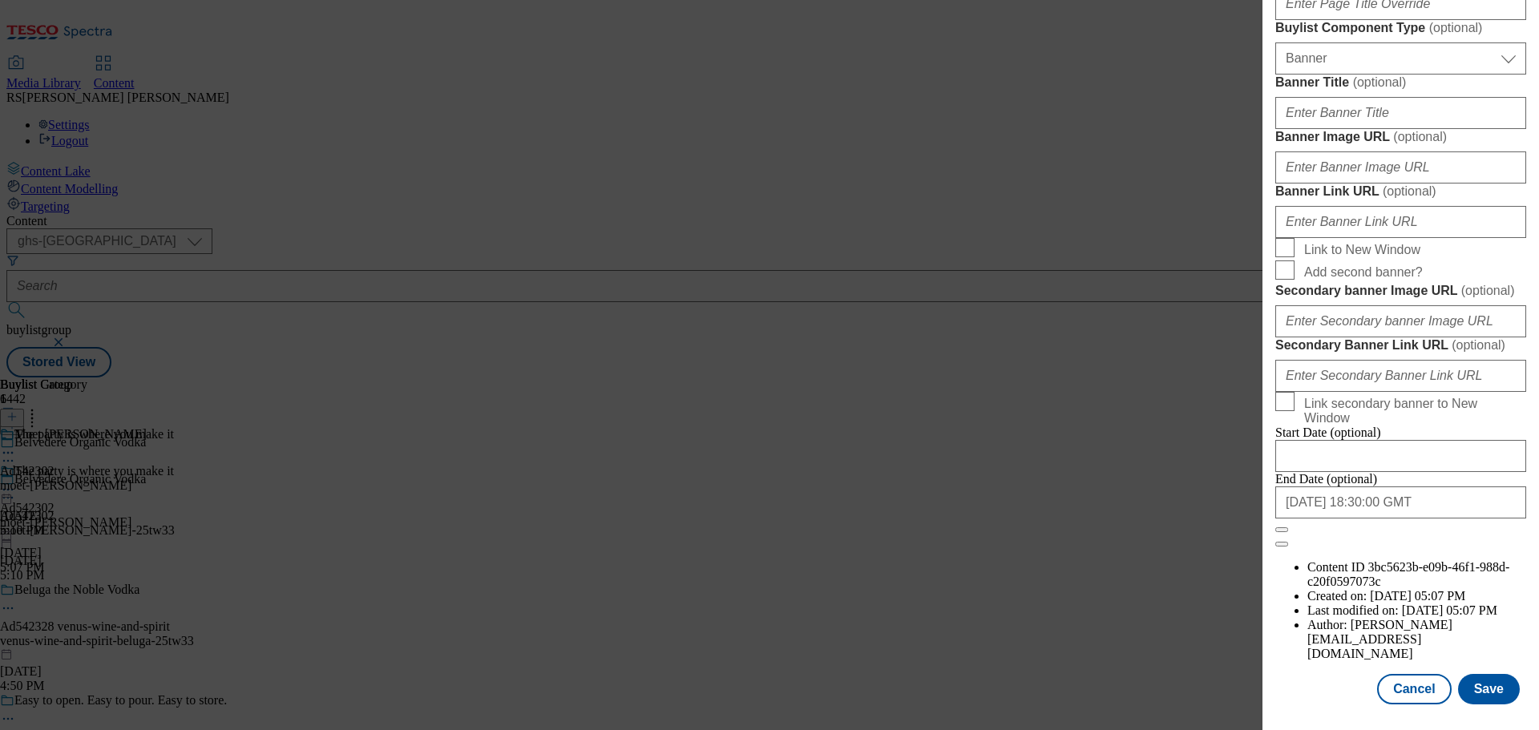
scroll to position [1602, 0]
type input "Belvedere Organic Vodka 70cl"
click at [1469, 693] on button "Save" at bounding box center [1489, 689] width 62 height 30
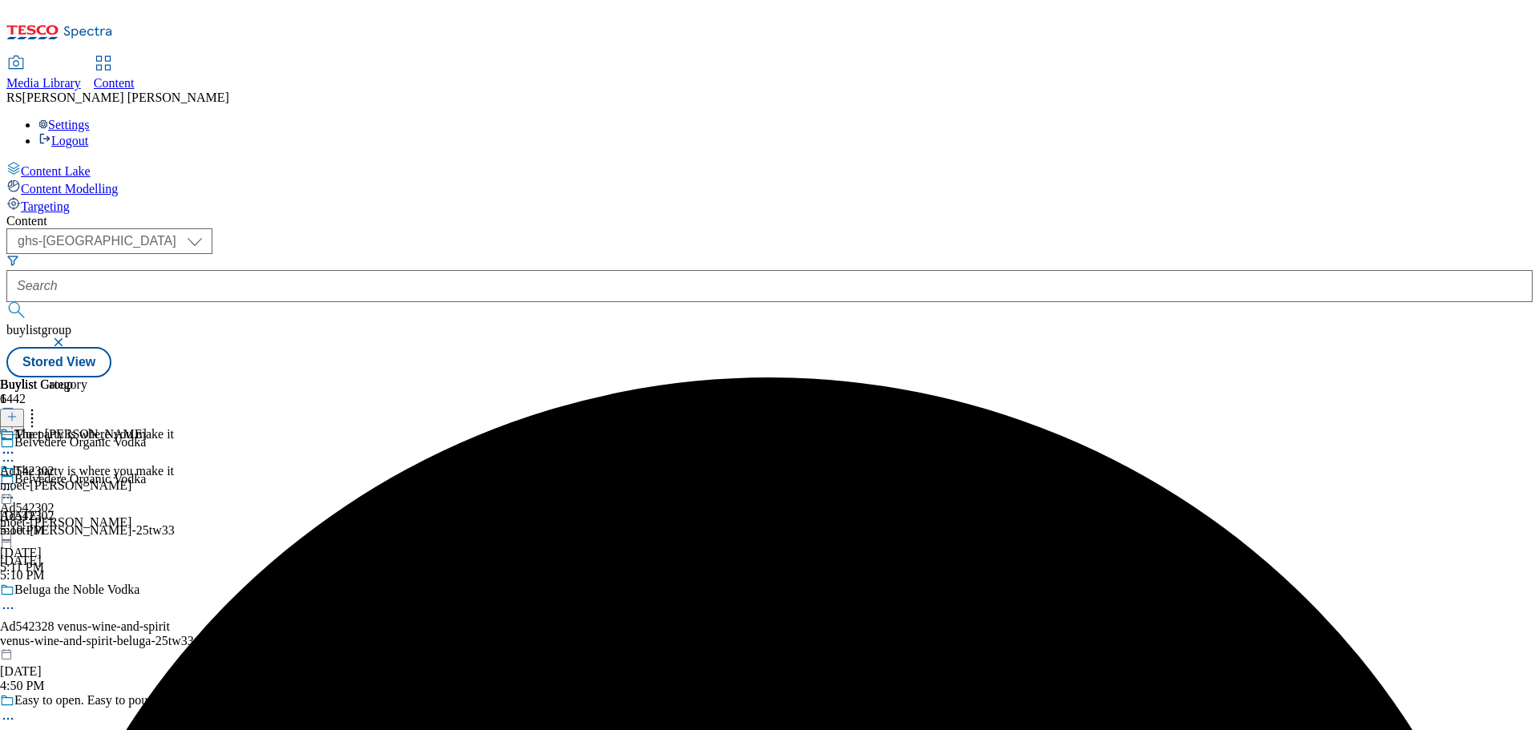
click at [16, 445] on icon at bounding box center [8, 453] width 16 height 16
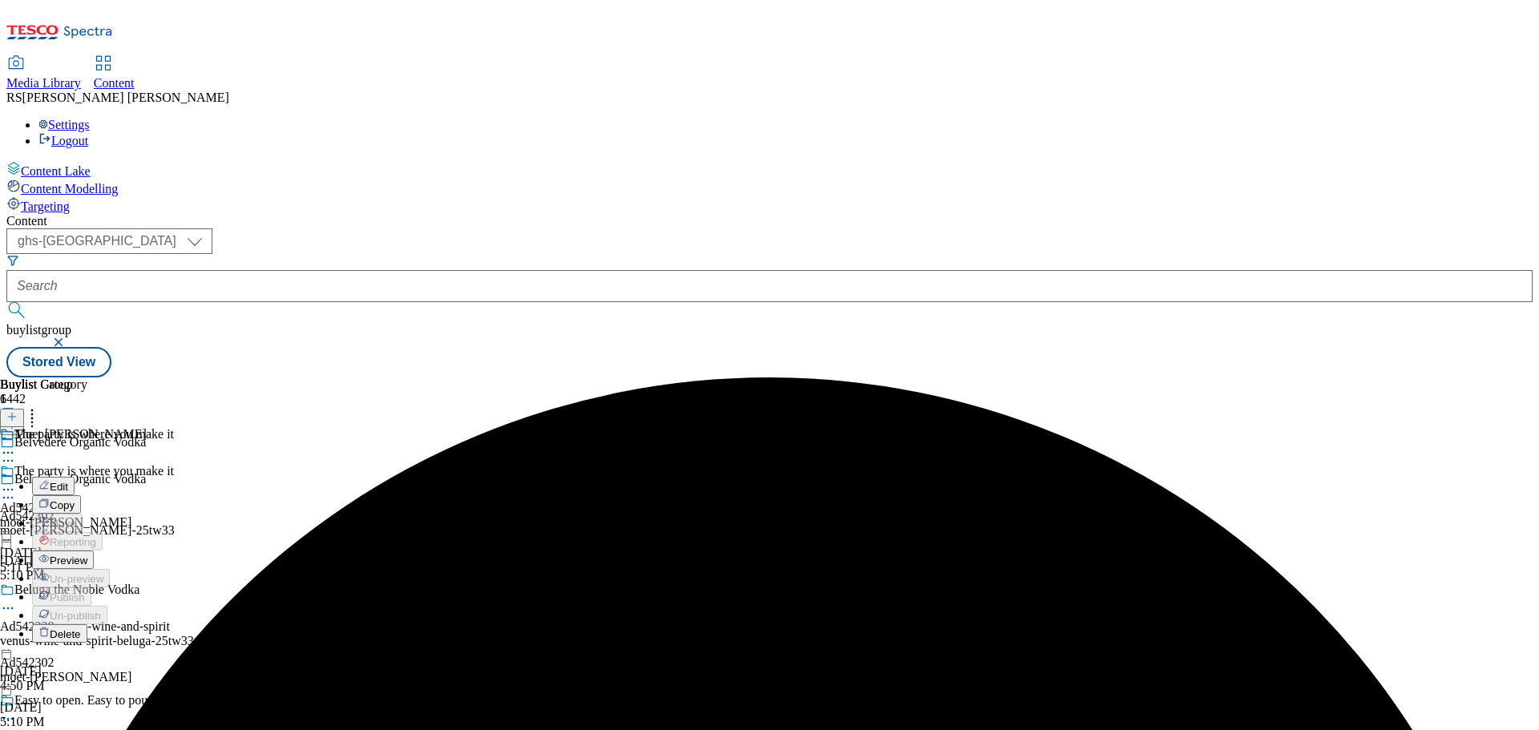
click at [75, 477] on button "Edit" at bounding box center [53, 486] width 42 height 18
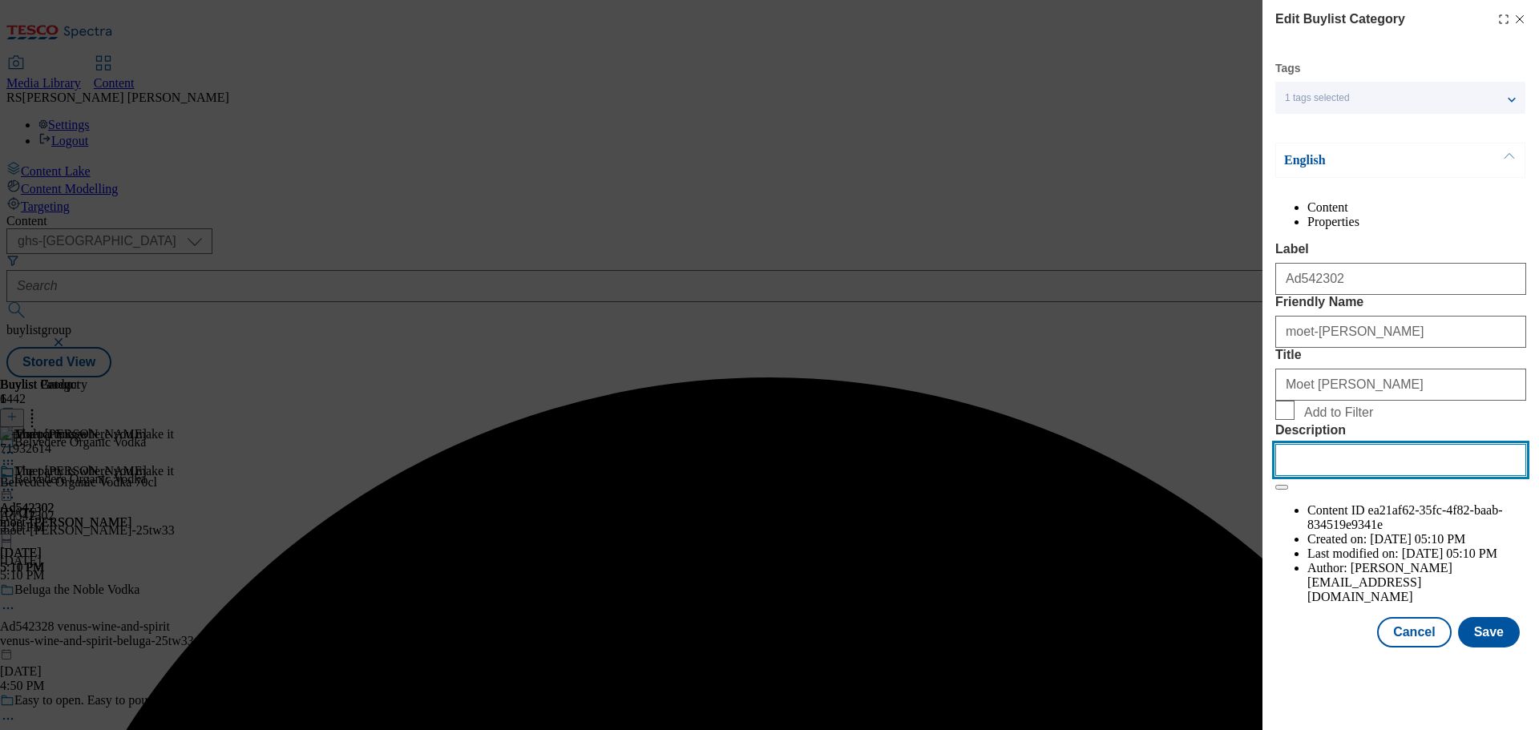
click at [1332, 476] on input "Description" at bounding box center [1400, 460] width 251 height 32
paste input "Belvedere Organic Vodka 70cl"
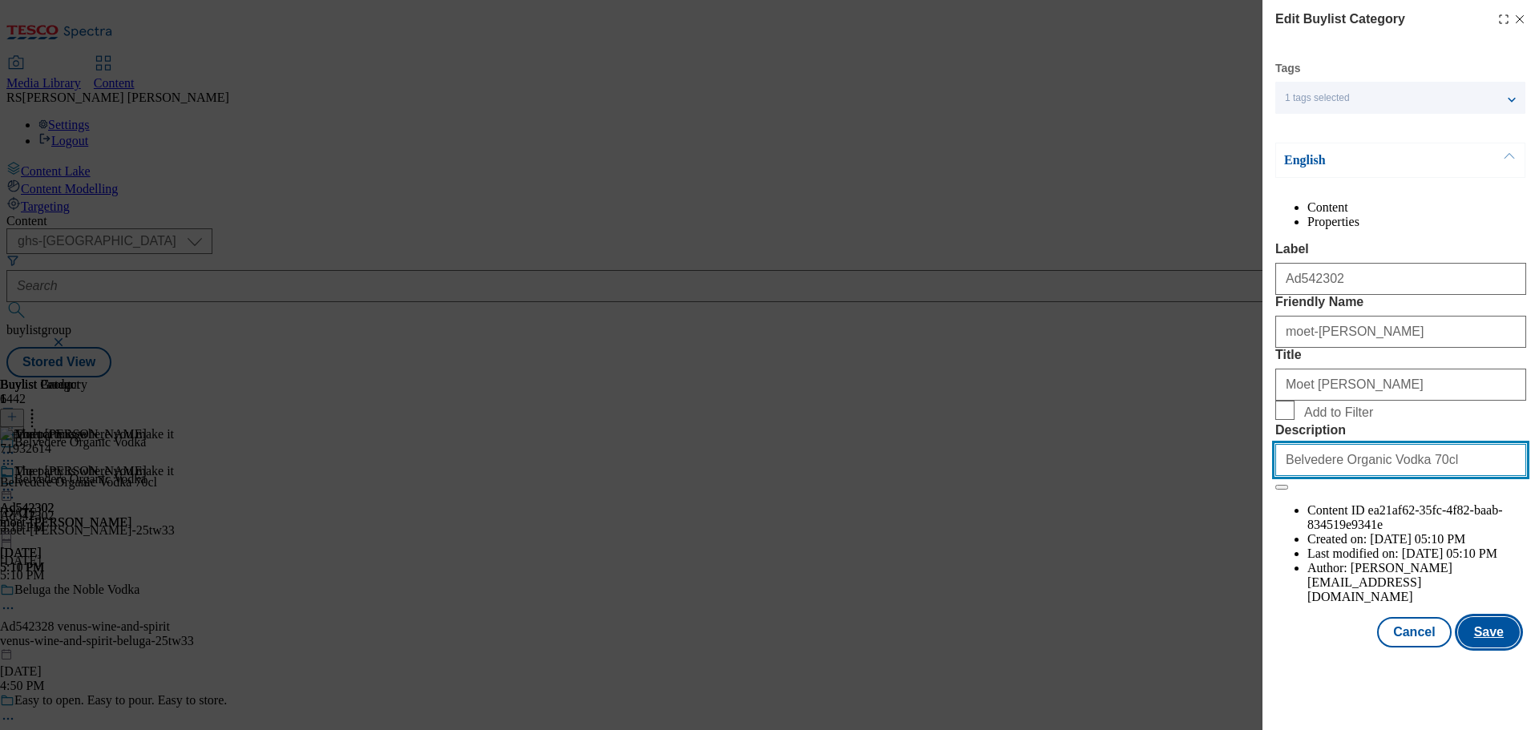
type input "Belvedere Organic Vodka 70cl"
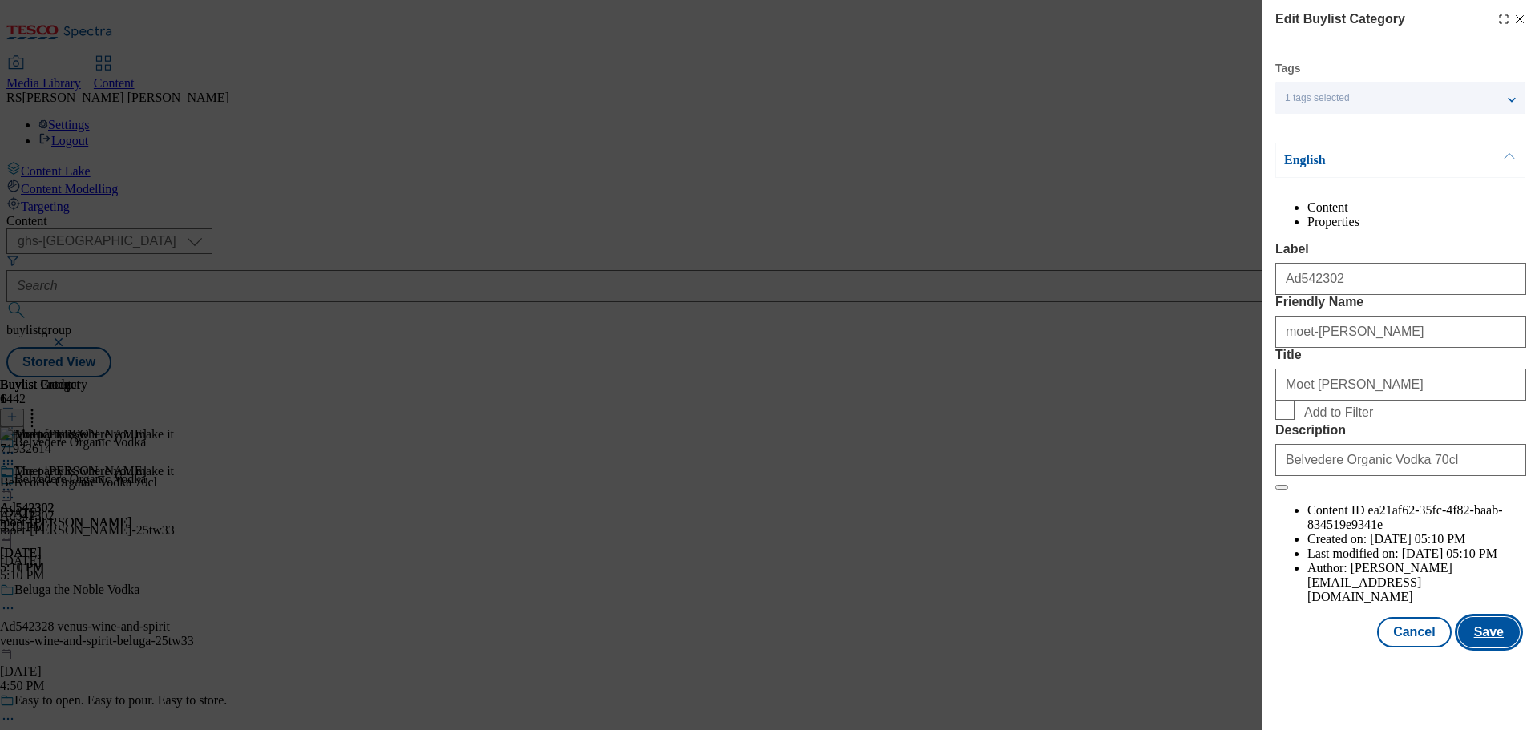
click at [1482, 648] on button "Save" at bounding box center [1489, 632] width 62 height 30
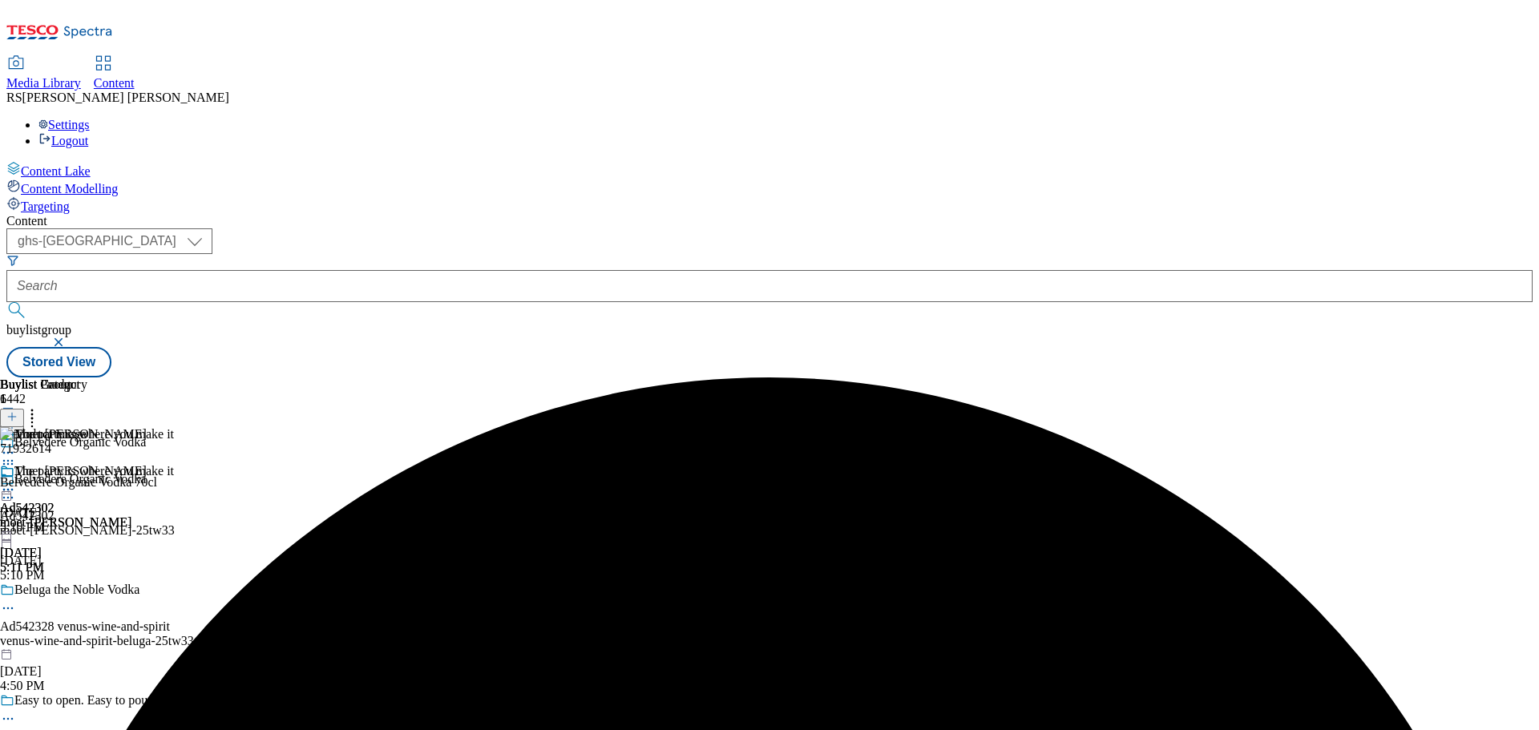
click at [16, 482] on icon at bounding box center [8, 490] width 16 height 16
click at [87, 592] on span "Preview" at bounding box center [69, 598] width 38 height 12
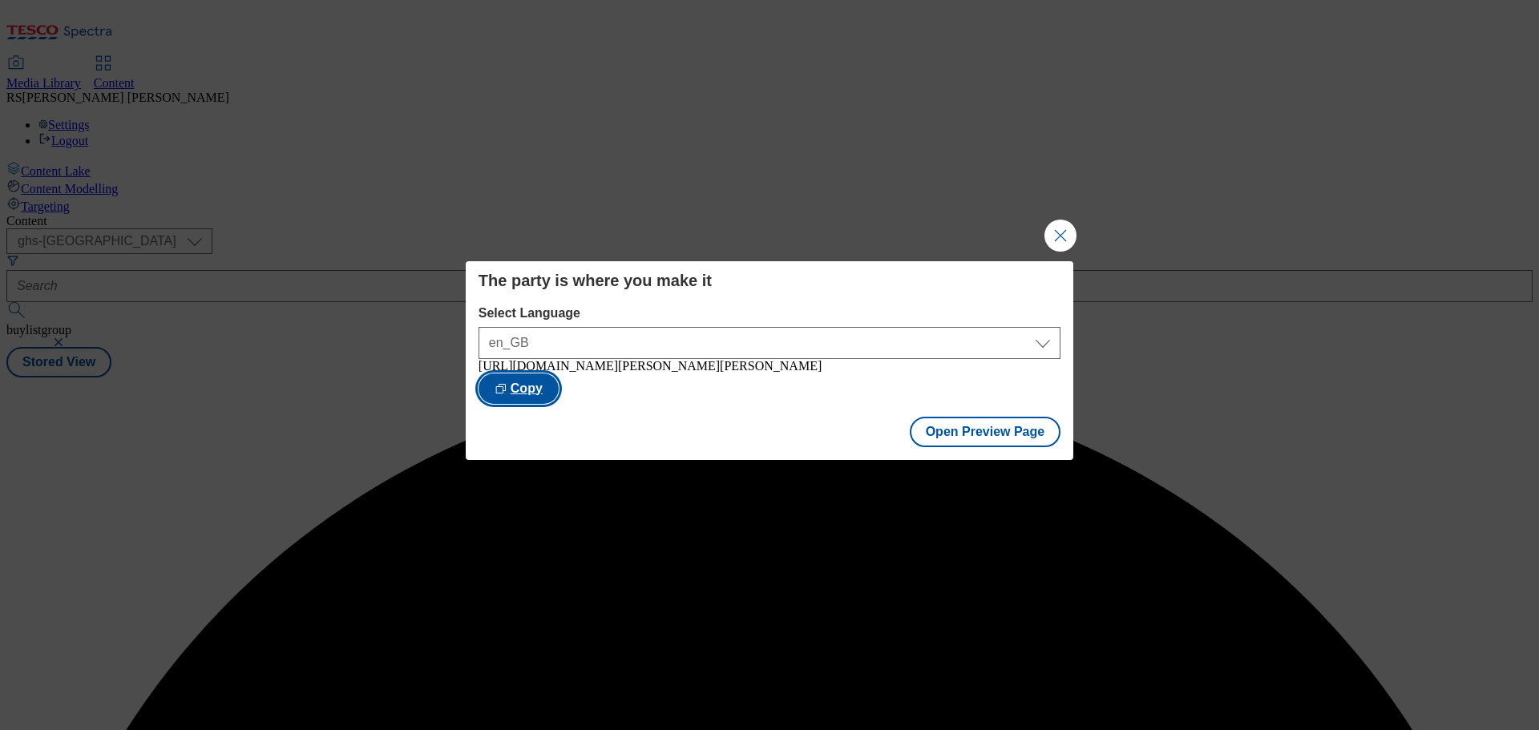
click at [559, 390] on button "Copy" at bounding box center [519, 389] width 80 height 30
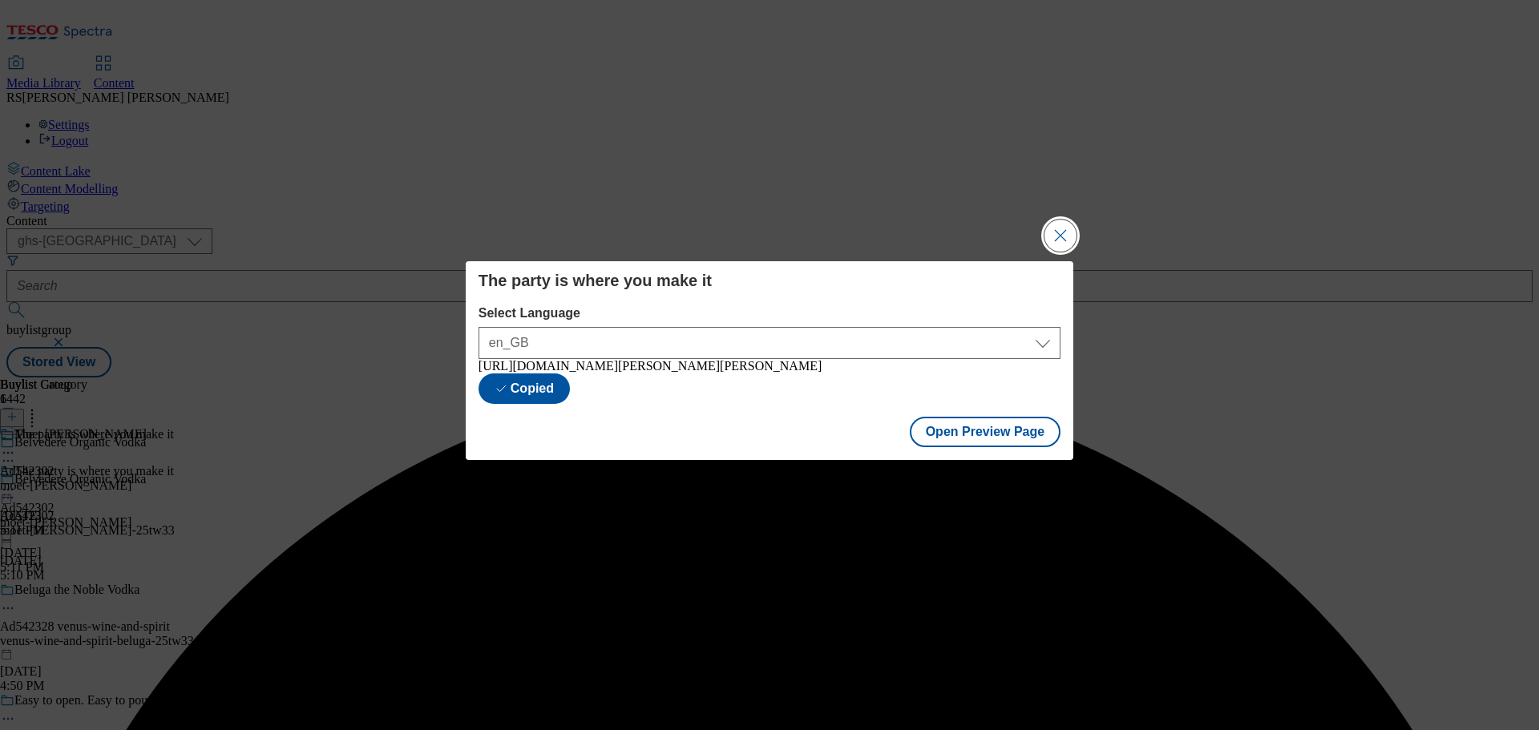
click at [1057, 227] on button "Close Modal" at bounding box center [1061, 236] width 32 height 32
